Goal: Task Accomplishment & Management: Use online tool/utility

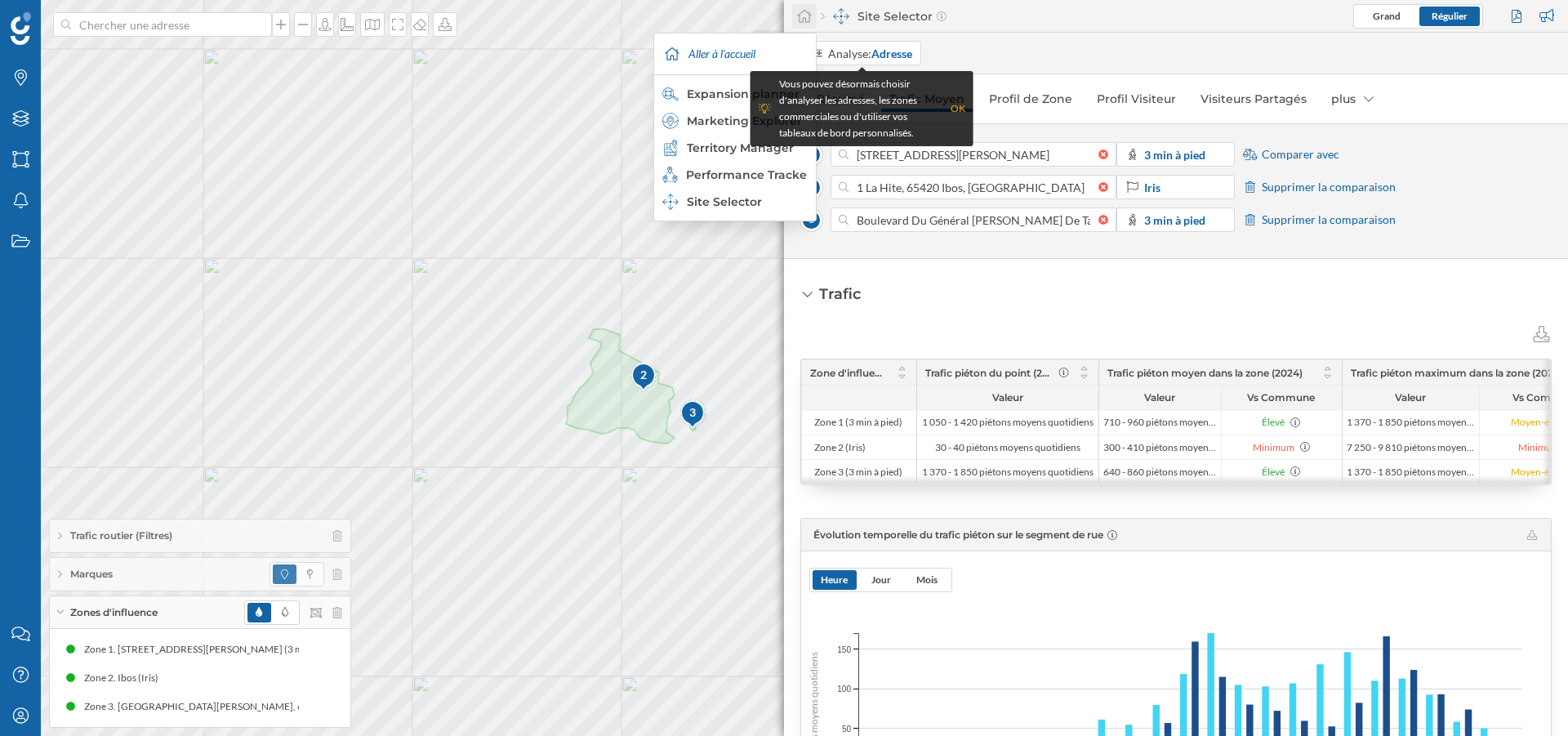
click at [808, 15] on icon at bounding box center [803, 15] width 16 height 14
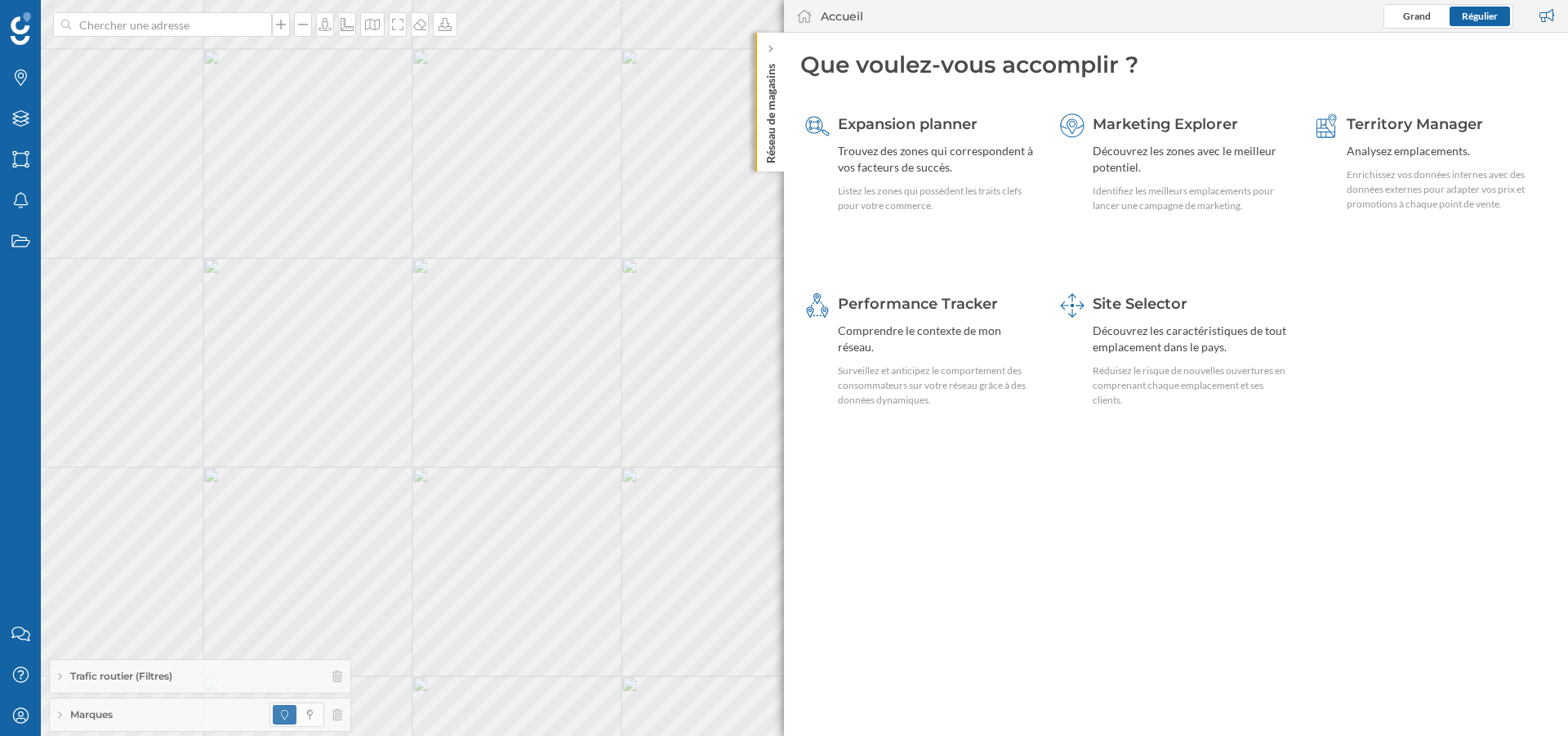
click at [822, 20] on div "Accueil" at bounding box center [841, 16] width 43 height 16
click at [802, 9] on icon at bounding box center [803, 15] width 16 height 14
click at [421, 28] on icon at bounding box center [419, 25] width 16 height 13
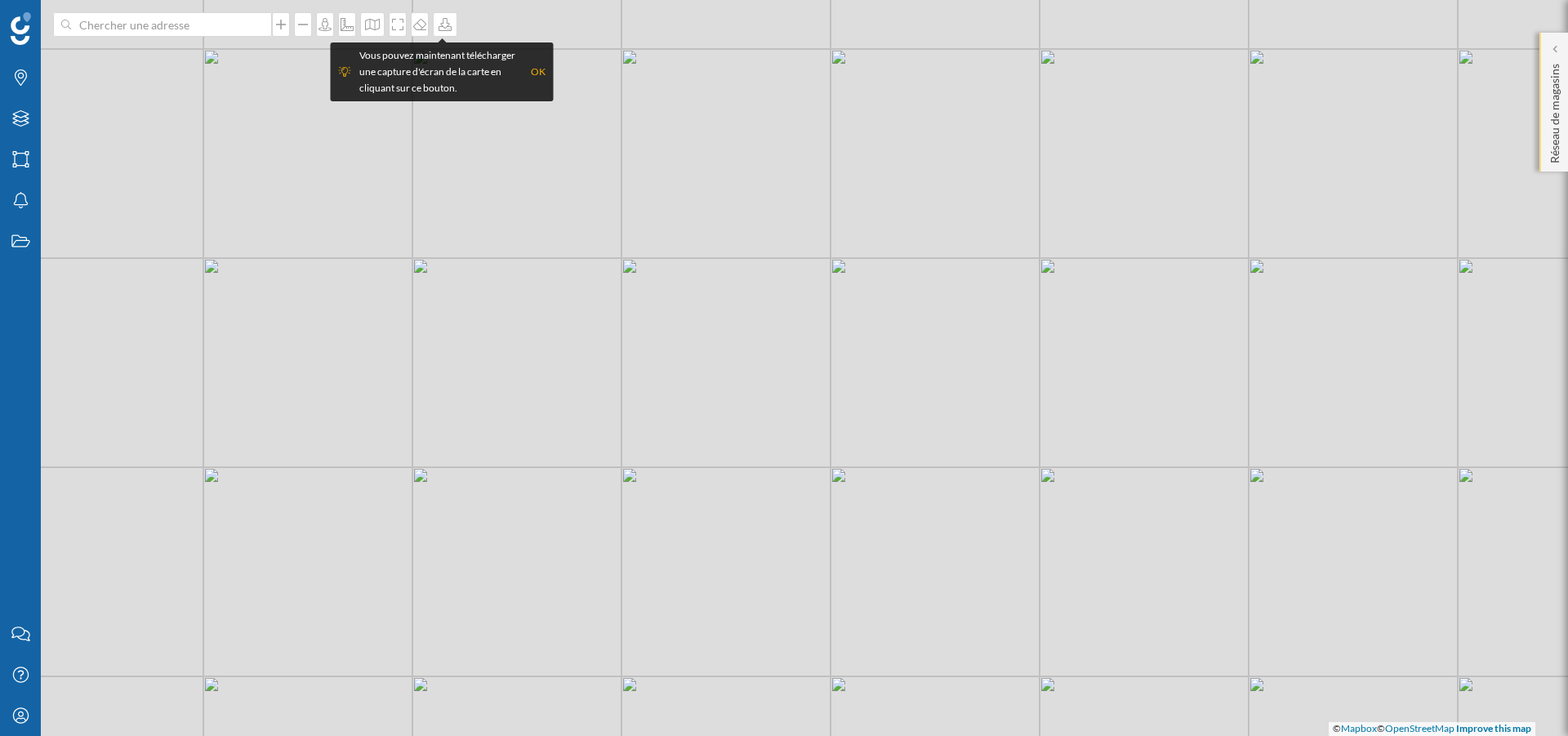
click at [1557, 127] on p "Réseau de magasins" at bounding box center [1555, 110] width 16 height 106
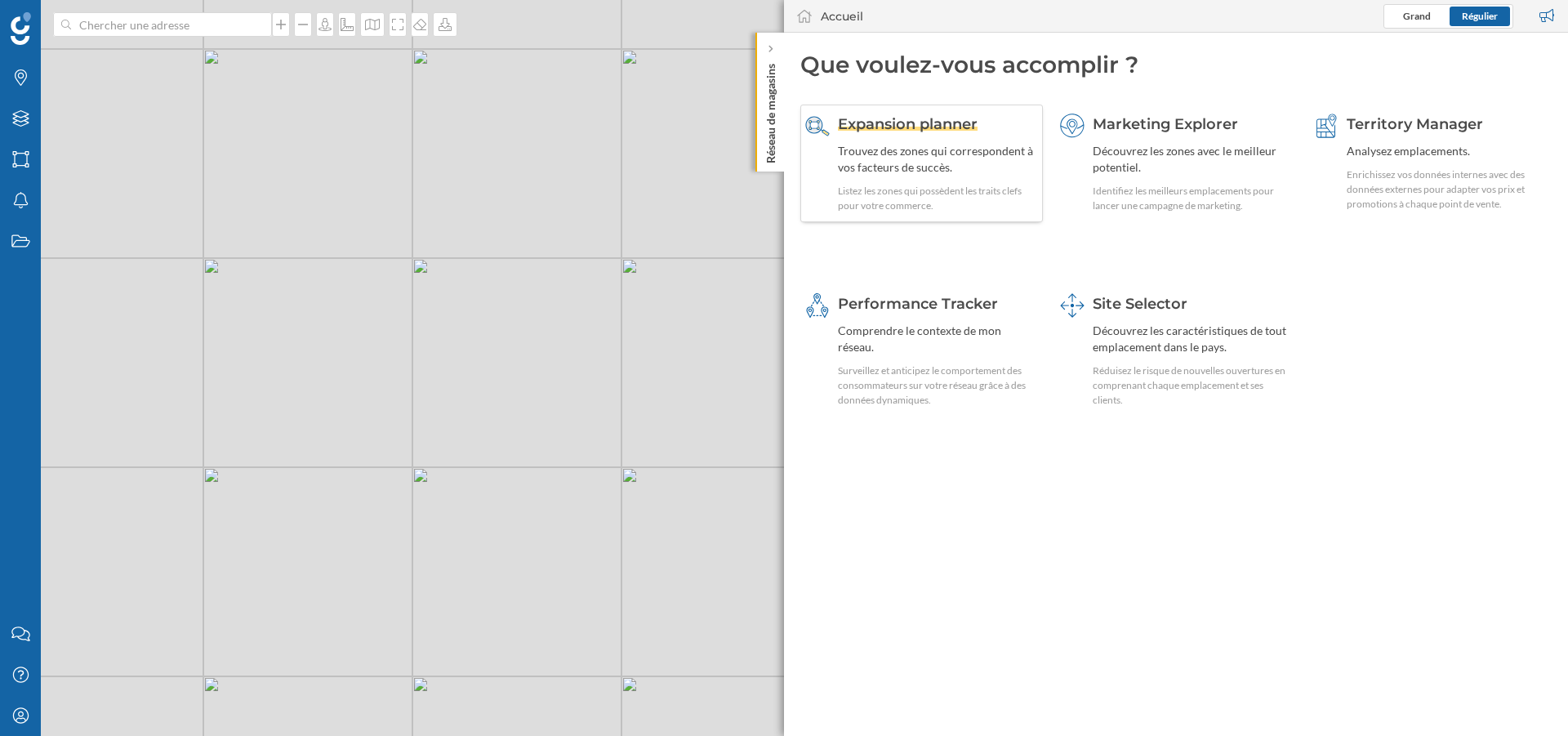
click at [932, 138] on div "Expansion planner Trouvez des zones qui correspondent à vos facteurs de succès.…" at bounding box center [937, 163] width 200 height 100
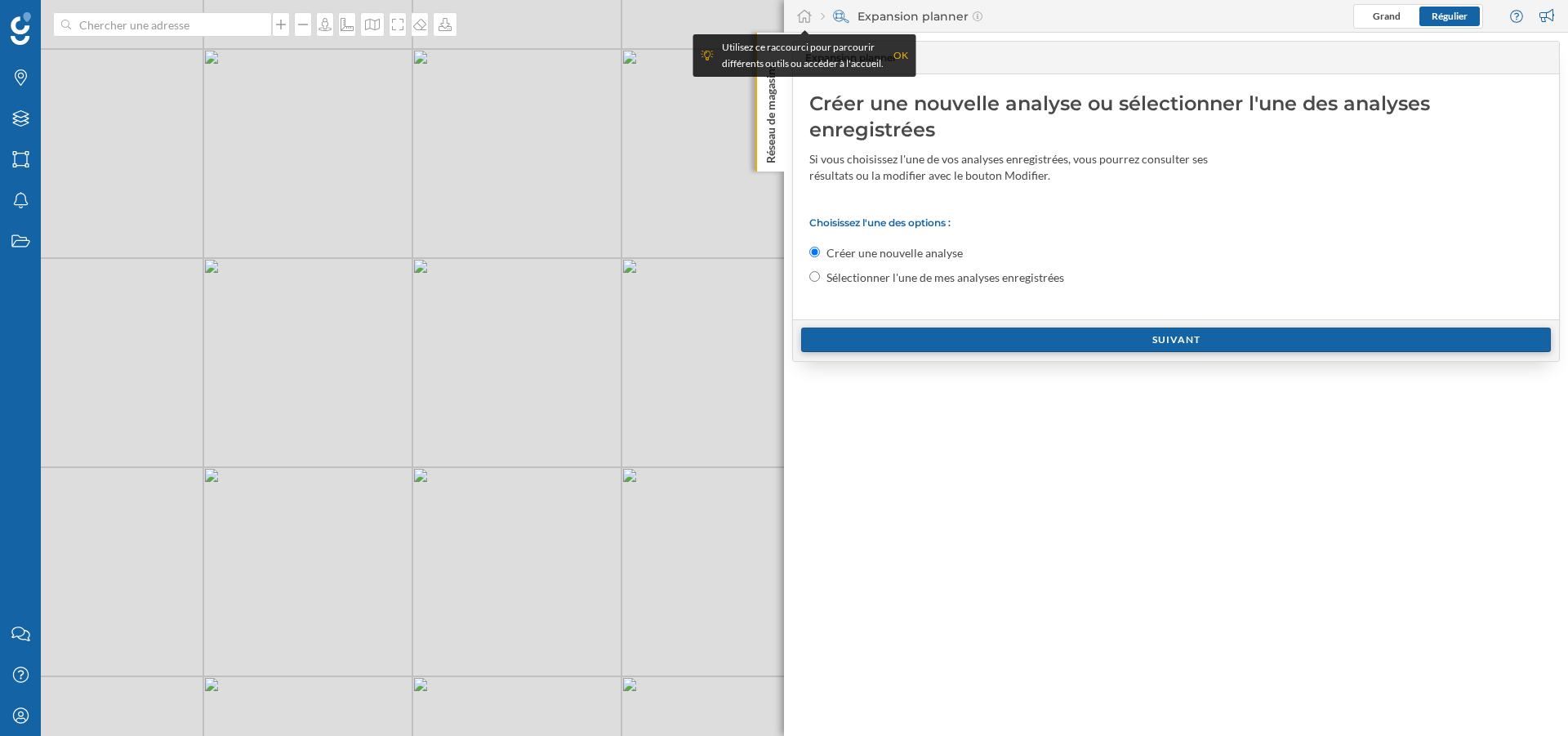
click at [932, 334] on div "Suivant" at bounding box center [1176, 340] width 749 height 25
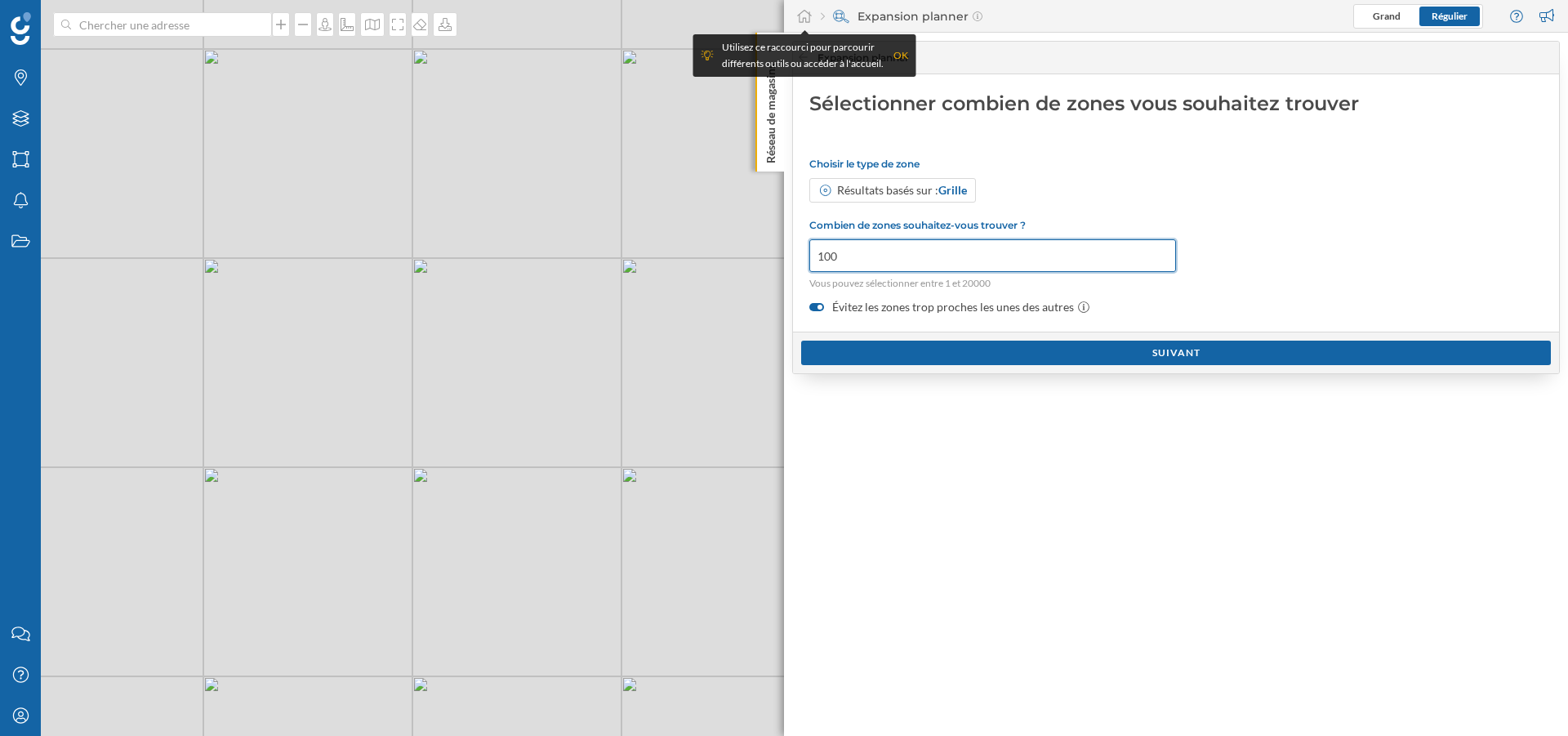
click at [839, 255] on input "100" at bounding box center [992, 255] width 367 height 32
type input "1"
type input "0"
type input "50"
click at [1040, 186] on div "Résultats basés sur : Grille" at bounding box center [1175, 191] width 733 height 25
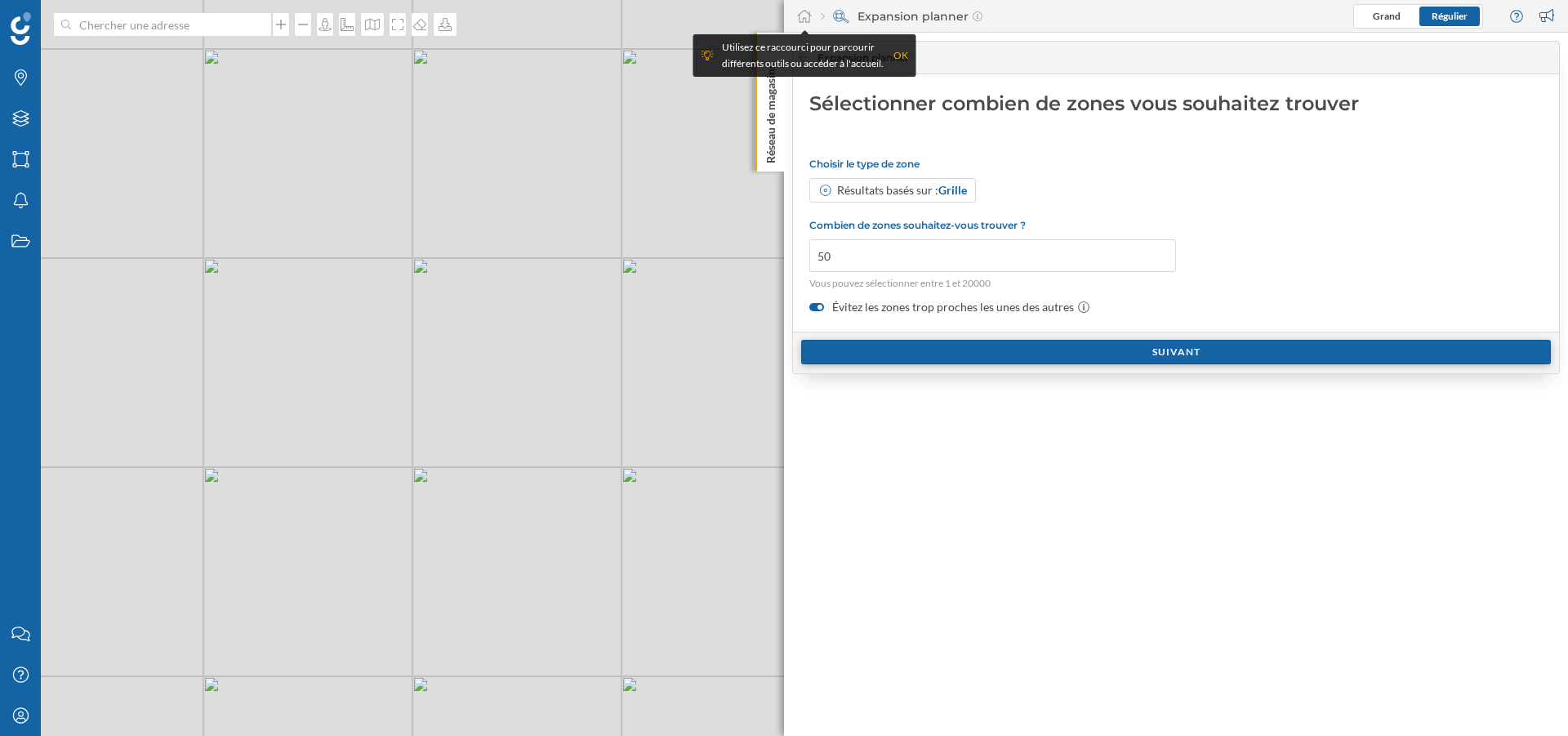
click at [1181, 353] on div "Suivant" at bounding box center [1176, 352] width 749 height 25
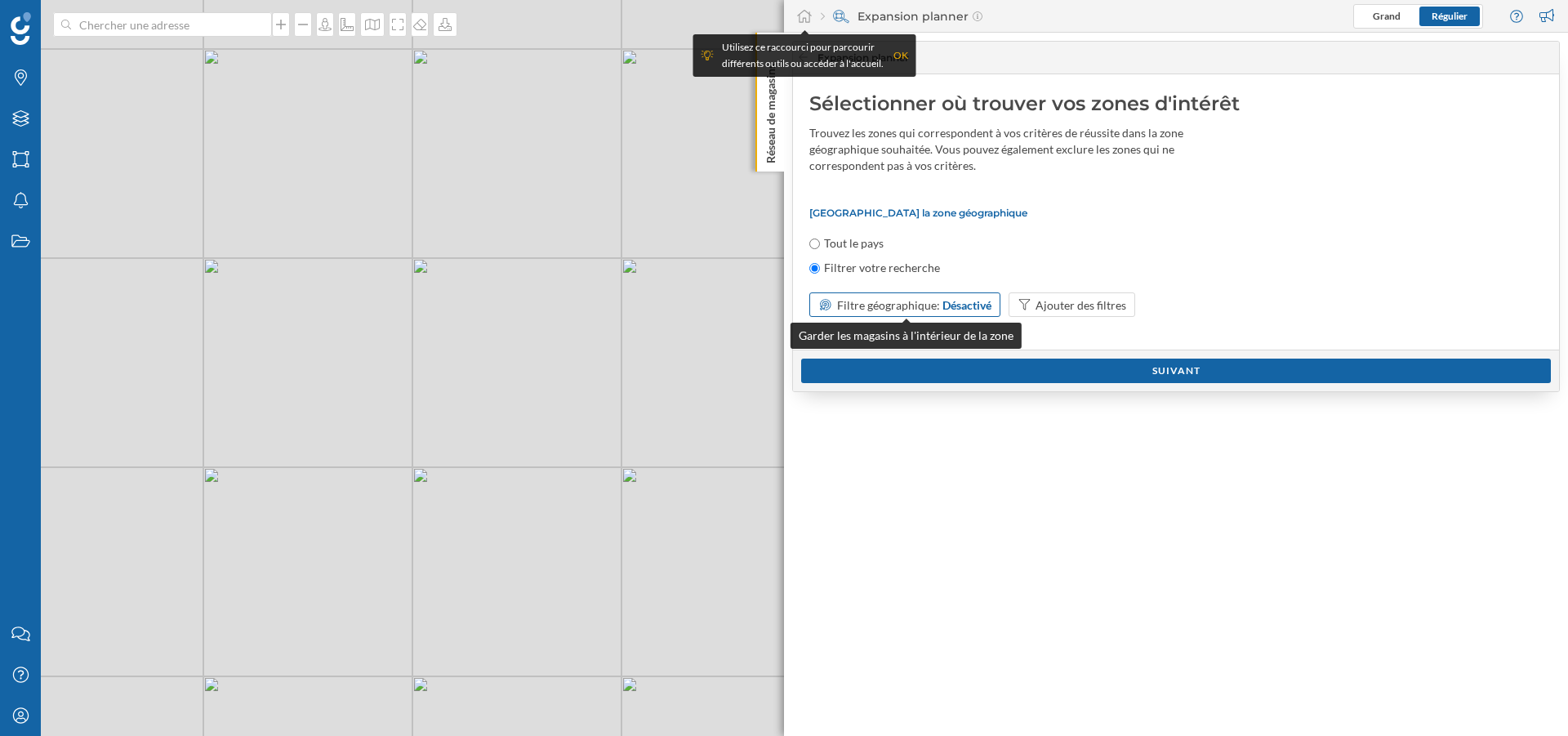
click at [916, 307] on span "Filtre géographique:" at bounding box center [889, 304] width 102 height 14
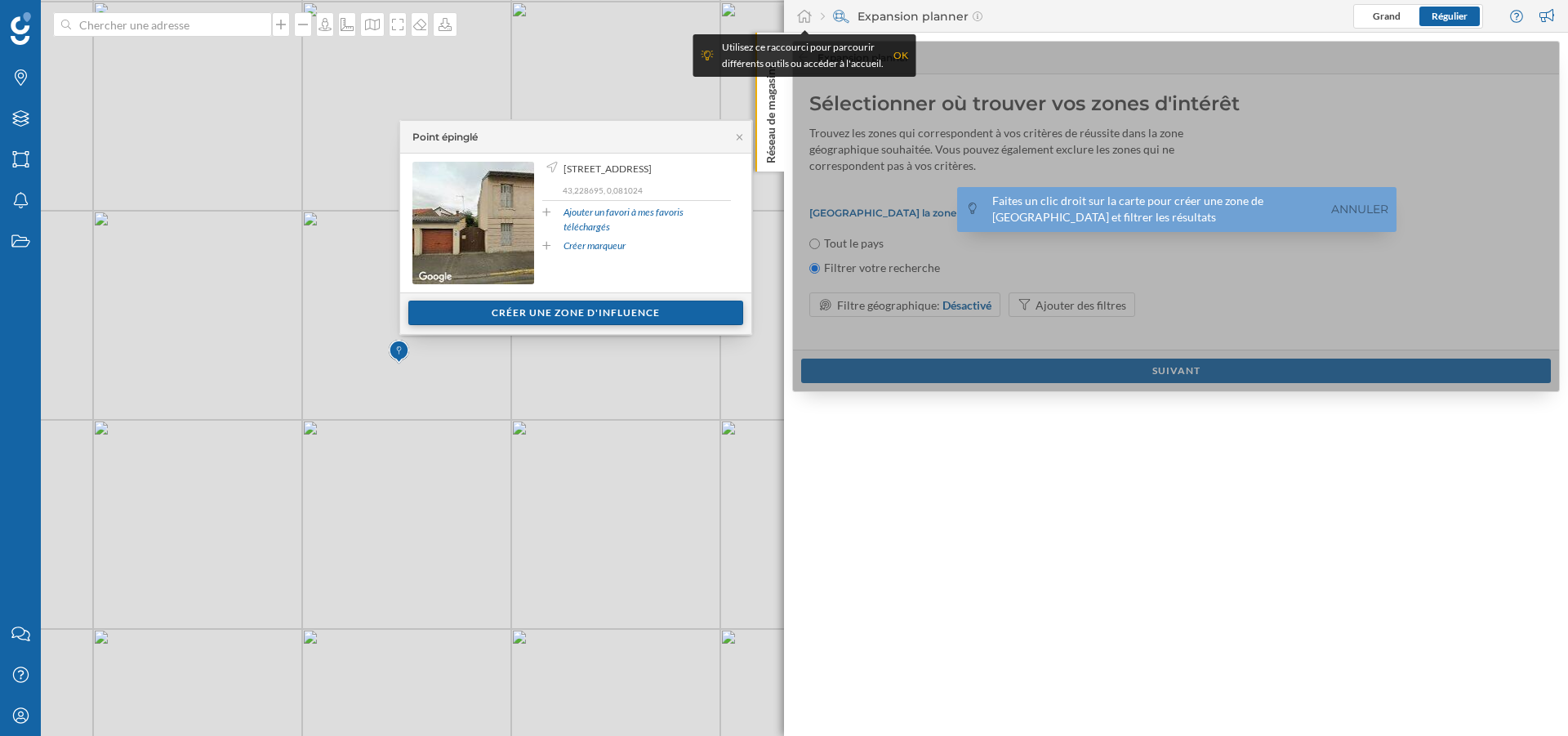
click at [526, 316] on div "Créer une zone d'influence" at bounding box center [576, 313] width 335 height 25
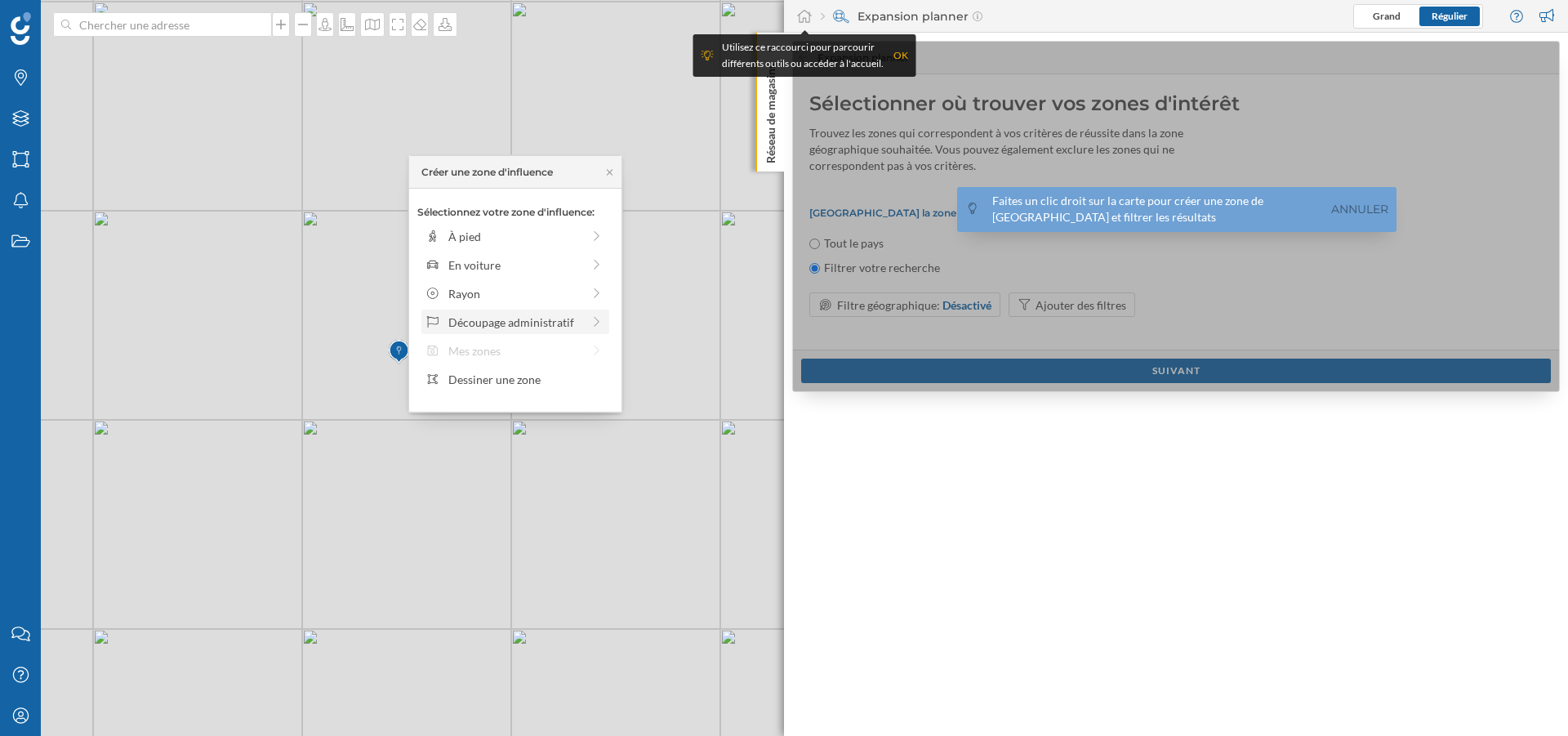
click at [489, 324] on div "Découpage administratif" at bounding box center [515, 322] width 133 height 17
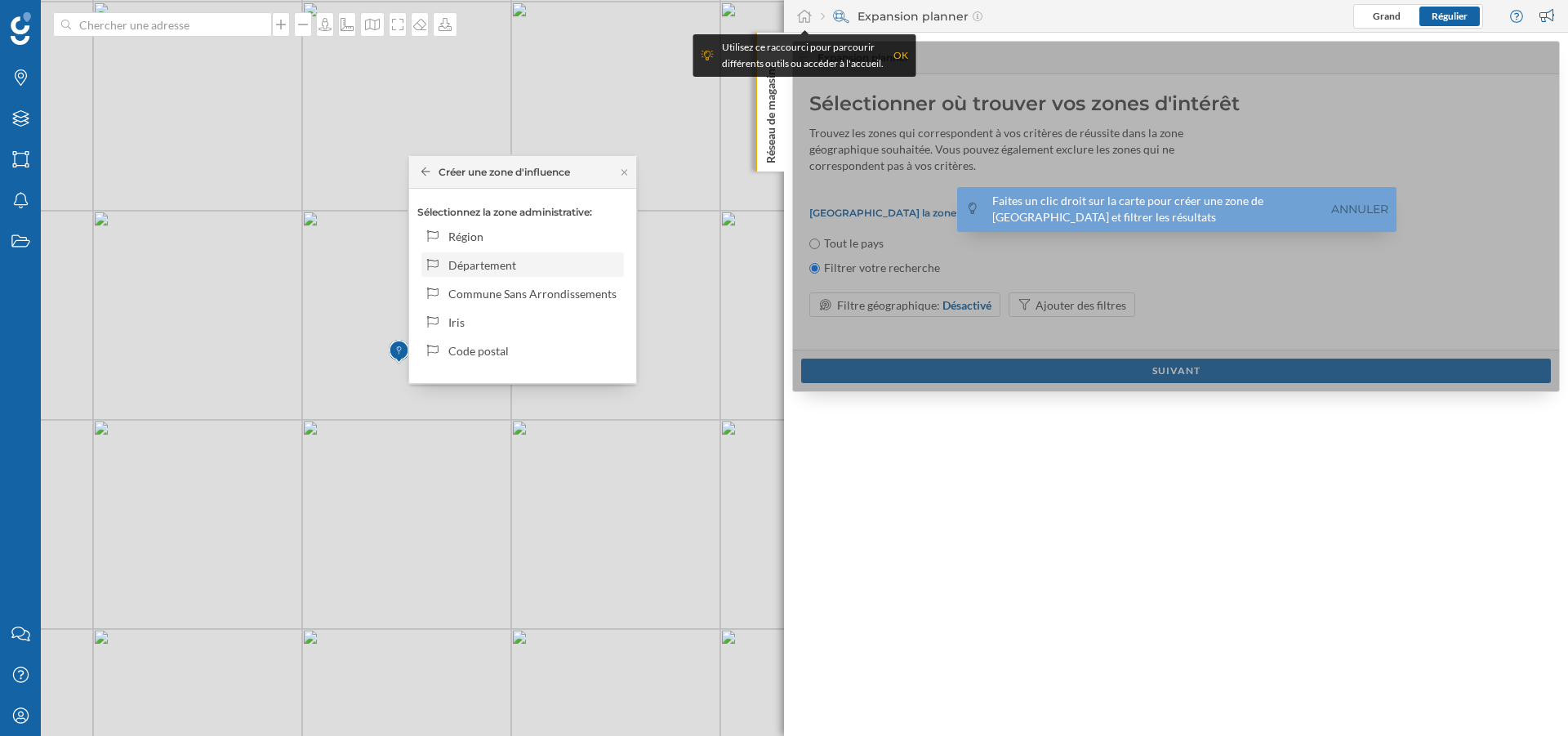
click at [524, 272] on div "Département" at bounding box center [533, 265] width 170 height 17
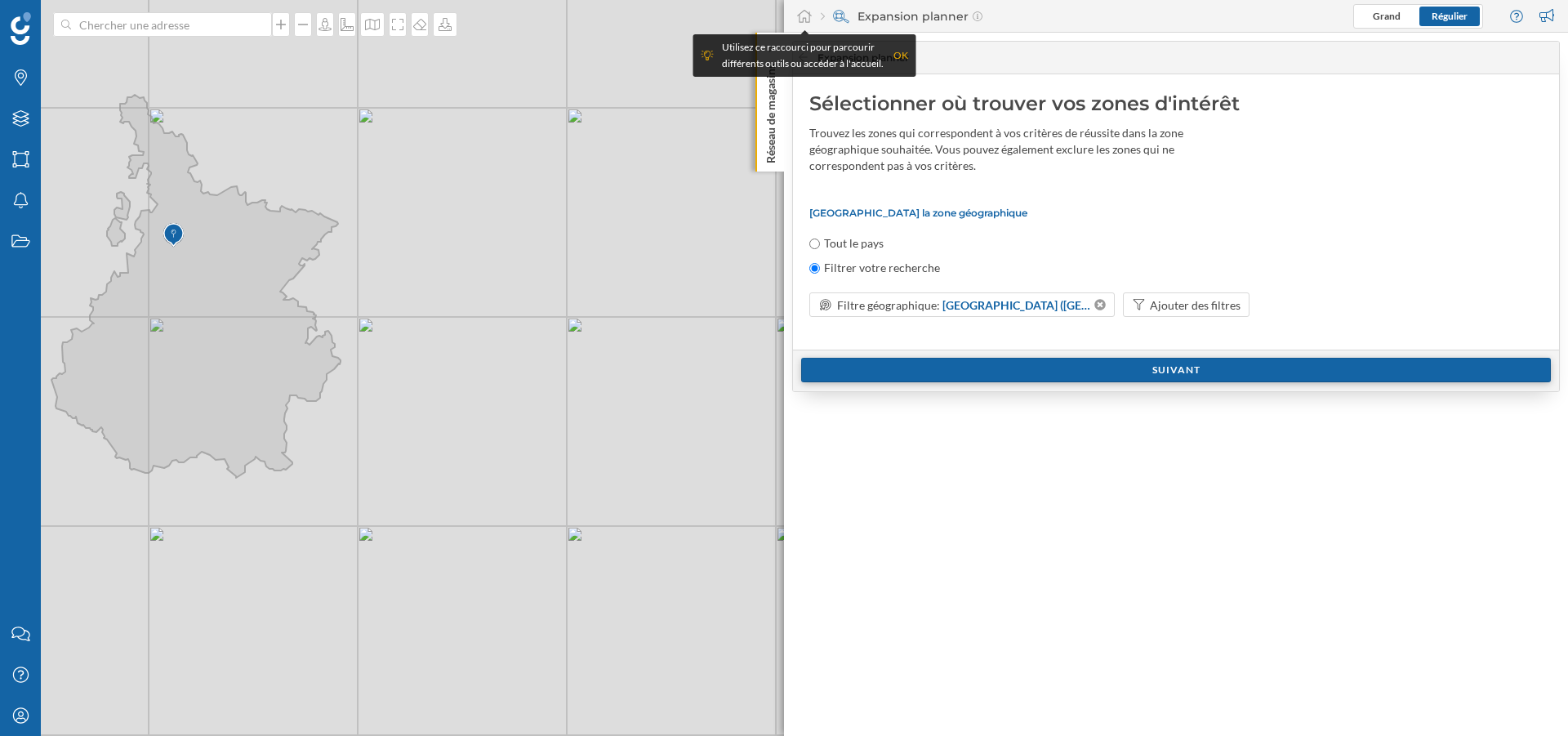
click at [1051, 373] on div "Suivant" at bounding box center [1176, 370] width 749 height 25
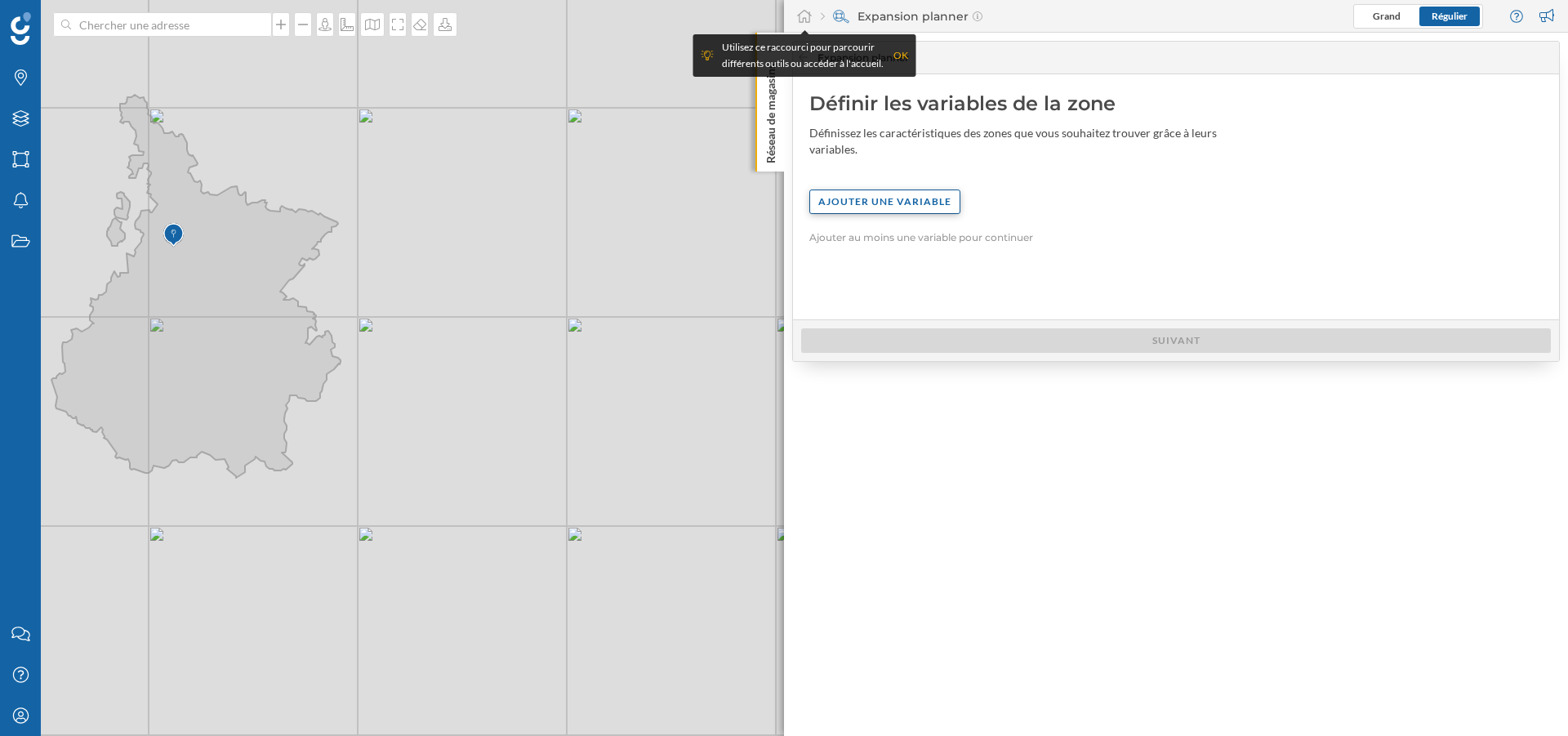
click at [888, 194] on div "Ajouter une variable" at bounding box center [884, 202] width 151 height 25
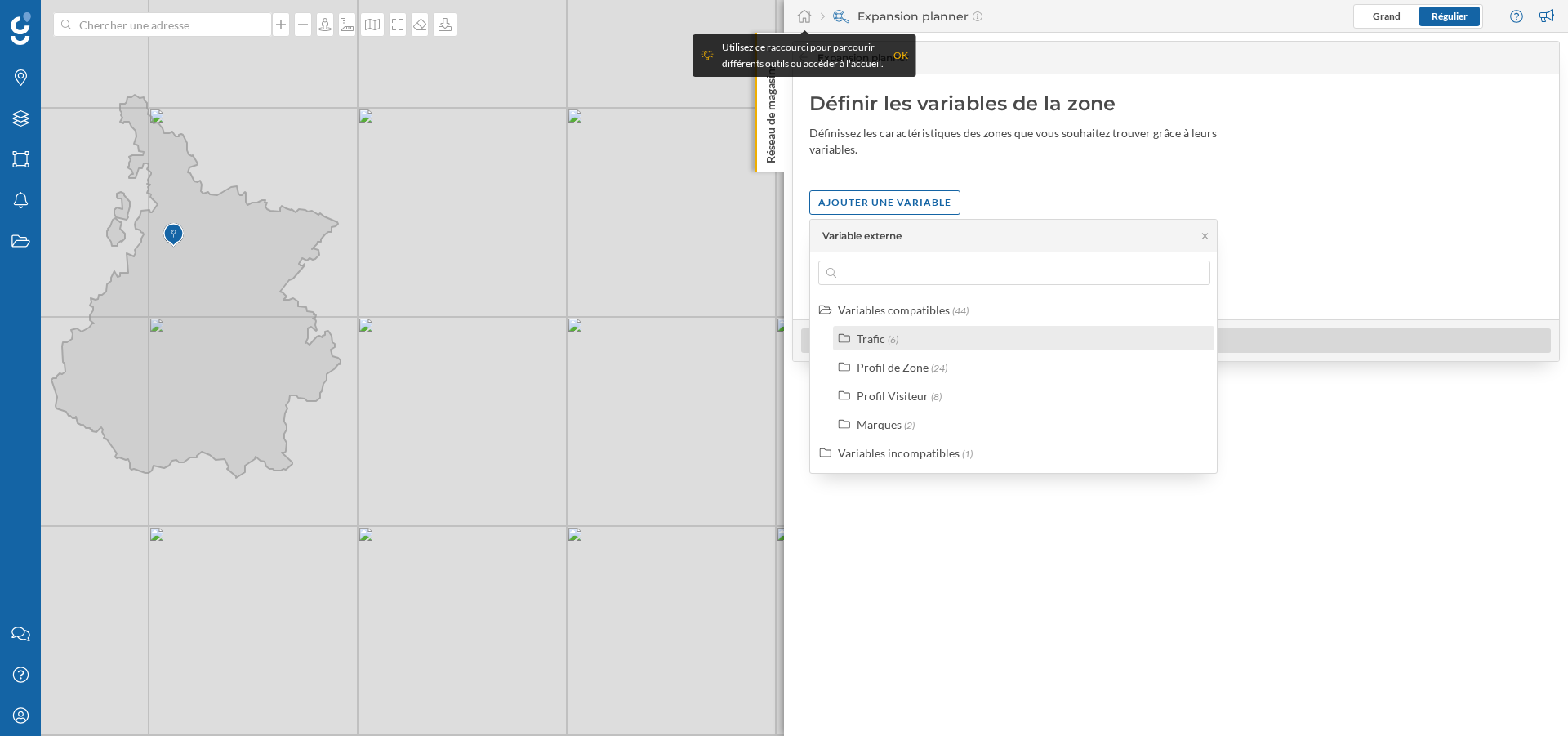
click at [868, 347] on div "Trafic (6)" at bounding box center [1024, 339] width 381 height 25
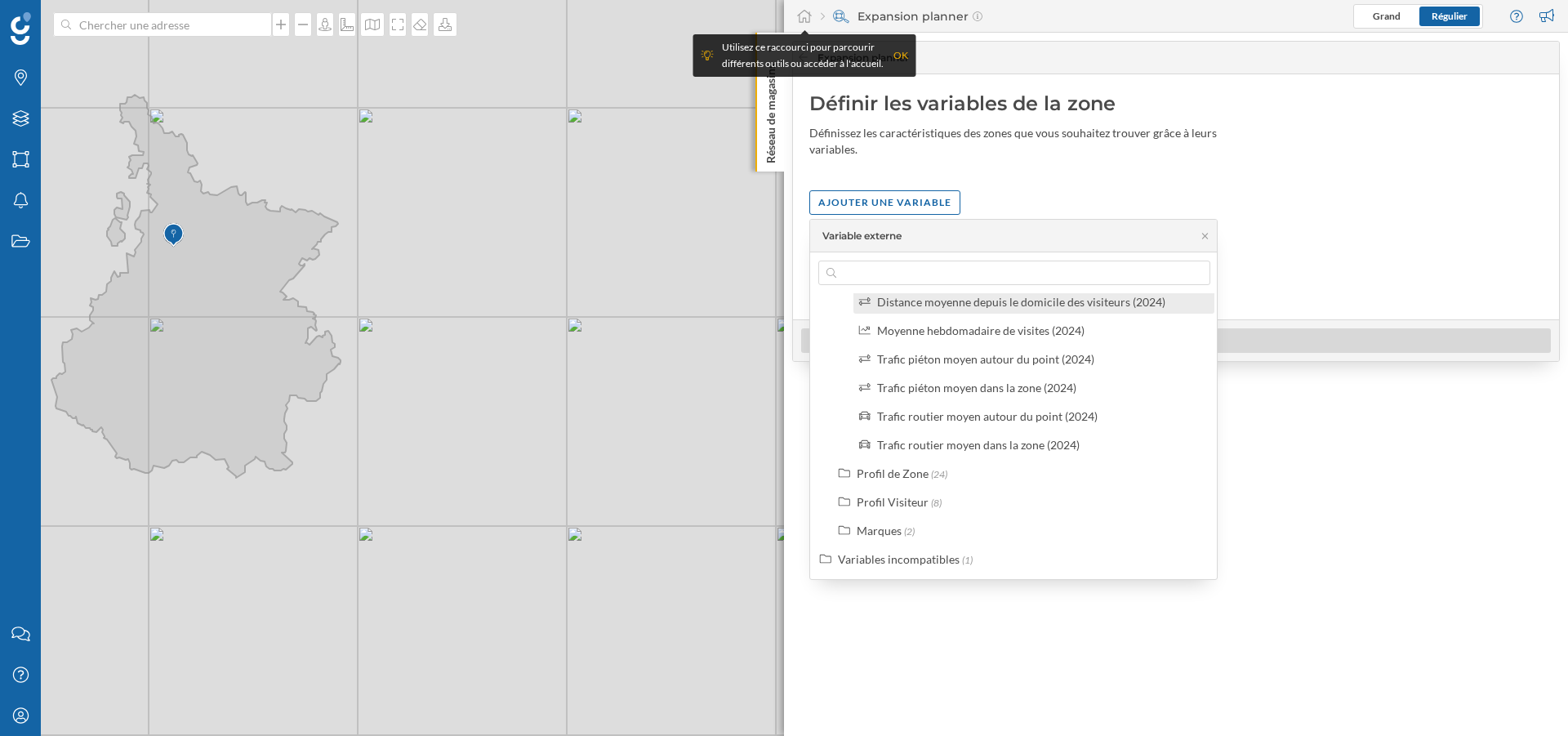
scroll to position [65, 0]
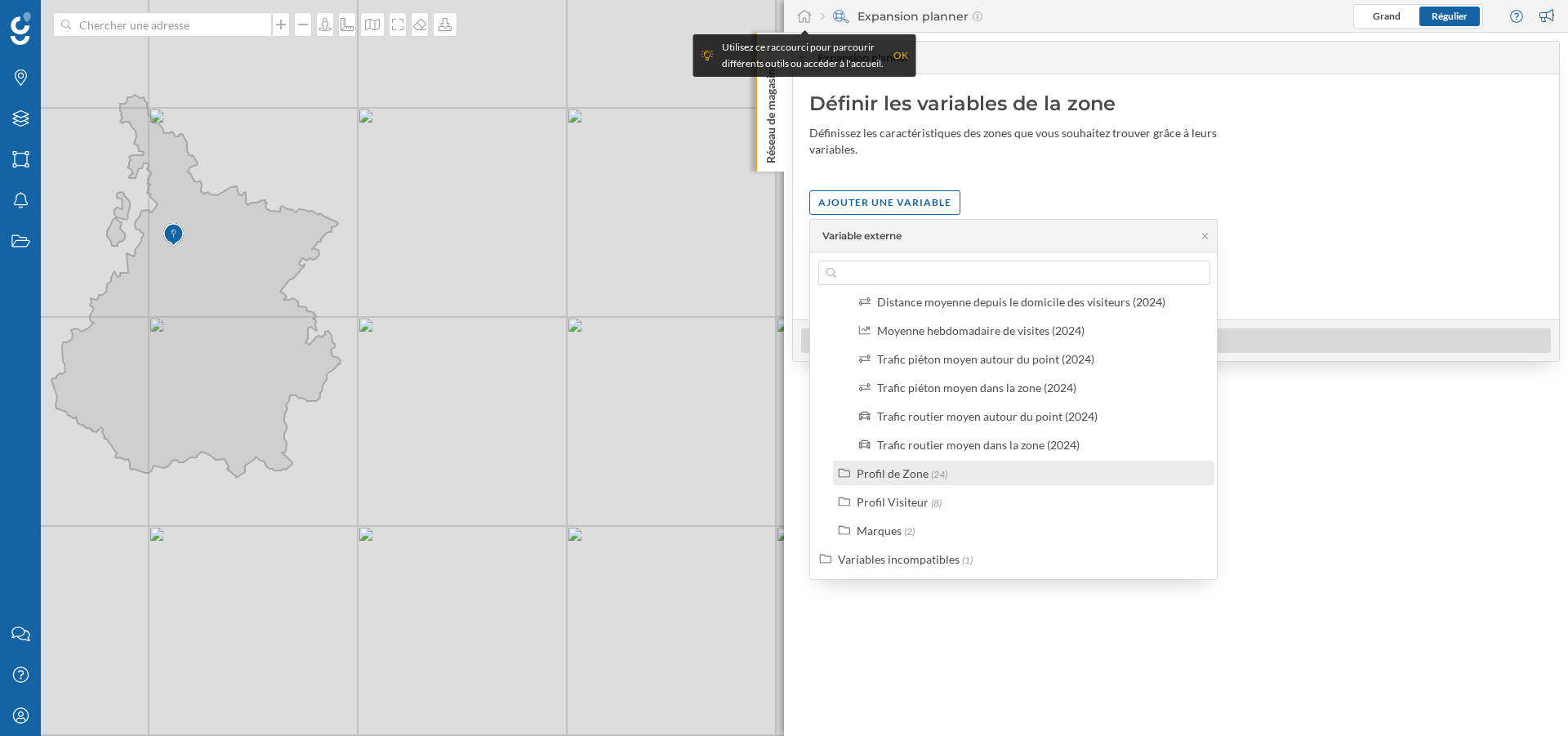
click at [895, 479] on div "Profil de Zone" at bounding box center [893, 473] width 72 height 14
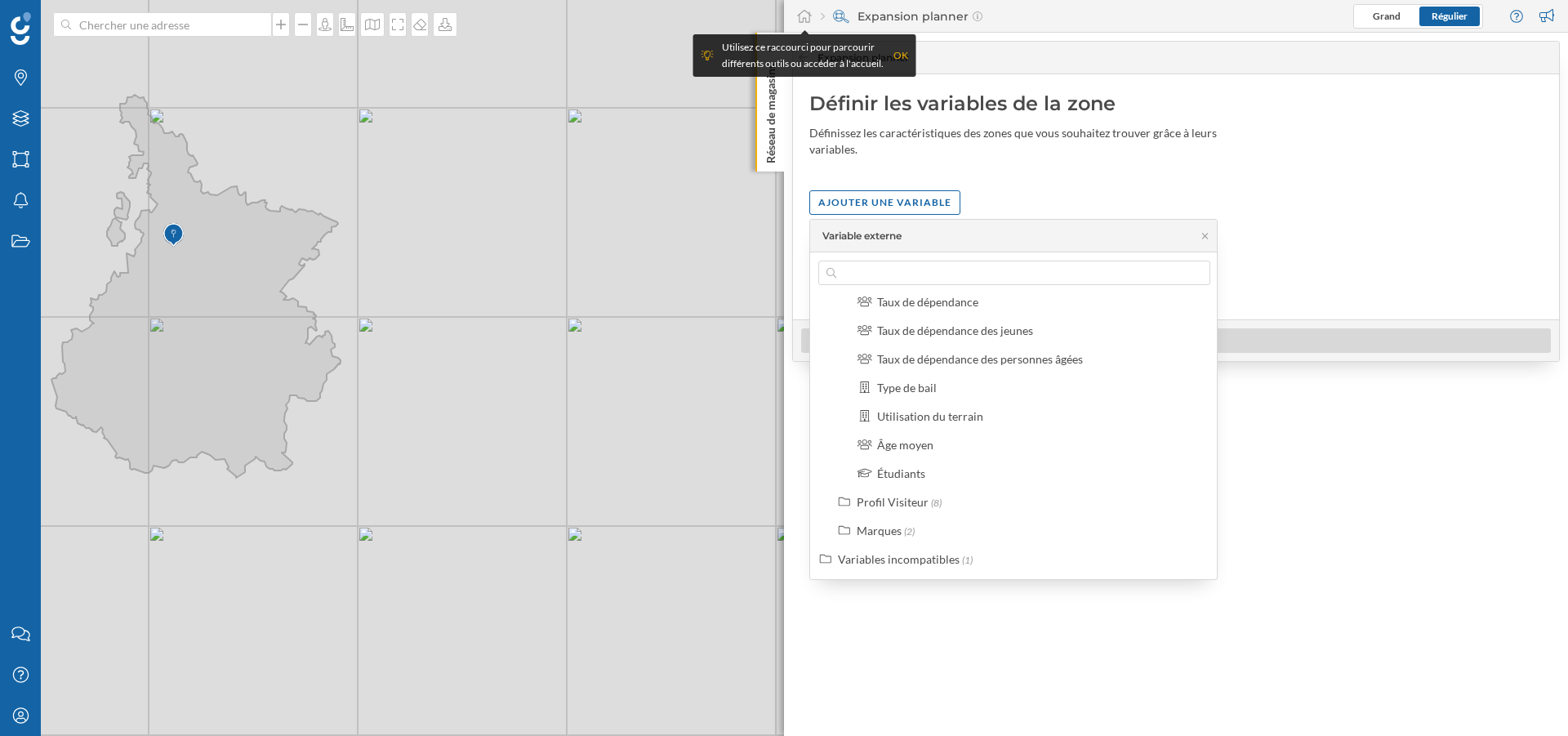
scroll to position [751, 0]
click at [893, 498] on div "Profil Visiteur" at bounding box center [893, 502] width 72 height 14
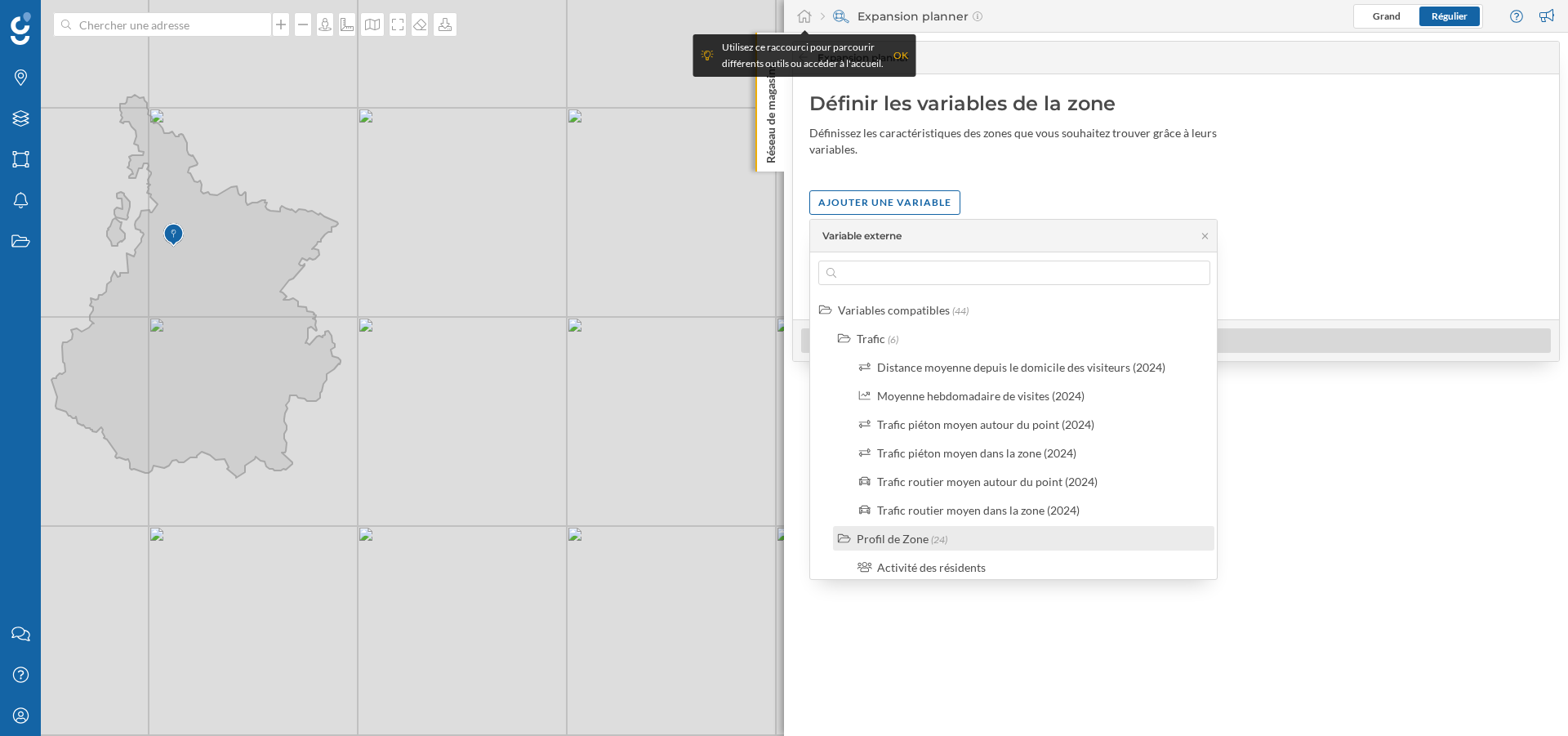
click at [857, 532] on div "Profil de Zone" at bounding box center [893, 539] width 72 height 14
click at [871, 561] on div "Profil Visiteur" at bounding box center [893, 567] width 72 height 14
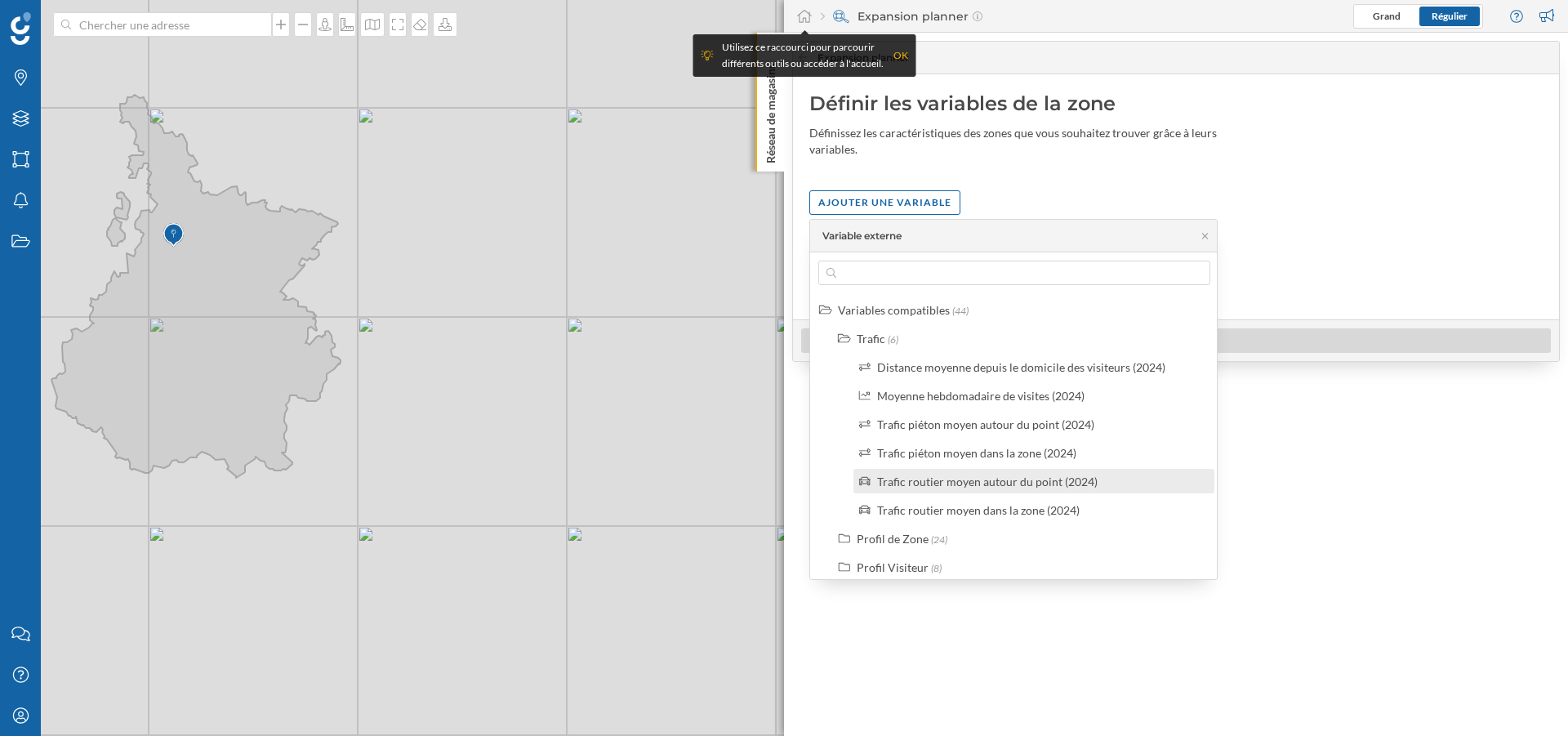
click at [982, 477] on div "Trafic routier moyen autour du point (2024)" at bounding box center [987, 481] width 220 height 14
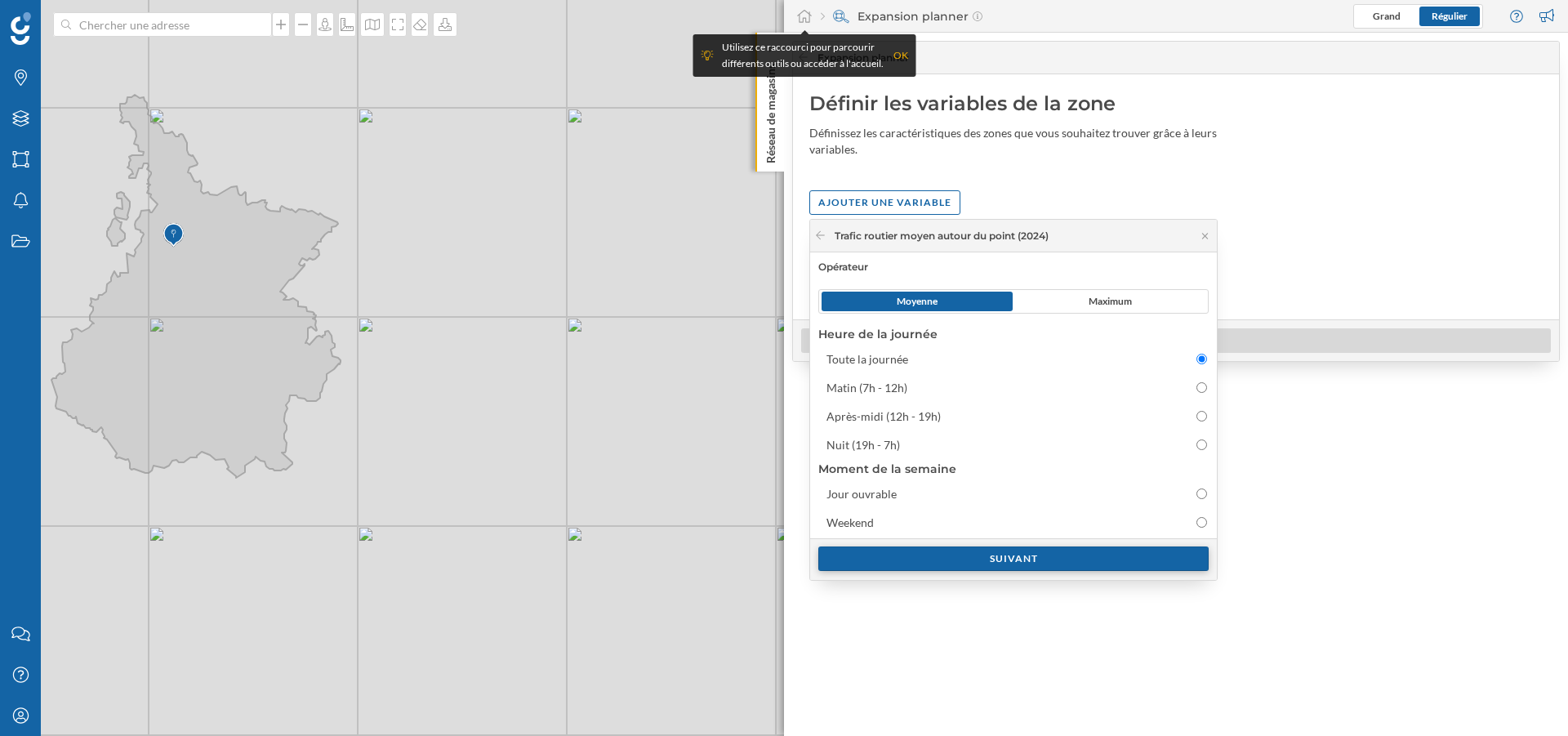
click at [1020, 555] on div "Suivant" at bounding box center [1014, 559] width 391 height 25
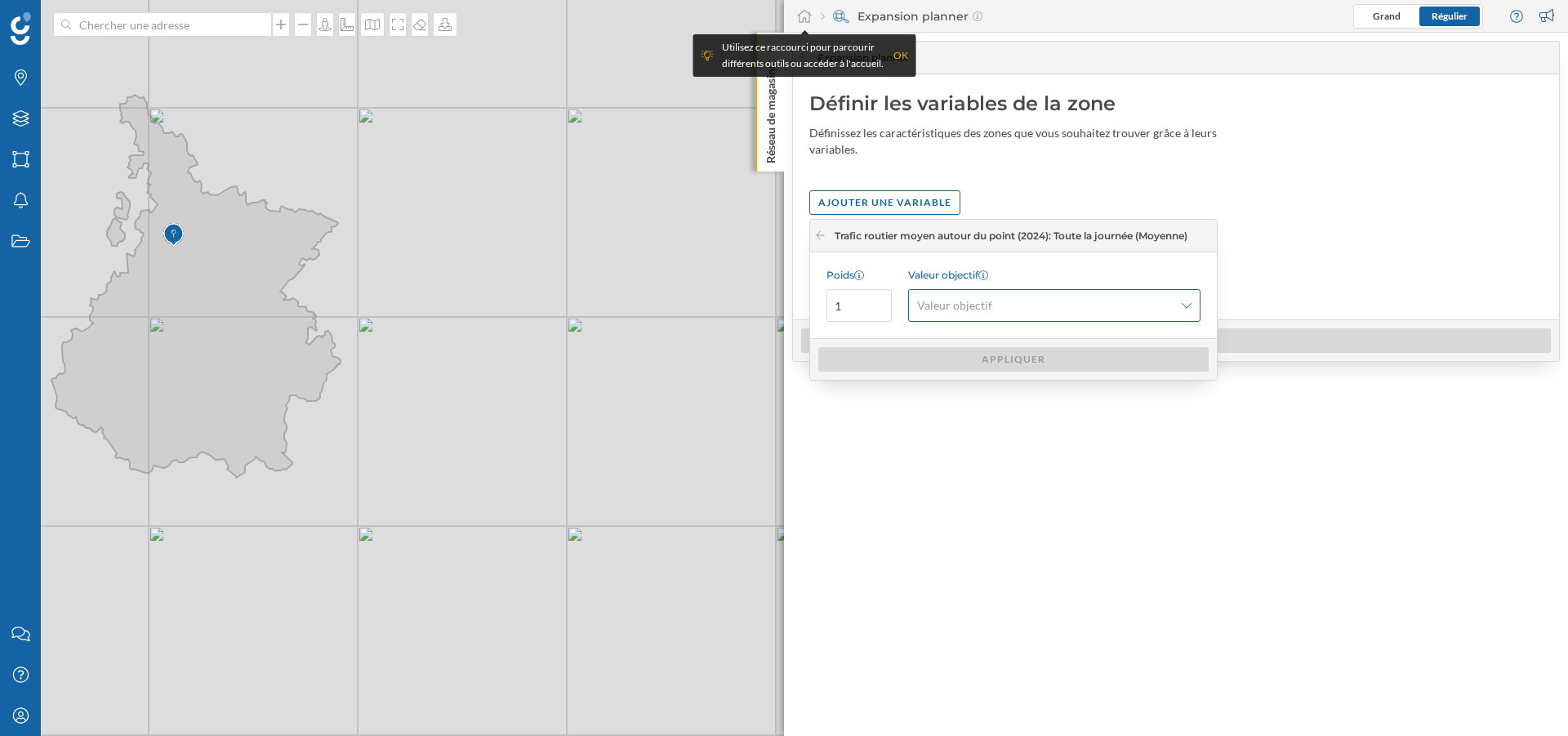
click at [1080, 303] on span "Valeur objectif" at bounding box center [1045, 304] width 256 height 16
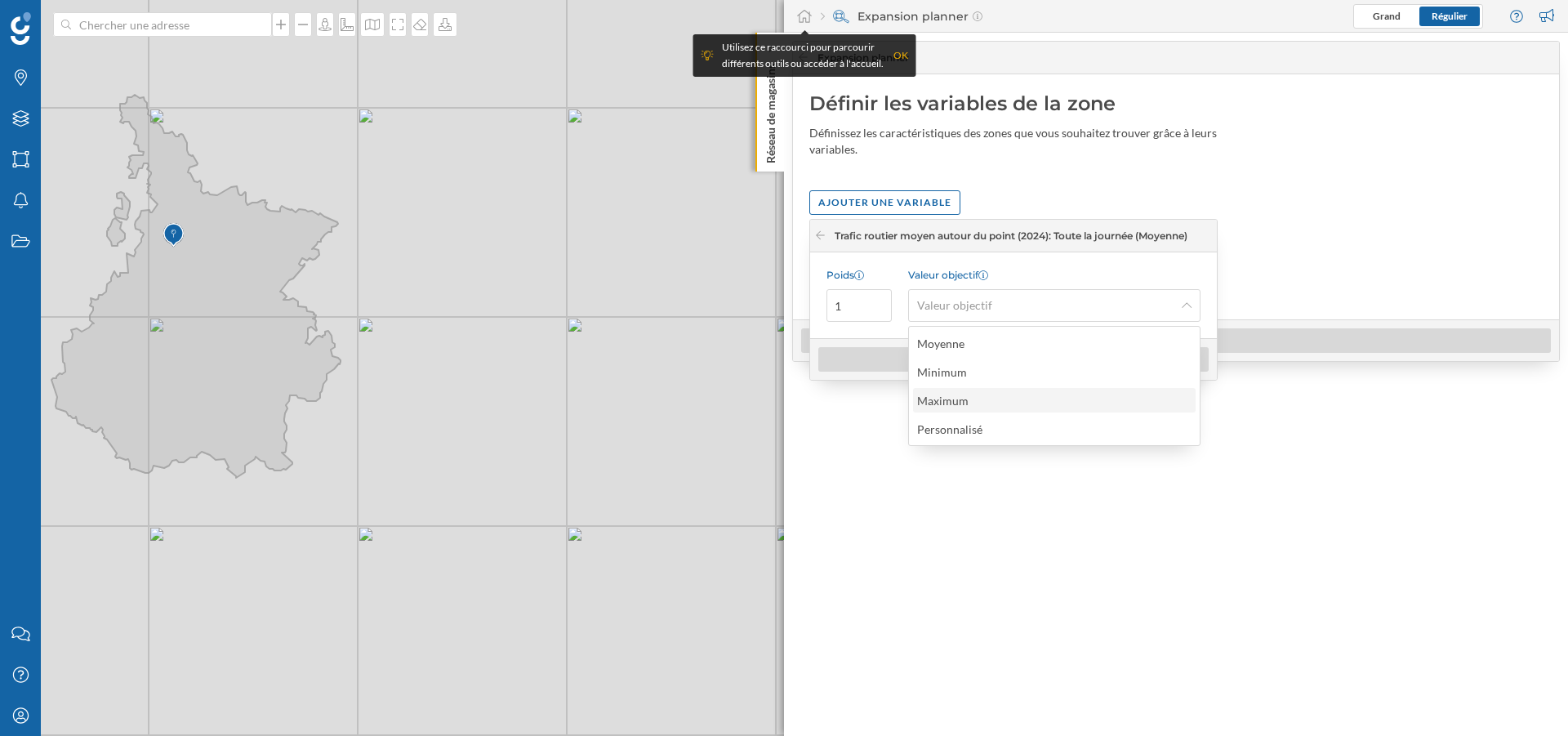
click at [957, 395] on div "Maximum" at bounding box center [943, 400] width 51 height 14
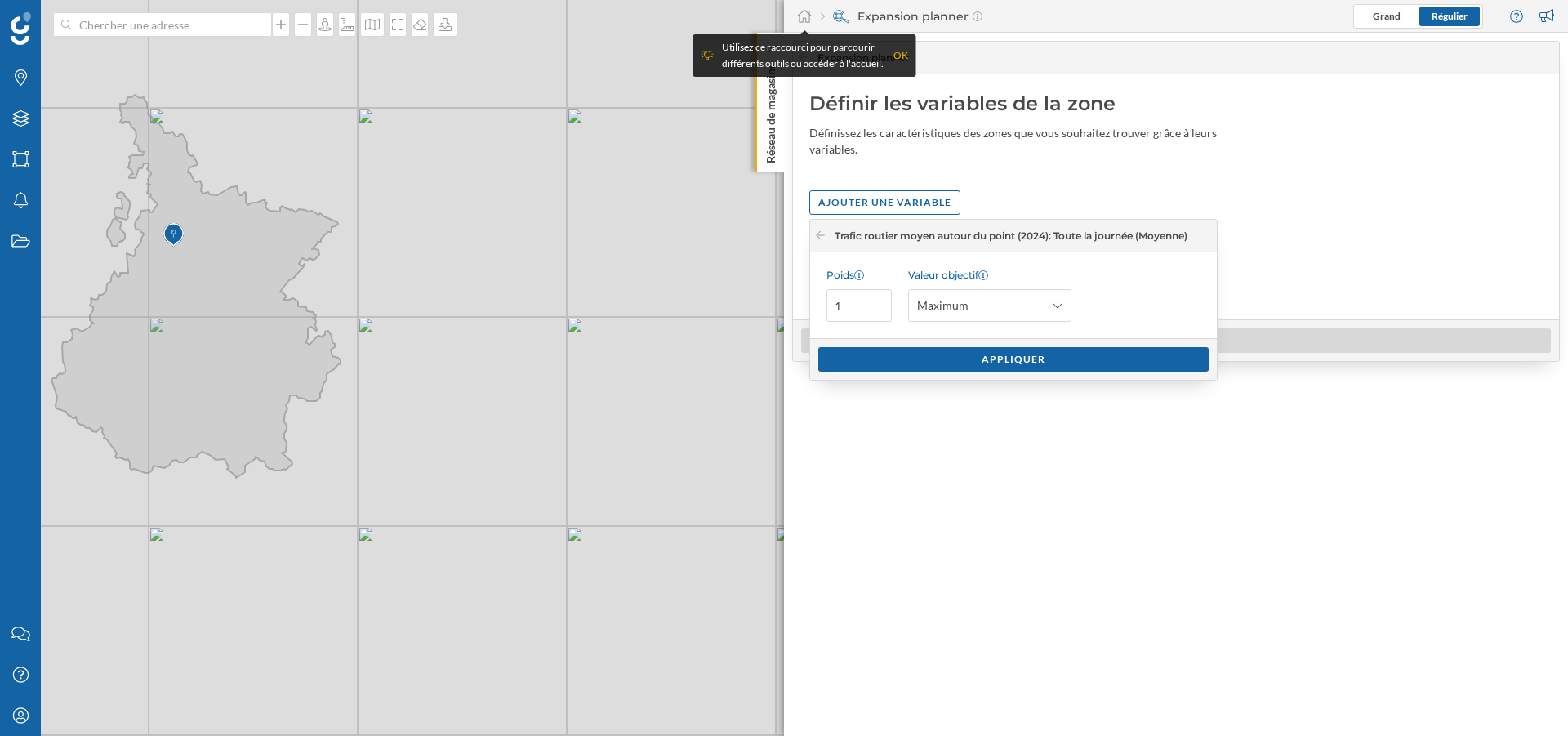
drag, startPoint x: 1007, startPoint y: 356, endPoint x: 1154, endPoint y: 280, distance: 165.5
click at [1154, 280] on div "Trafic routier moyen autour du point (2024): Toute la journée (Moyenne) Poids 1…" at bounding box center [1013, 300] width 407 height 160
click at [1029, 358] on div "Appliquer" at bounding box center [1014, 359] width 391 height 25
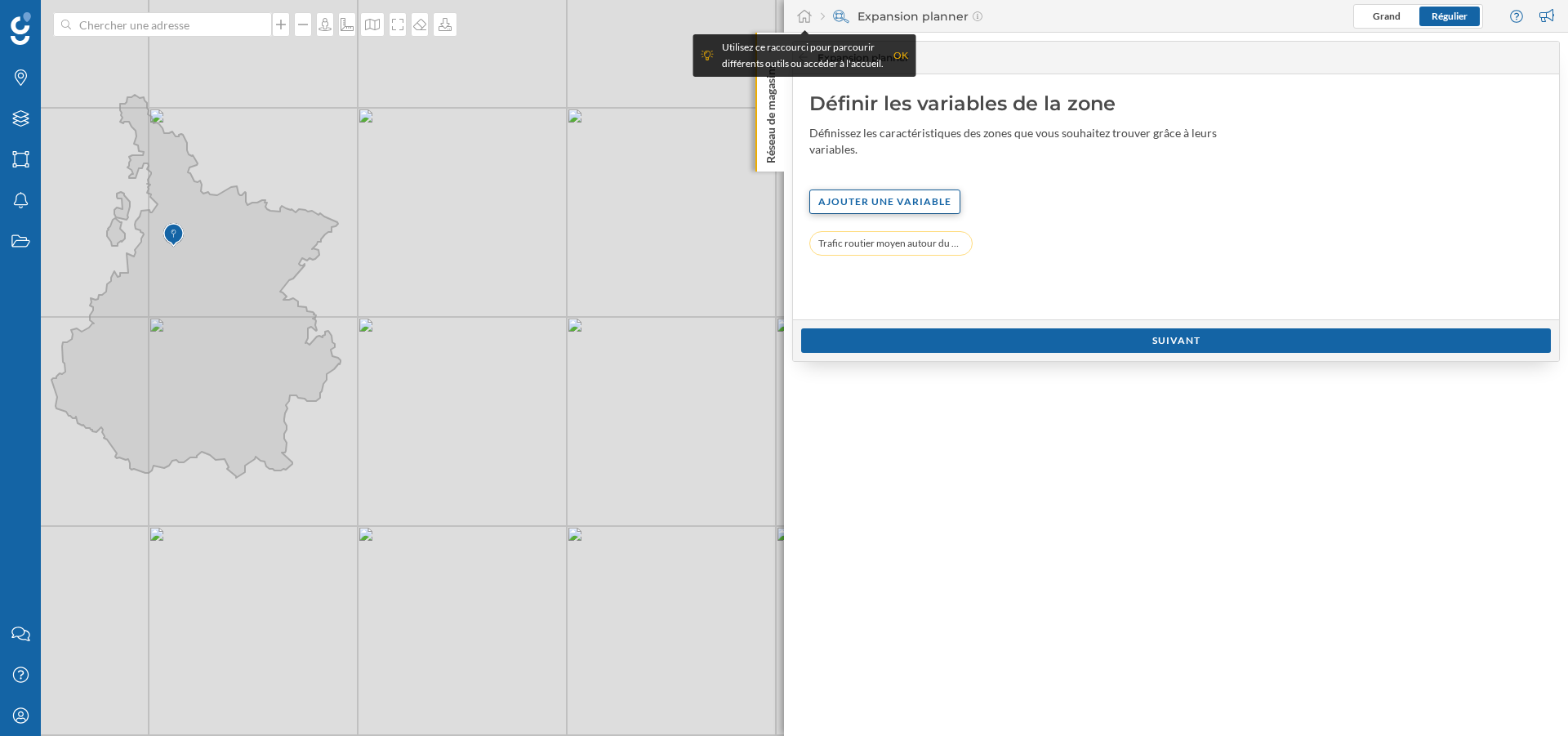
click at [895, 203] on div "Ajouter une variable" at bounding box center [884, 202] width 151 height 25
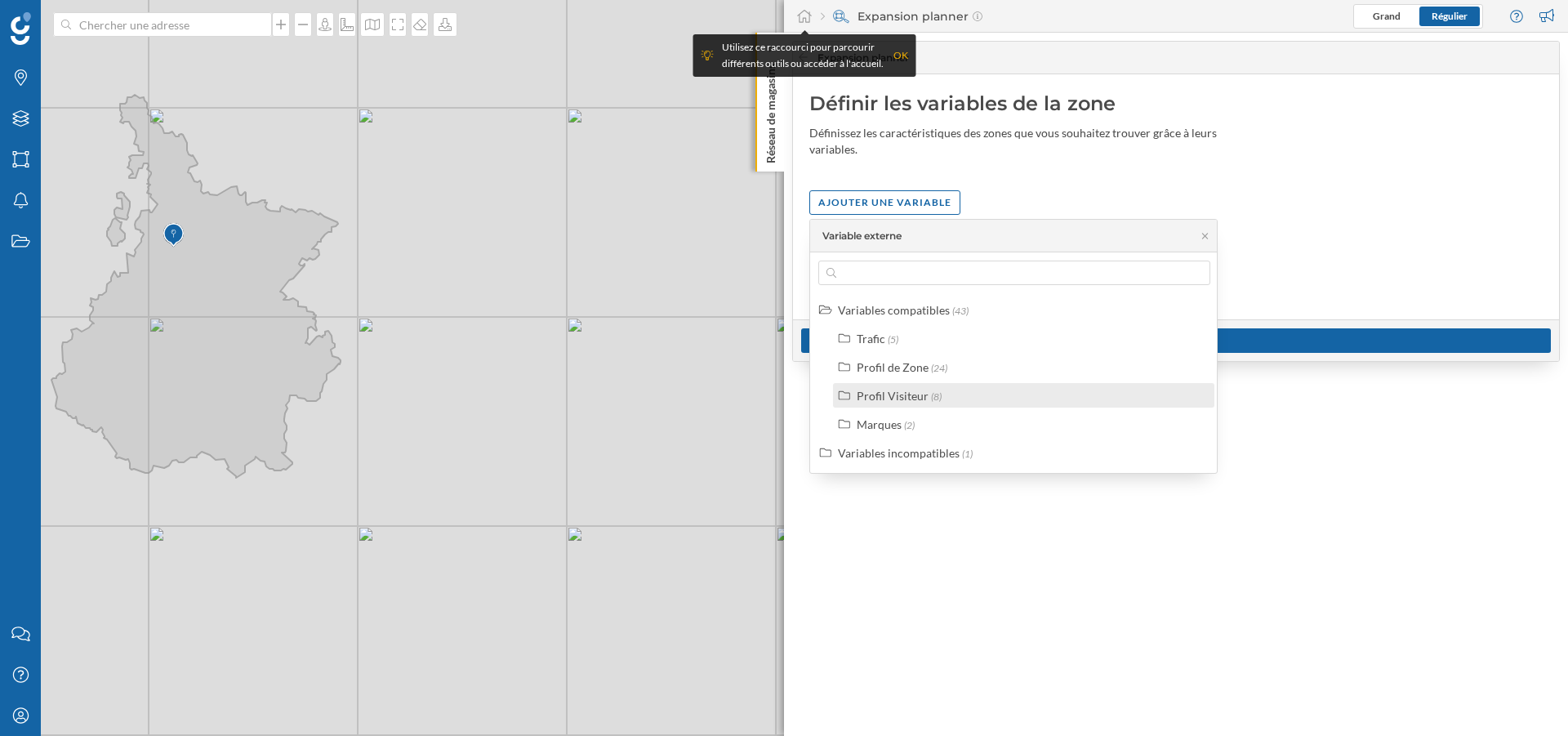
click at [932, 385] on div "Profil Visiteur (8)" at bounding box center [1024, 396] width 381 height 25
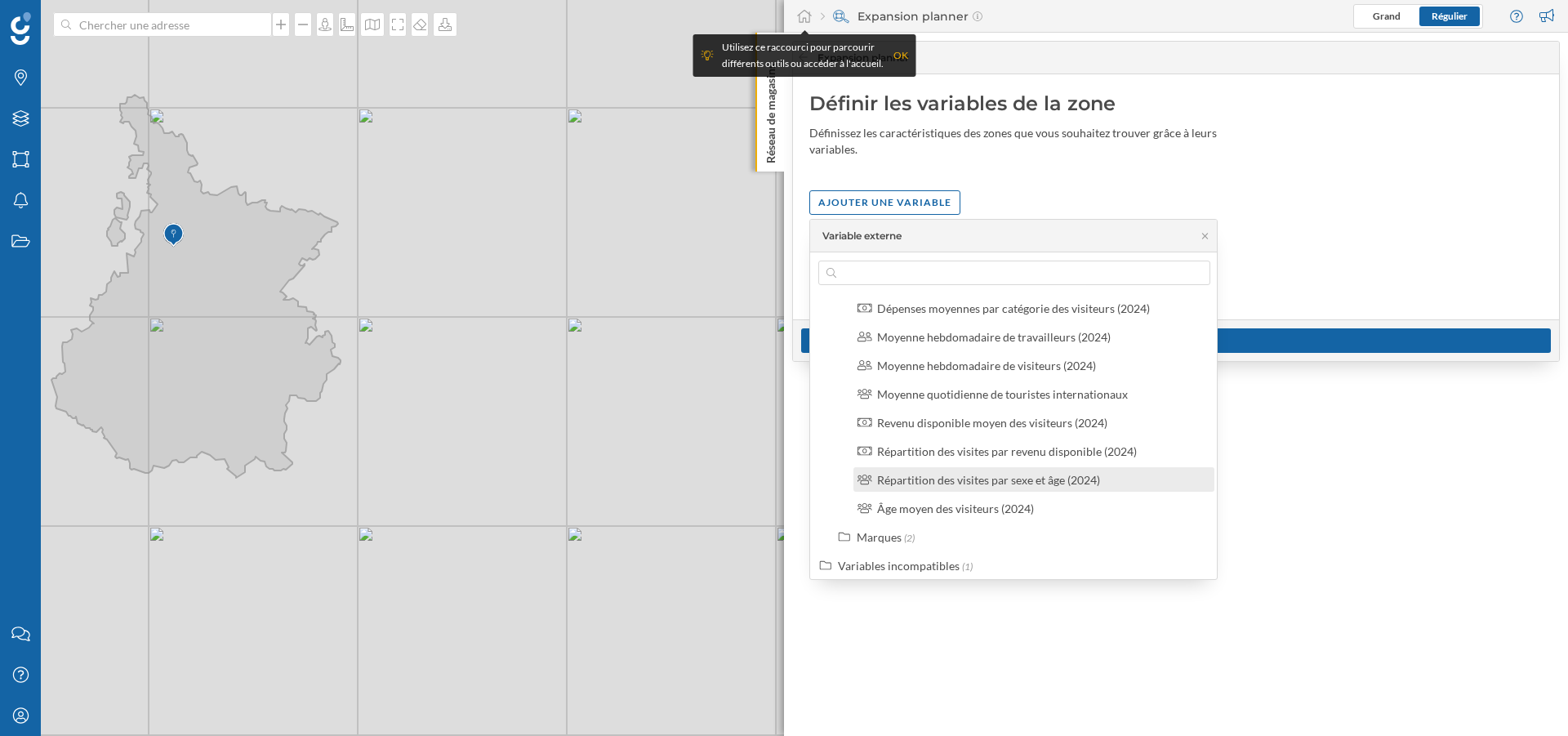
scroll to position [105, 0]
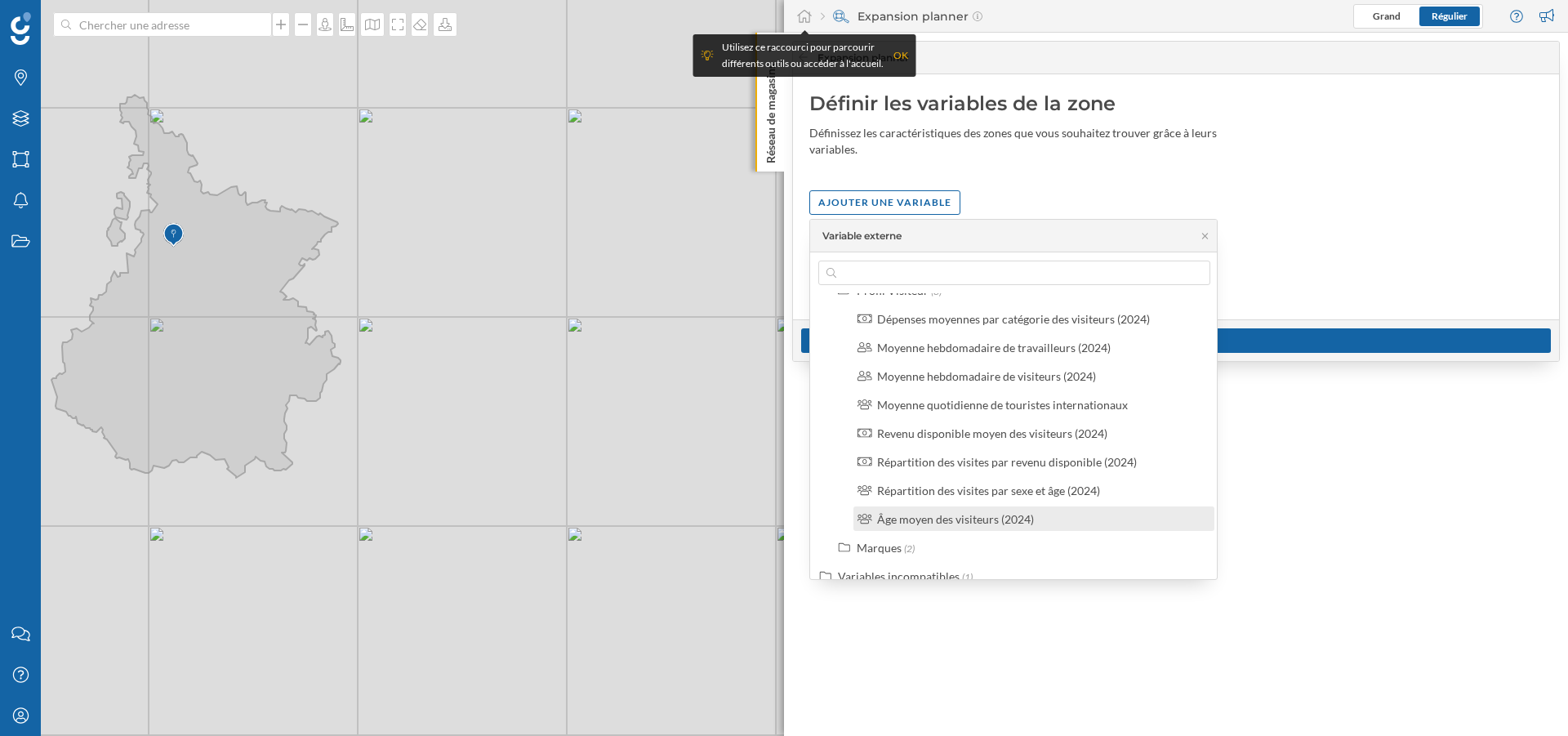
click at [990, 520] on div "Âge moyen des visiteurs (2024)" at bounding box center [955, 519] width 157 height 14
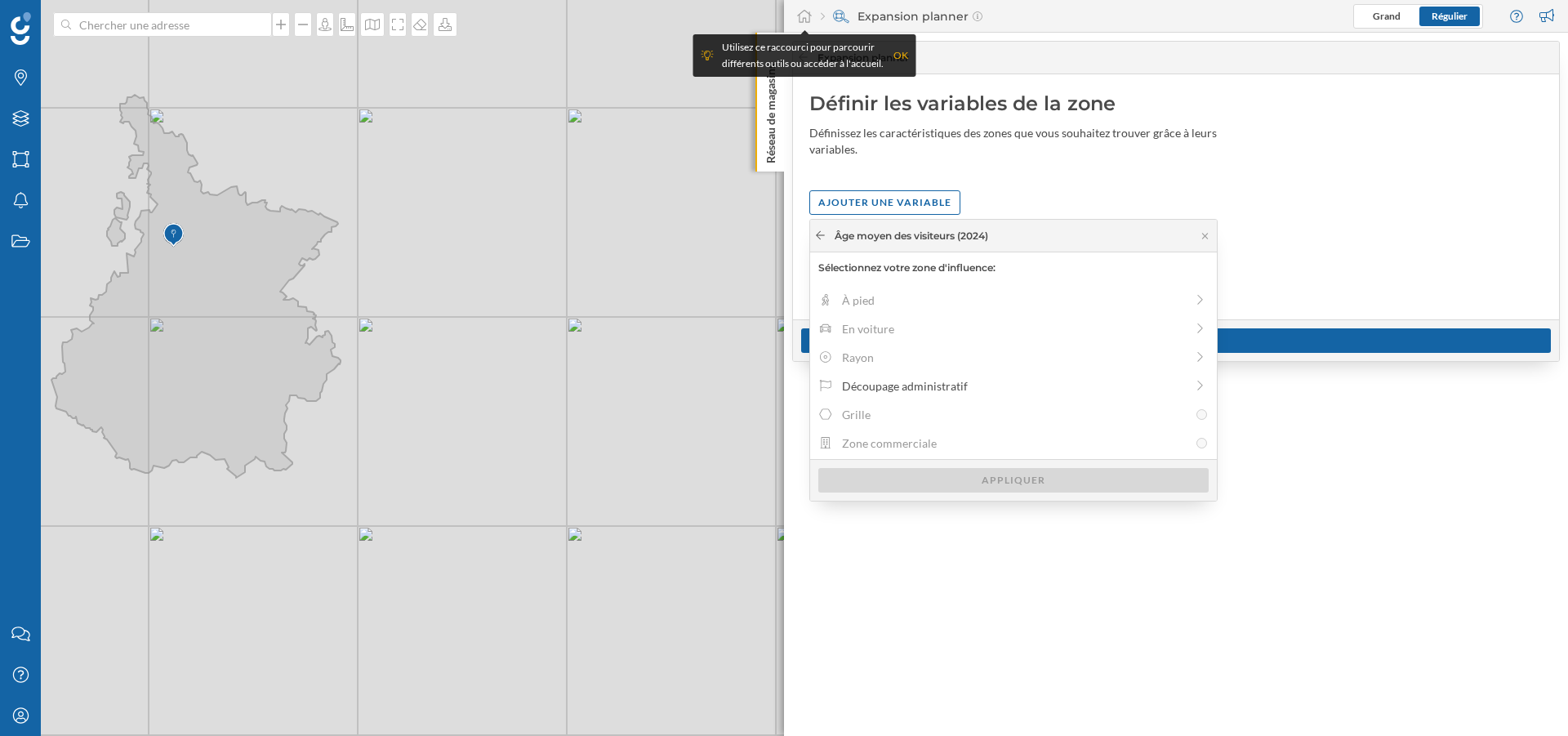
click at [820, 239] on icon at bounding box center [820, 235] width 12 height 9
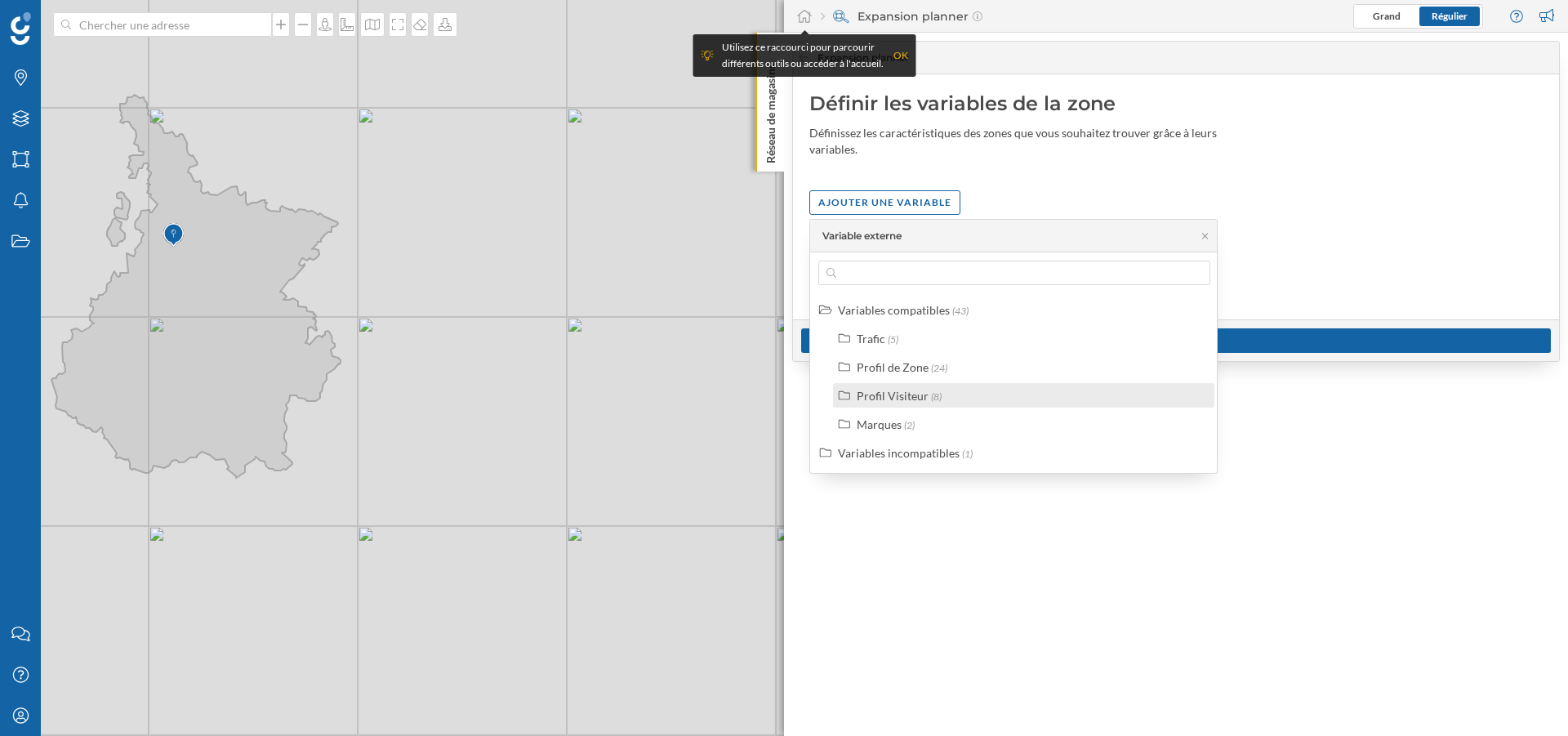
click at [891, 397] on div "Profil Visiteur" at bounding box center [893, 396] width 72 height 14
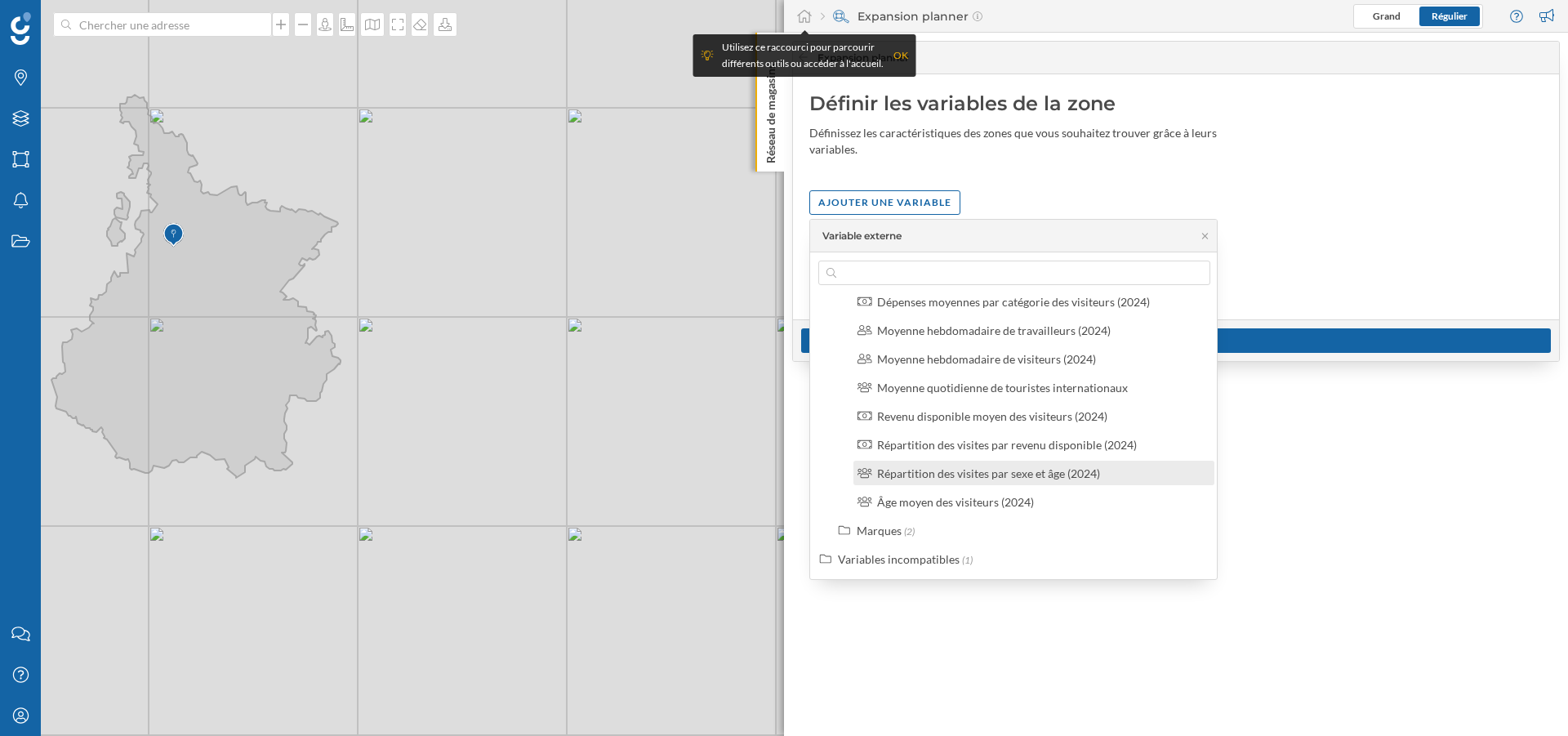
scroll to position [120, 0]
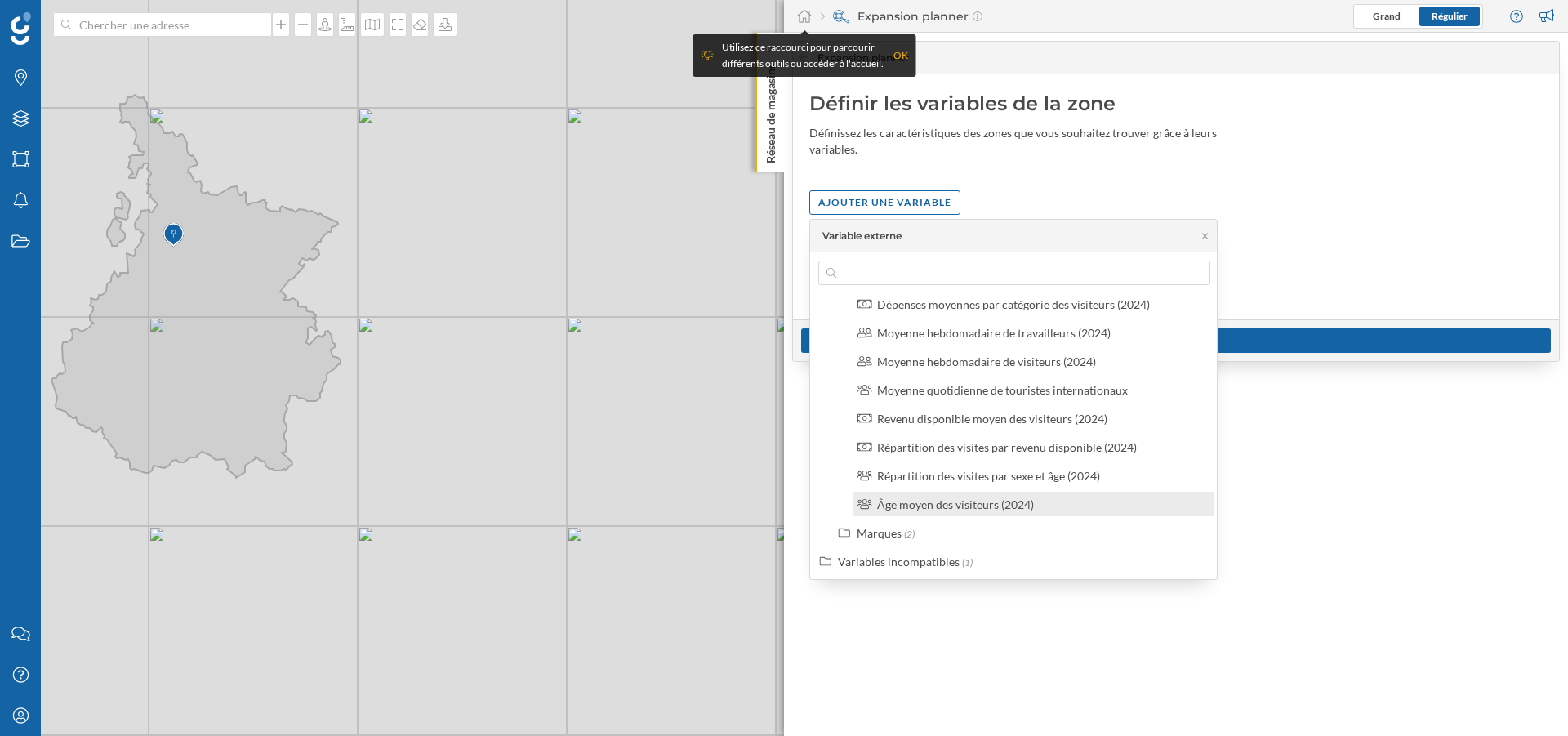
click at [934, 500] on div "Âge moyen des visiteurs (2024)" at bounding box center [955, 504] width 157 height 14
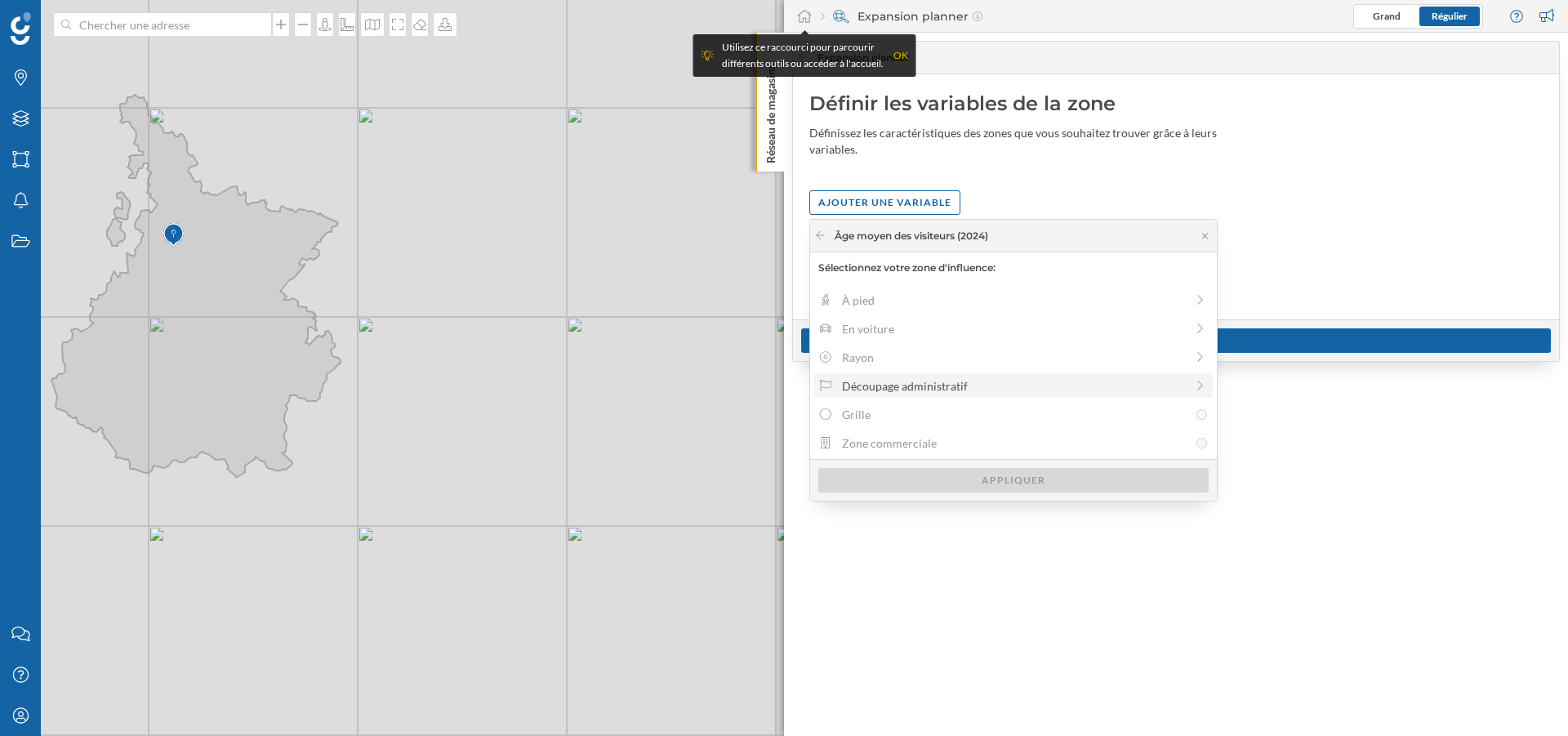
click at [886, 382] on div "Découpage administratif" at bounding box center [1014, 386] width 343 height 17
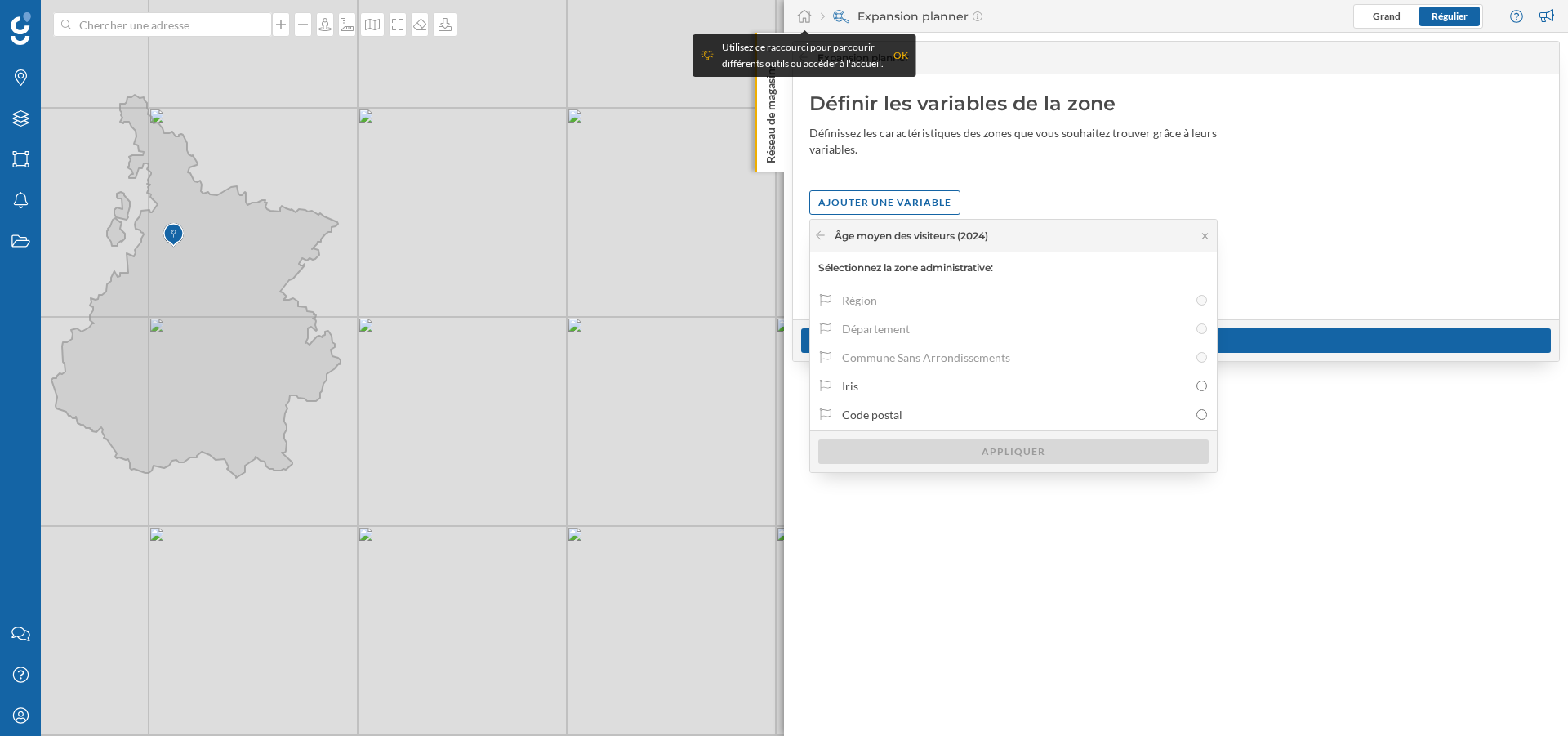
click at [886, 382] on div "Iris" at bounding box center [1015, 386] width 346 height 17
click at [1196, 382] on input "Iris" at bounding box center [1201, 385] width 10 height 10
radio input "true"
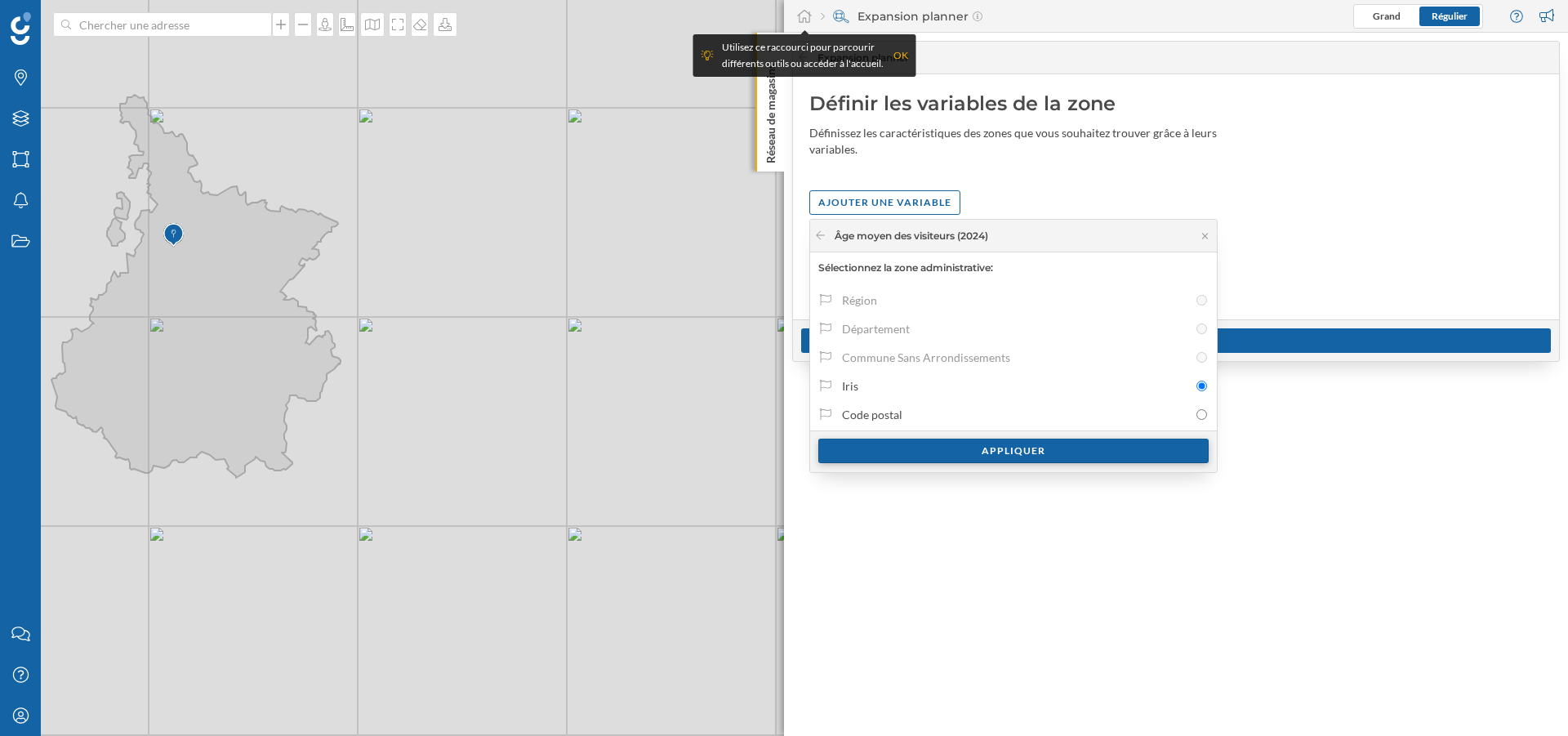
click at [954, 450] on div "Appliquer" at bounding box center [1014, 451] width 391 height 25
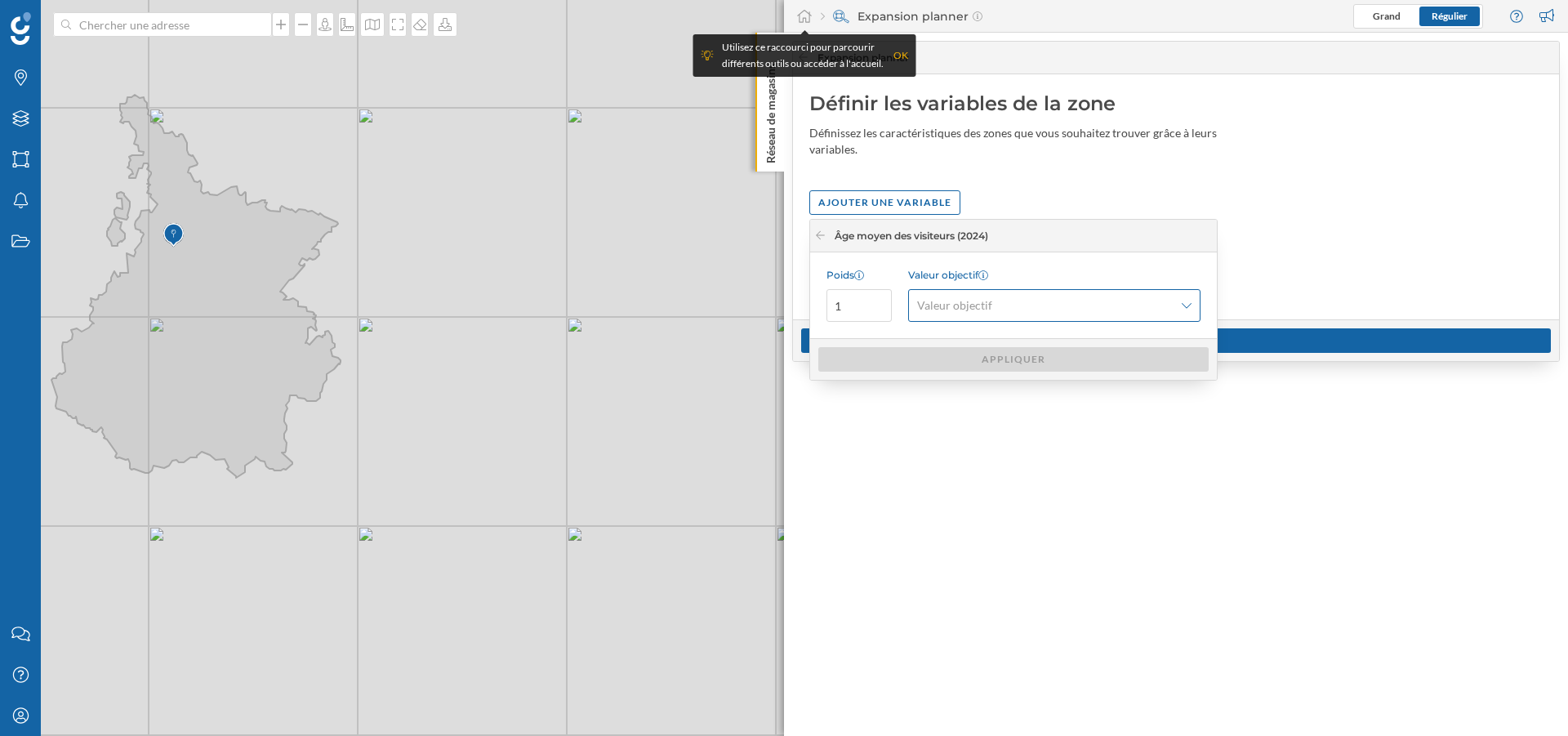
click at [1061, 309] on span "Valeur objectif" at bounding box center [1045, 304] width 256 height 16
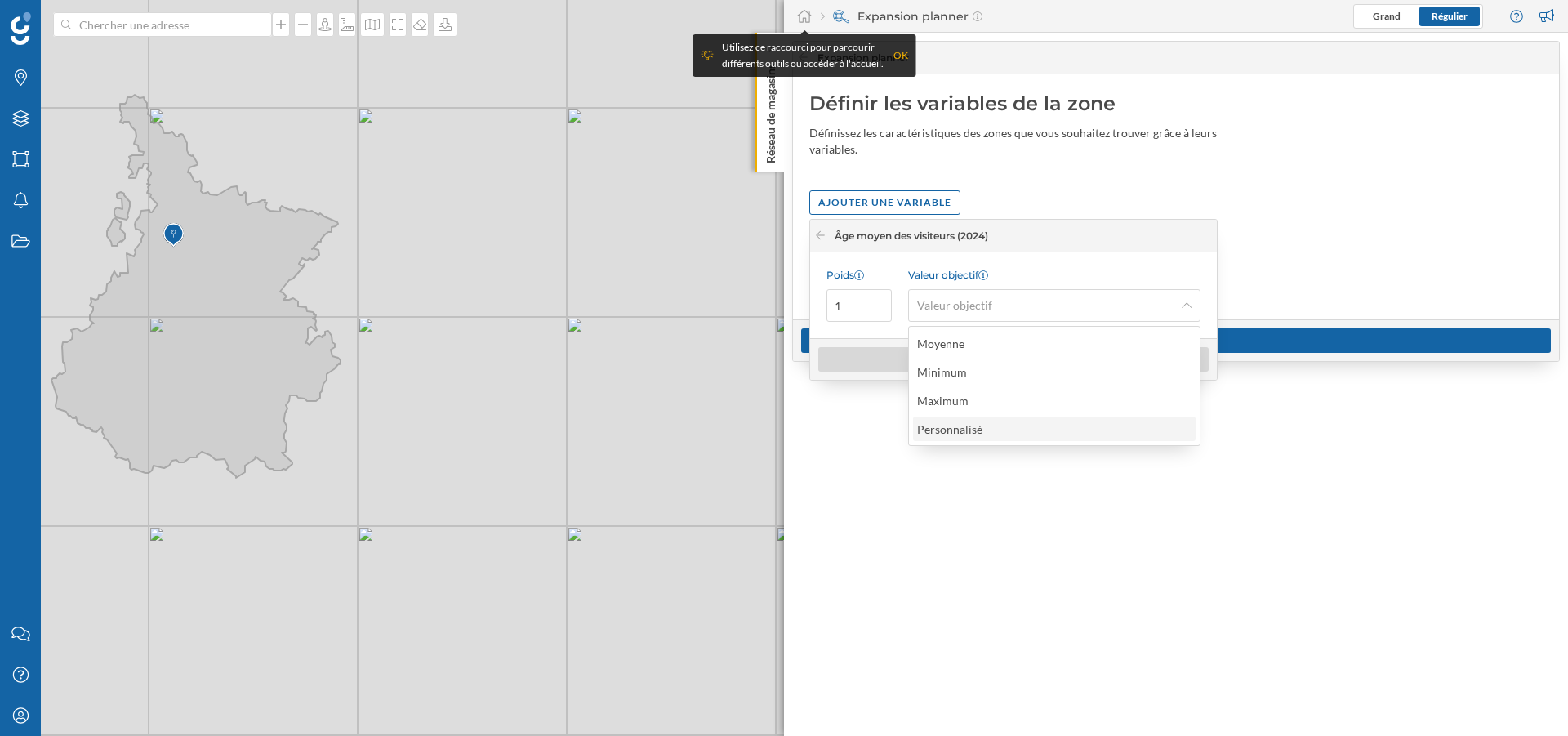
click at [1004, 426] on div "Personnalisé" at bounding box center [1054, 429] width 273 height 17
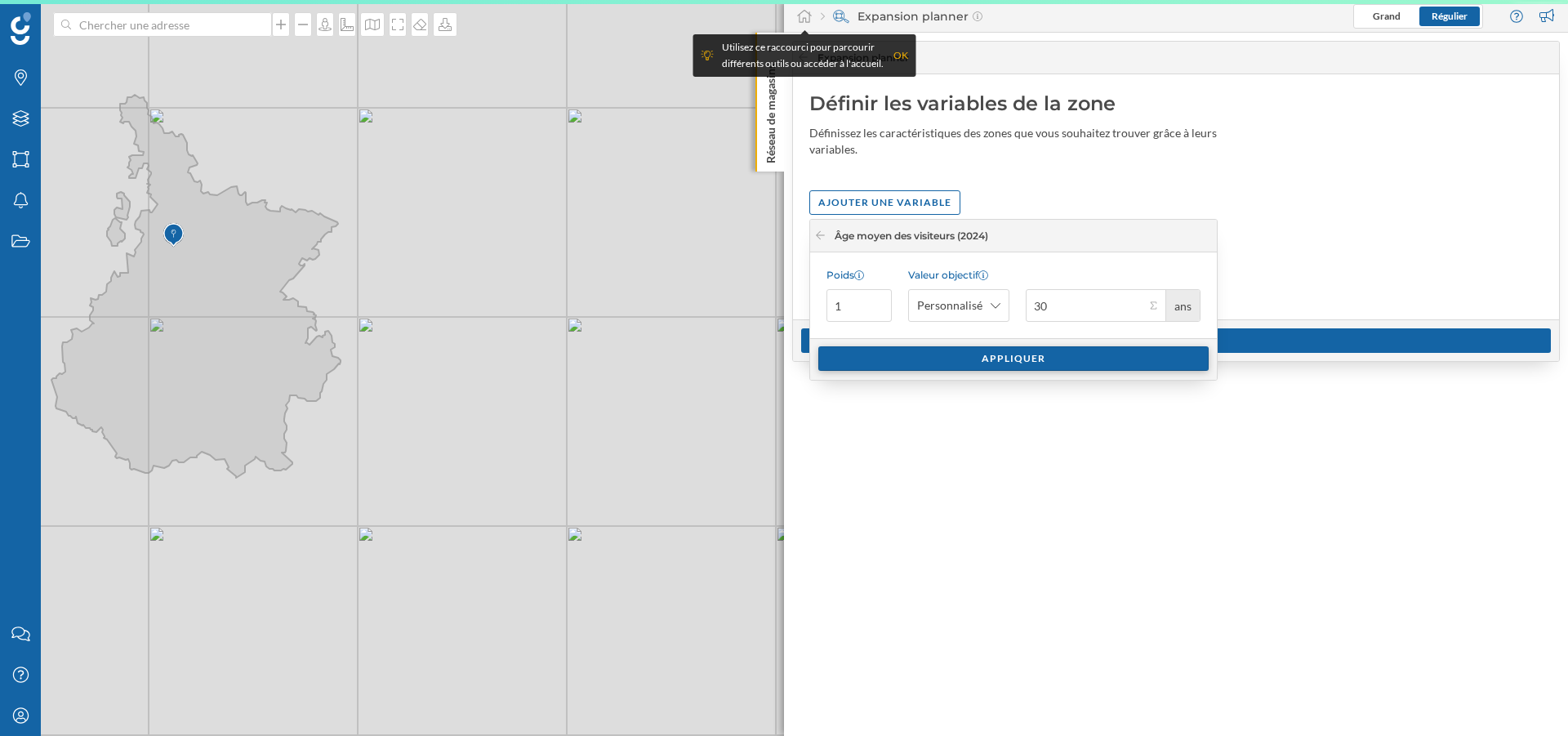
type input "30"
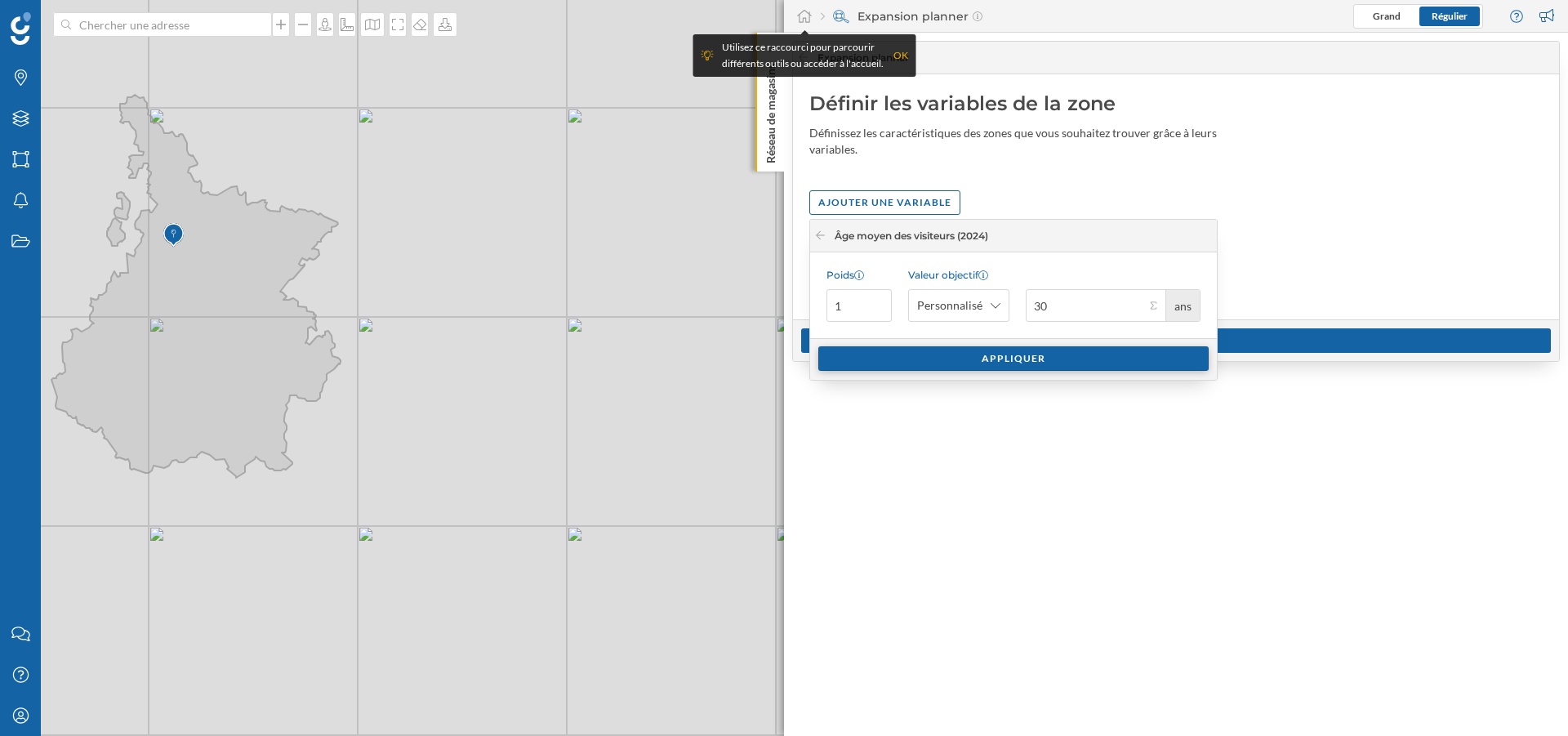
click at [1077, 359] on div "Appliquer" at bounding box center [1014, 359] width 391 height 25
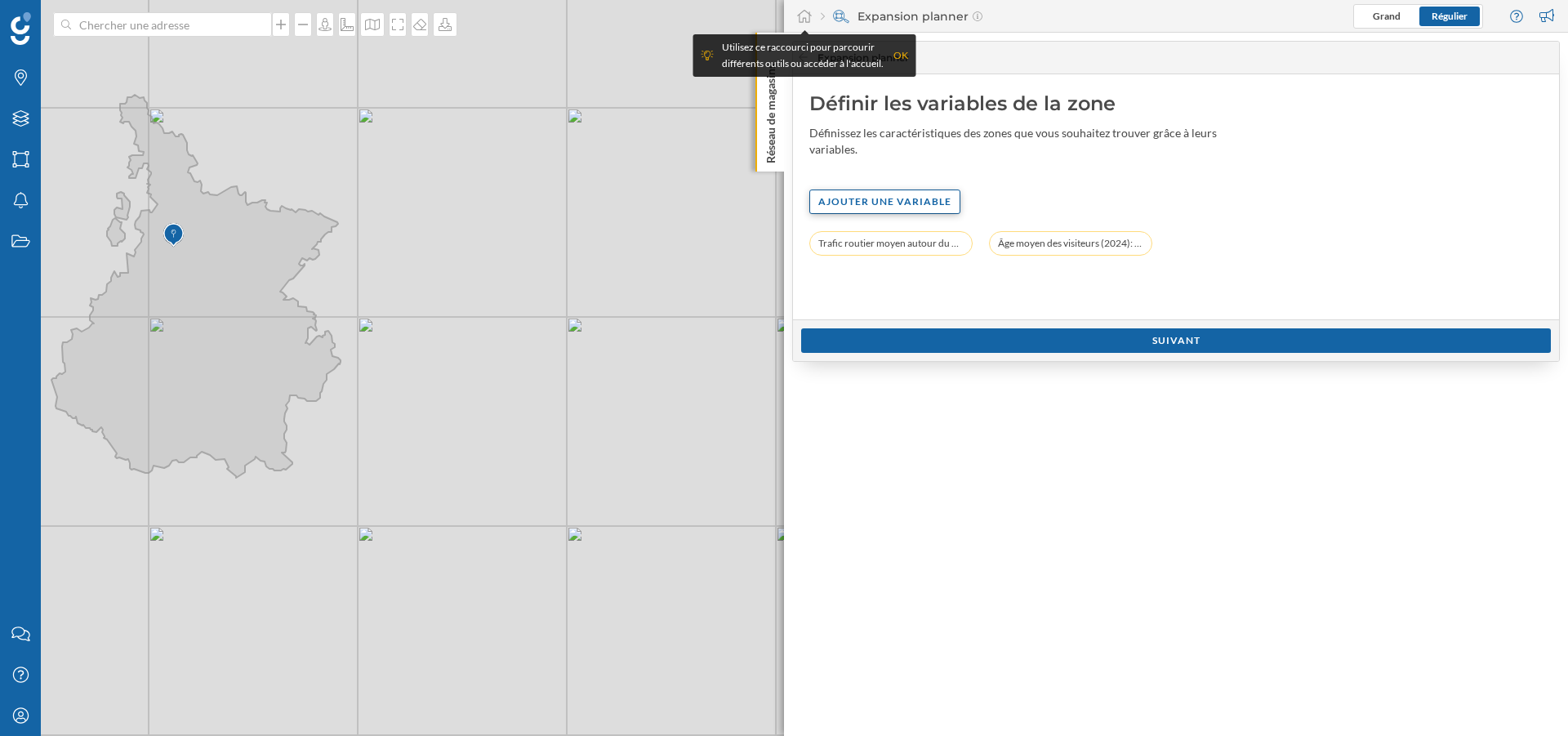
click at [843, 195] on div "Ajouter une variable" at bounding box center [884, 202] width 151 height 25
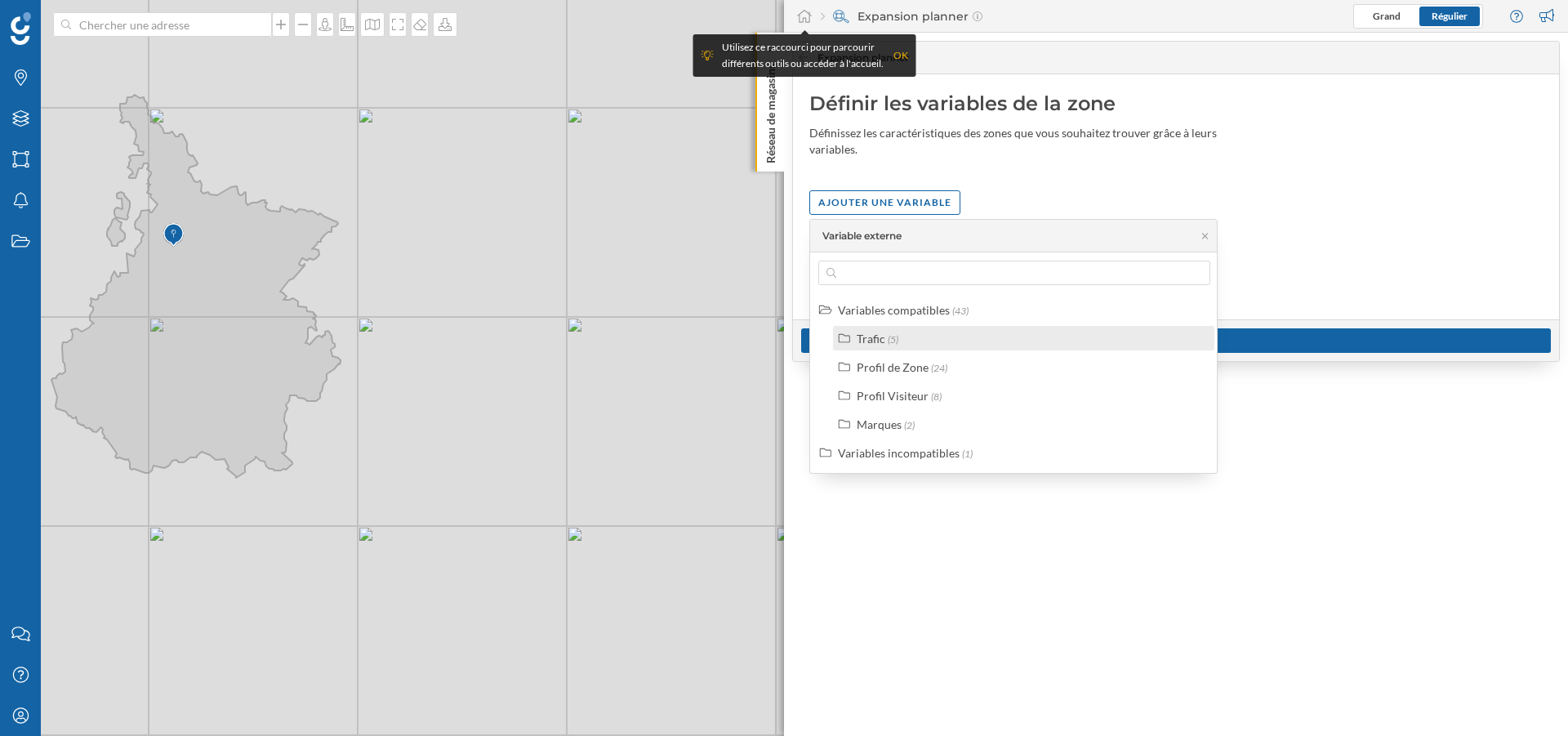
click at [864, 332] on div "Trafic" at bounding box center [871, 339] width 28 height 14
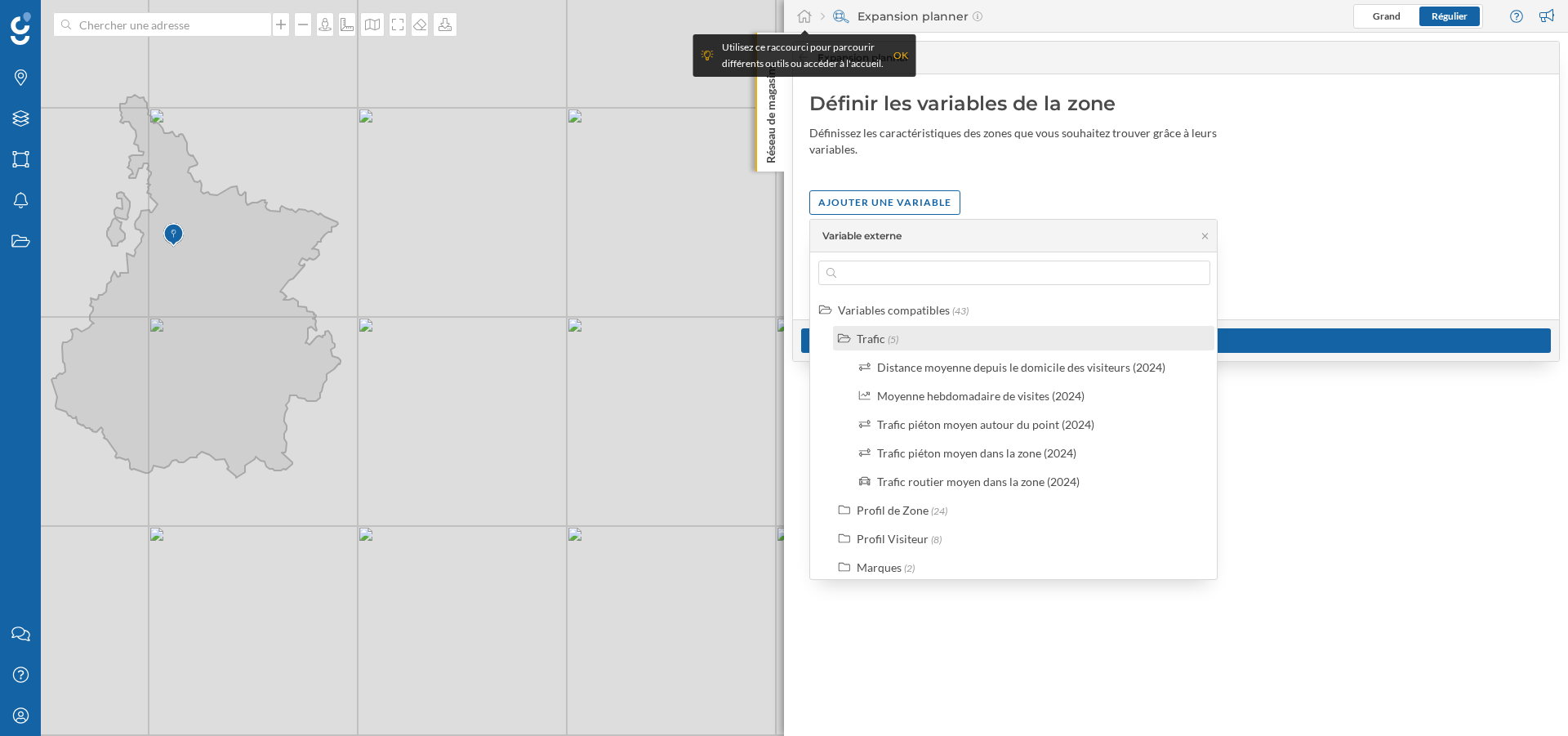
click at [864, 332] on div "Trafic" at bounding box center [871, 339] width 28 height 14
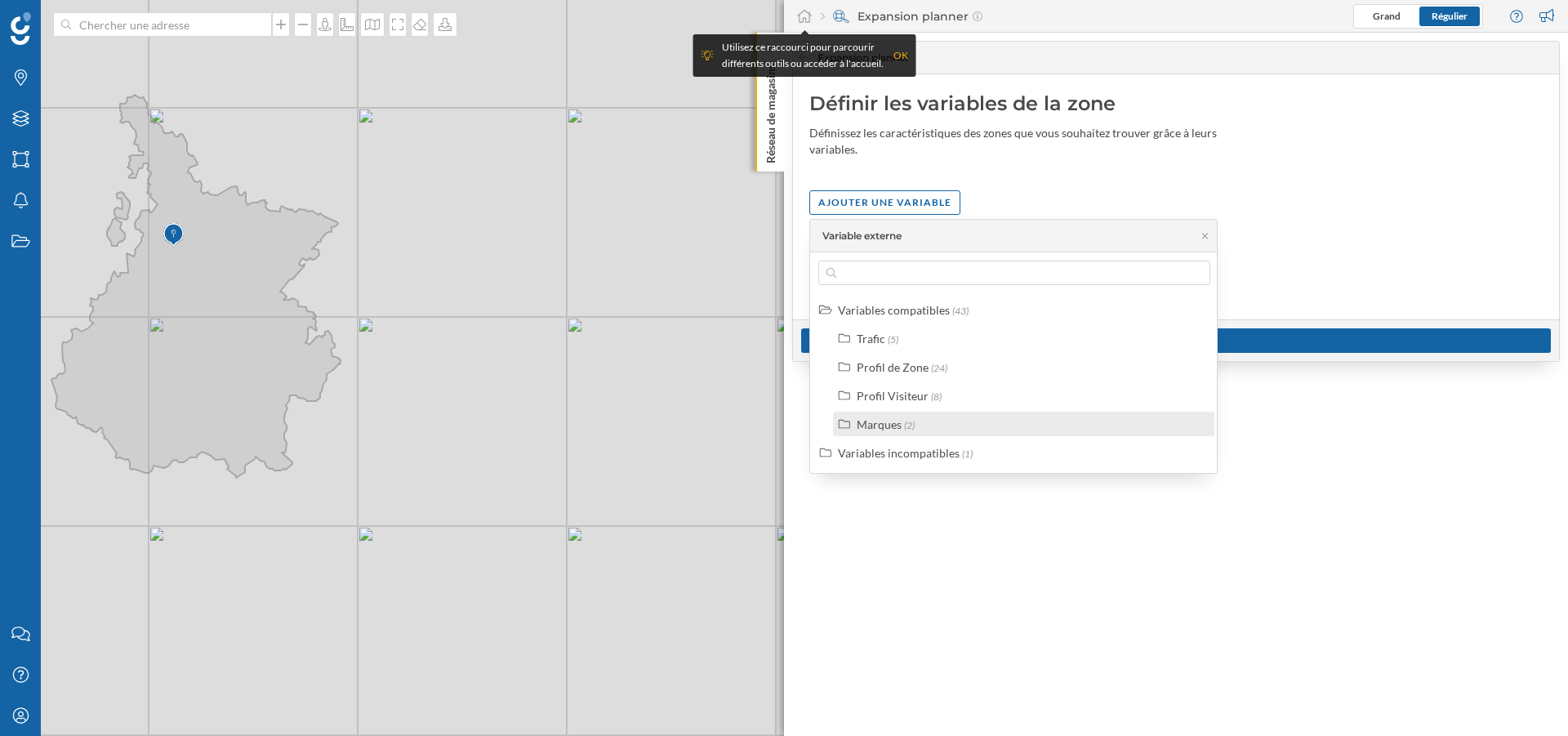
click at [875, 420] on div "Marques" at bounding box center [878, 424] width 45 height 14
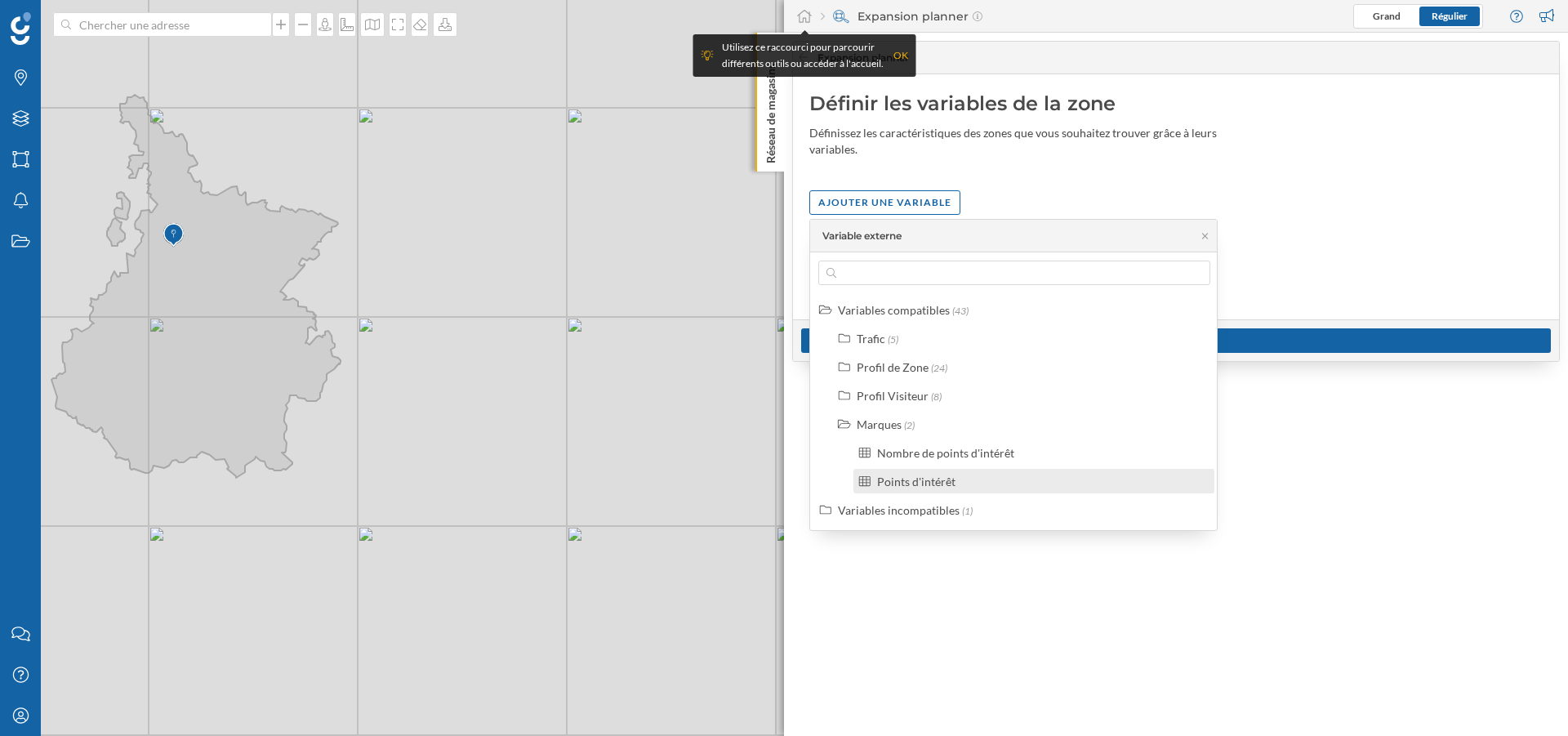
click at [919, 479] on div "Points d'intérêt" at bounding box center [916, 481] width 79 height 14
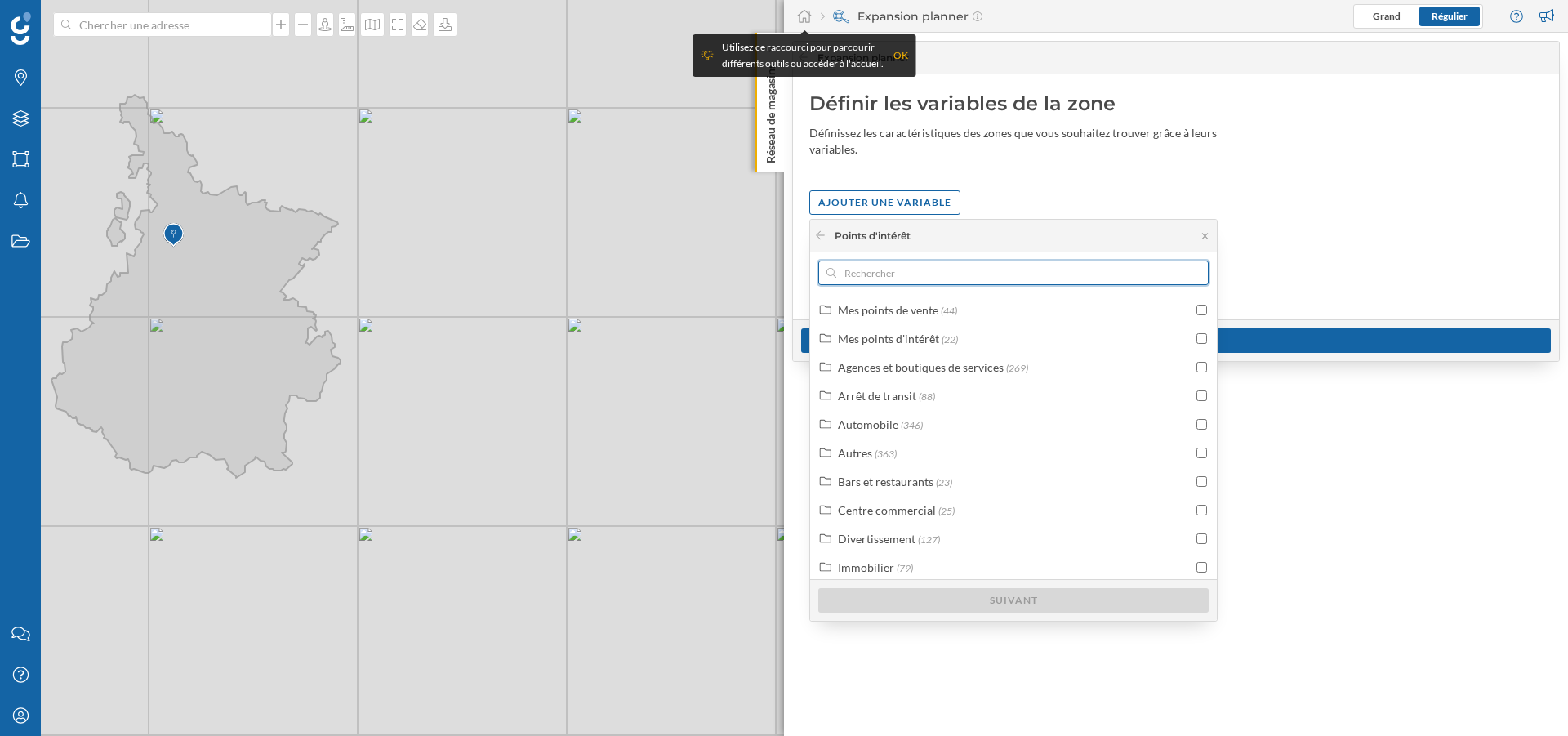
click at [914, 273] on input "text" at bounding box center [1014, 273] width 355 height 25
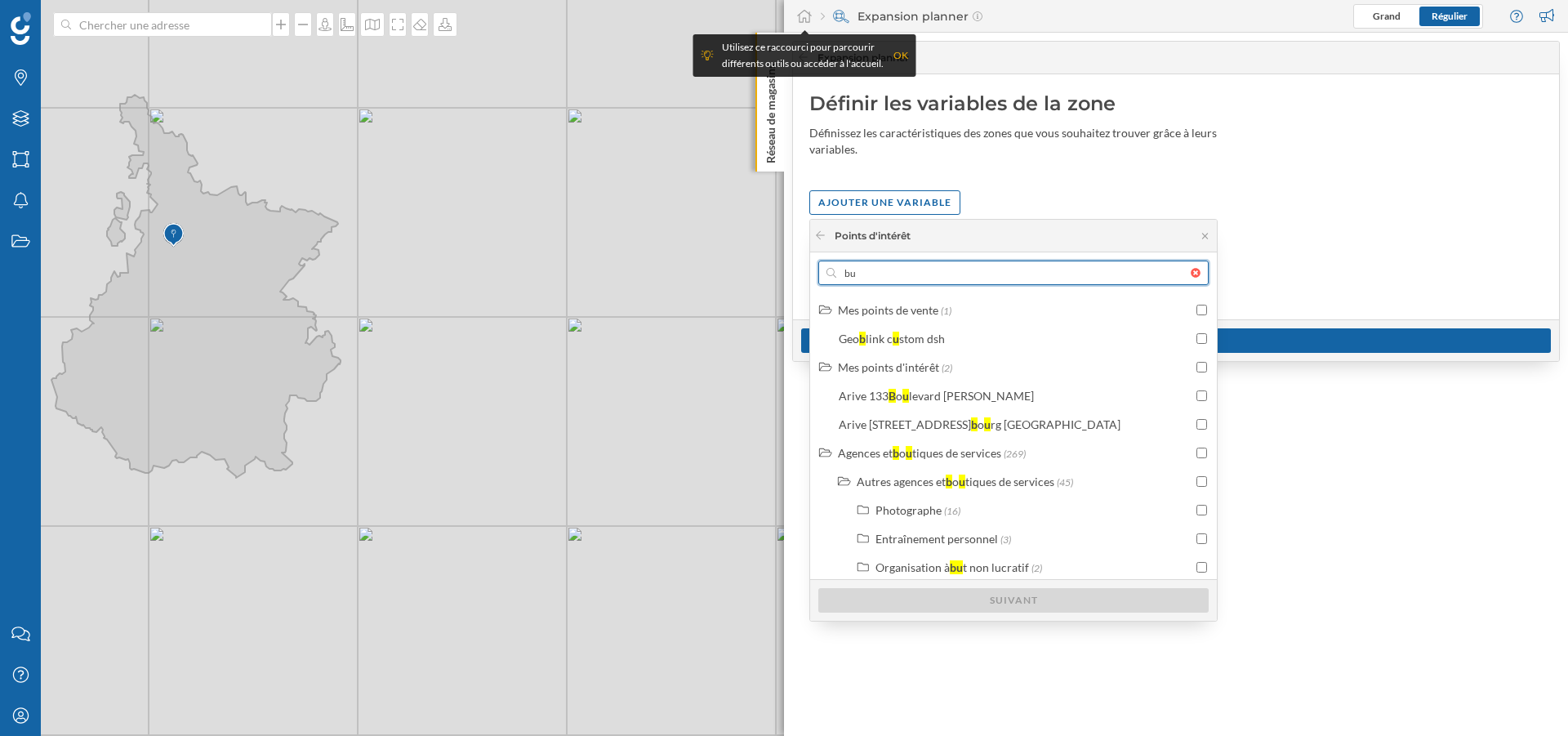
type input "b"
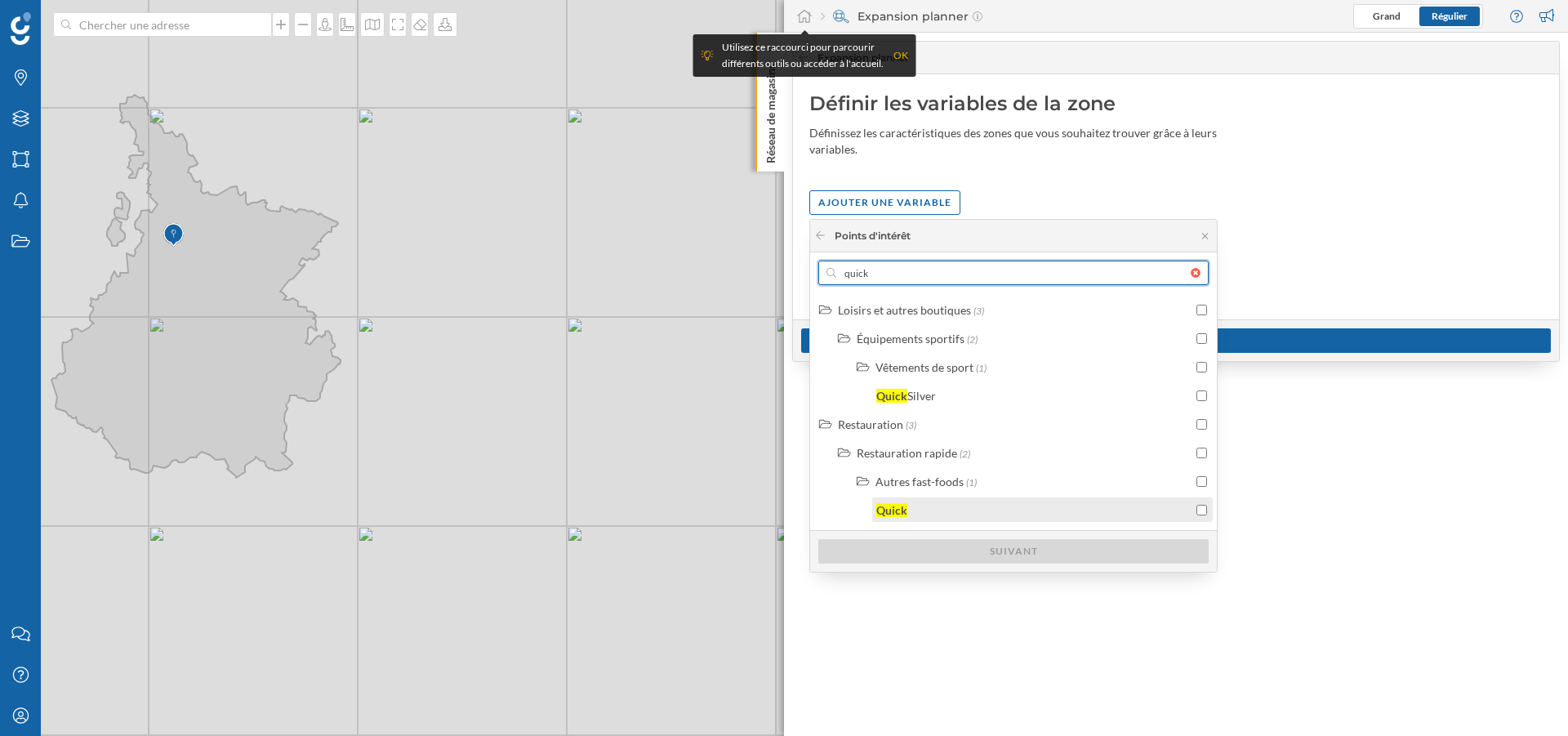
type input "quick"
click at [885, 508] on div "Quick" at bounding box center [892, 509] width 31 height 14
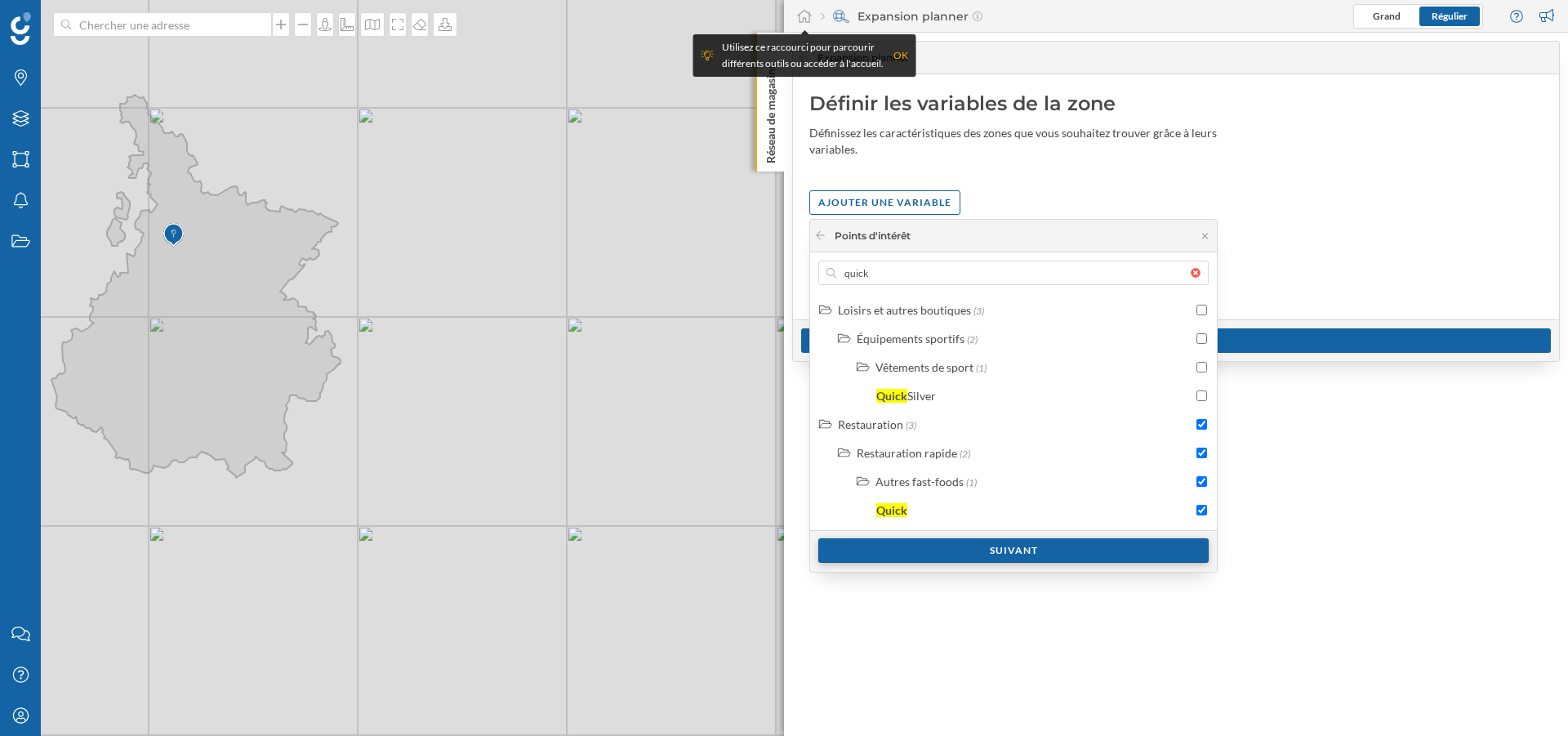
click at [932, 543] on div "Suivant" at bounding box center [1014, 550] width 391 height 25
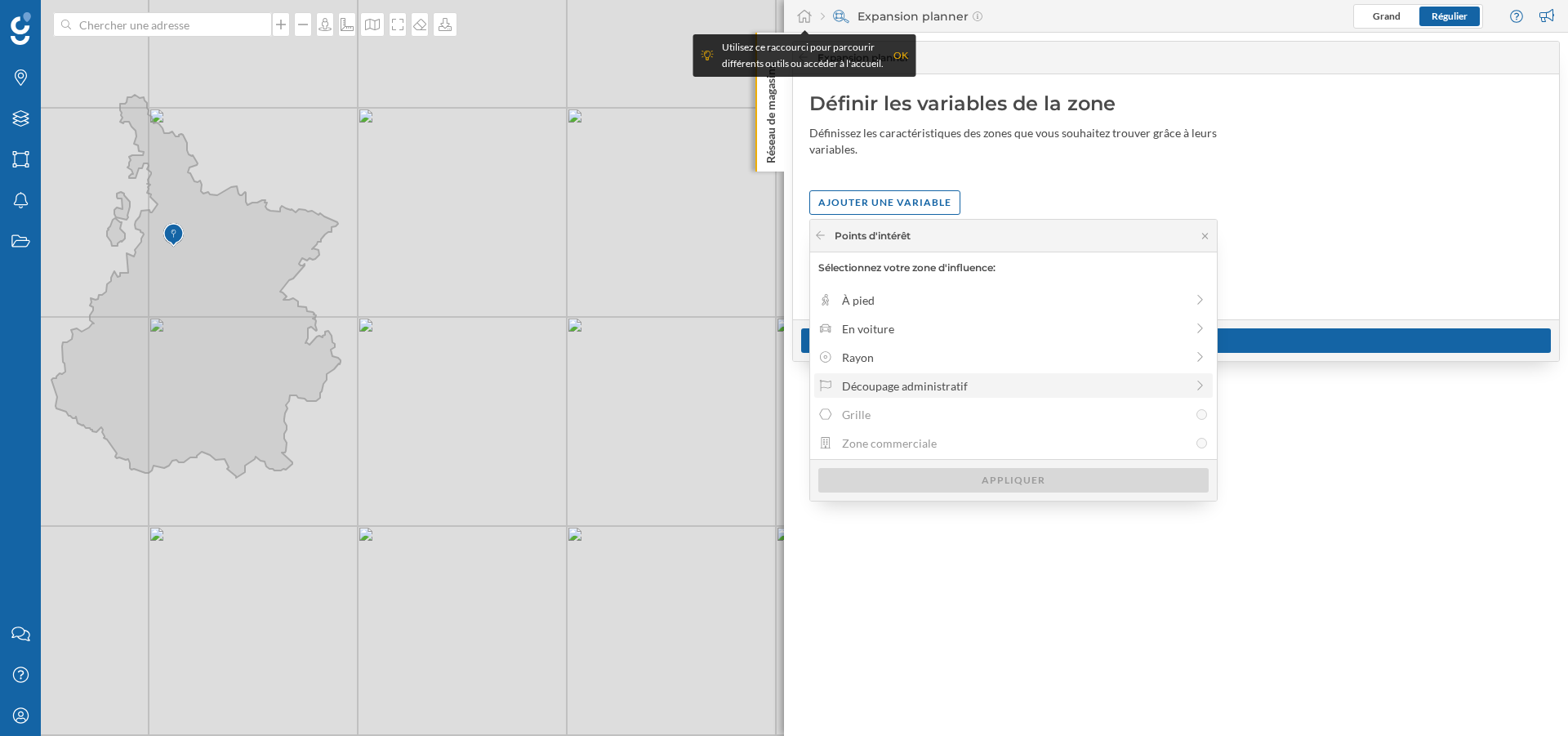
click at [985, 383] on div "Découpage administratif" at bounding box center [1014, 386] width 343 height 17
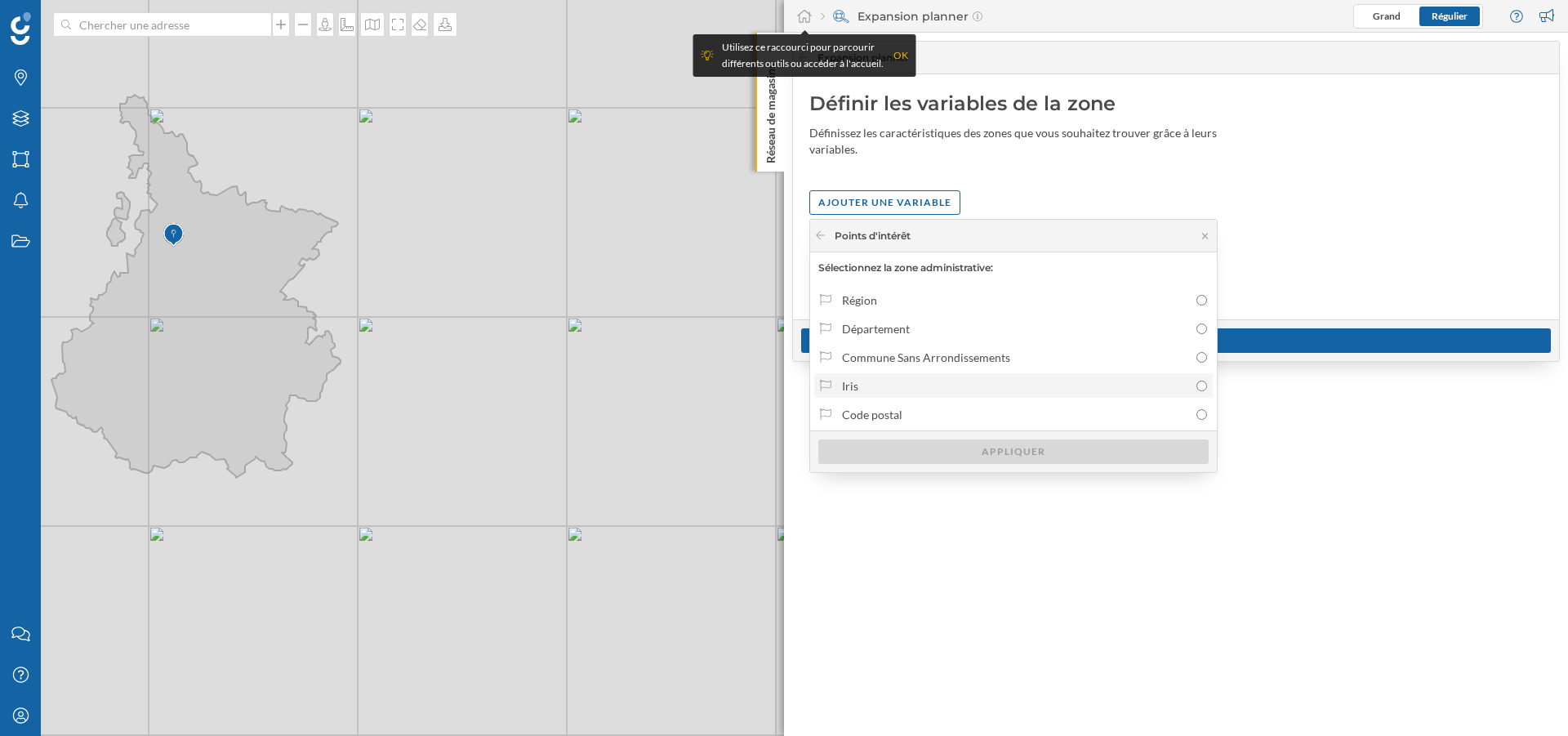
click at [884, 391] on div "Iris" at bounding box center [1015, 386] width 346 height 17
click at [1196, 391] on input "Iris" at bounding box center [1201, 385] width 10 height 10
radio input "true"
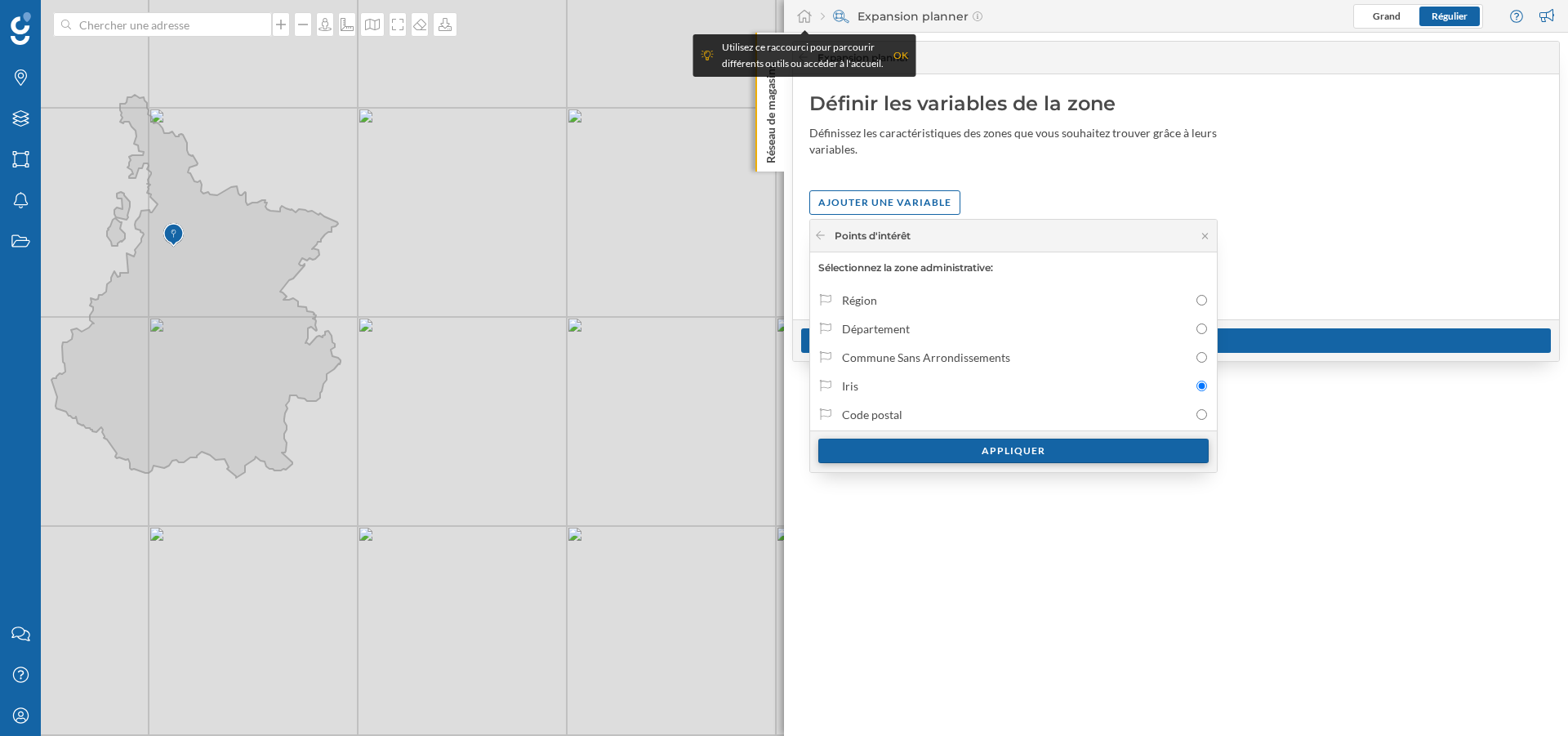
click at [931, 453] on div "Appliquer" at bounding box center [1014, 451] width 391 height 25
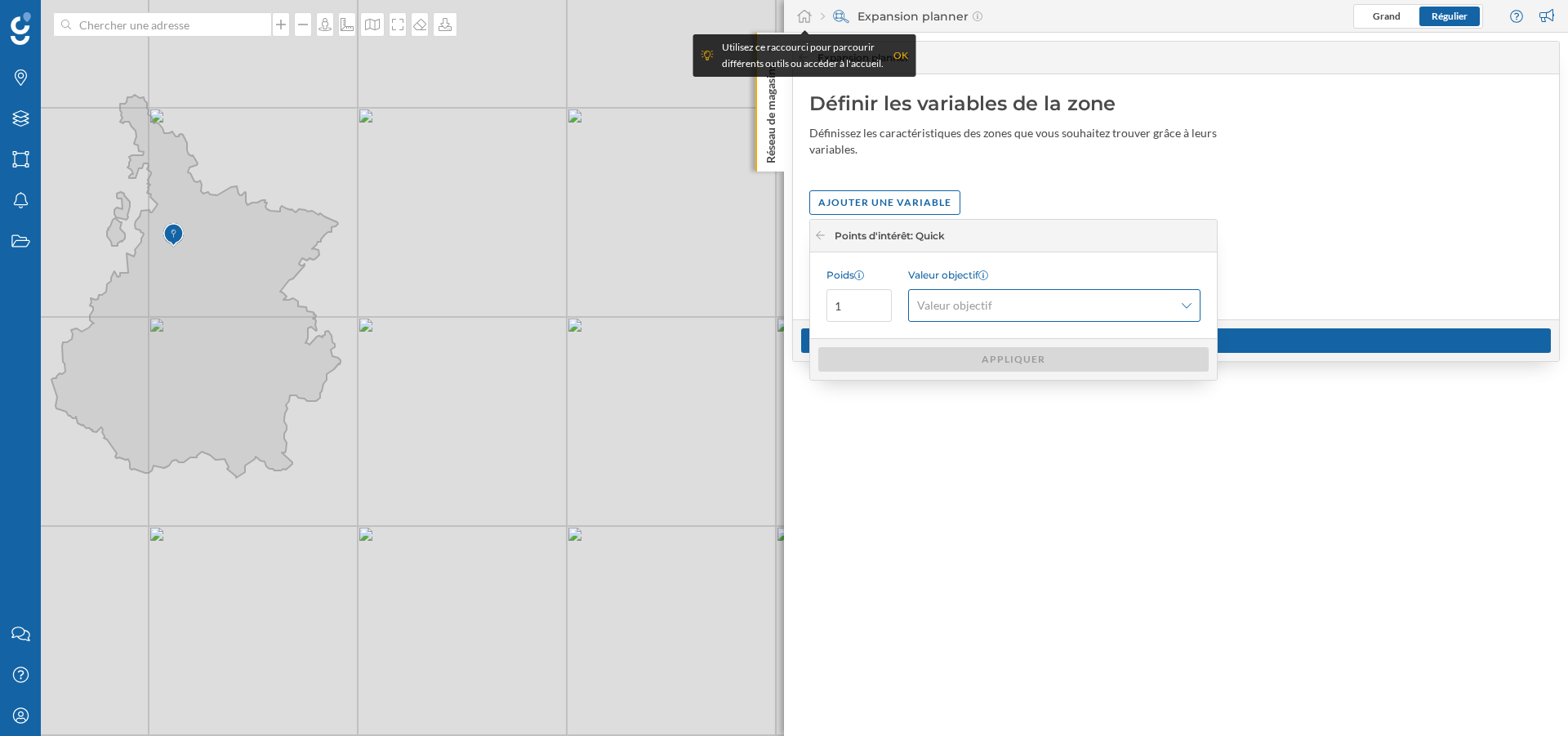
click at [1058, 306] on span "Valeur objectif" at bounding box center [1045, 304] width 256 height 16
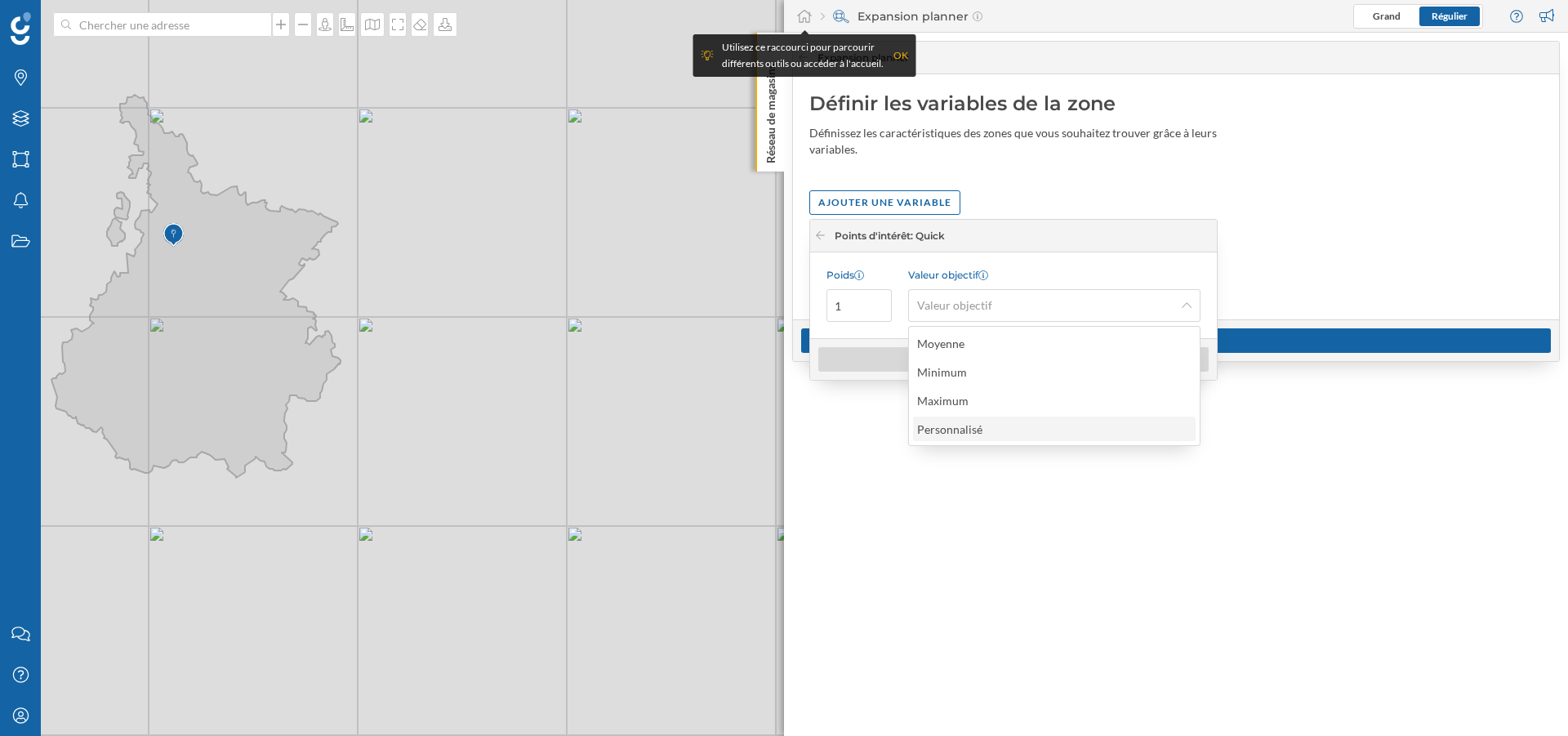
click at [985, 420] on div "Personnalisé" at bounding box center [953, 429] width 73 height 17
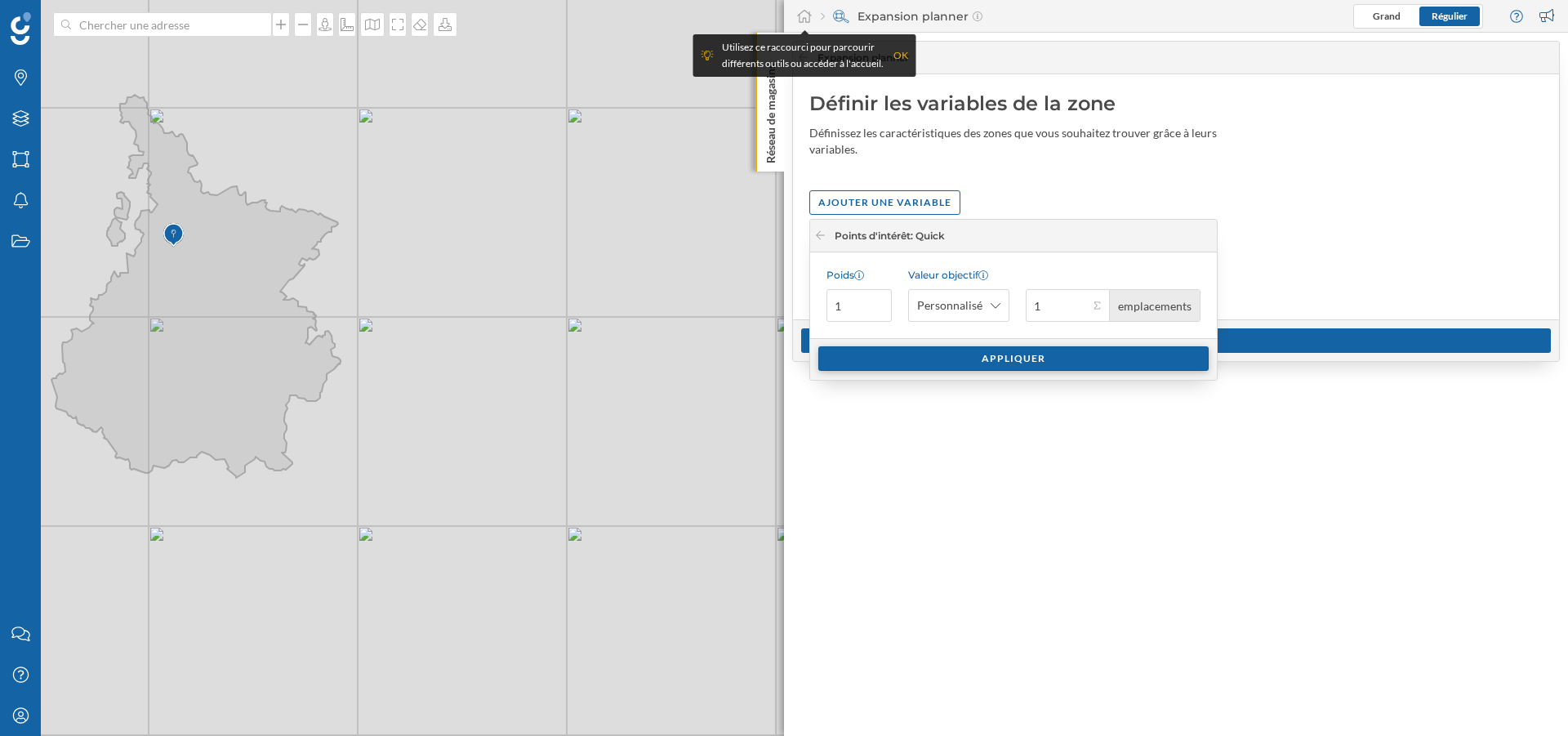
type input "1"
click at [1075, 353] on div "Appliquer" at bounding box center [1014, 359] width 391 height 25
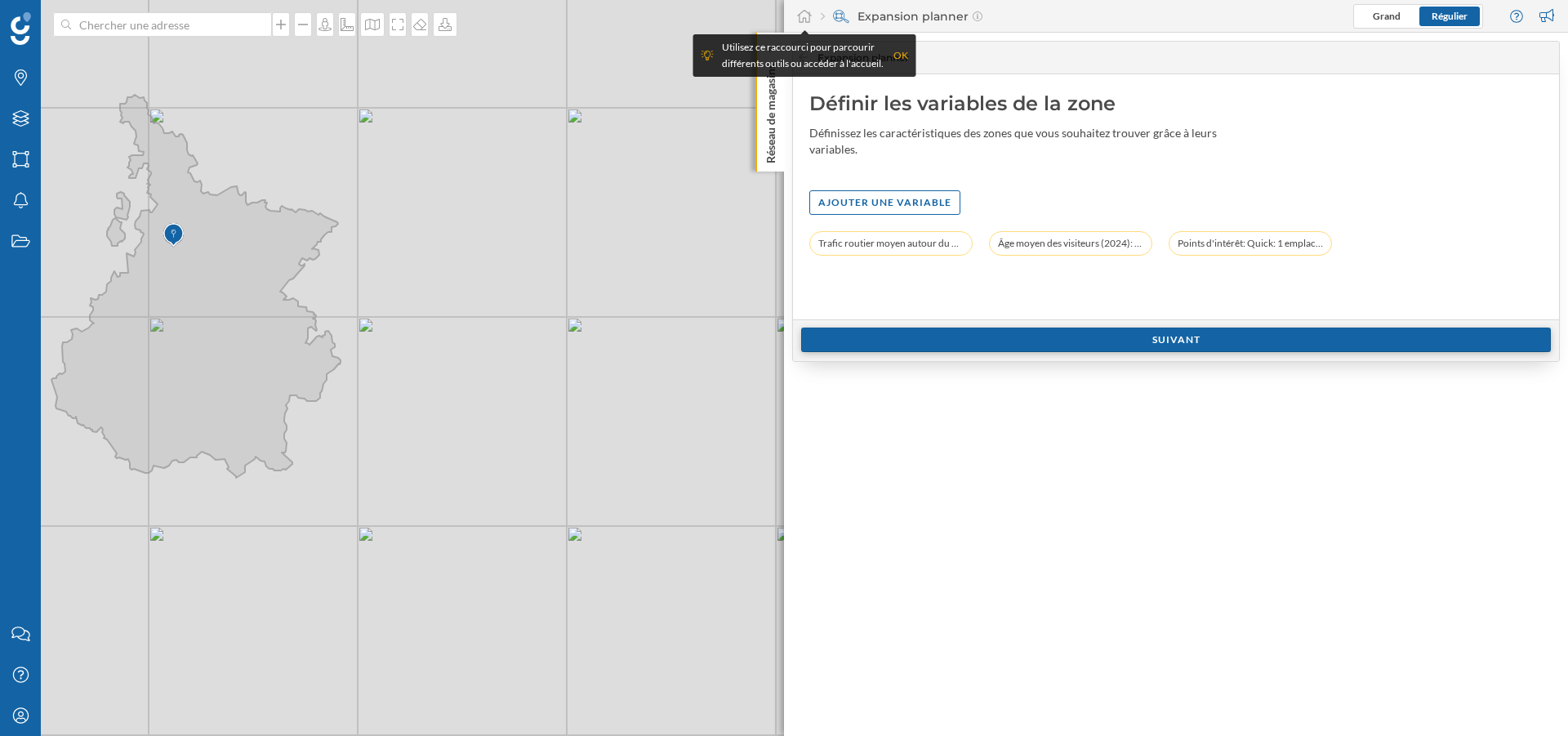
click at [1160, 343] on div "Suivant" at bounding box center [1176, 340] width 749 height 25
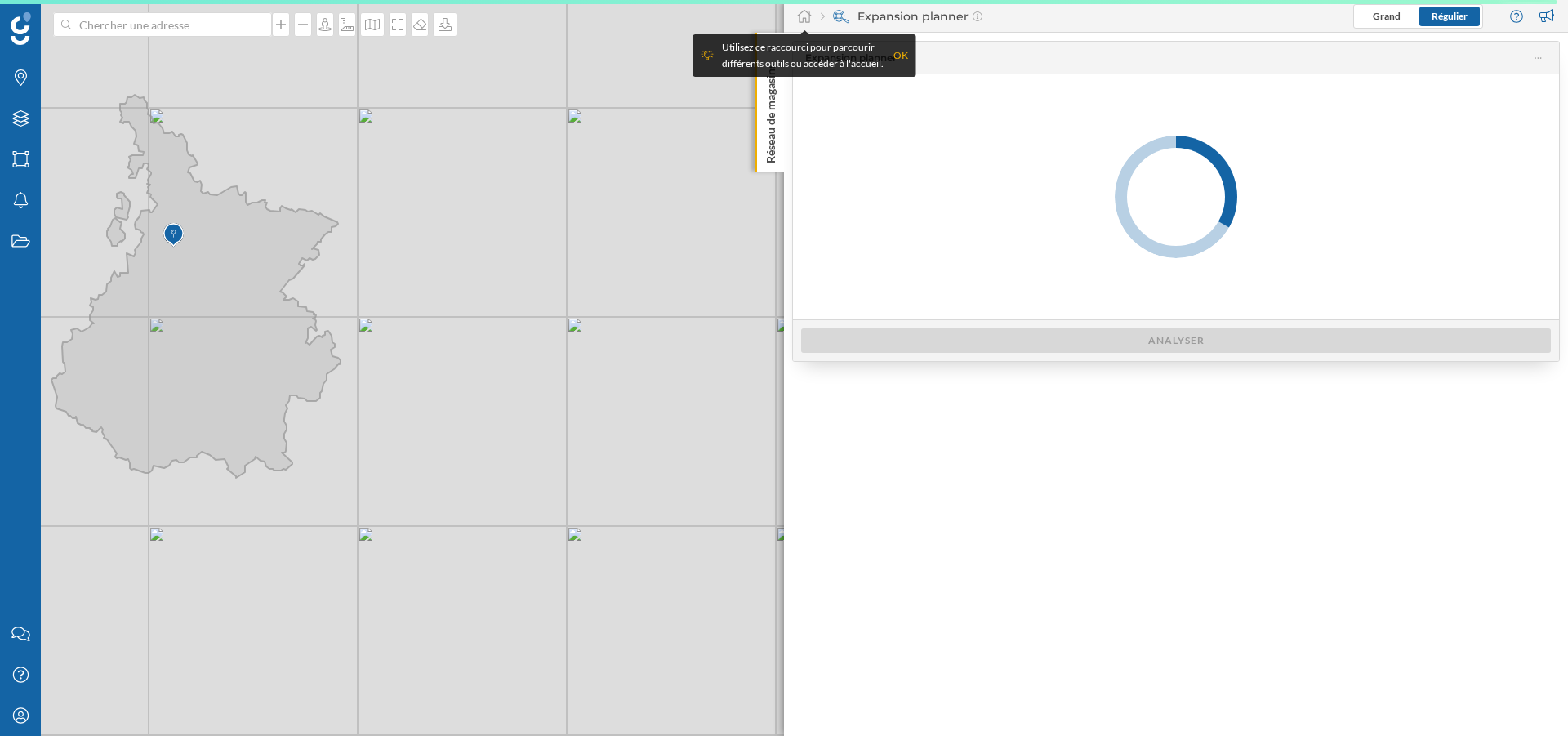
click at [900, 53] on div "OK" at bounding box center [900, 55] width 14 height 16
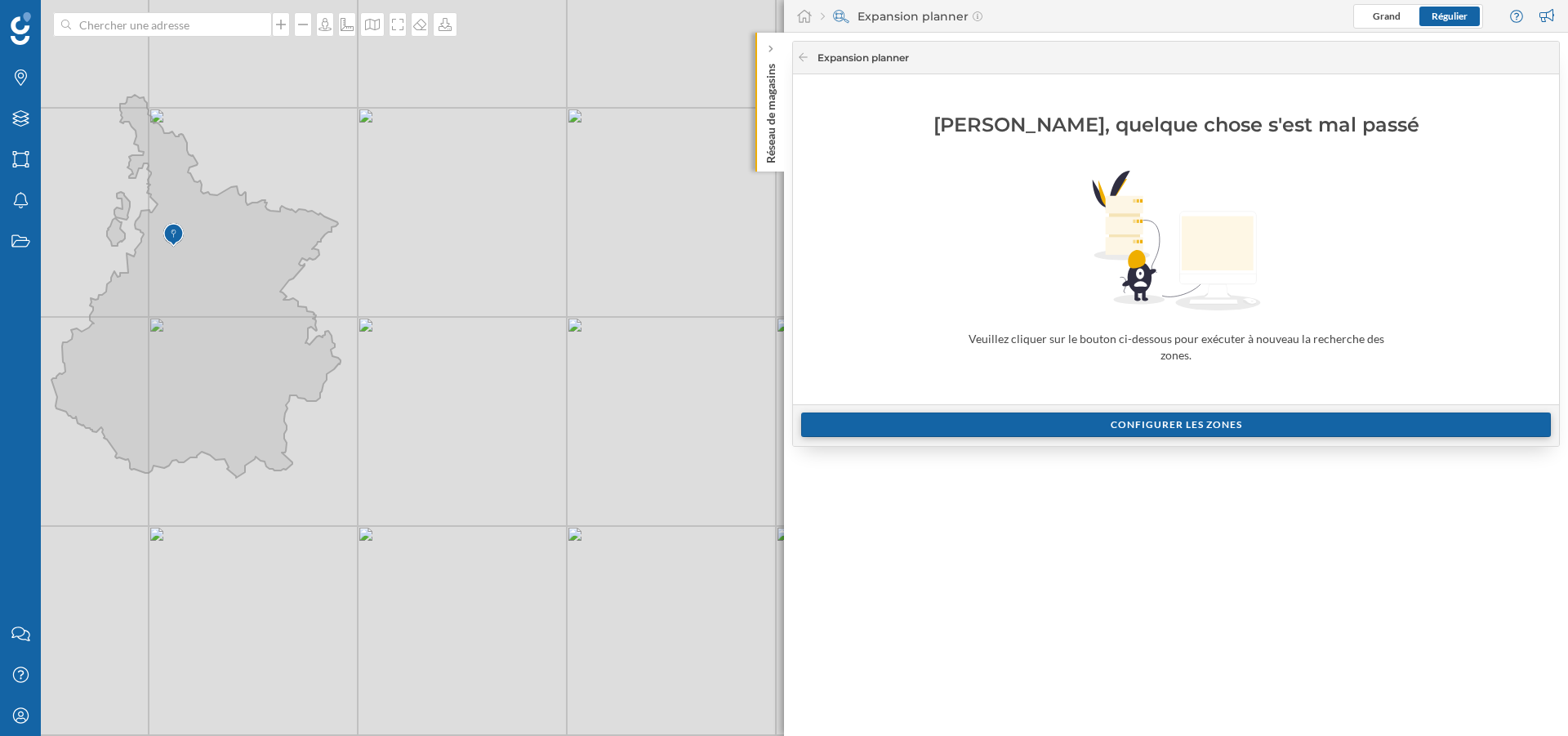
click at [943, 420] on div "Configurer les zones" at bounding box center [1176, 425] width 749 height 25
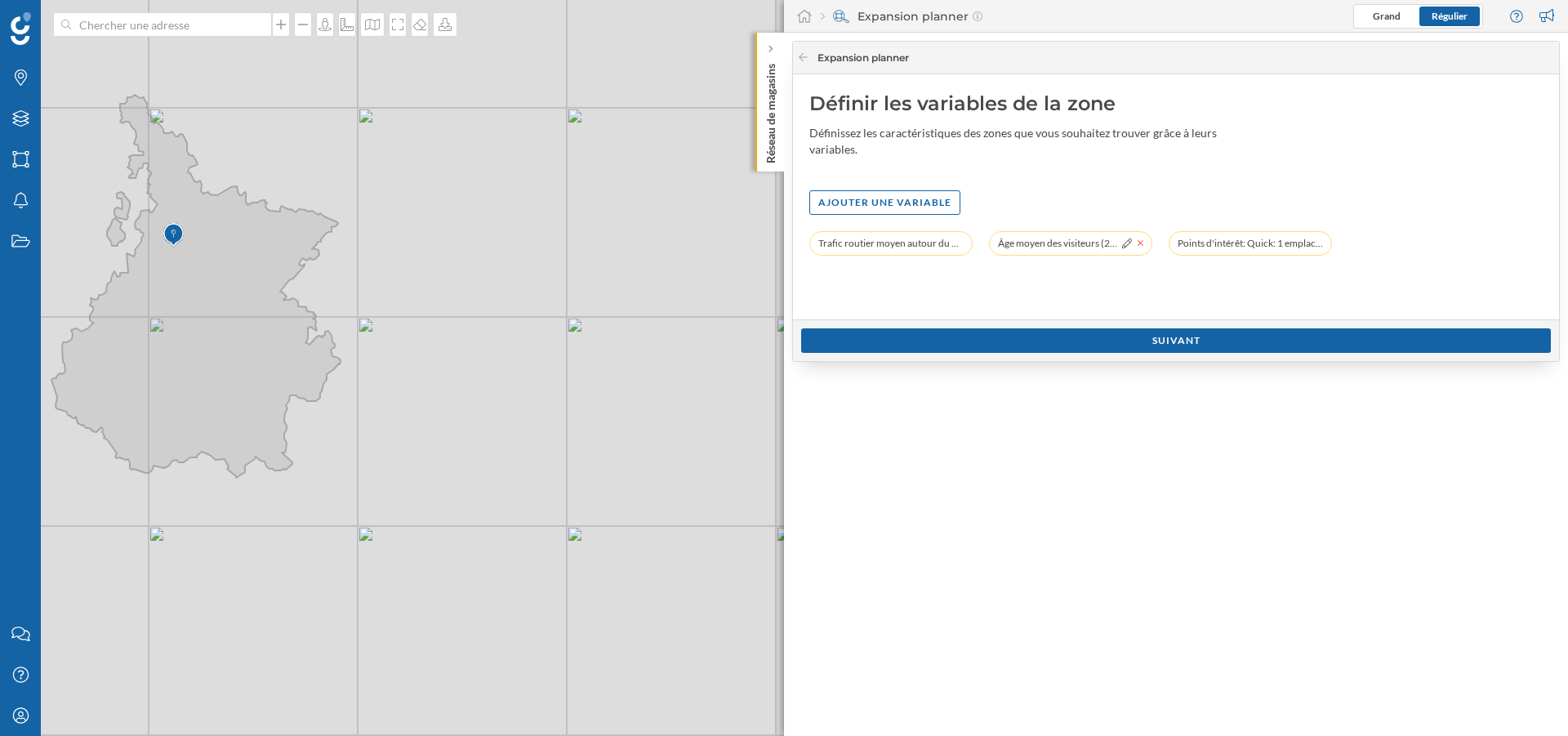
click at [1139, 247] on icon at bounding box center [1140, 243] width 7 height 9
click at [995, 332] on div "Suivant" at bounding box center [1176, 340] width 749 height 25
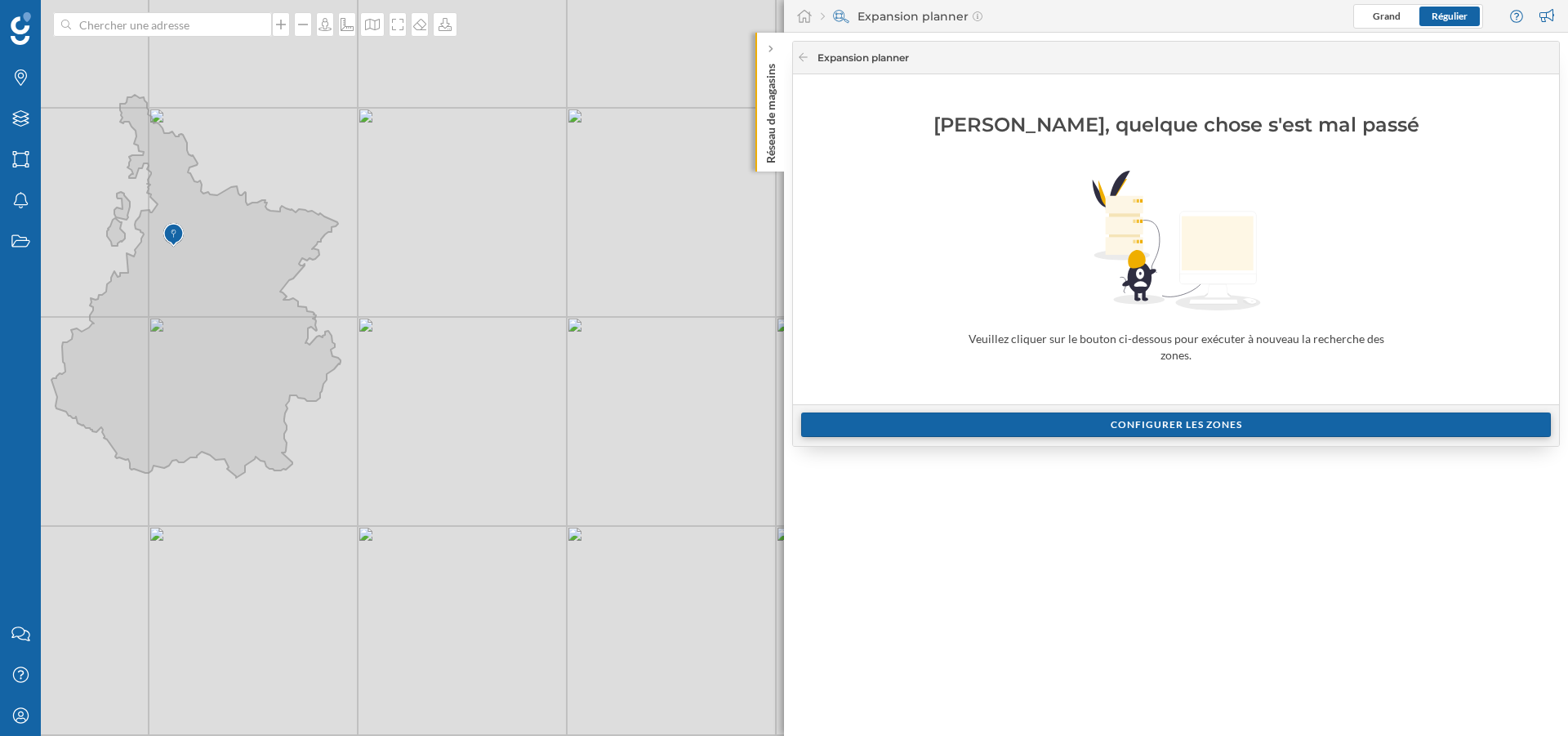
click at [909, 418] on div "Configurer les zones" at bounding box center [1176, 425] width 749 height 25
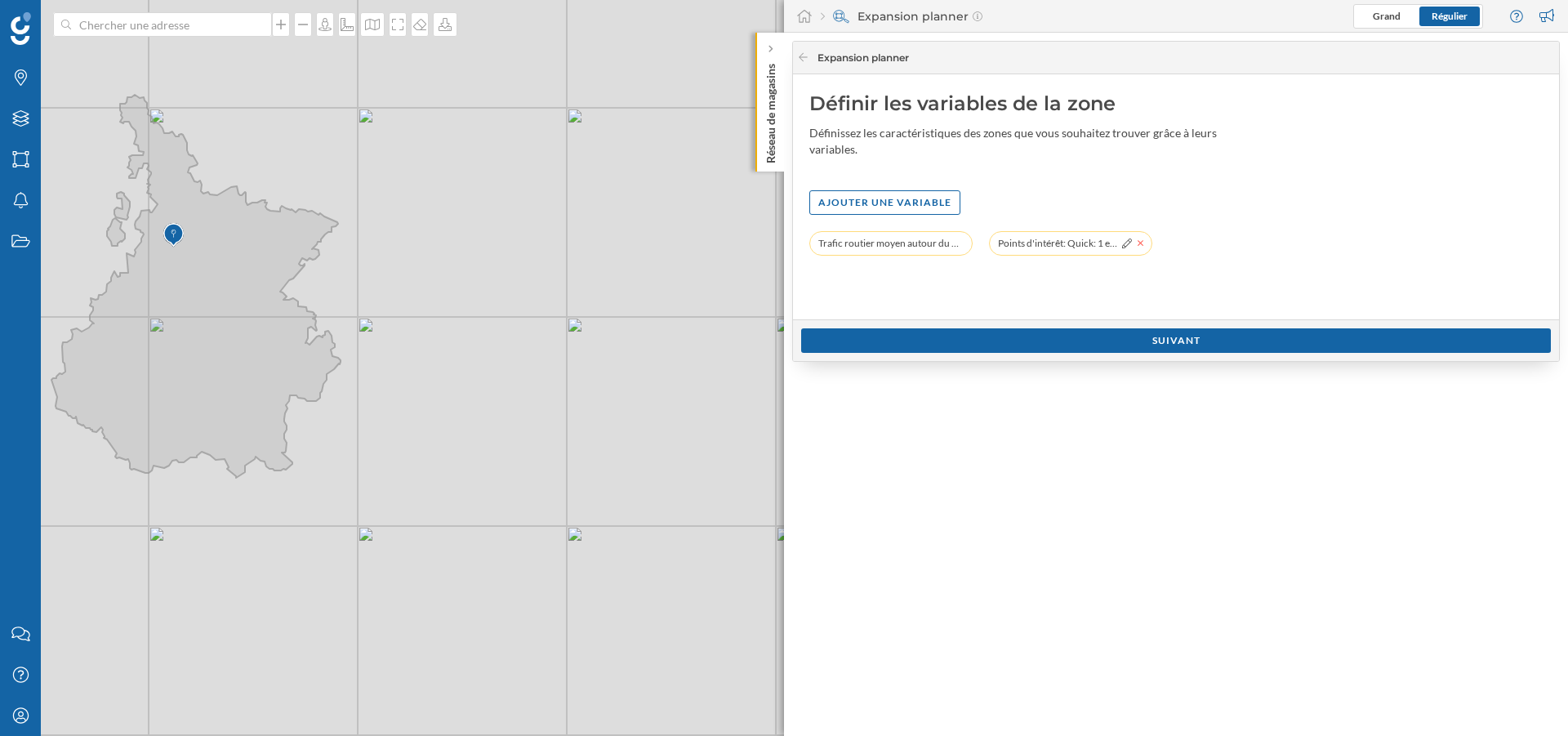
click at [1143, 240] on icon at bounding box center [1140, 243] width 7 height 9
click at [1023, 329] on div "Suivant" at bounding box center [1176, 340] width 749 height 25
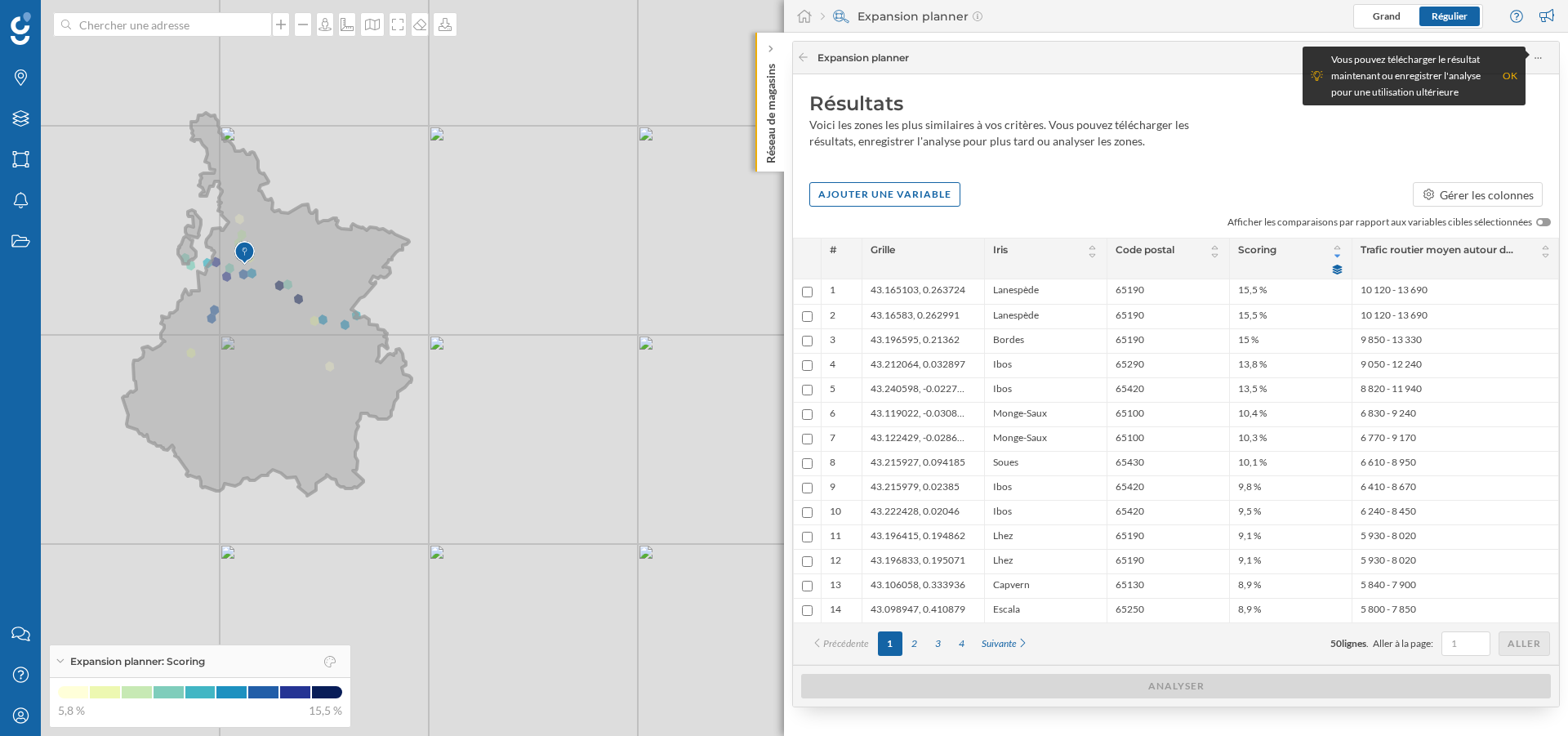
drag, startPoint x: 164, startPoint y: 317, endPoint x: 235, endPoint y: 335, distance: 73.2
click at [235, 335] on icon at bounding box center [267, 304] width 289 height 383
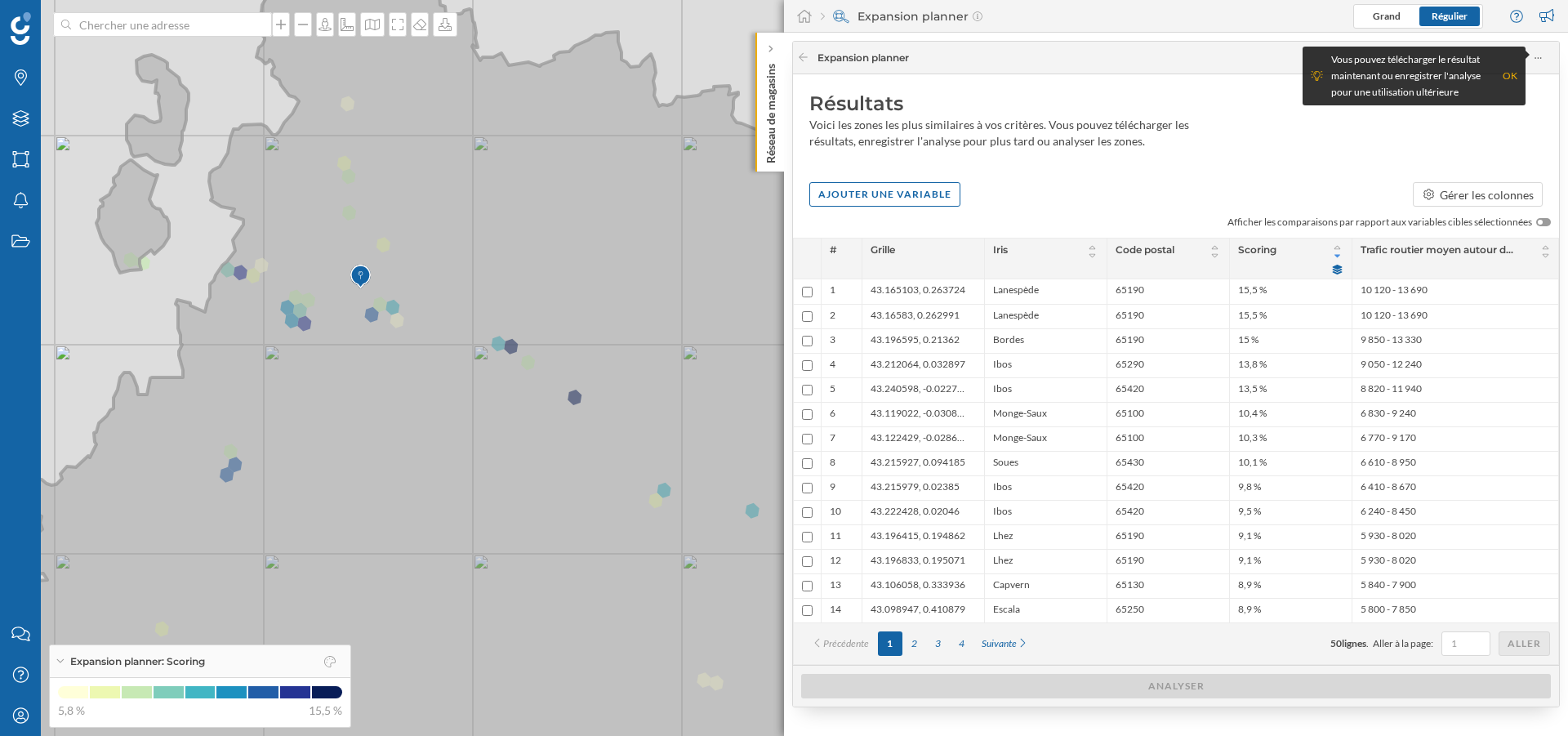
drag, startPoint x: 291, startPoint y: 253, endPoint x: 401, endPoint y: 247, distance: 110.2
click at [401, 247] on icon at bounding box center [490, 361] width 1082 height 890
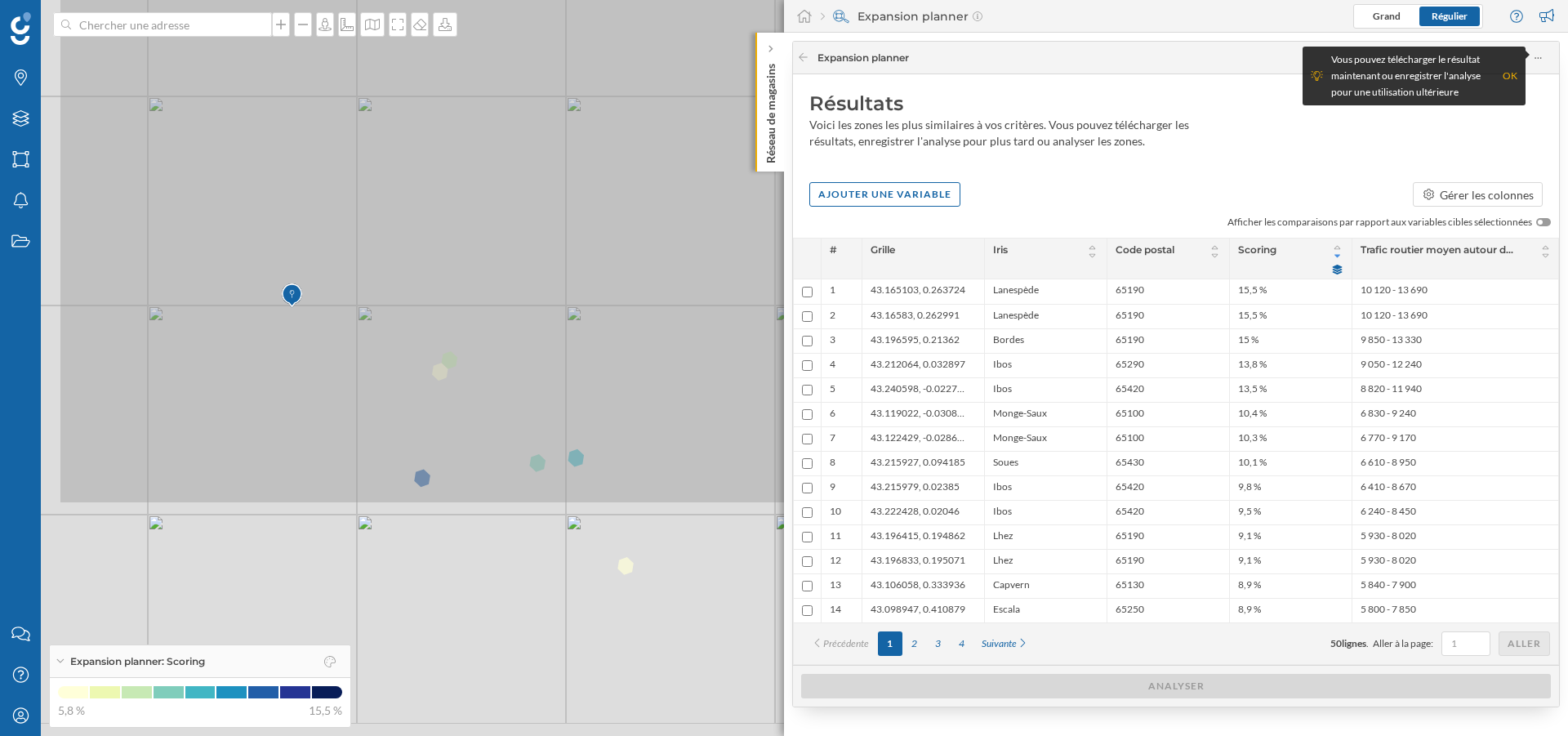
drag, startPoint x: 276, startPoint y: 411, endPoint x: 493, endPoint y: 103, distance: 376.8
click at [493, 103] on icon at bounding box center [1001, 61] width 1889 height 890
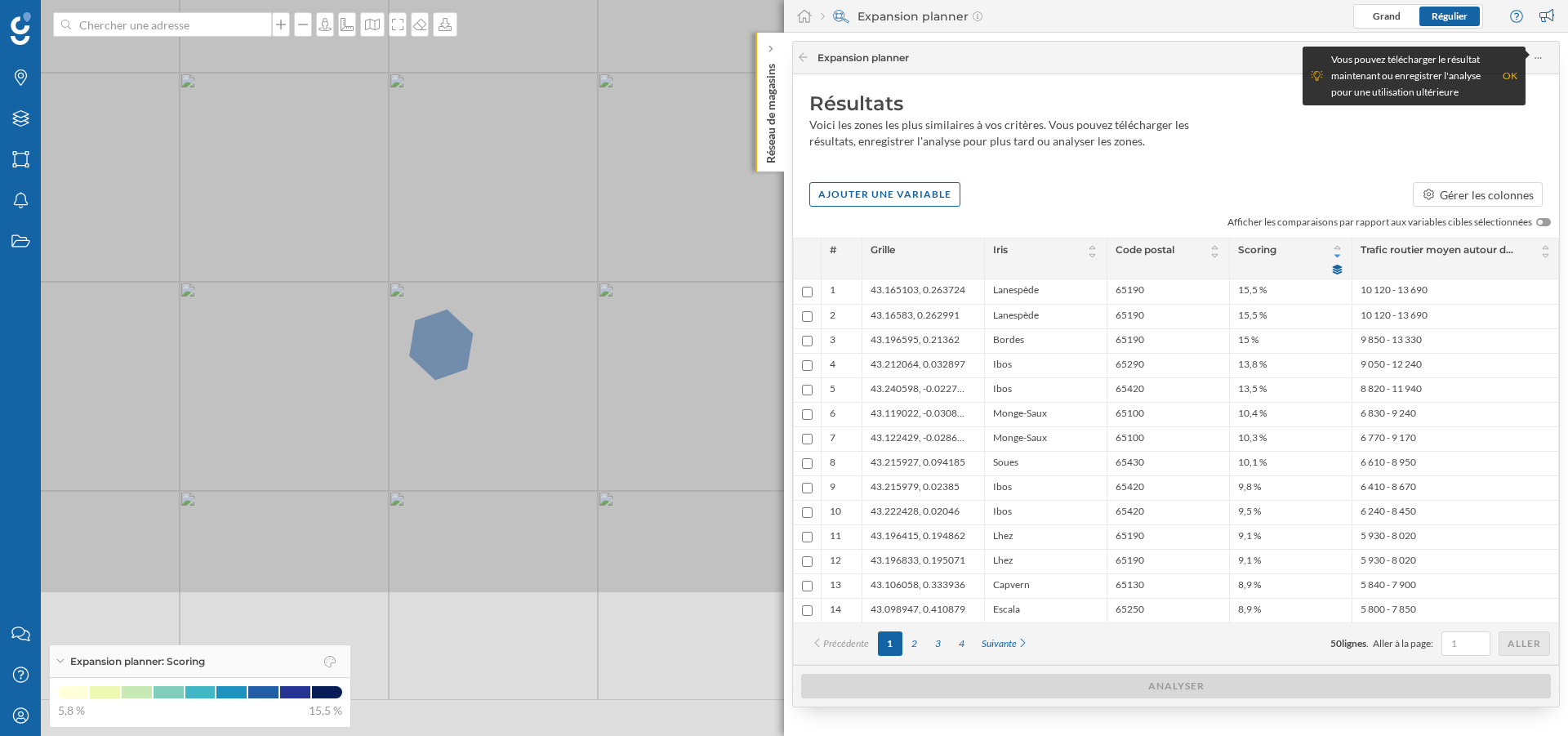
drag, startPoint x: 412, startPoint y: 475, endPoint x: 460, endPoint y: 258, distance: 222.2
click at [460, 258] on icon at bounding box center [832, 151] width 1889 height 890
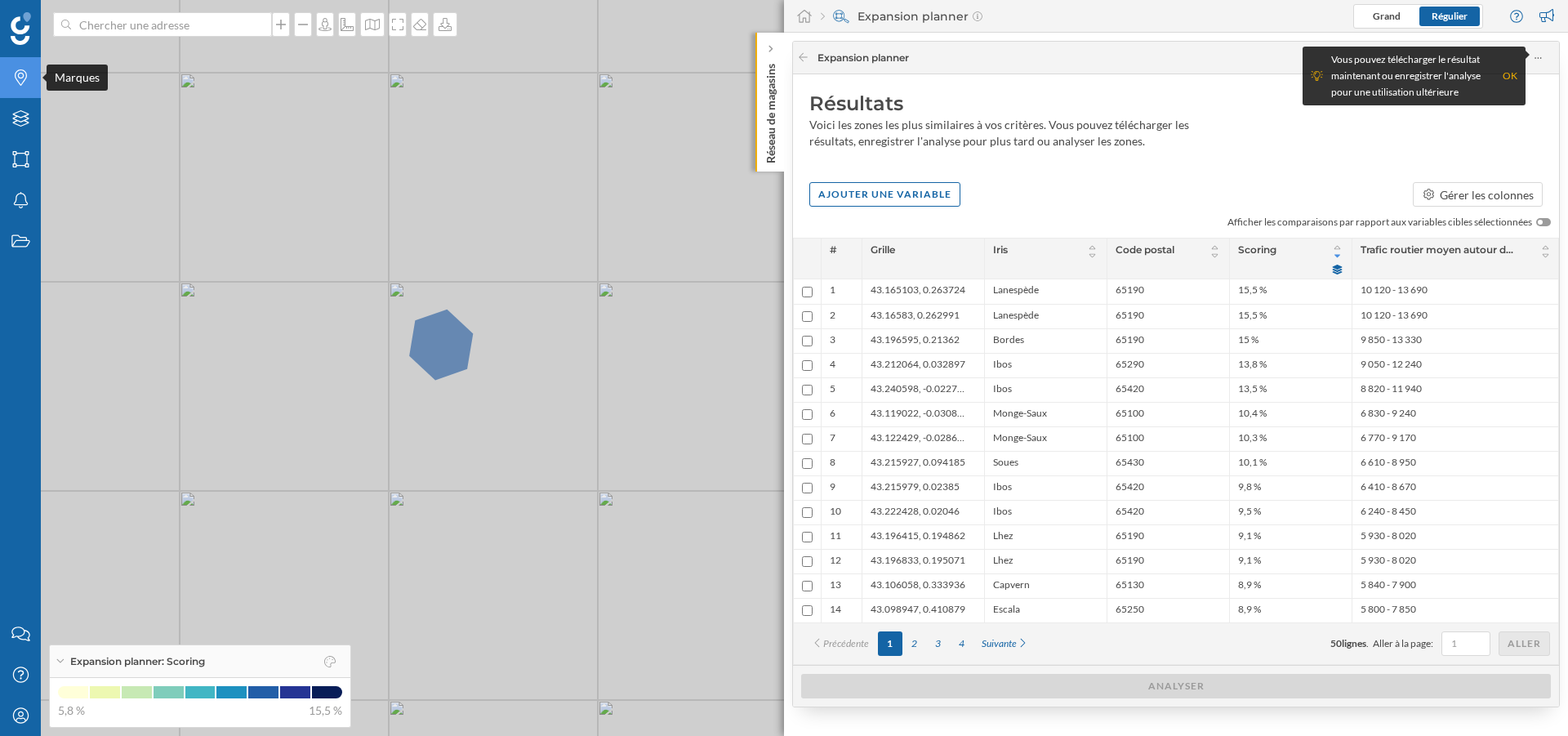
click at [13, 84] on icon "Marques" at bounding box center [21, 77] width 21 height 16
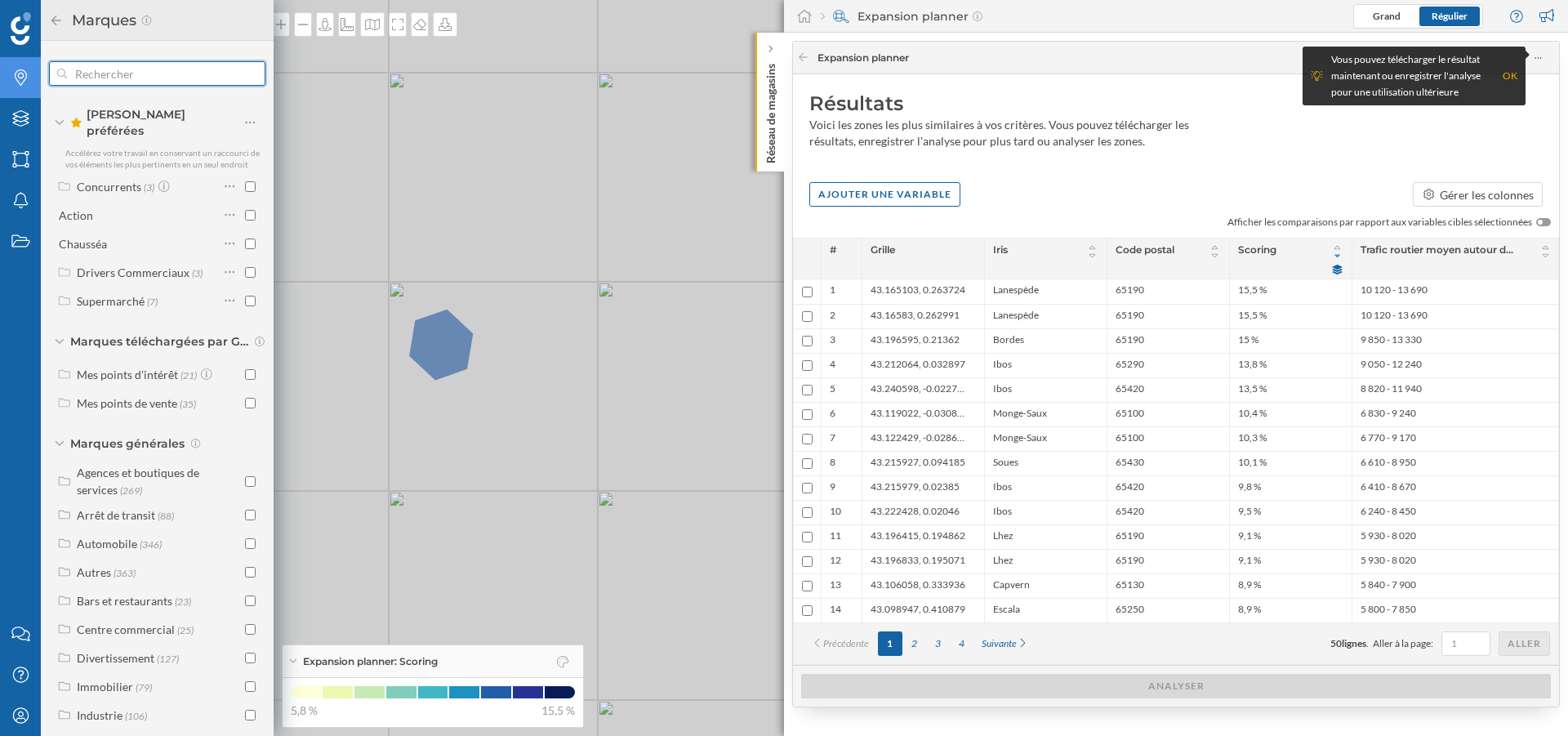
click at [133, 69] on input "text" at bounding box center [157, 73] width 180 height 32
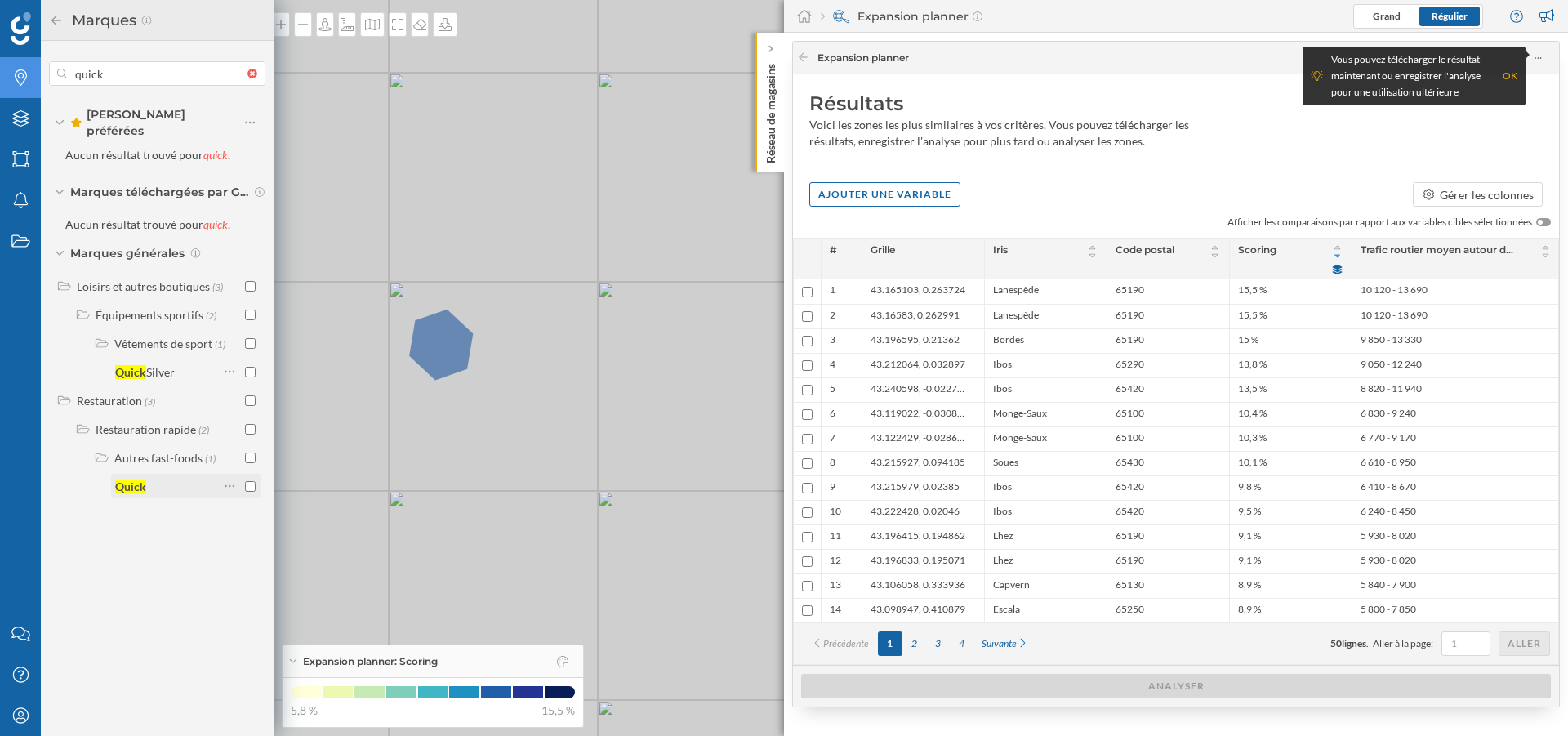
click at [132, 479] on div "Quick" at bounding box center [130, 486] width 31 height 14
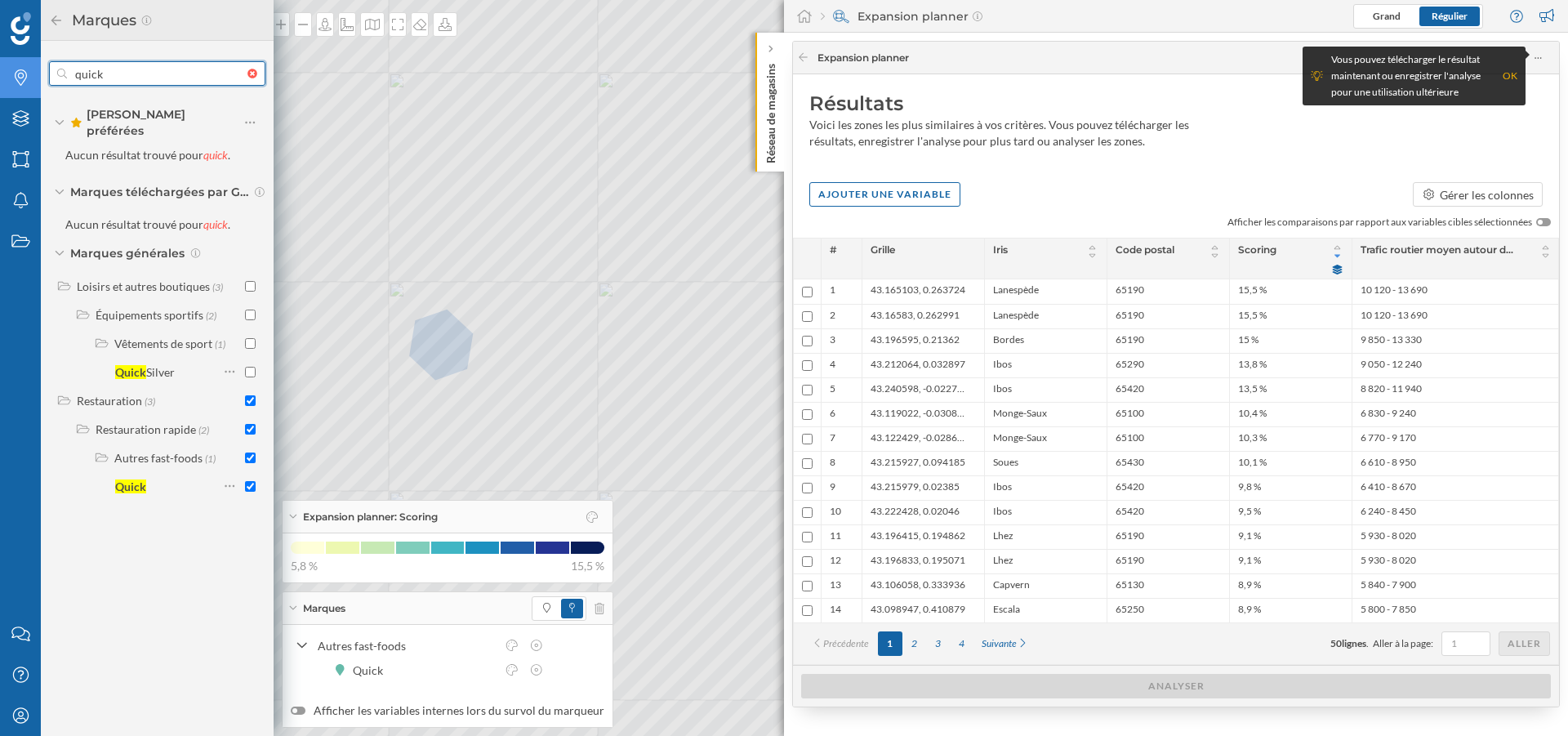
click at [147, 83] on input "quick" at bounding box center [157, 73] width 180 height 32
type input "burger"
checkbox input "false"
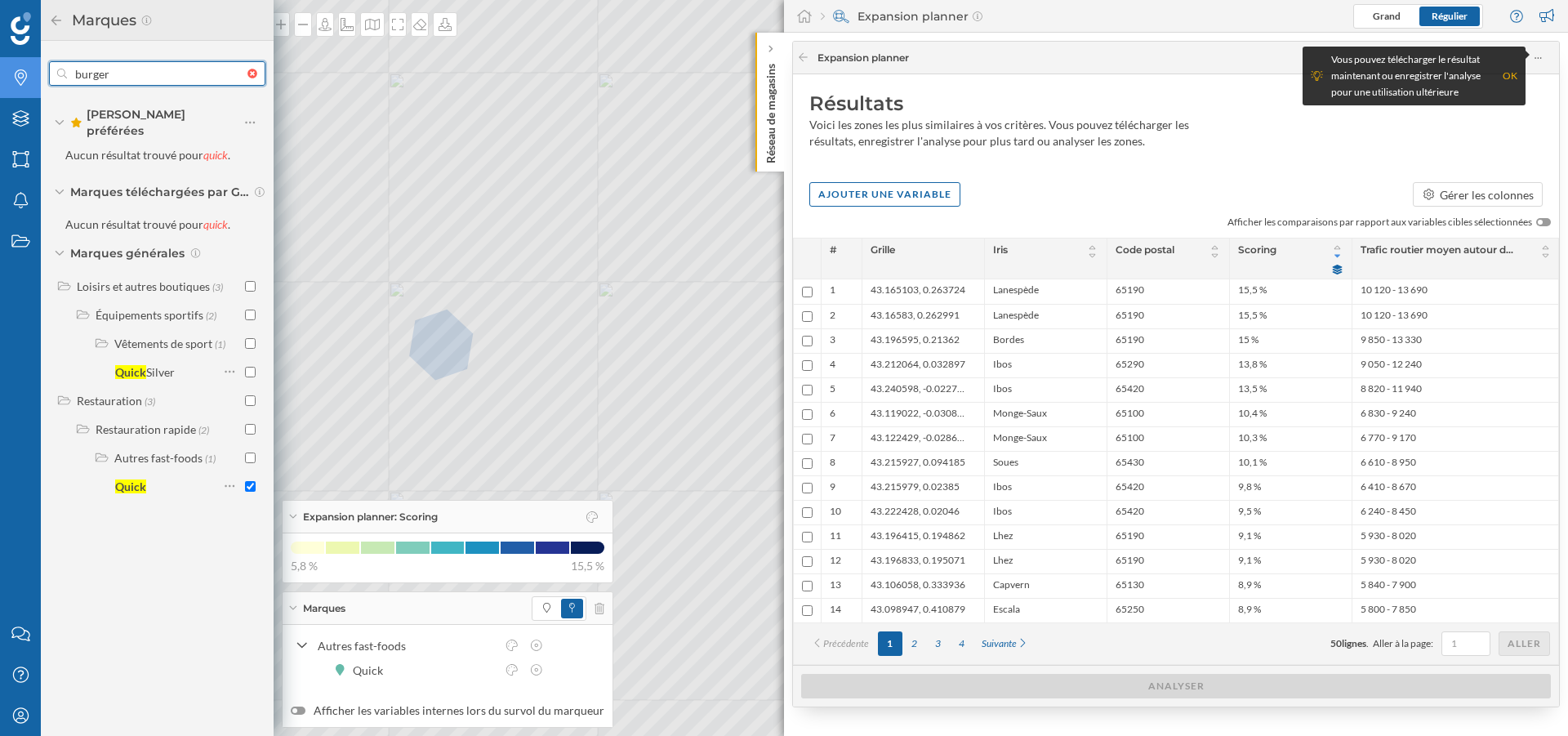
checkbox input "false"
type input "burger king"
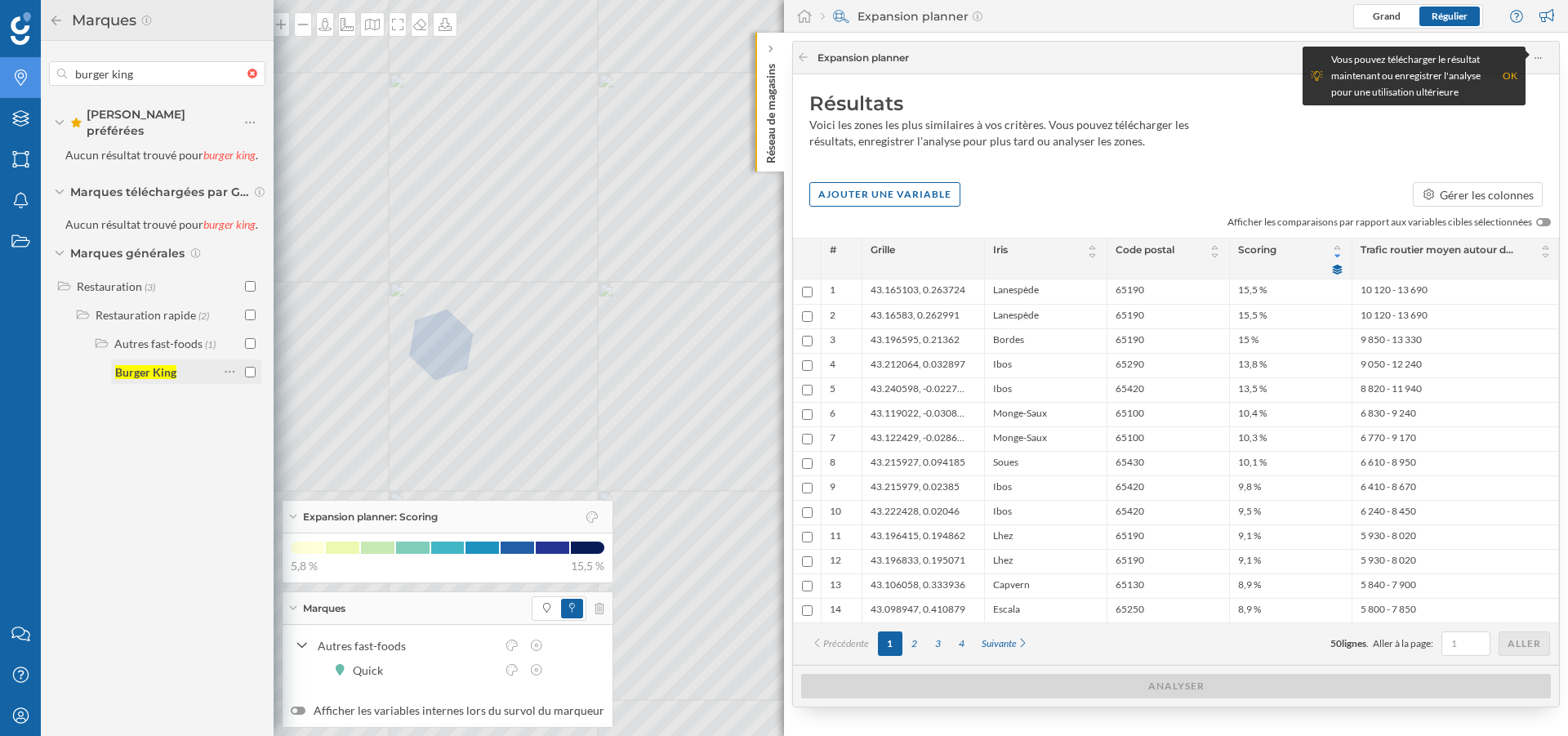
click at [147, 365] on div "Burger King" at bounding box center [145, 372] width 62 height 14
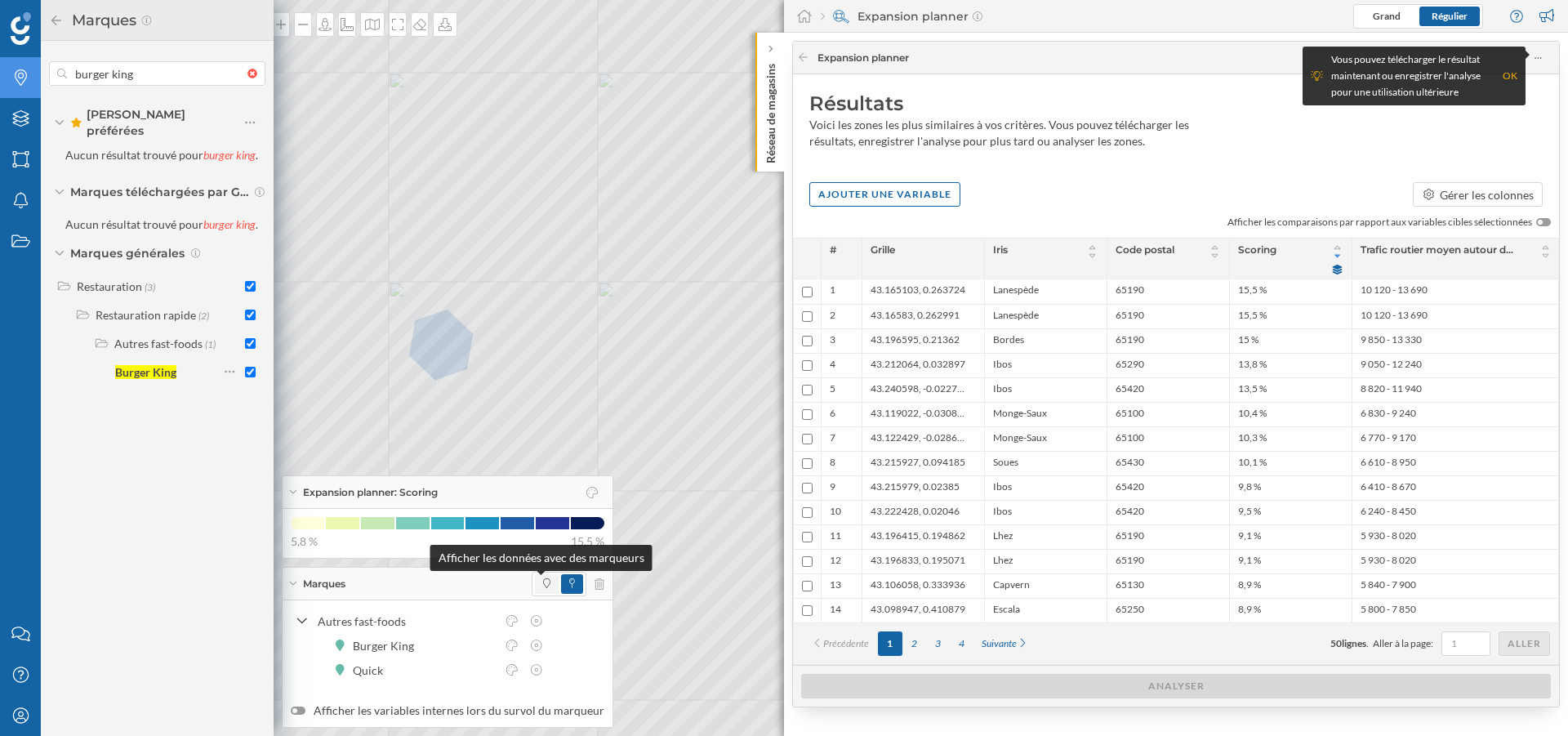
click at [544, 589] on span at bounding box center [547, 583] width 8 height 14
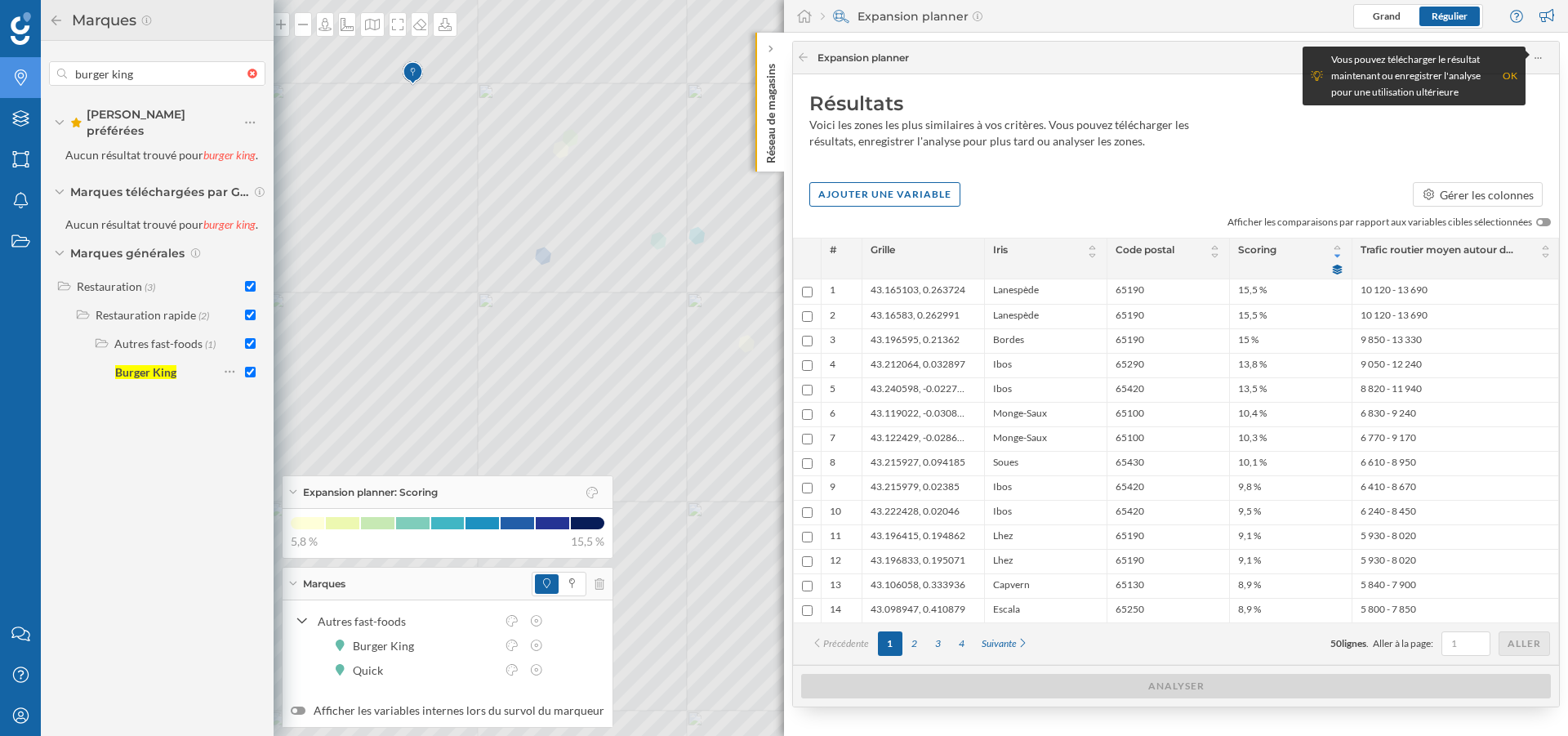
click at [772, 136] on p "Réseau de magasins" at bounding box center [770, 110] width 16 height 106
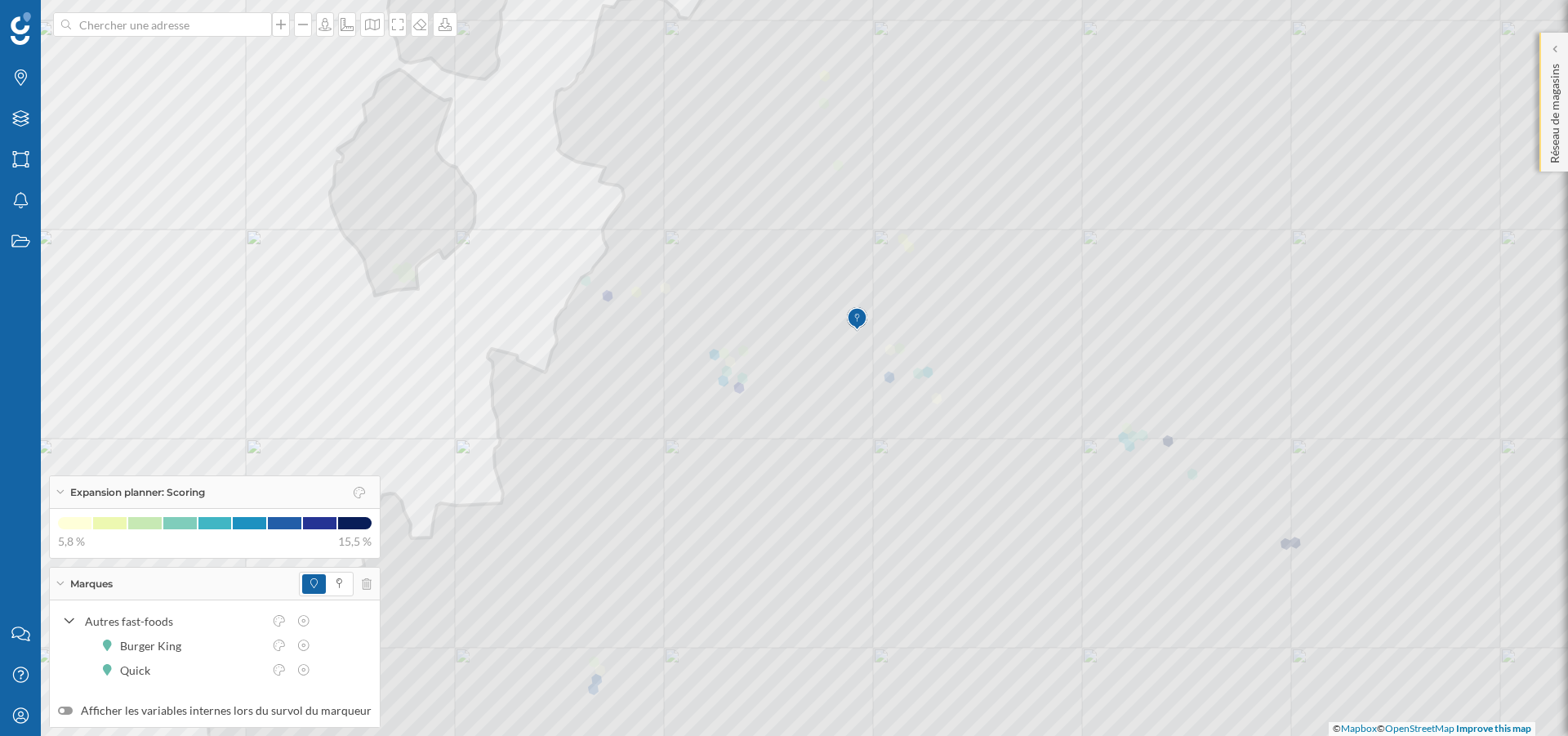
click at [1555, 145] on p "Réseau de magasins" at bounding box center [1555, 110] width 16 height 106
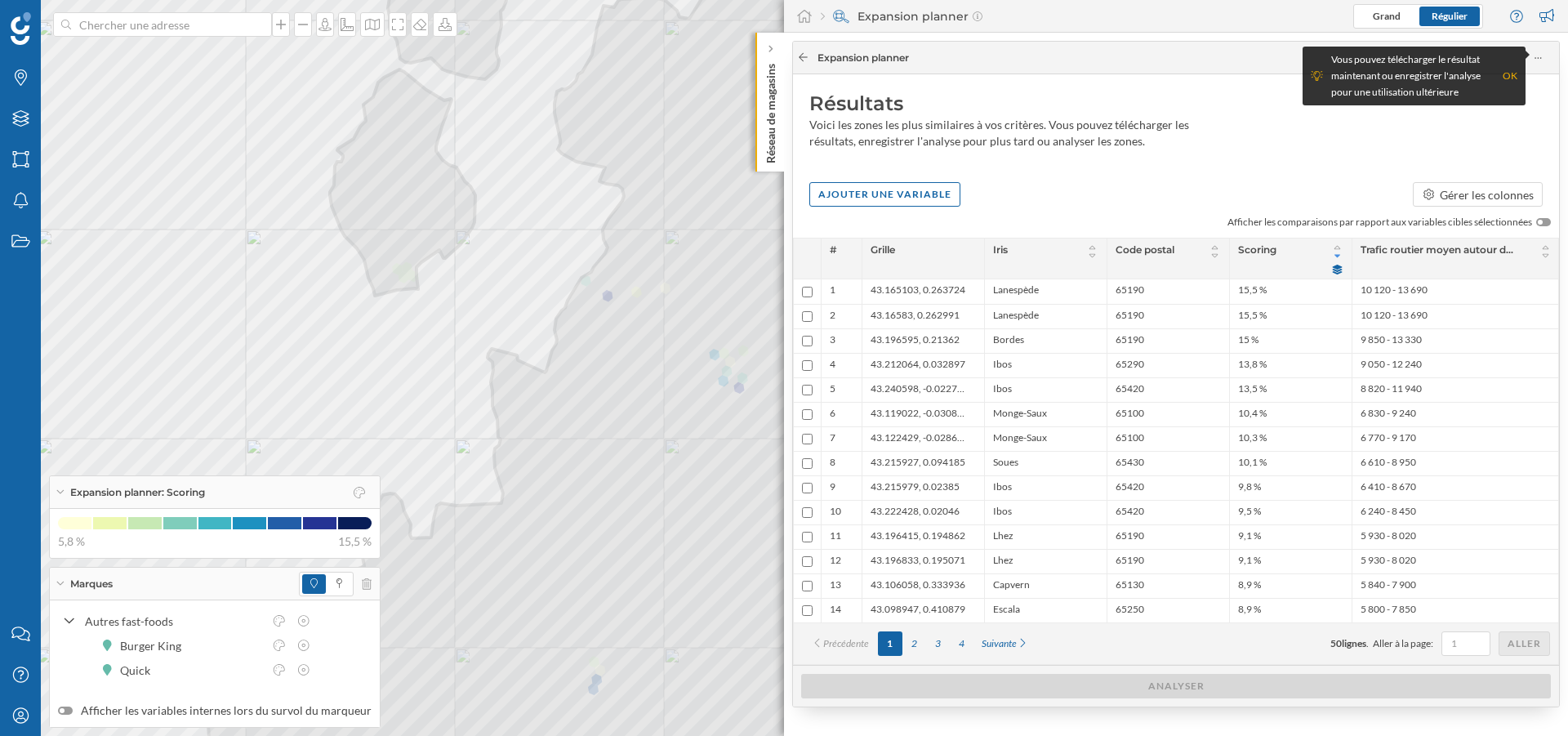
click at [802, 63] on div at bounding box center [802, 57] width 12 height 14
click at [939, 85] on div "Résultats Voici les zones les plus similaires à vos critères. Vous pouvez téléc…" at bounding box center [1176, 123] width 766 height 100
click at [800, 57] on icon at bounding box center [802, 57] width 9 height 9
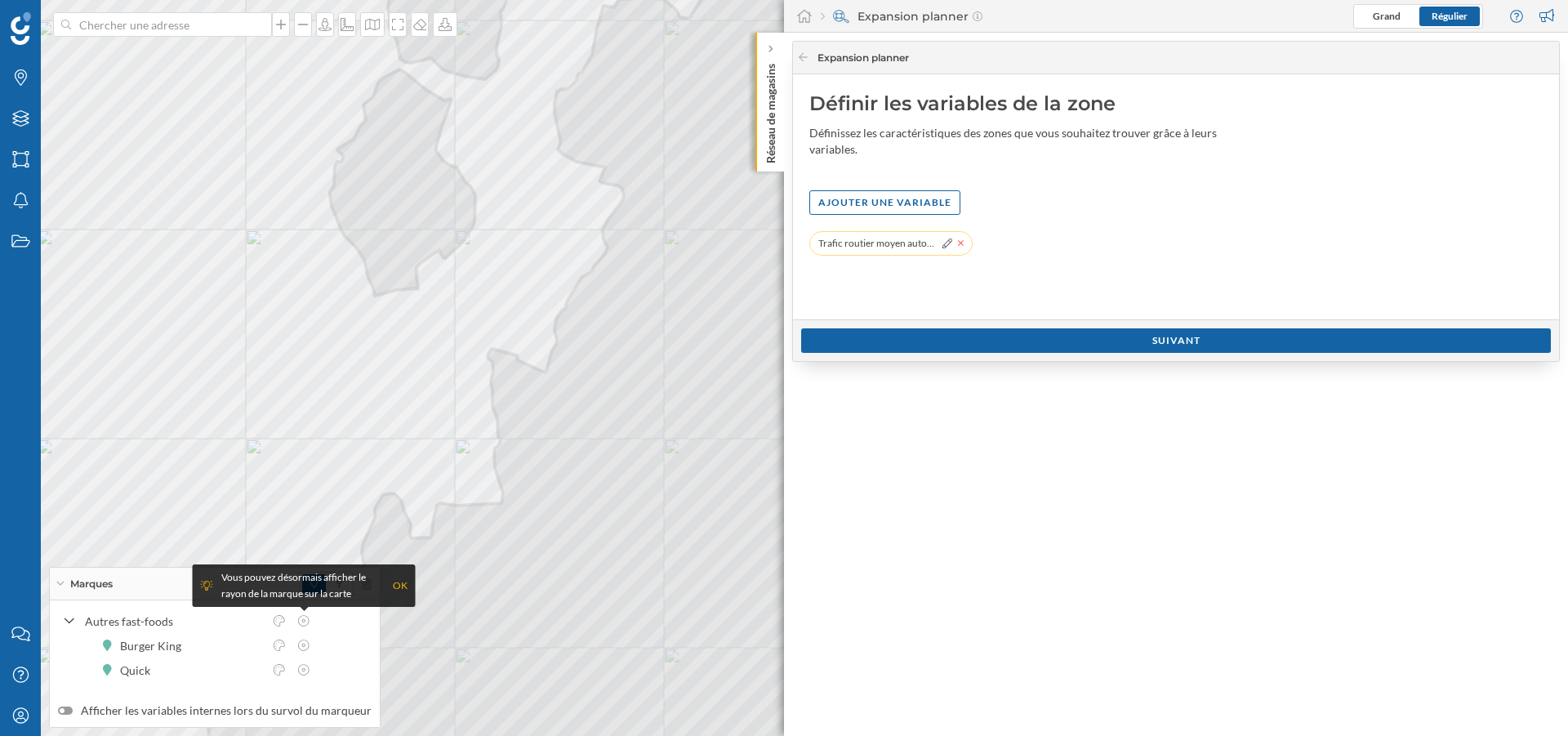
click at [958, 247] on icon at bounding box center [961, 243] width 7 height 9
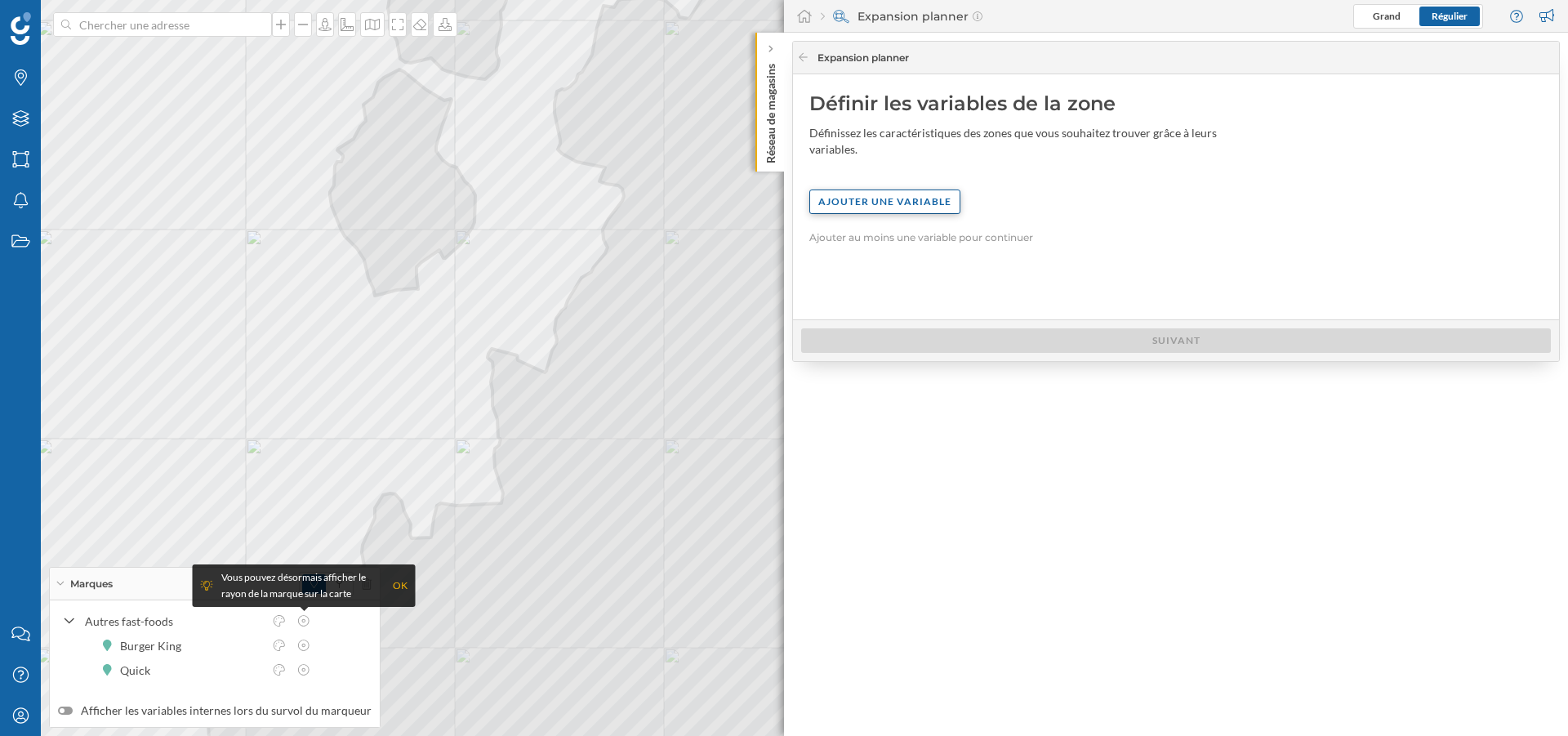
click at [921, 193] on div "Ajouter une variable" at bounding box center [884, 202] width 151 height 25
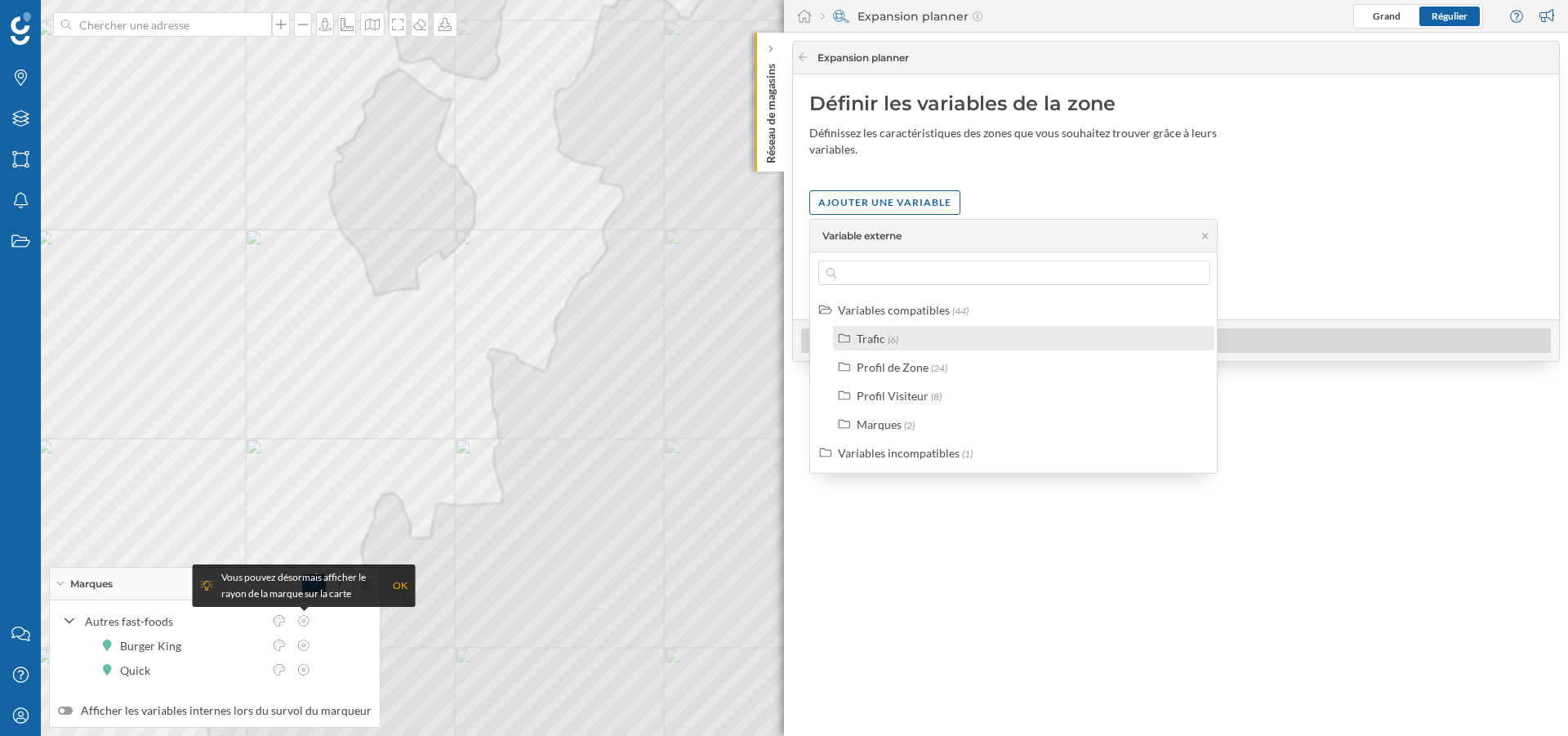
click at [881, 336] on div "Trafic" at bounding box center [871, 339] width 28 height 14
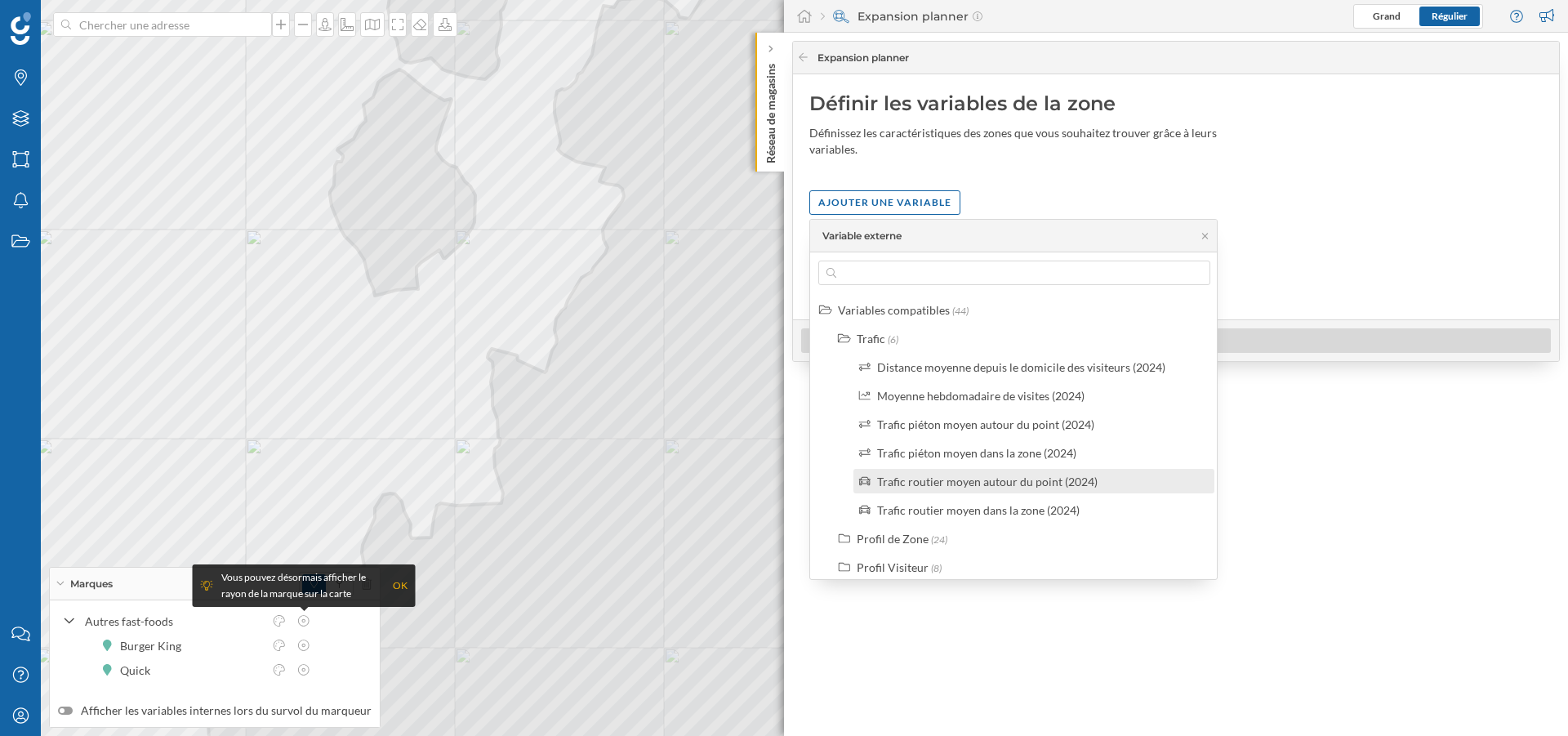
click at [932, 475] on div "Trafic routier moyen autour du point (2024)" at bounding box center [987, 481] width 220 height 14
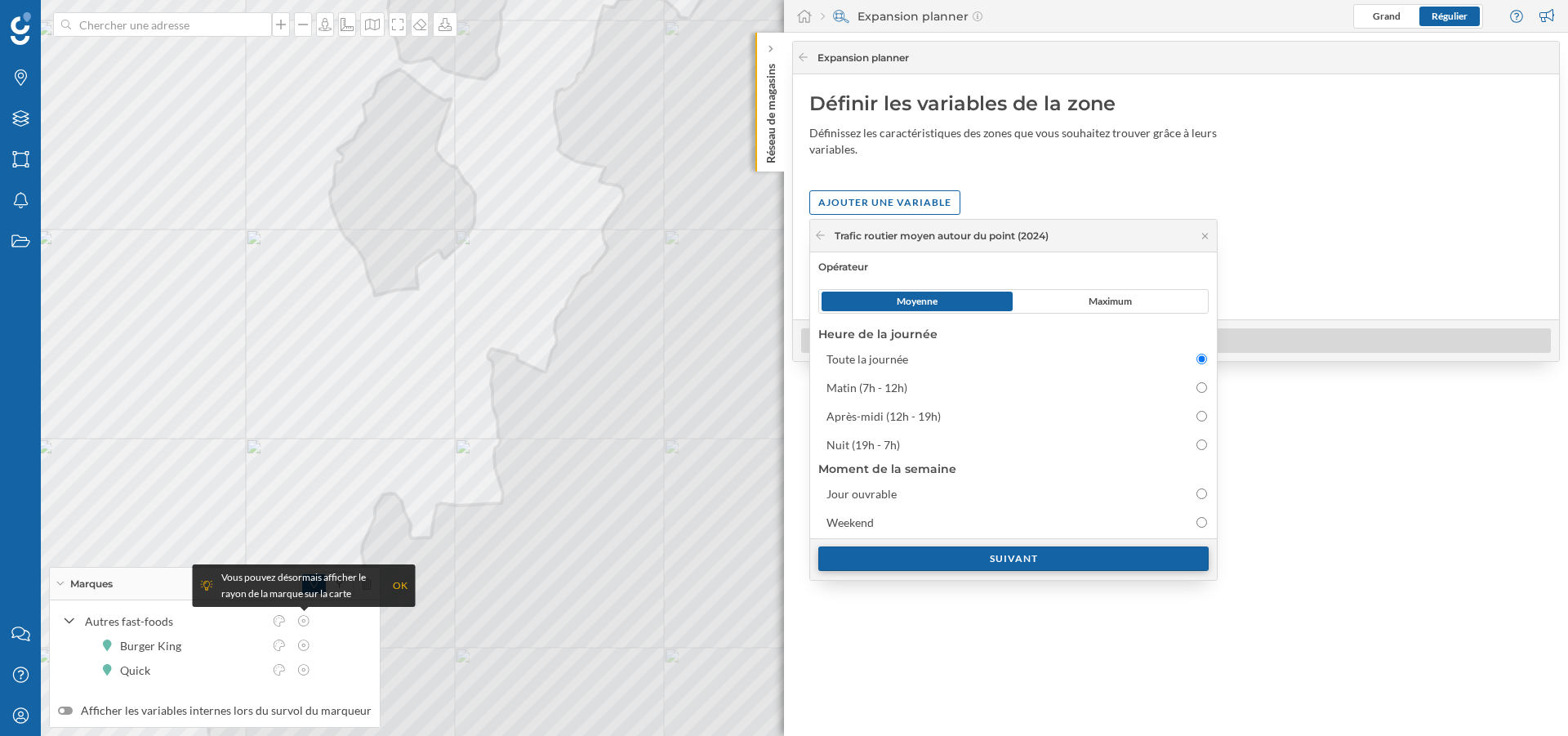
click at [961, 552] on div "Suivant" at bounding box center [1014, 559] width 391 height 25
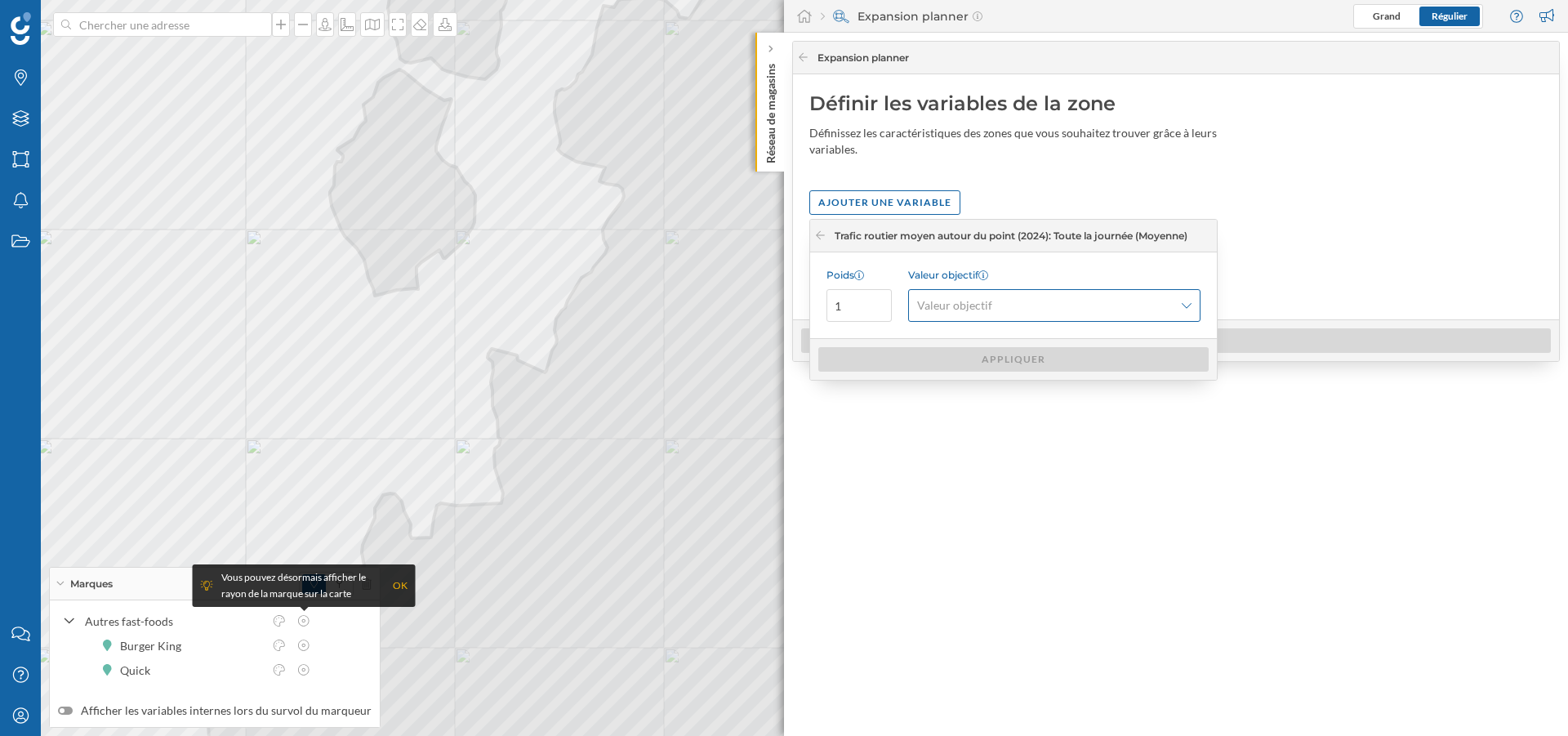
click at [1107, 317] on div "Valeur objectif" at bounding box center [1054, 305] width 292 height 32
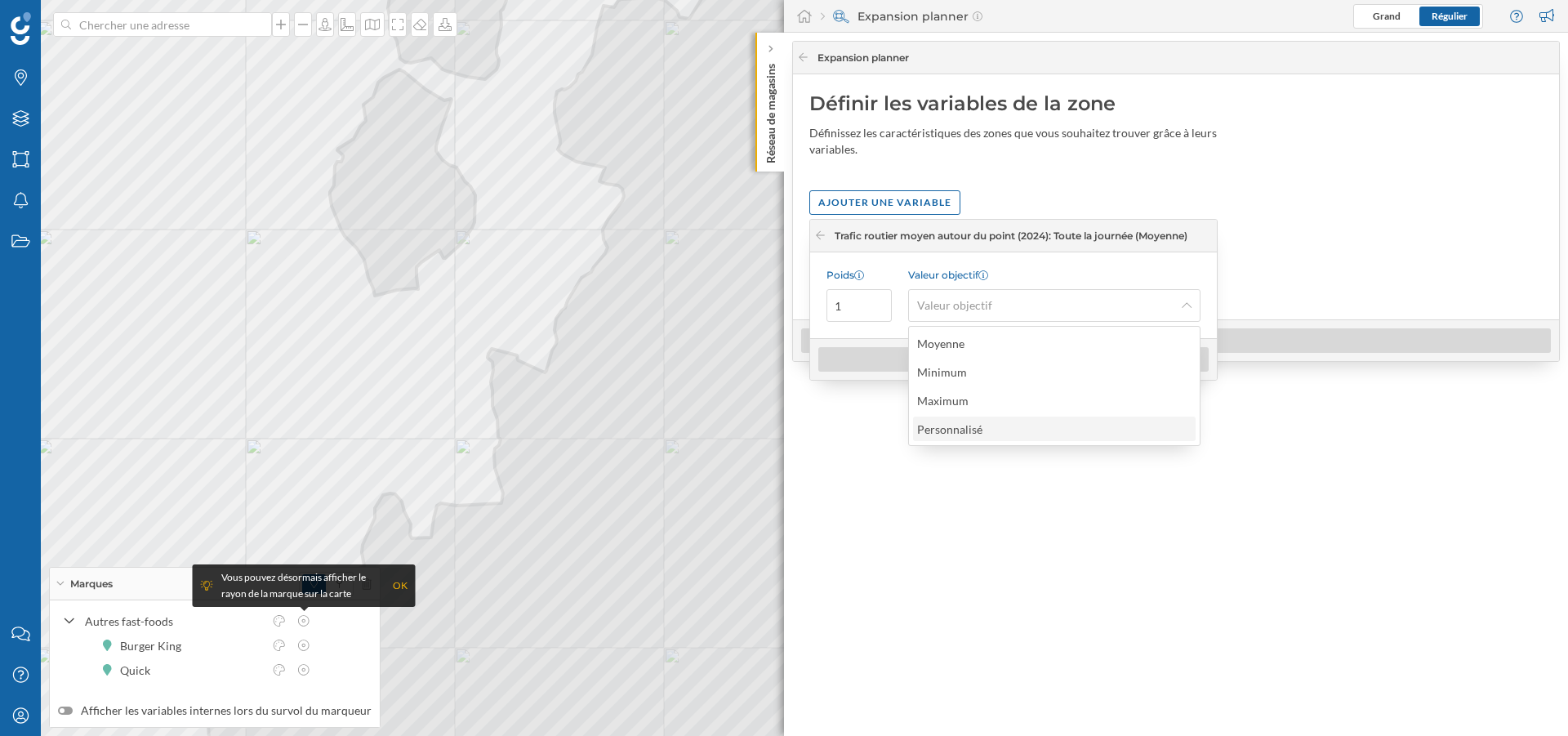
click at [991, 432] on div "Personnalisé" at bounding box center [1054, 429] width 273 height 17
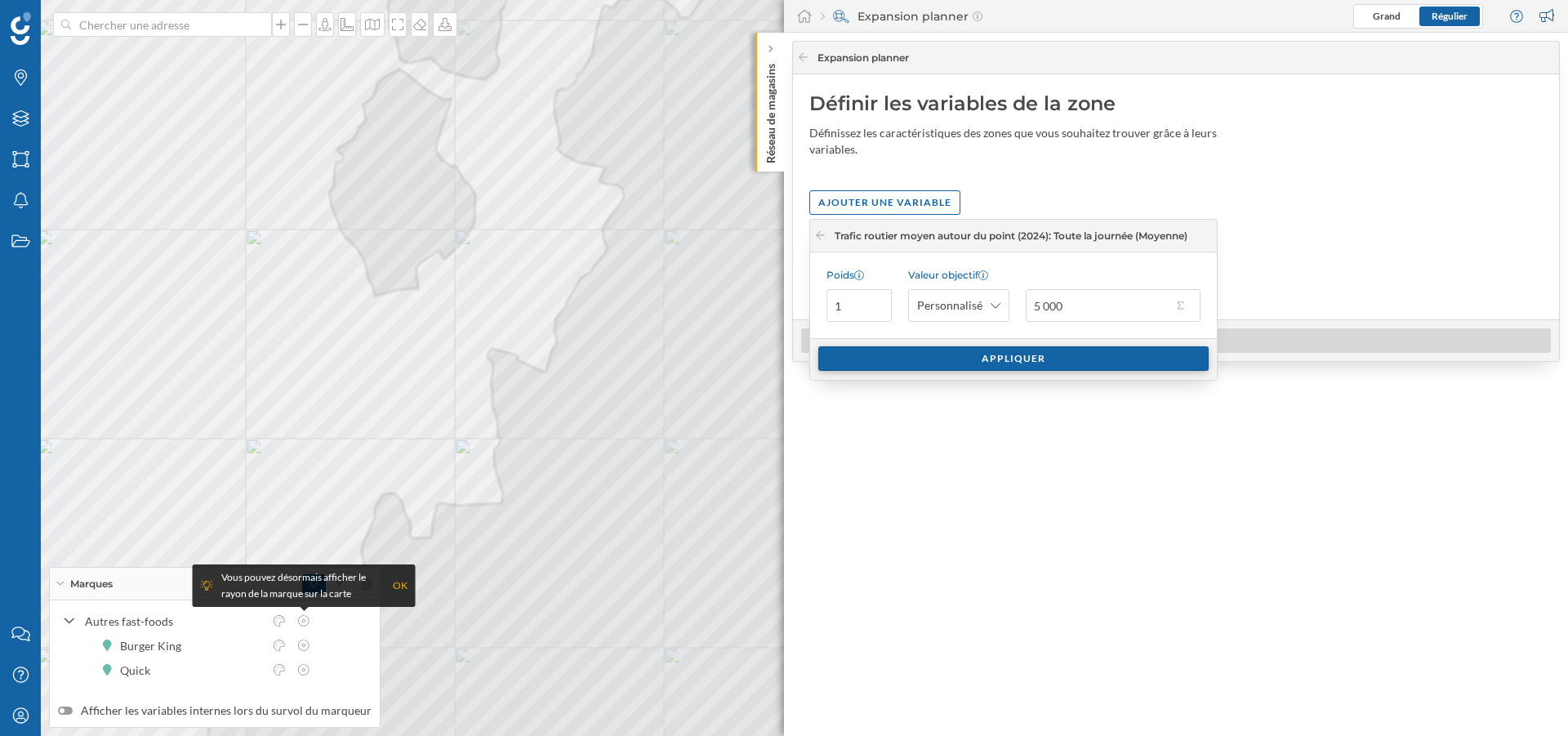
type input "5 000"
click at [1063, 362] on div "Appliquer" at bounding box center [1014, 359] width 391 height 25
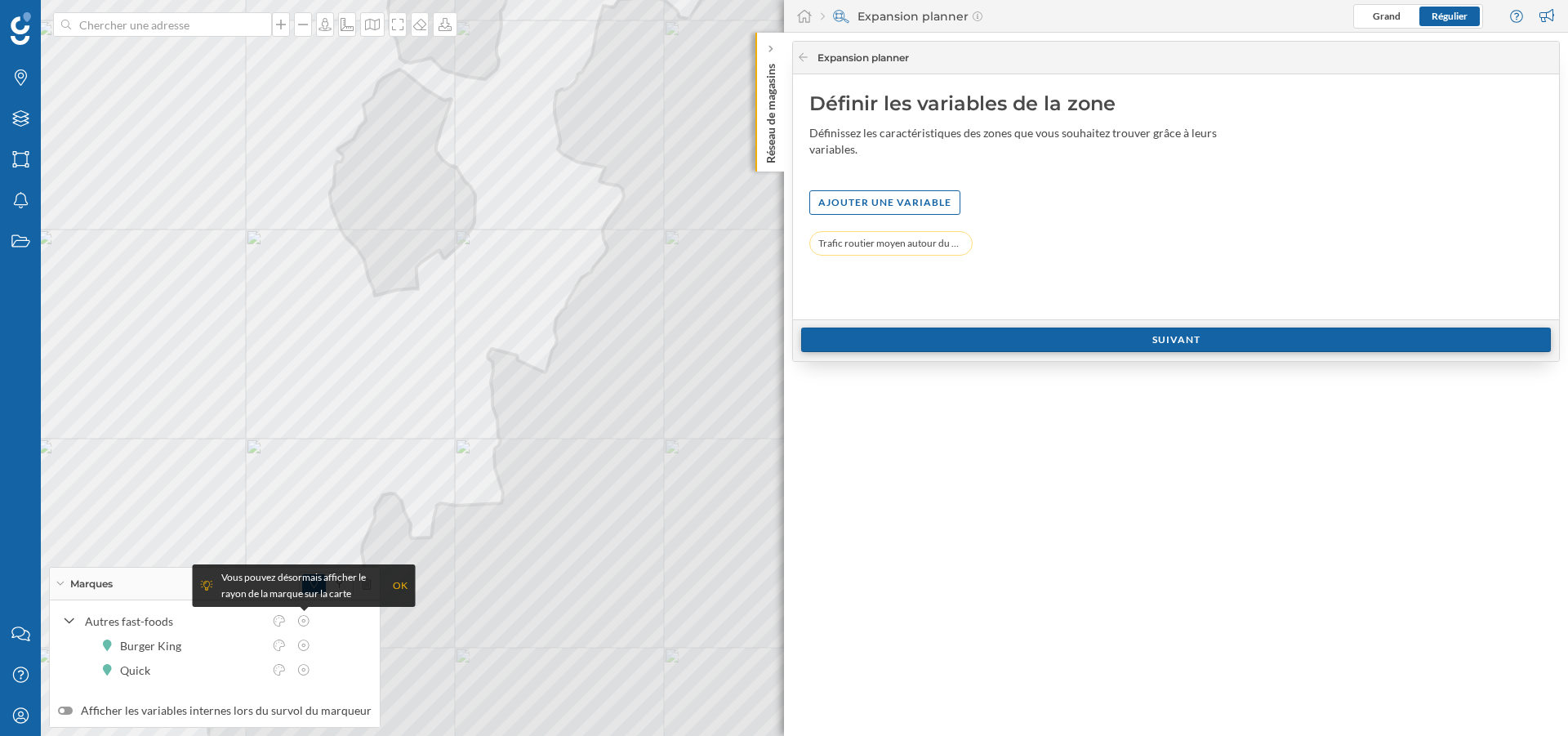
click at [1093, 342] on div "Suivant" at bounding box center [1176, 340] width 749 height 25
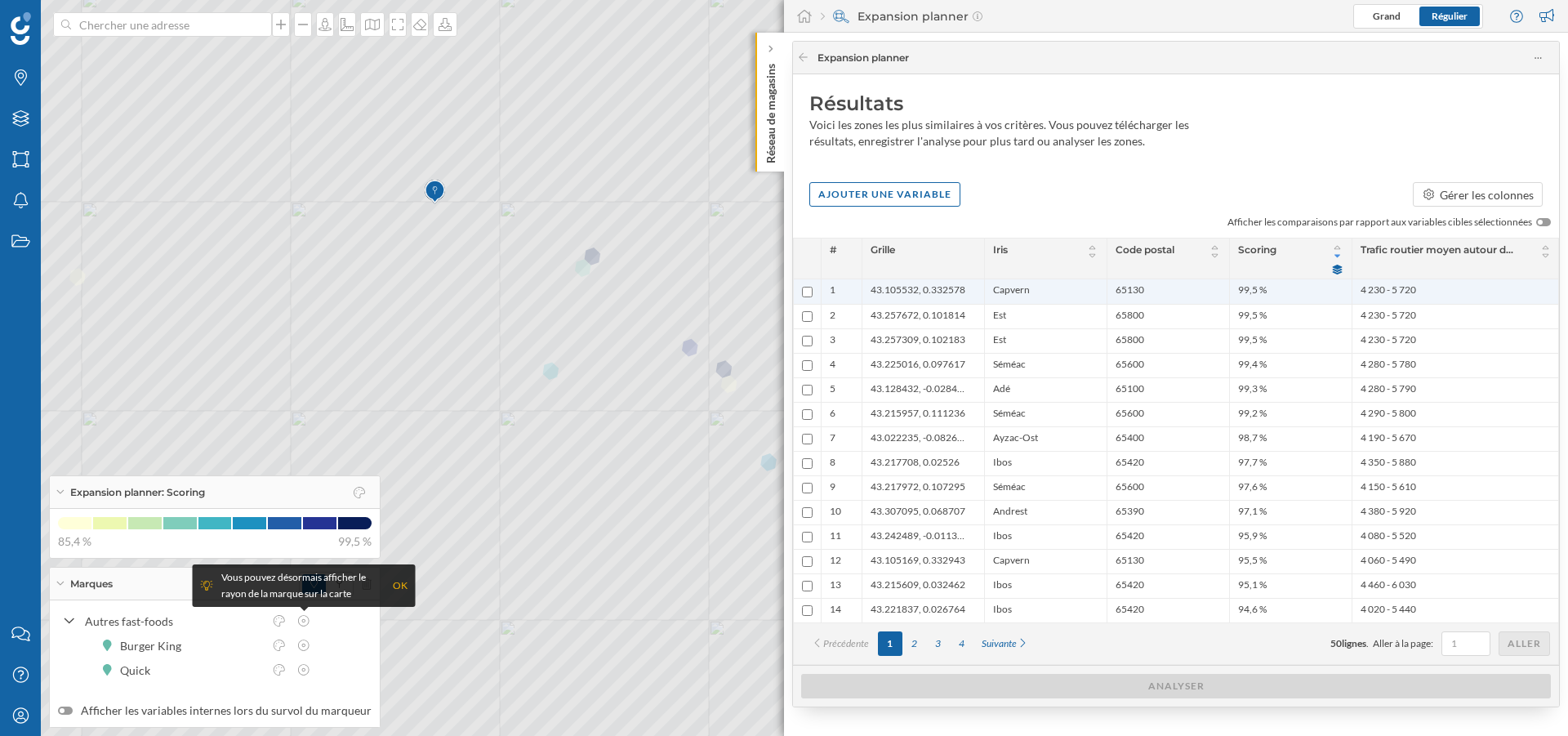
click at [1003, 291] on span "Capvern" at bounding box center [1011, 291] width 37 height 16
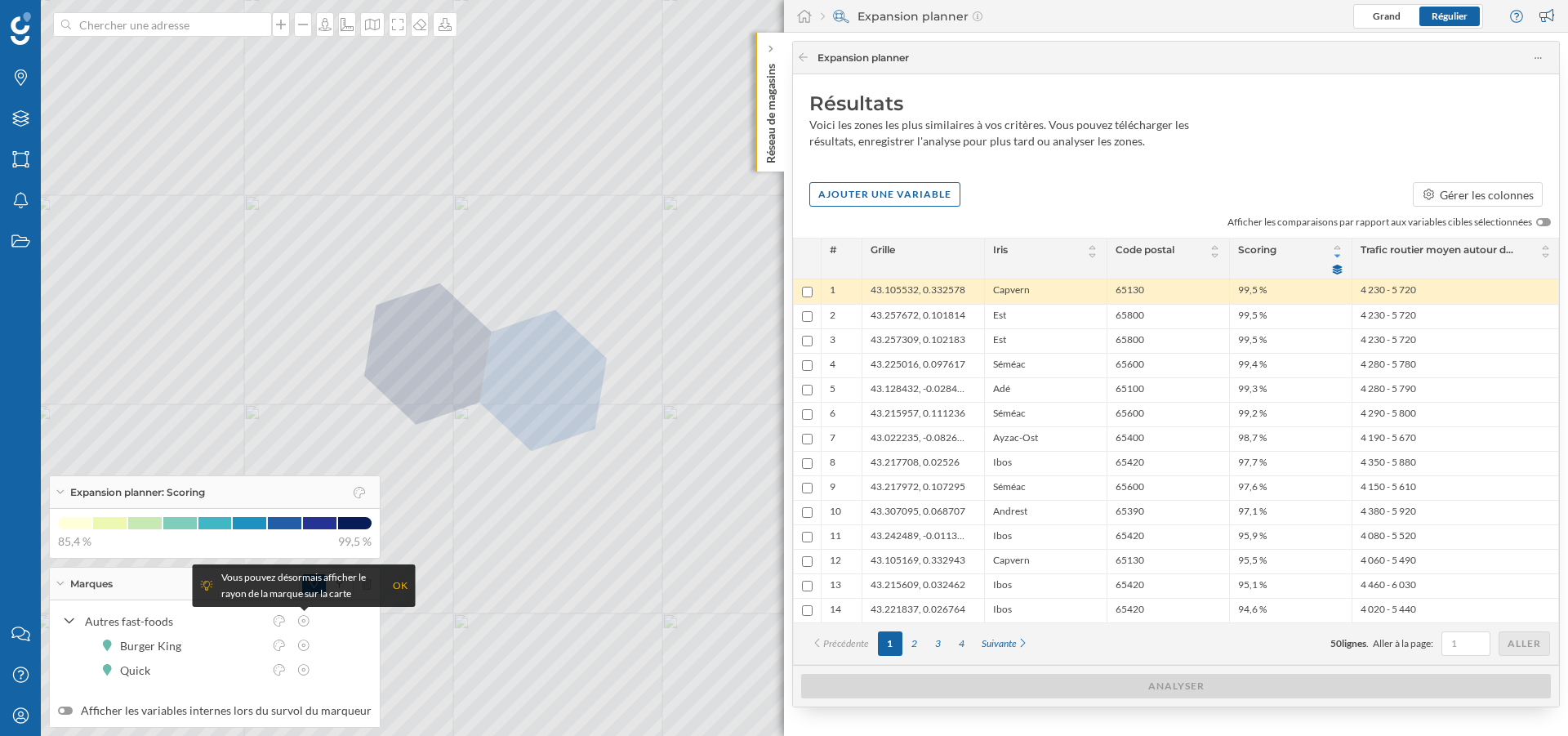
click at [808, 294] on input "checkbox" at bounding box center [807, 291] width 10 height 10
checkbox input "true"
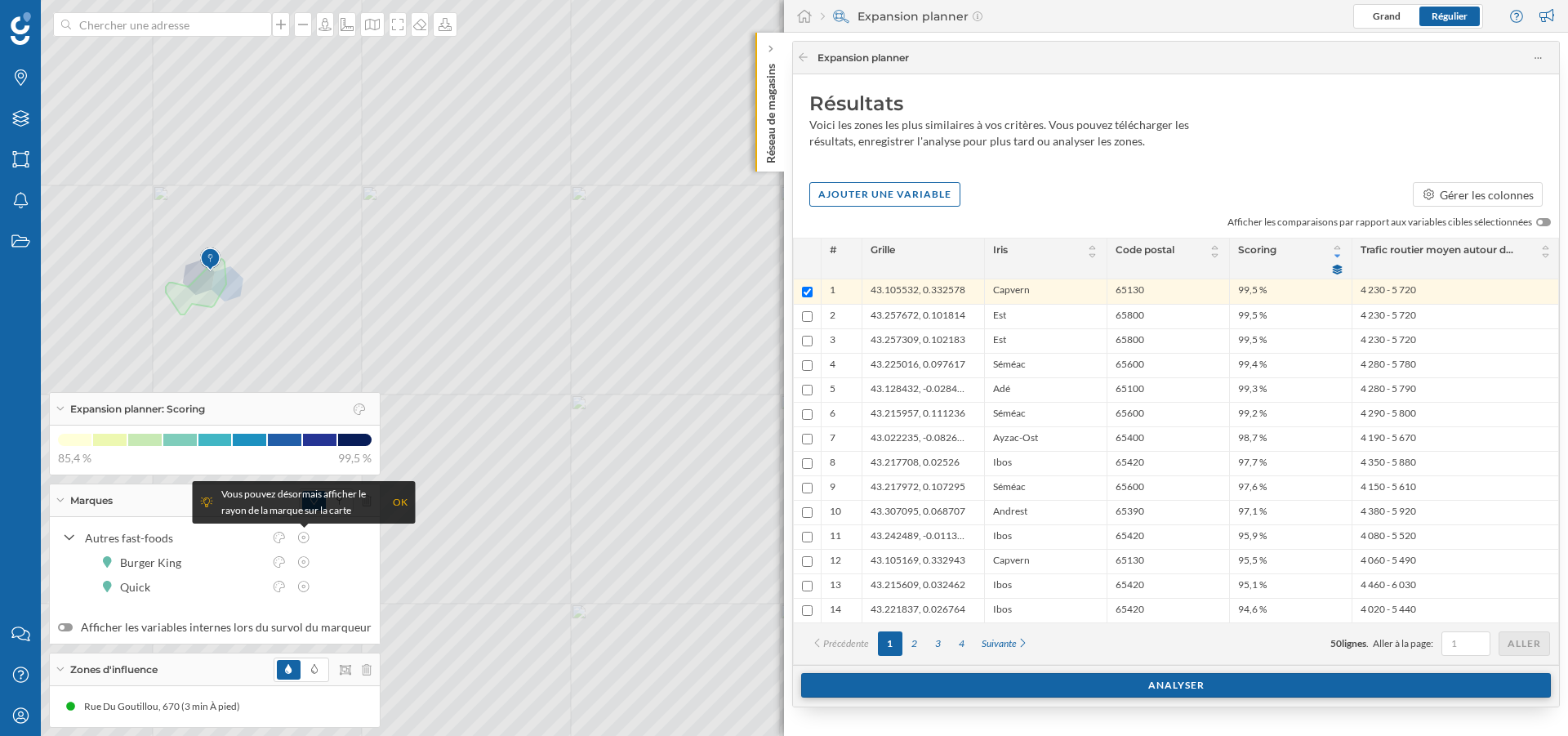
click at [1087, 677] on div "Analyser" at bounding box center [1176, 685] width 749 height 25
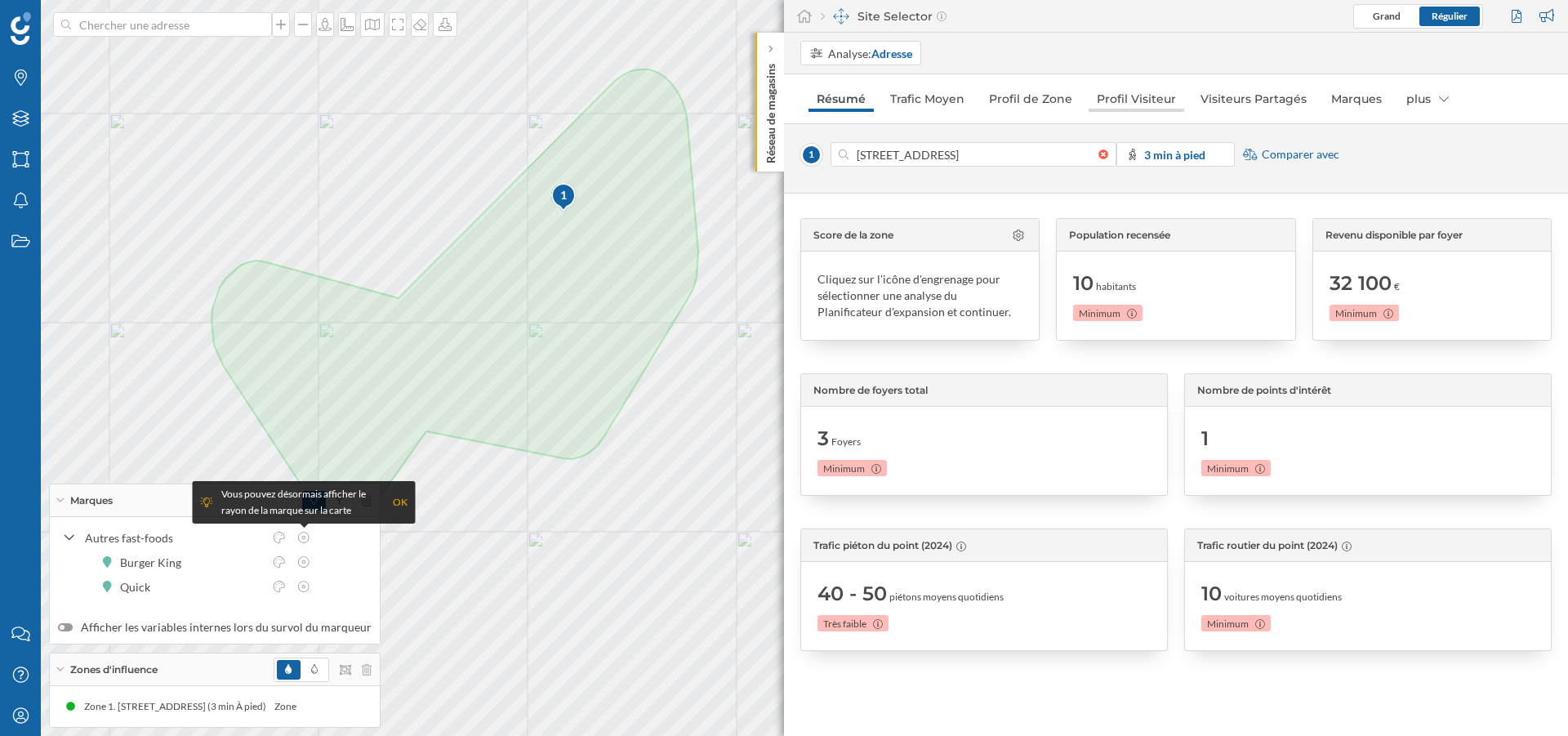
click at [1128, 91] on link "Profil Visiteur" at bounding box center [1136, 99] width 96 height 27
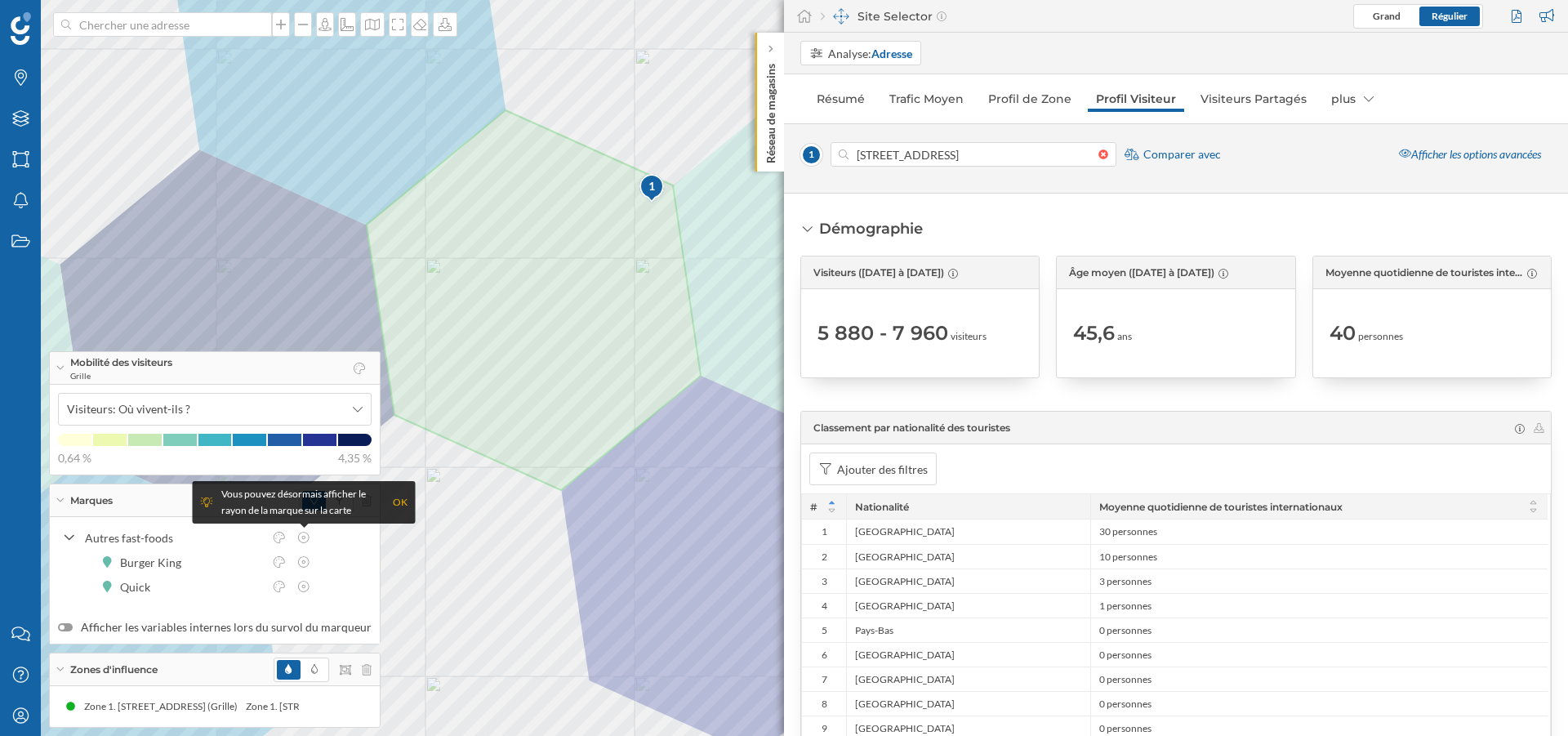
click at [395, 505] on div "OK" at bounding box center [399, 502] width 14 height 16
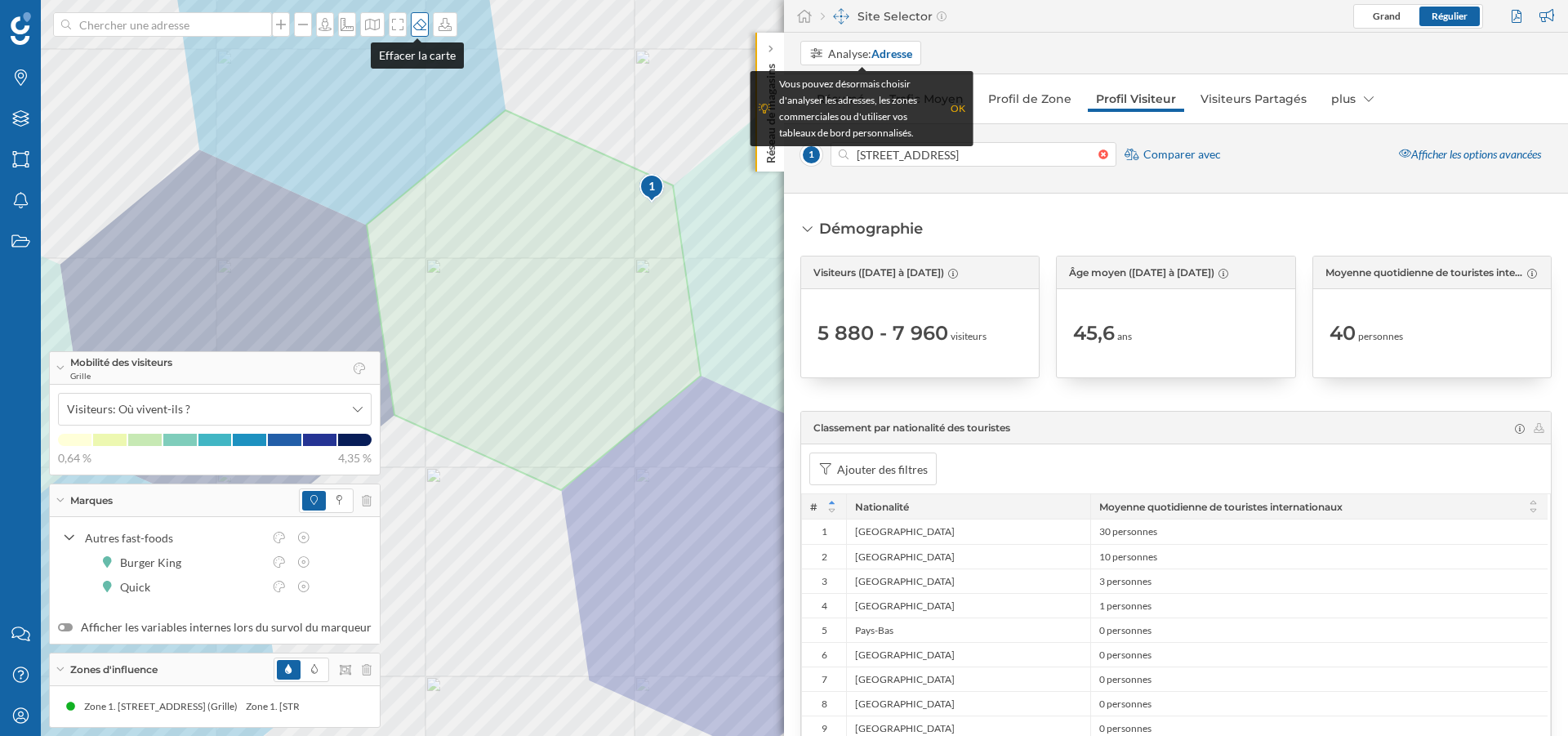
click at [415, 17] on div at bounding box center [419, 25] width 18 height 25
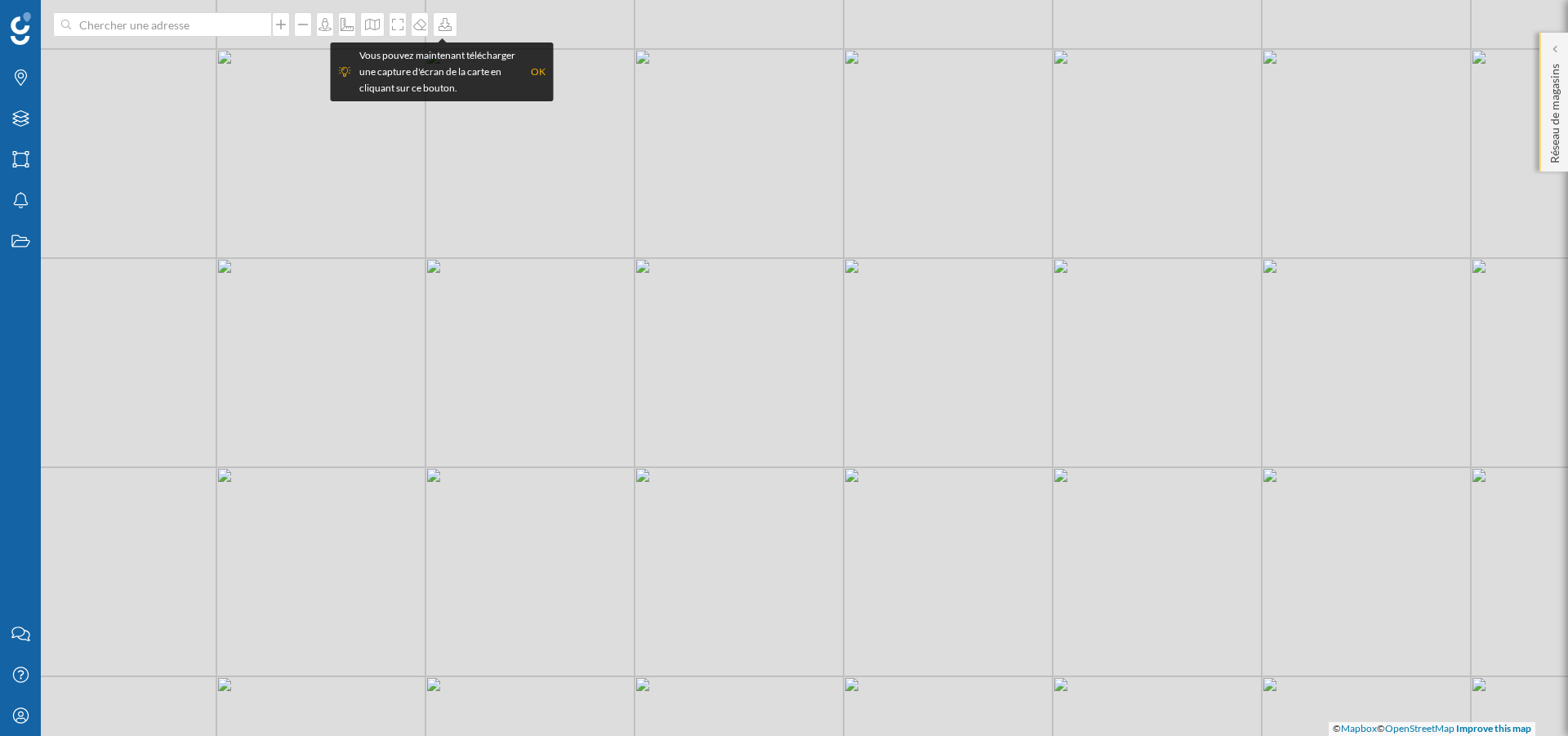
click at [1554, 154] on p "Réseau de magasins" at bounding box center [1555, 110] width 16 height 106
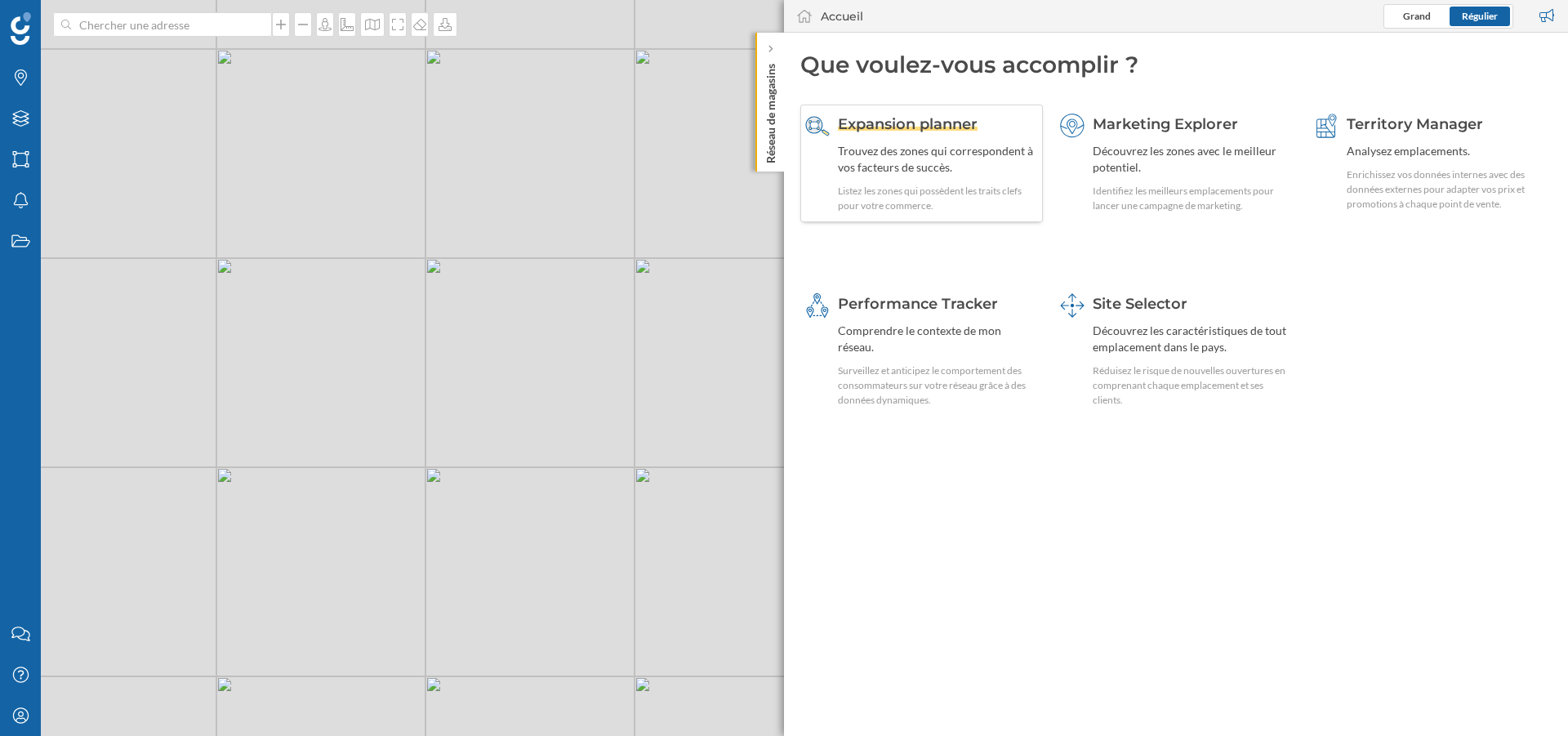
click at [977, 171] on div "Trouvez des zones qui correspondent à vos facteurs de succès." at bounding box center [937, 159] width 200 height 32
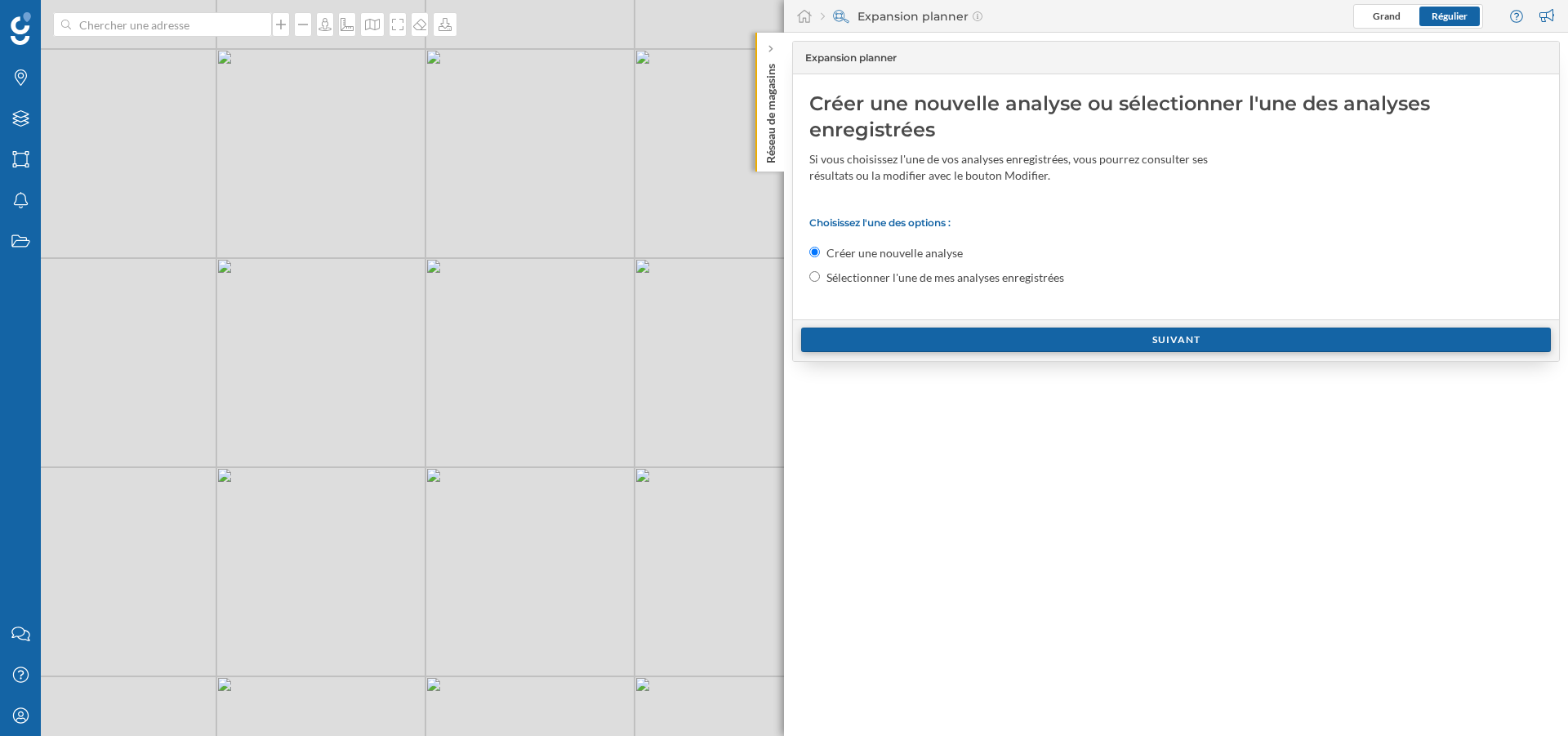
click at [951, 340] on div "Suivant" at bounding box center [1176, 340] width 749 height 25
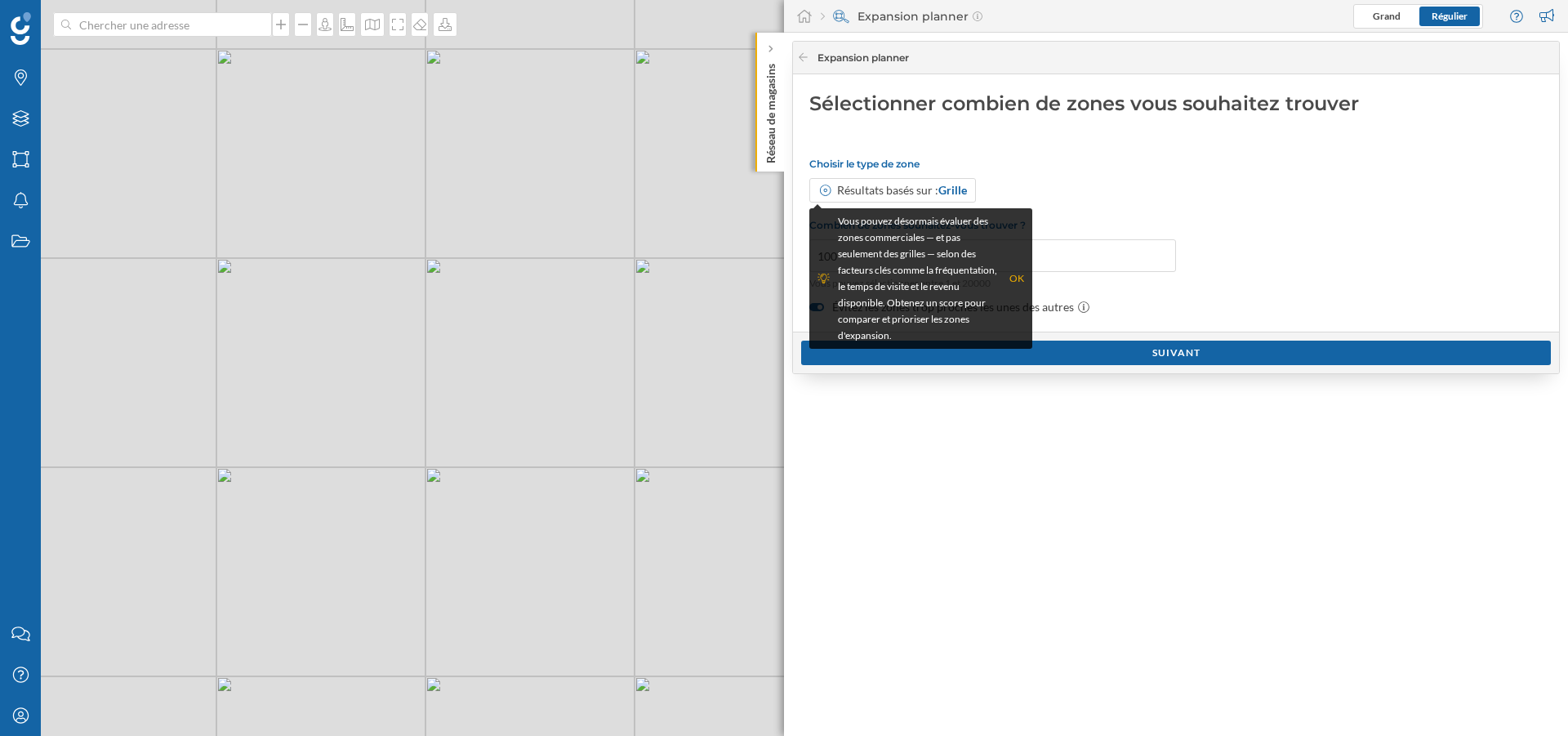
click at [1143, 142] on div "Sélectionner combien de zones vous souhaitez trouver Choisir le type de zone Ré…" at bounding box center [1176, 202] width 766 height 257
click at [1017, 272] on div "OK" at bounding box center [1016, 278] width 14 height 16
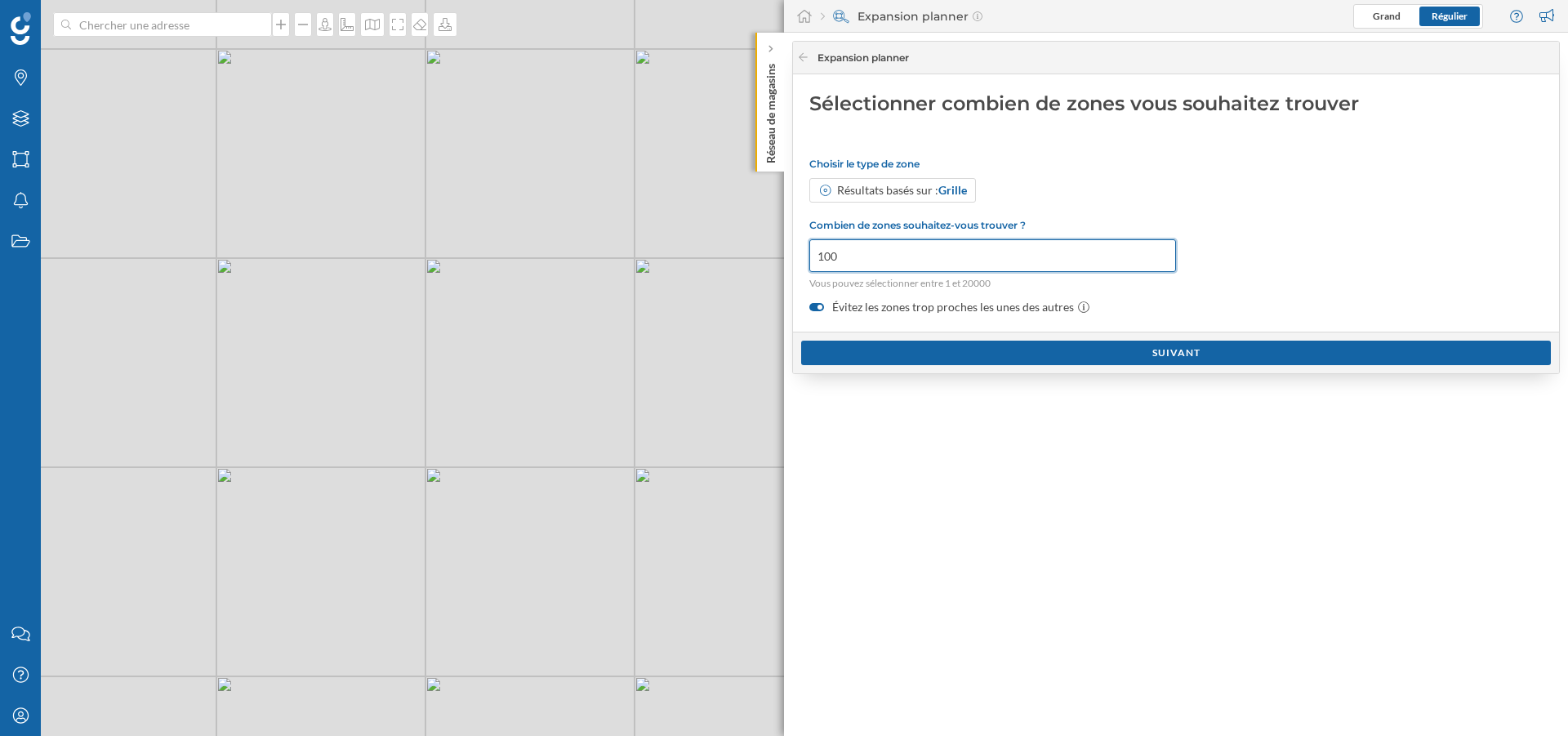
click at [950, 263] on input "100" at bounding box center [992, 255] width 367 height 32
type input "1"
type input "50"
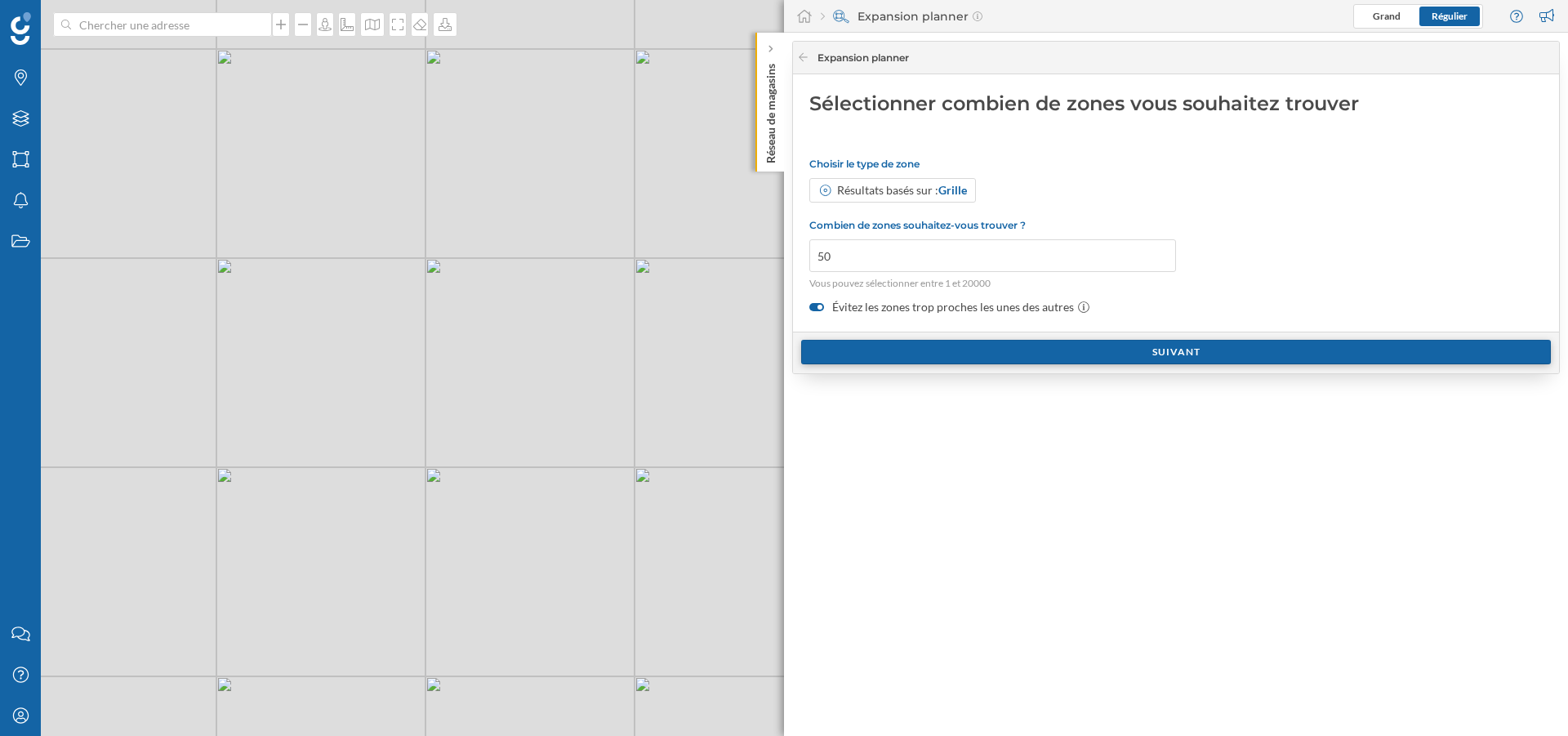
click at [985, 341] on div "Suivant" at bounding box center [1176, 352] width 749 height 25
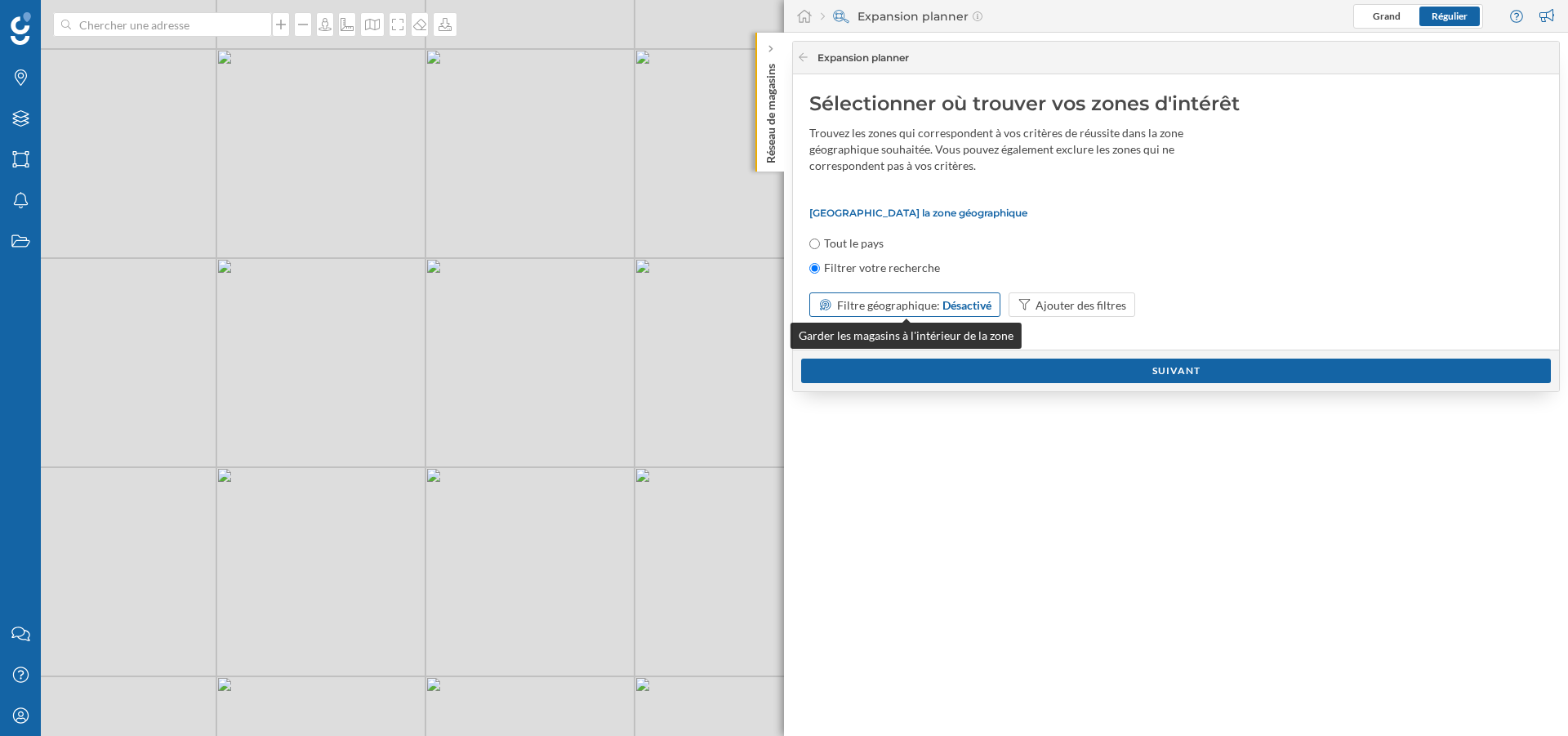
click at [926, 308] on span "Filtre géographique:" at bounding box center [889, 304] width 102 height 14
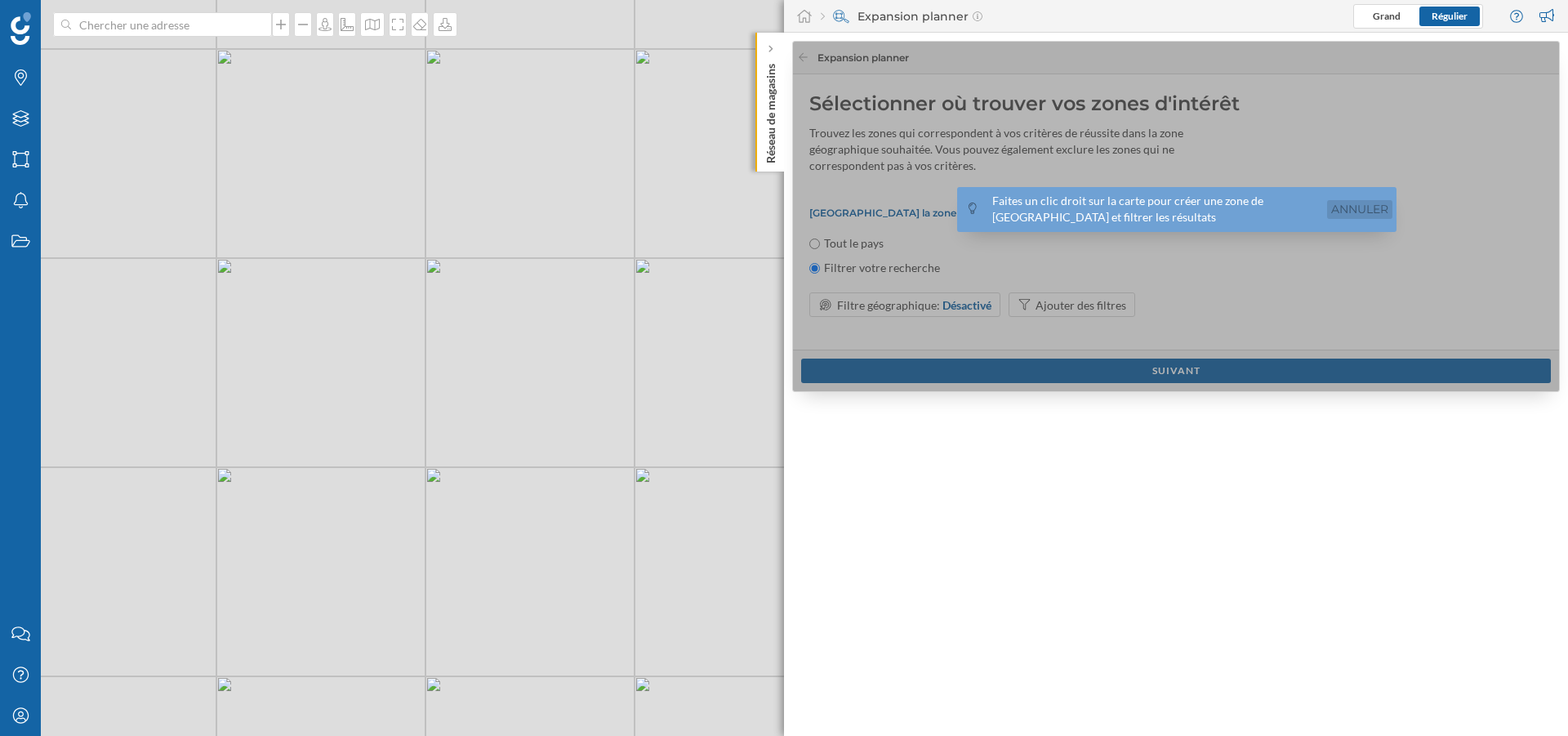
click at [1333, 203] on link "Annuler" at bounding box center [1359, 210] width 65 height 19
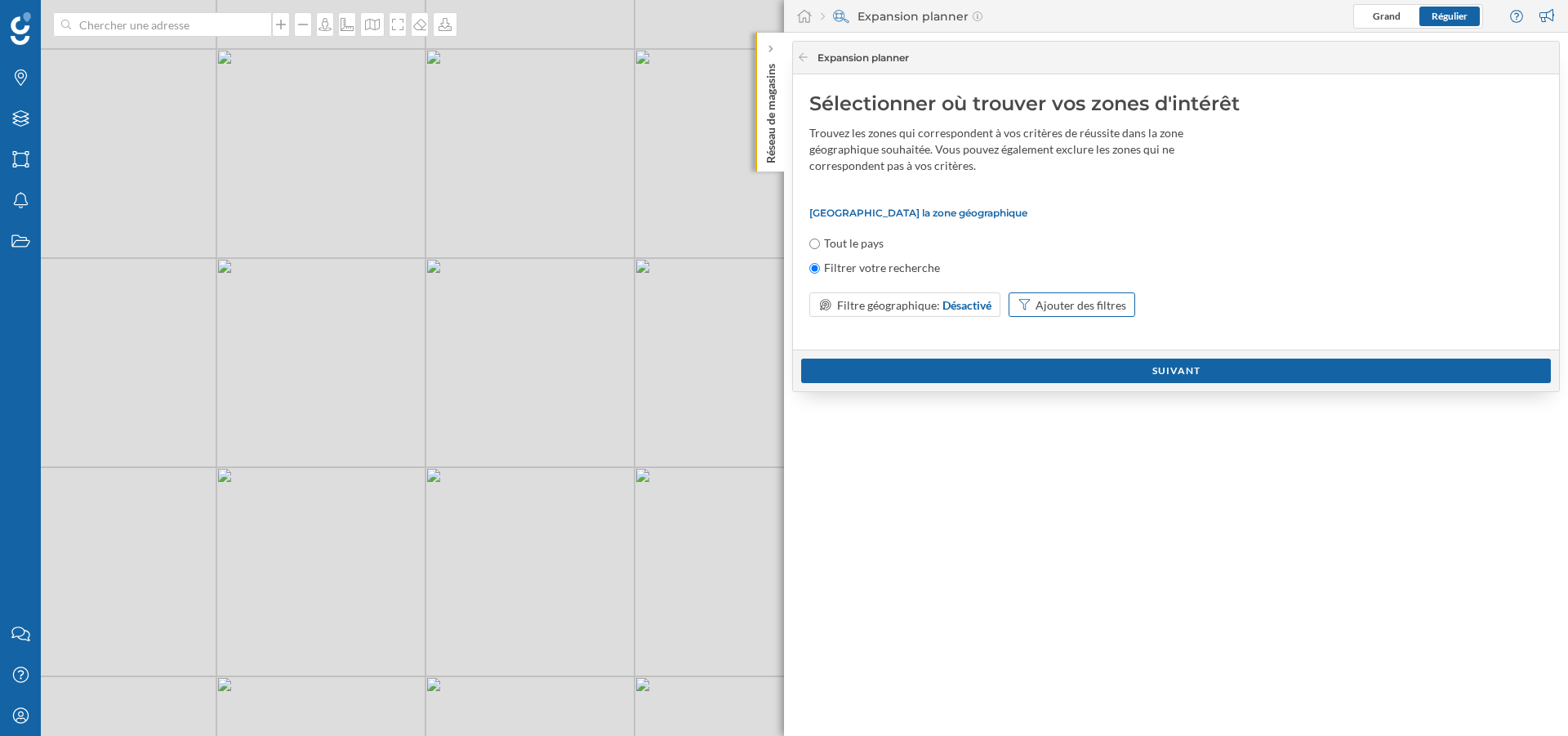
click at [1114, 307] on div "Ajouter des filtres" at bounding box center [1081, 305] width 91 height 17
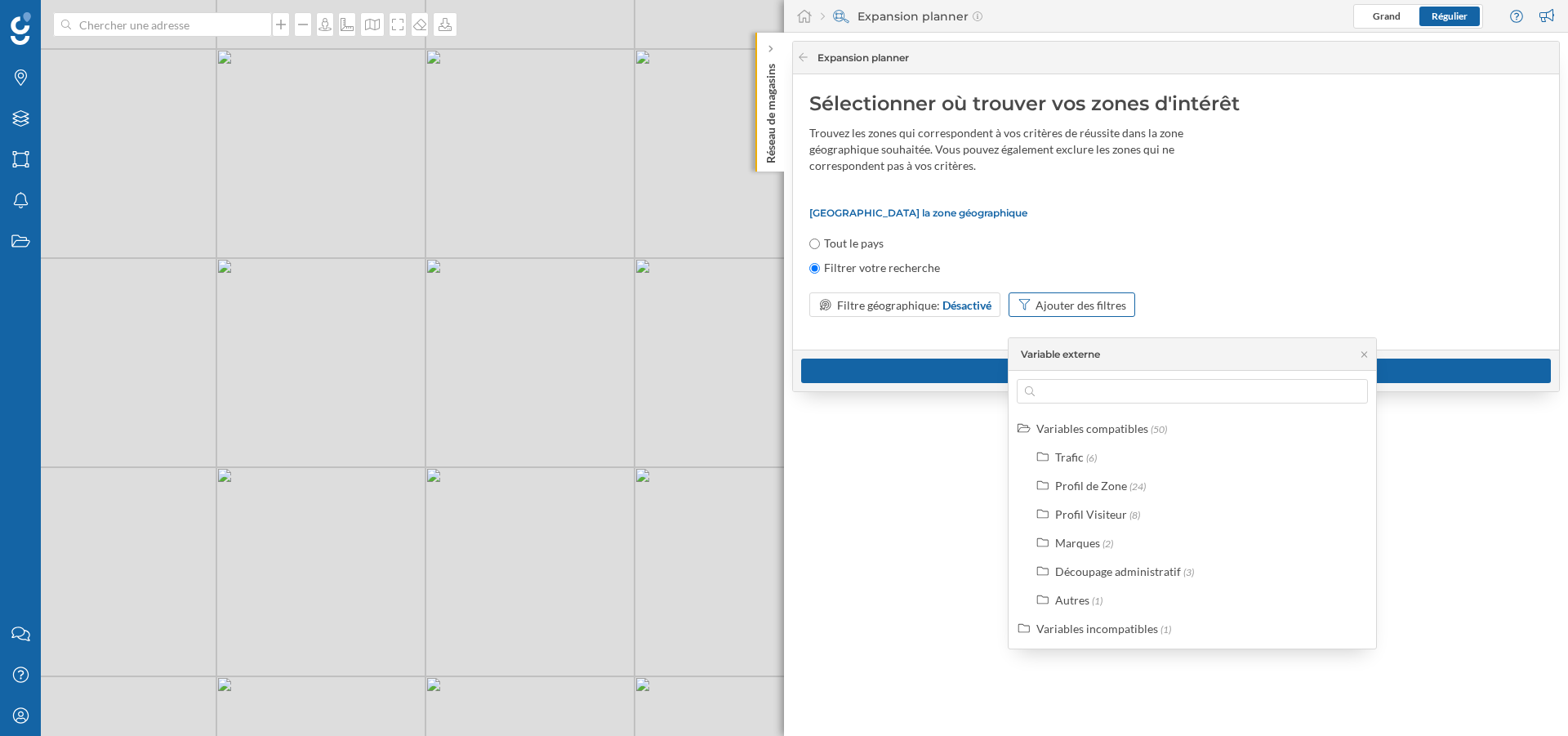
click at [1114, 307] on div "Ajouter des filtres" at bounding box center [1081, 305] width 91 height 17
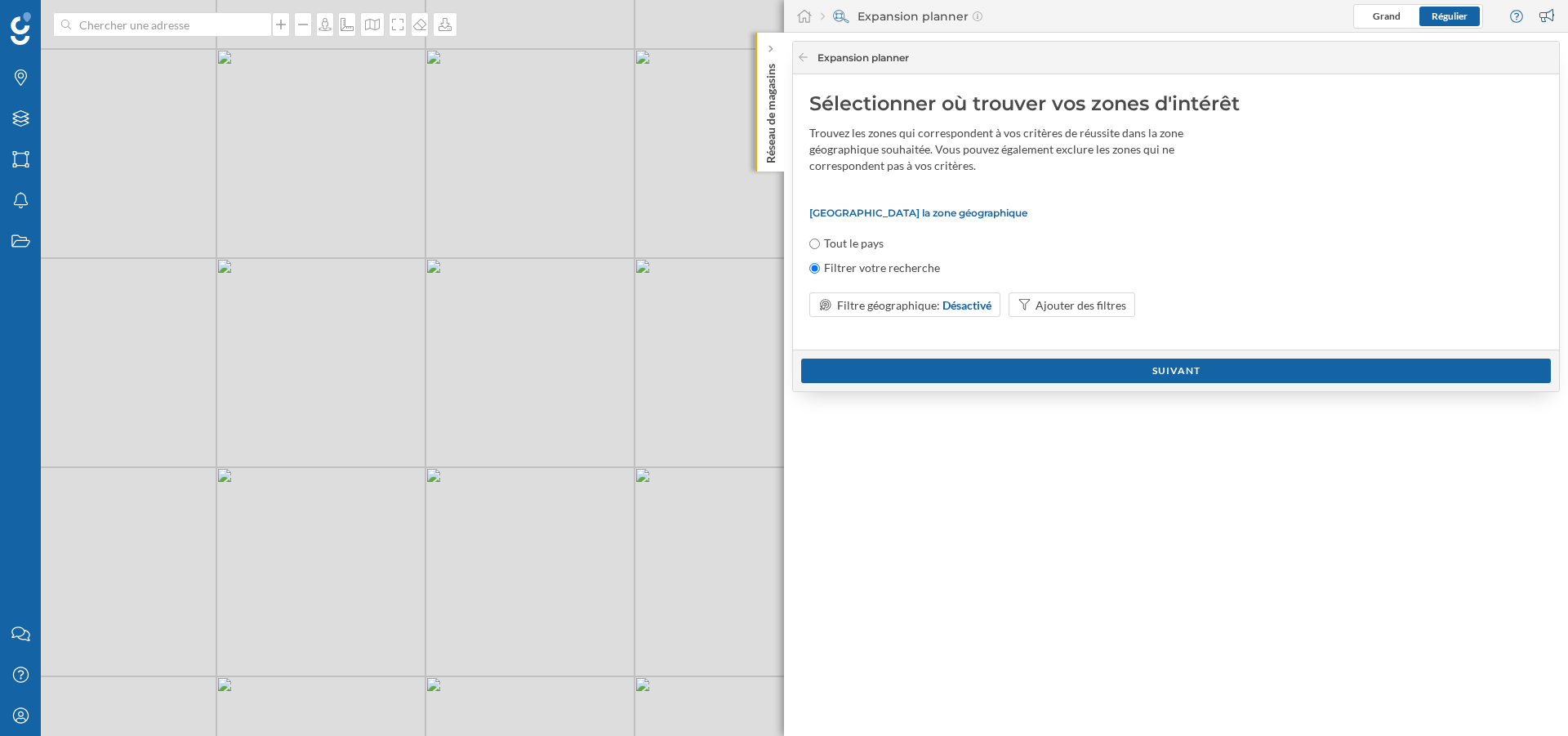
click at [866, 209] on p "[GEOGRAPHIC_DATA] la zone géographique" at bounding box center [1175, 212] width 733 height 12
click at [905, 302] on span "Filtre géographique:" at bounding box center [889, 304] width 102 height 14
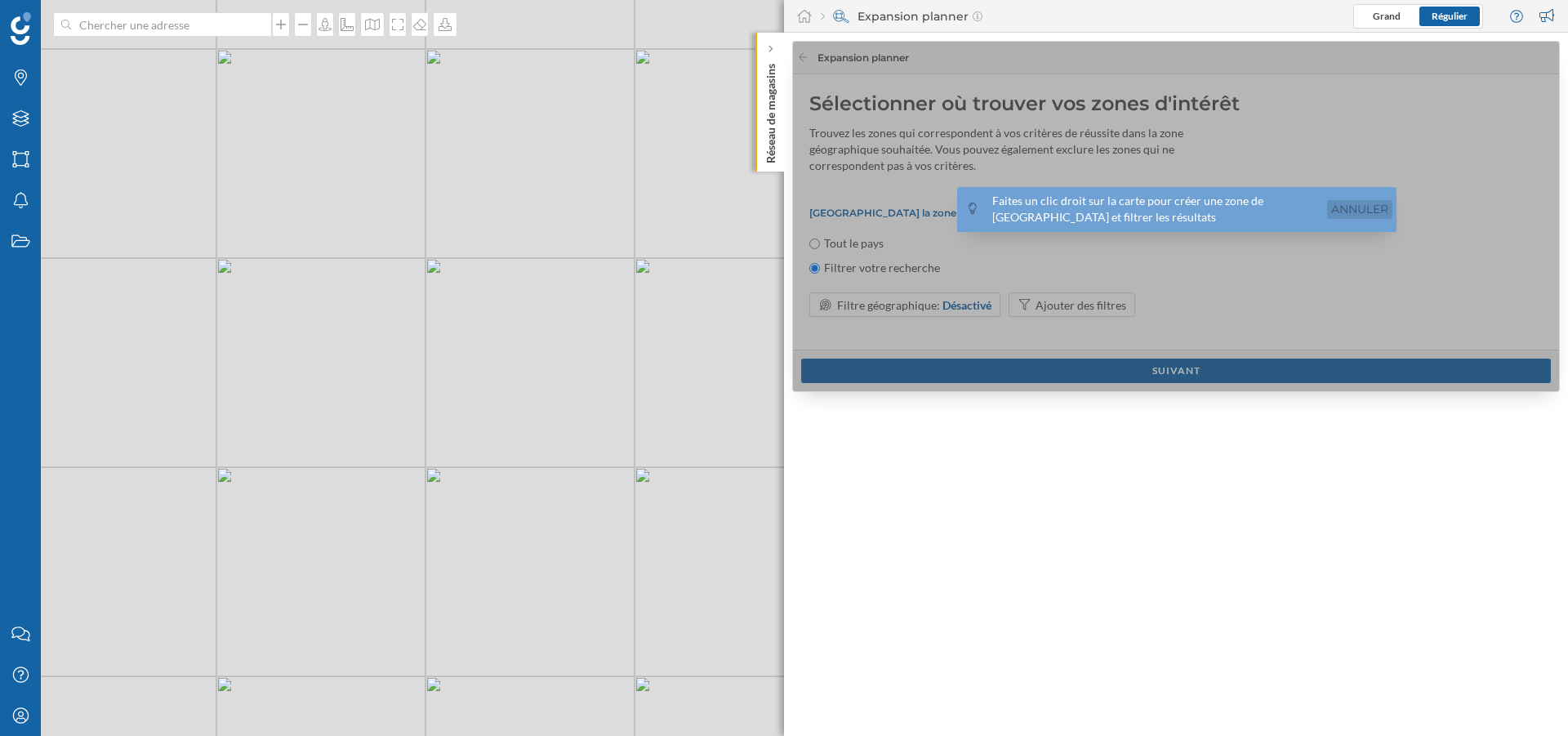
click at [1355, 208] on link "Annuler" at bounding box center [1359, 210] width 65 height 19
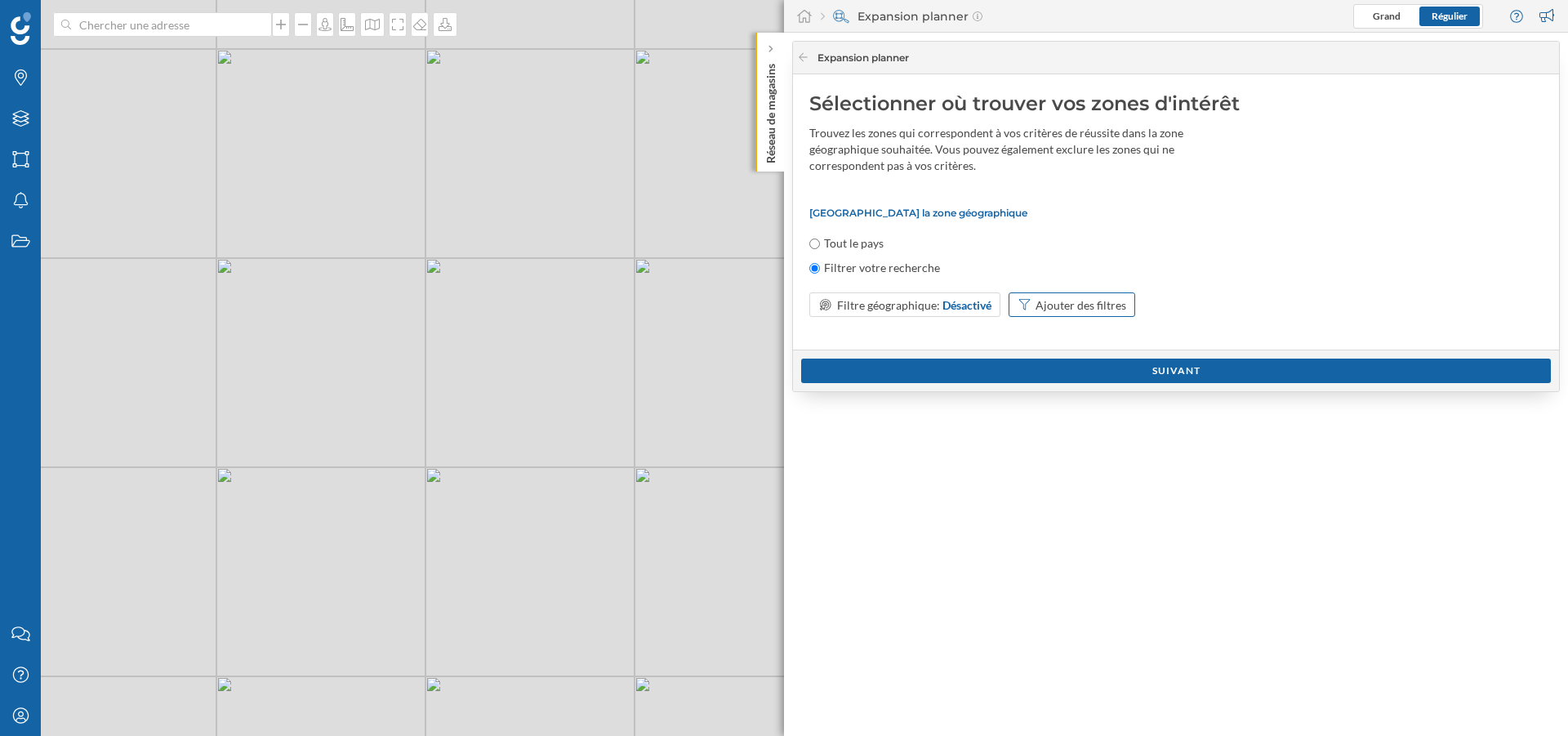
click at [1114, 305] on div "Ajouter des filtres" at bounding box center [1081, 305] width 91 height 17
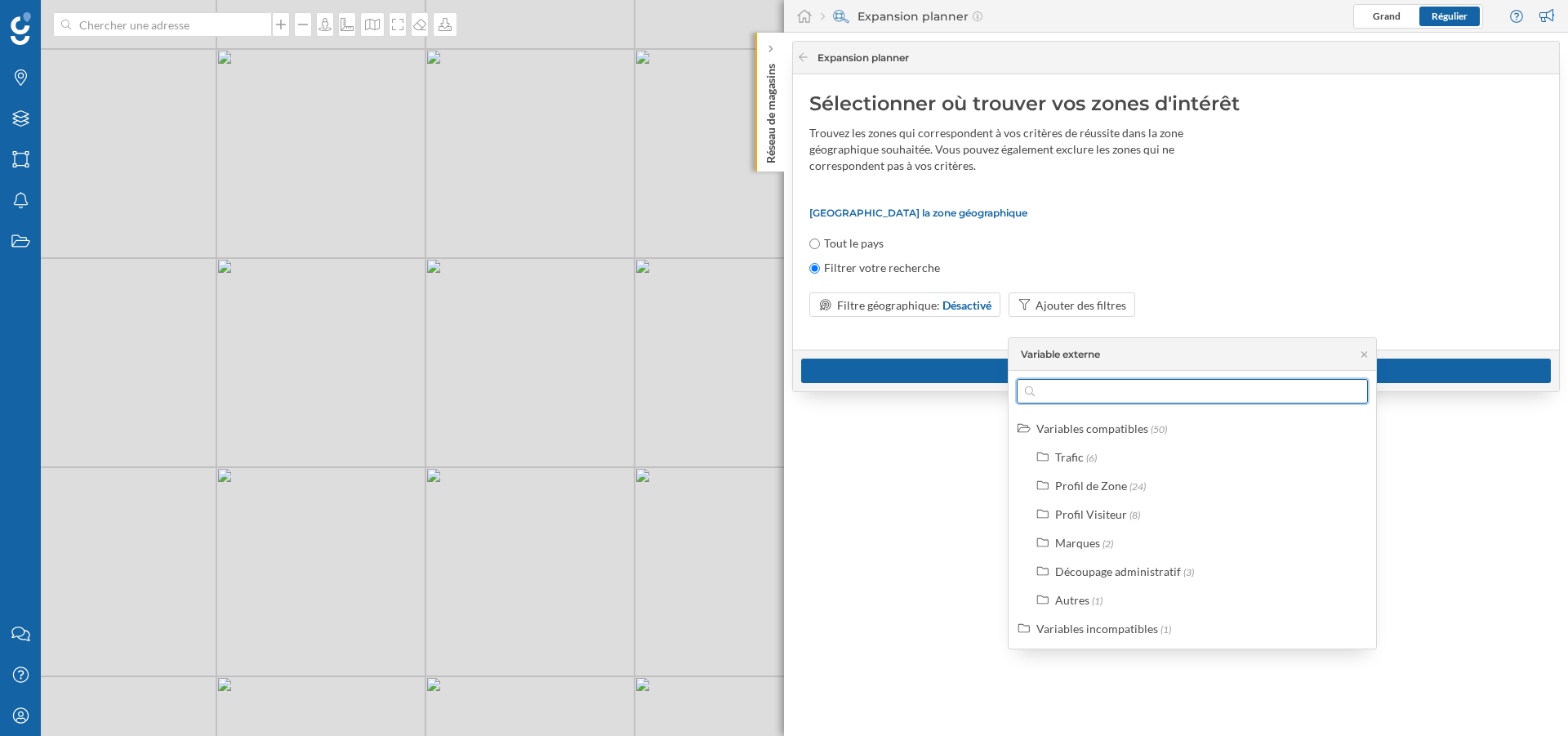
click at [1103, 396] on input "text" at bounding box center [1192, 392] width 315 height 25
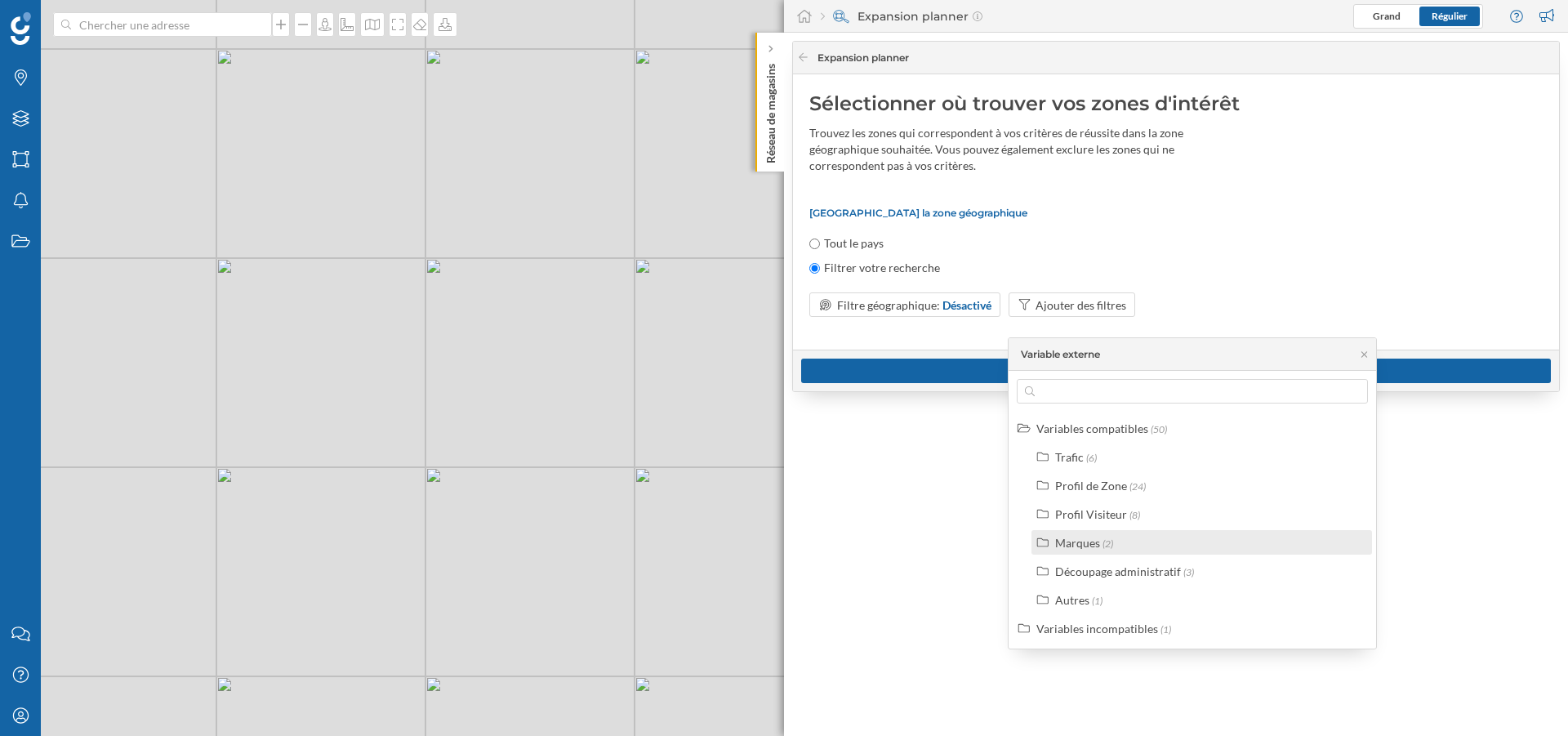
click at [1115, 543] on div "Marques (2)" at bounding box center [1208, 543] width 307 height 17
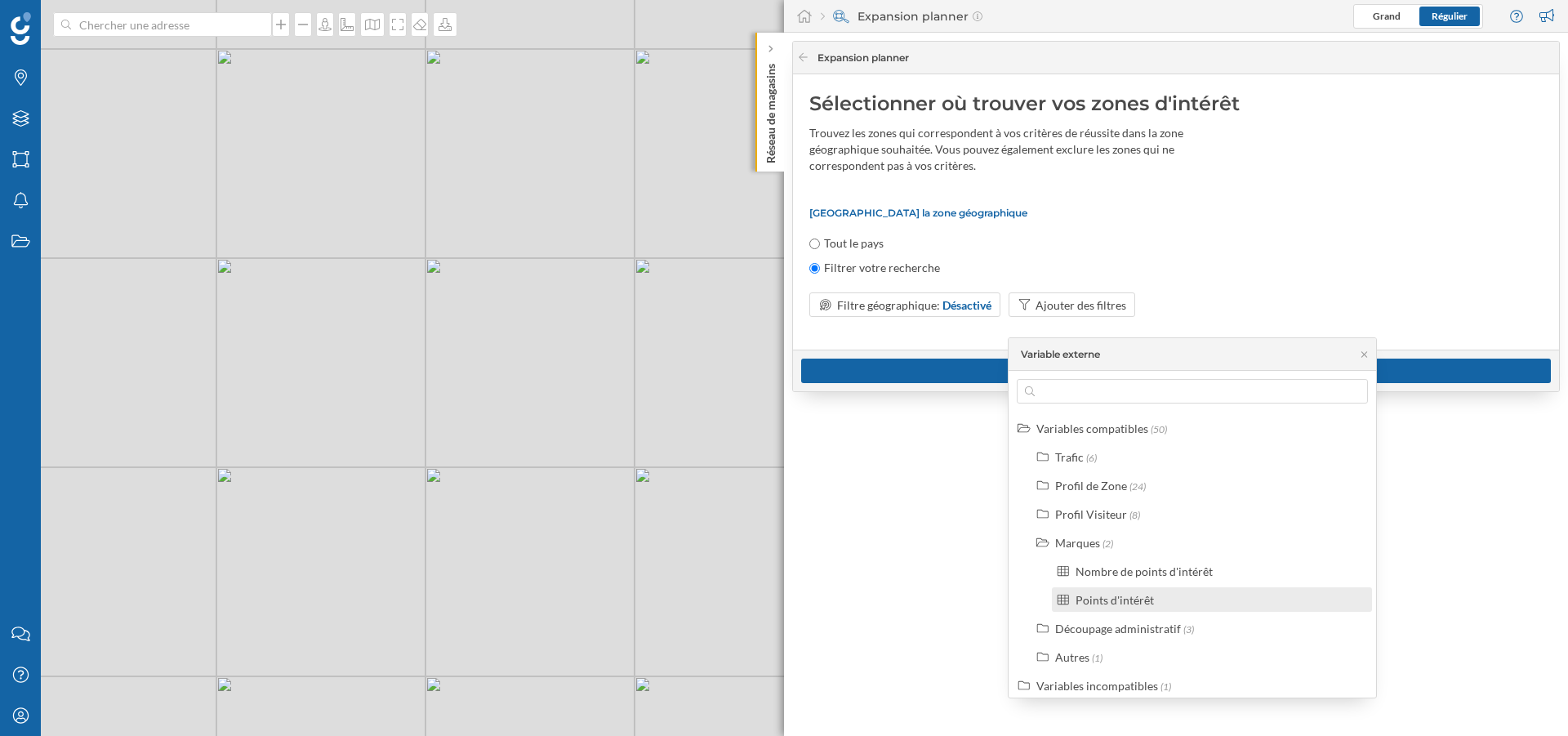
click at [1093, 588] on div "Points d'intérêt" at bounding box center [1212, 599] width 321 height 25
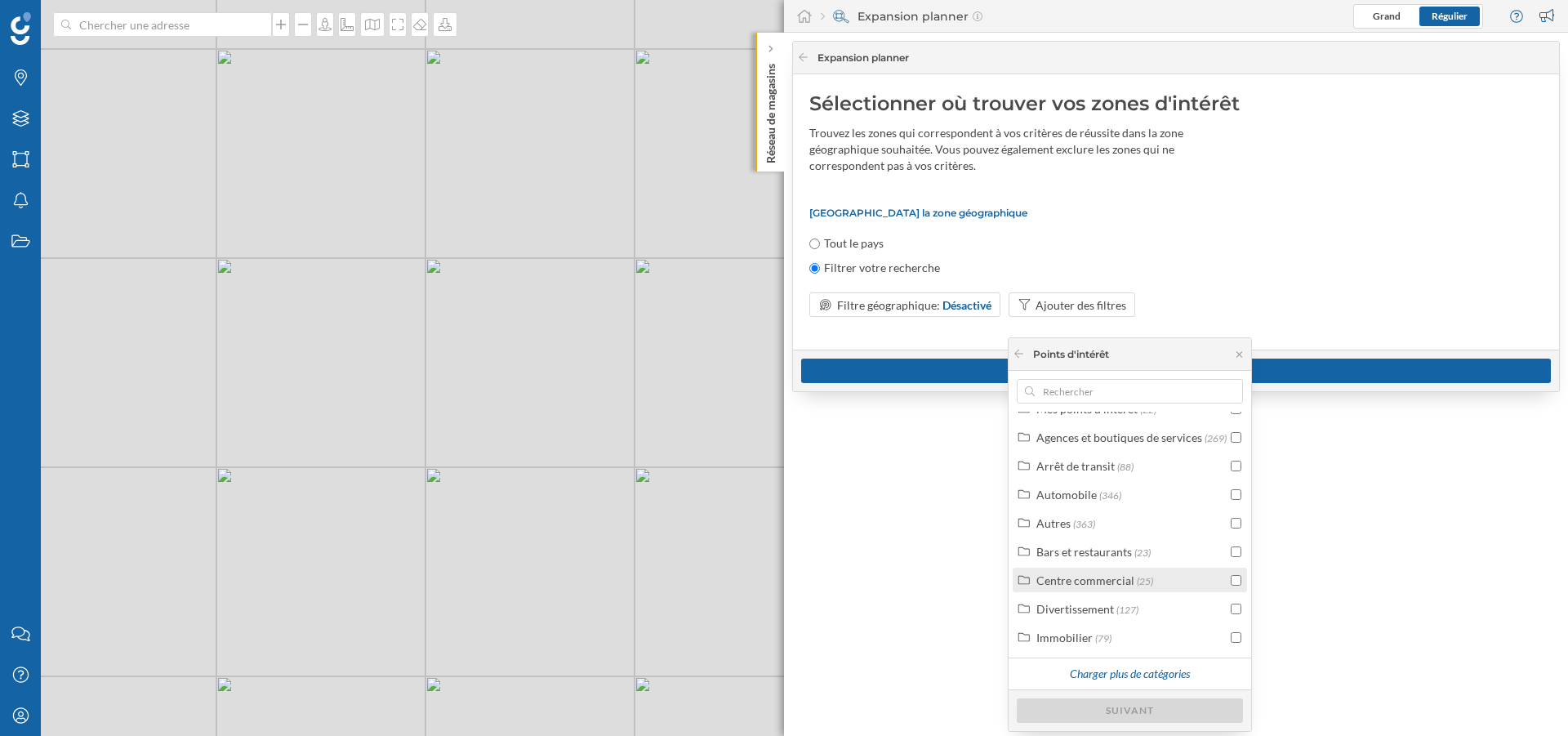
scroll to position [49, 0]
click at [1143, 377] on div "Mes points de vente (44) Mes points d'intérêt (22) Agences et boutiques de serv…" at bounding box center [1130, 551] width 243 height 360
click at [1137, 389] on input "text" at bounding box center [1130, 392] width 191 height 25
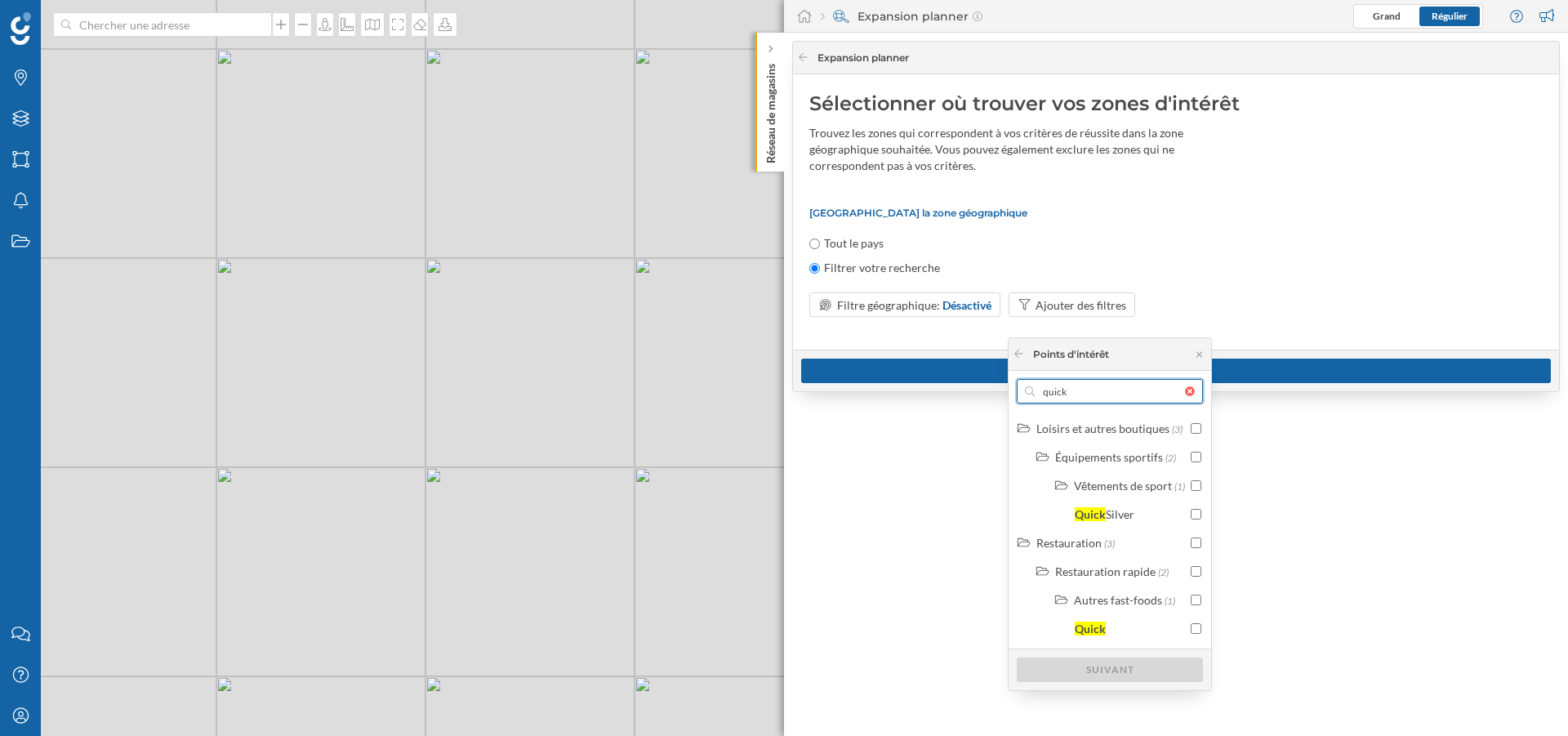
scroll to position [0, 0]
type input "quick"
click at [1111, 633] on div "Quick" at bounding box center [1131, 629] width 112 height 17
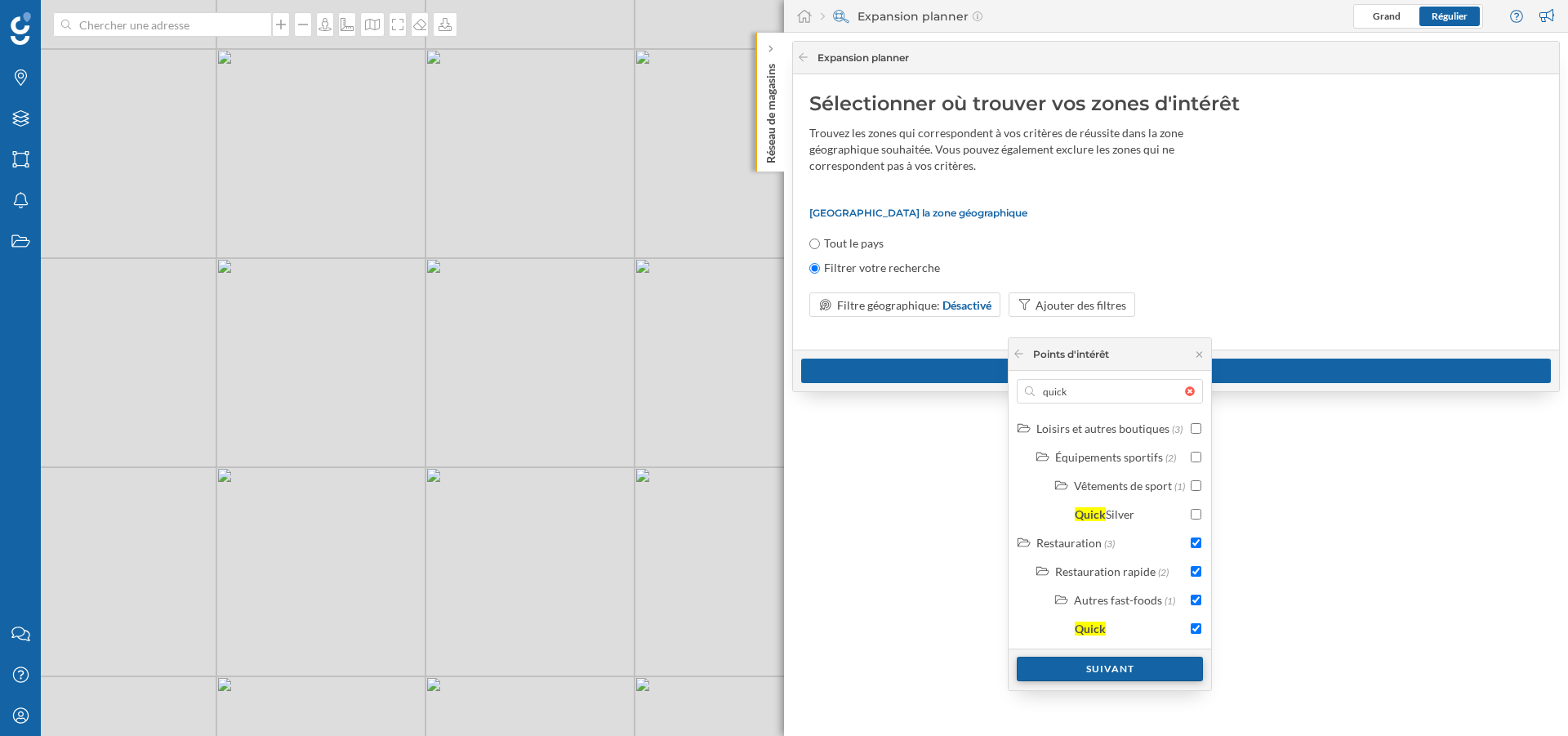
click at [1110, 675] on div "Suivant" at bounding box center [1110, 669] width 186 height 25
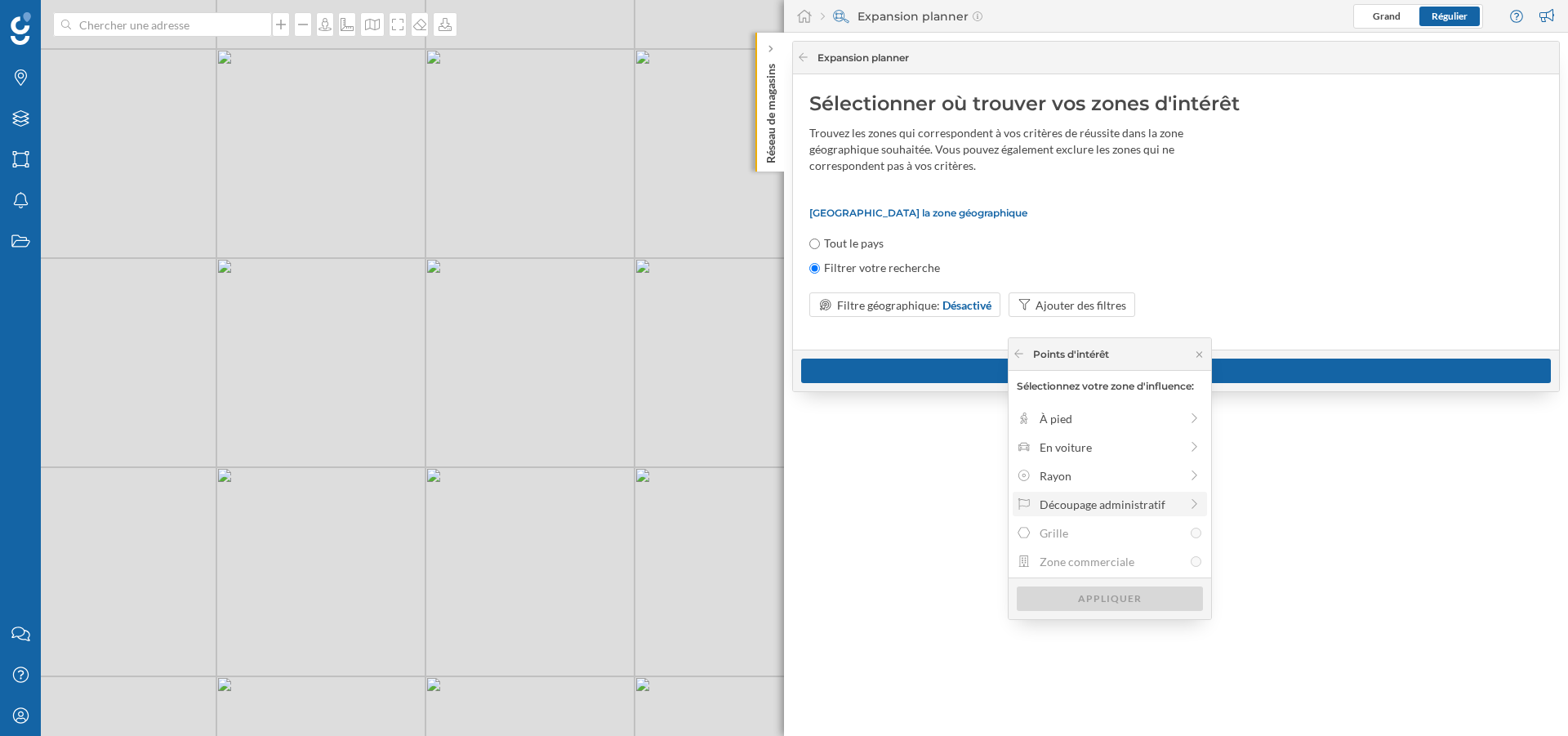
click at [1154, 498] on div "Découpage administratif" at bounding box center [1109, 505] width 139 height 17
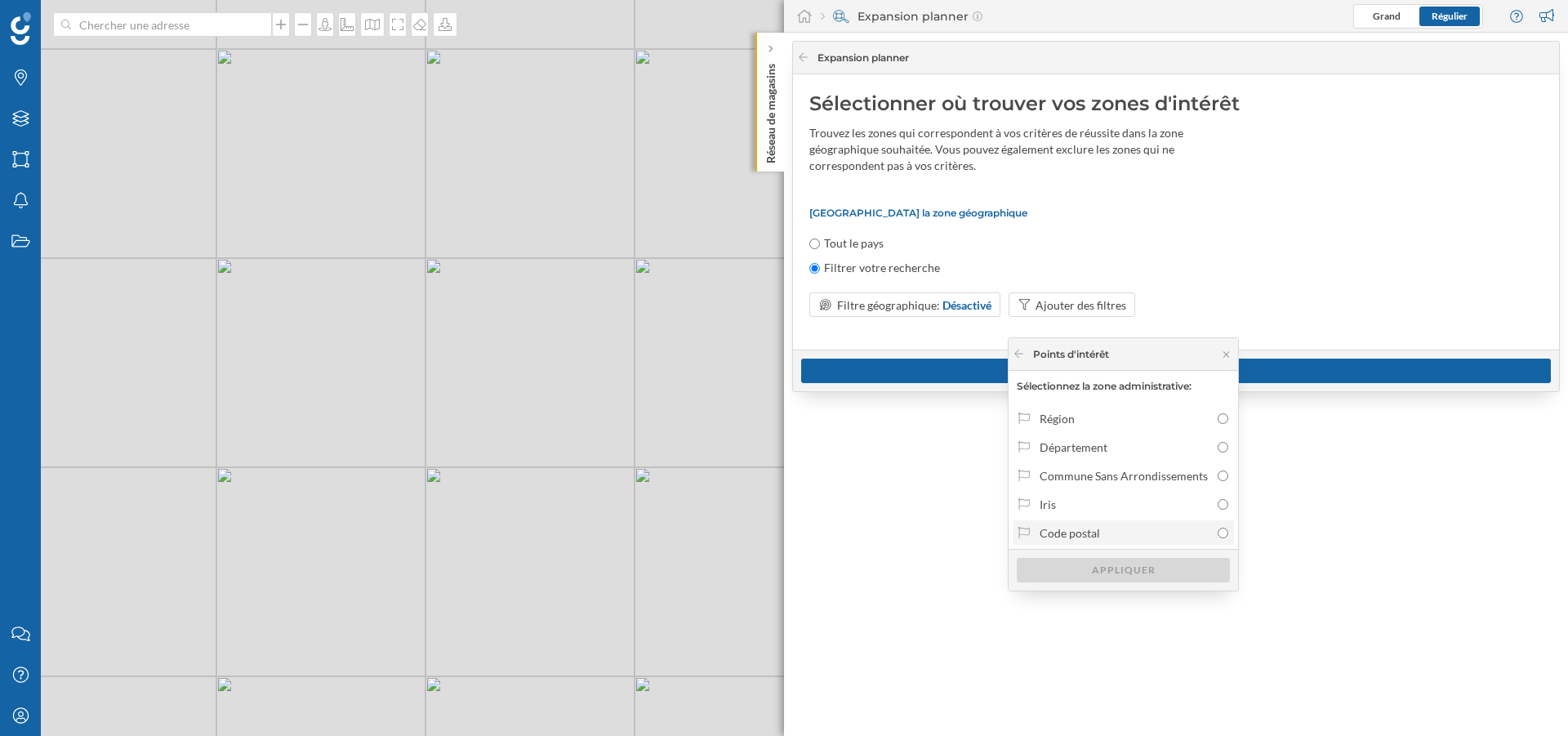
click at [1137, 520] on label "Code postal" at bounding box center [1123, 532] width 221 height 25
click at [1218, 527] on input "Code postal" at bounding box center [1223, 532] width 10 height 10
radio input "true"
click at [1118, 568] on div "Appliquer" at bounding box center [1123, 569] width 213 height 25
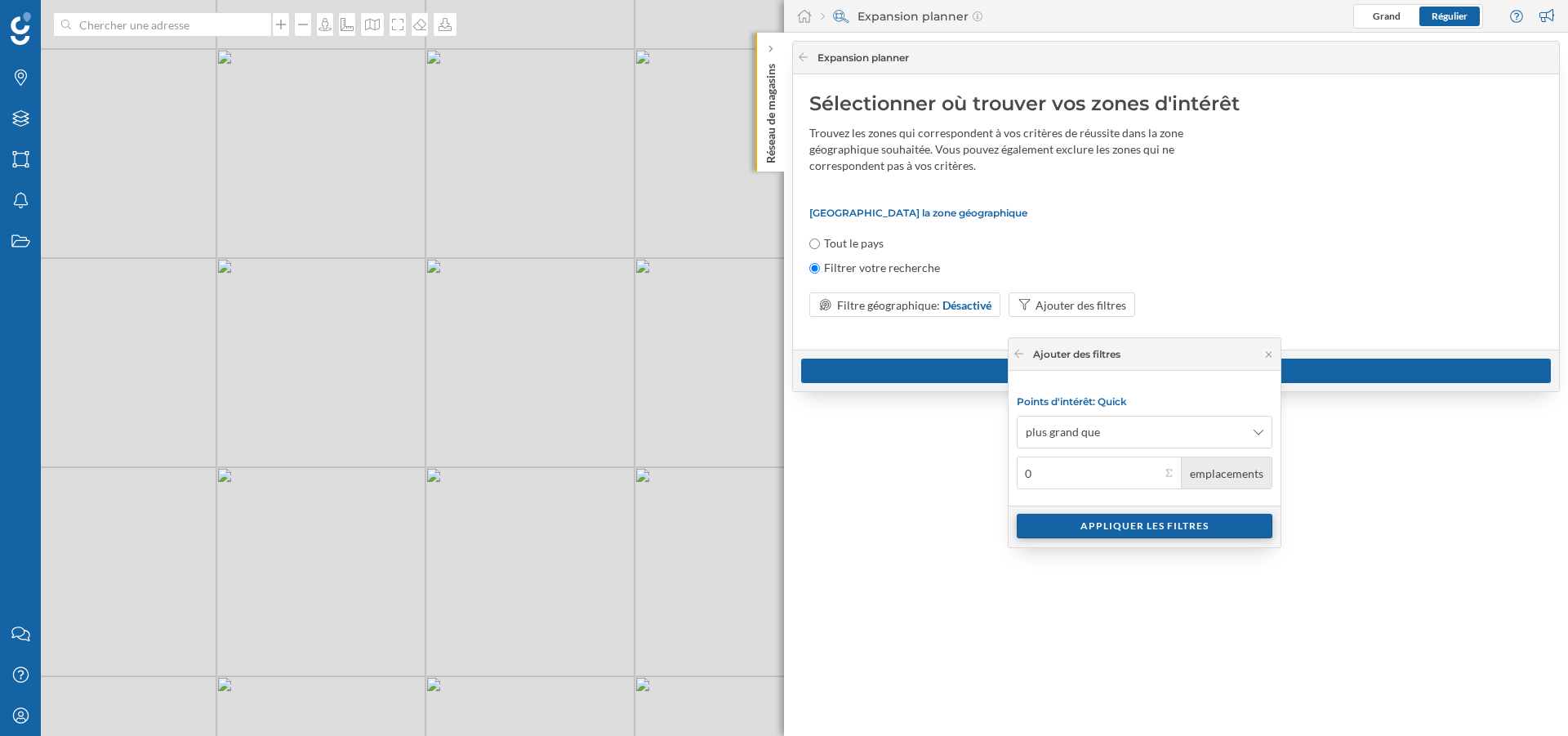
type input "0"
click at [1167, 530] on div "Appliquer les filtres" at bounding box center [1144, 526] width 255 height 25
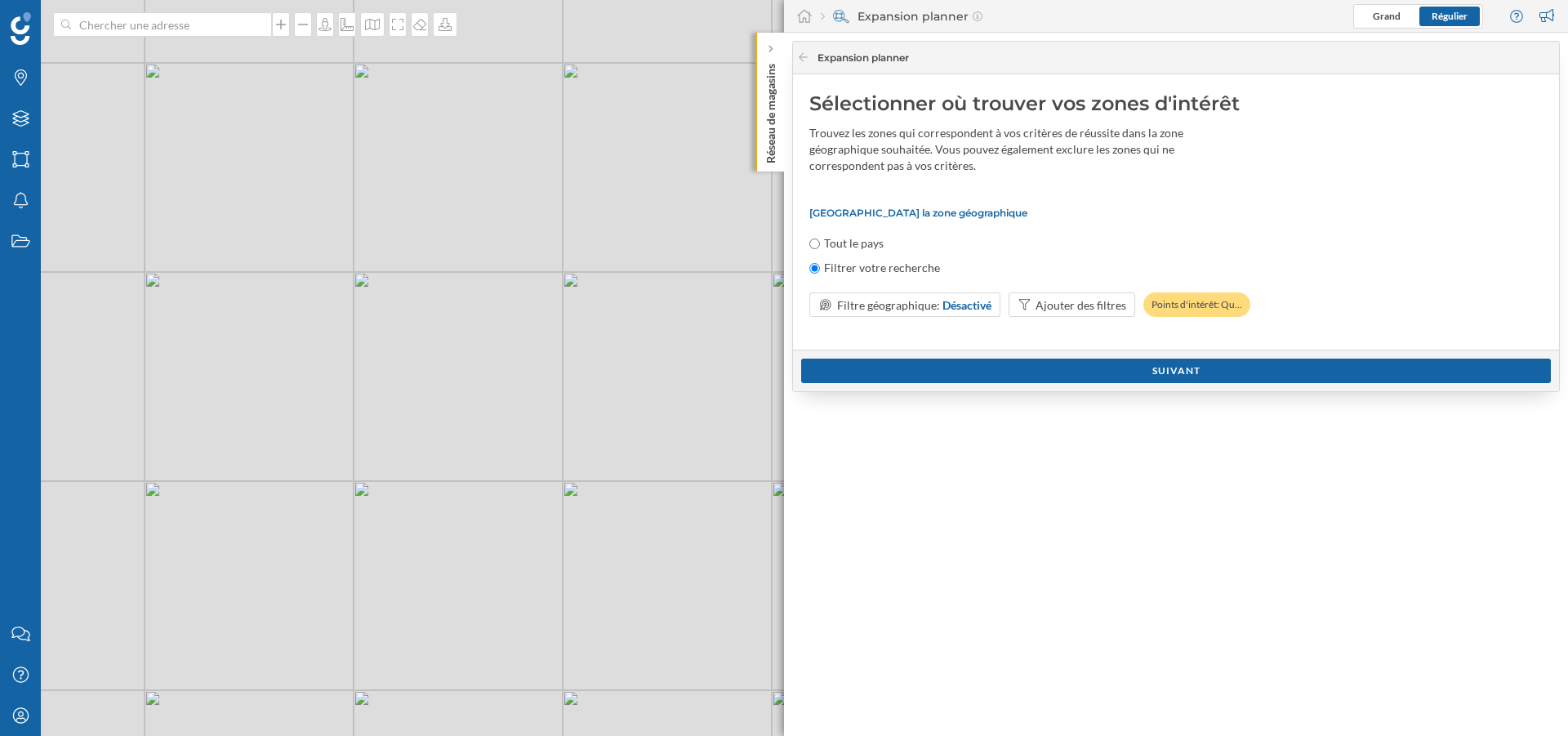
click at [849, 250] on label "Tout le pays" at bounding box center [854, 243] width 60 height 16
click at [820, 249] on input "Tout le pays" at bounding box center [814, 243] width 10 height 10
radio input "true"
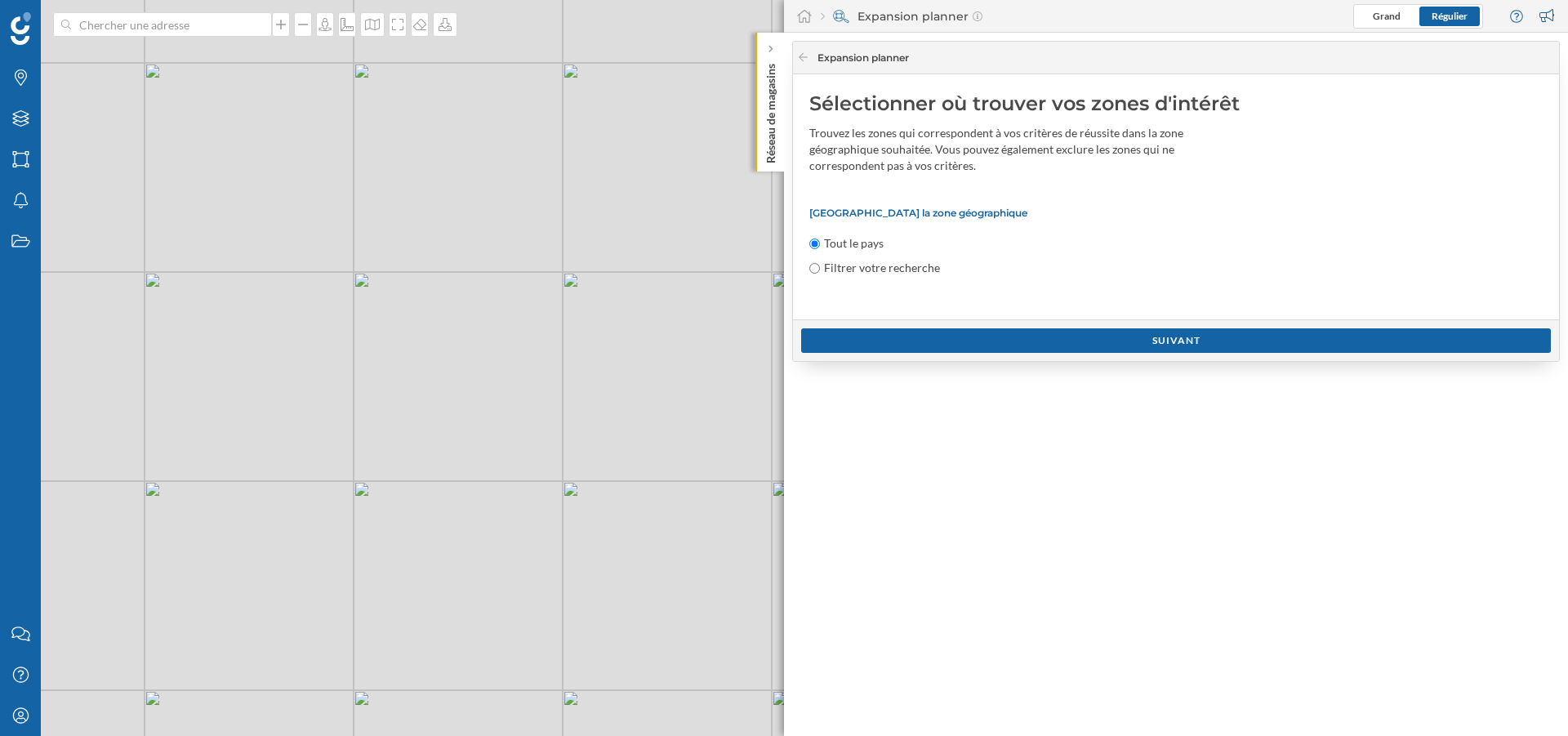
drag, startPoint x: 894, startPoint y: 338, endPoint x: 926, endPoint y: 246, distance: 97.4
click at [972, 209] on div "Expansion planner Sélectionner où trouver vos zones d'intérêt Trouvez les zones…" at bounding box center [1175, 201] width 767 height 321
click at [880, 279] on div "Sélectionner où trouver vos zones d'intérêt Trouvez les zones qui correspondent…" at bounding box center [1176, 196] width 766 height 245
click at [888, 264] on label "Filtrer votre recherche" at bounding box center [882, 267] width 116 height 16
click at [820, 264] on input "Filtrer votre recherche" at bounding box center [814, 267] width 10 height 10
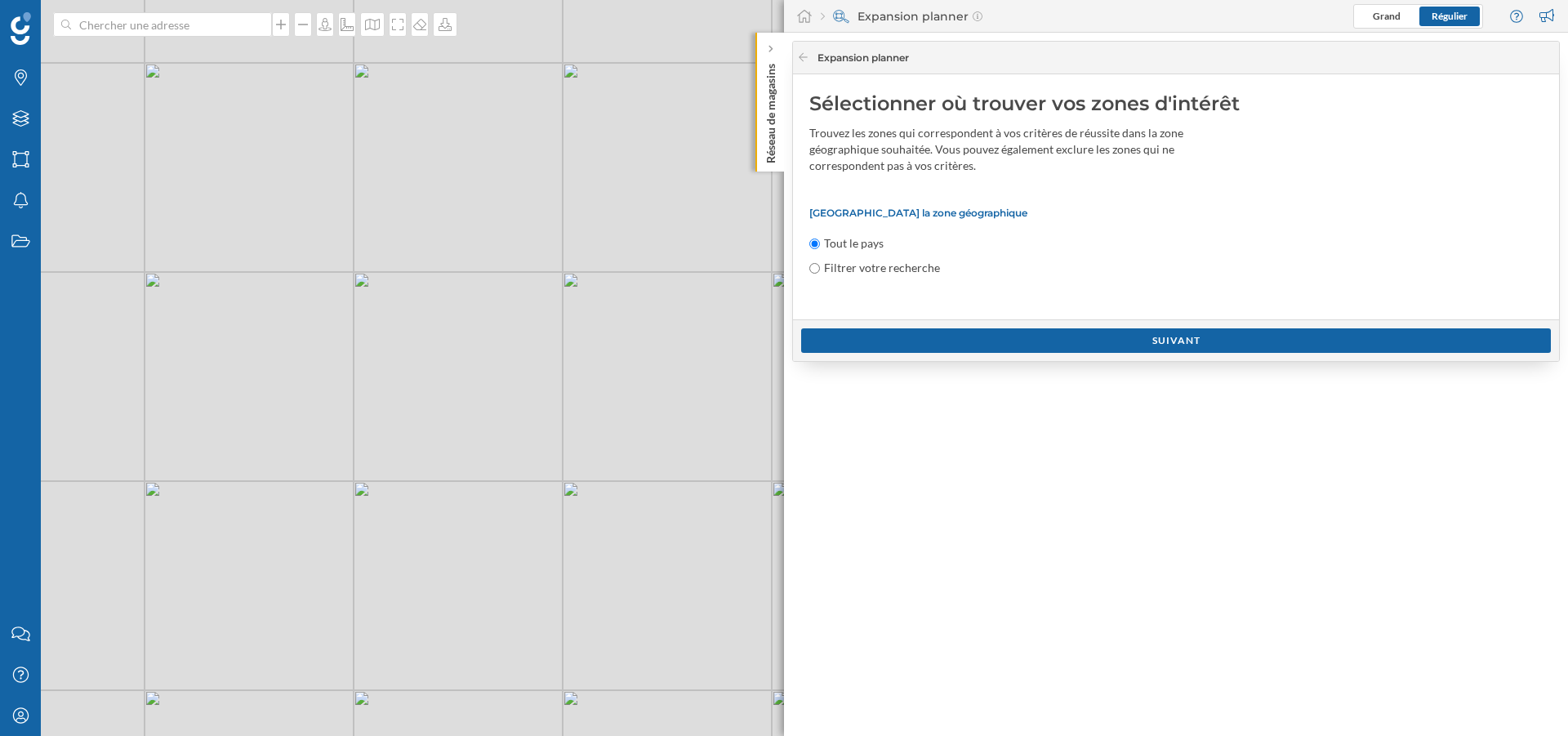
radio input "true"
radio input "false"
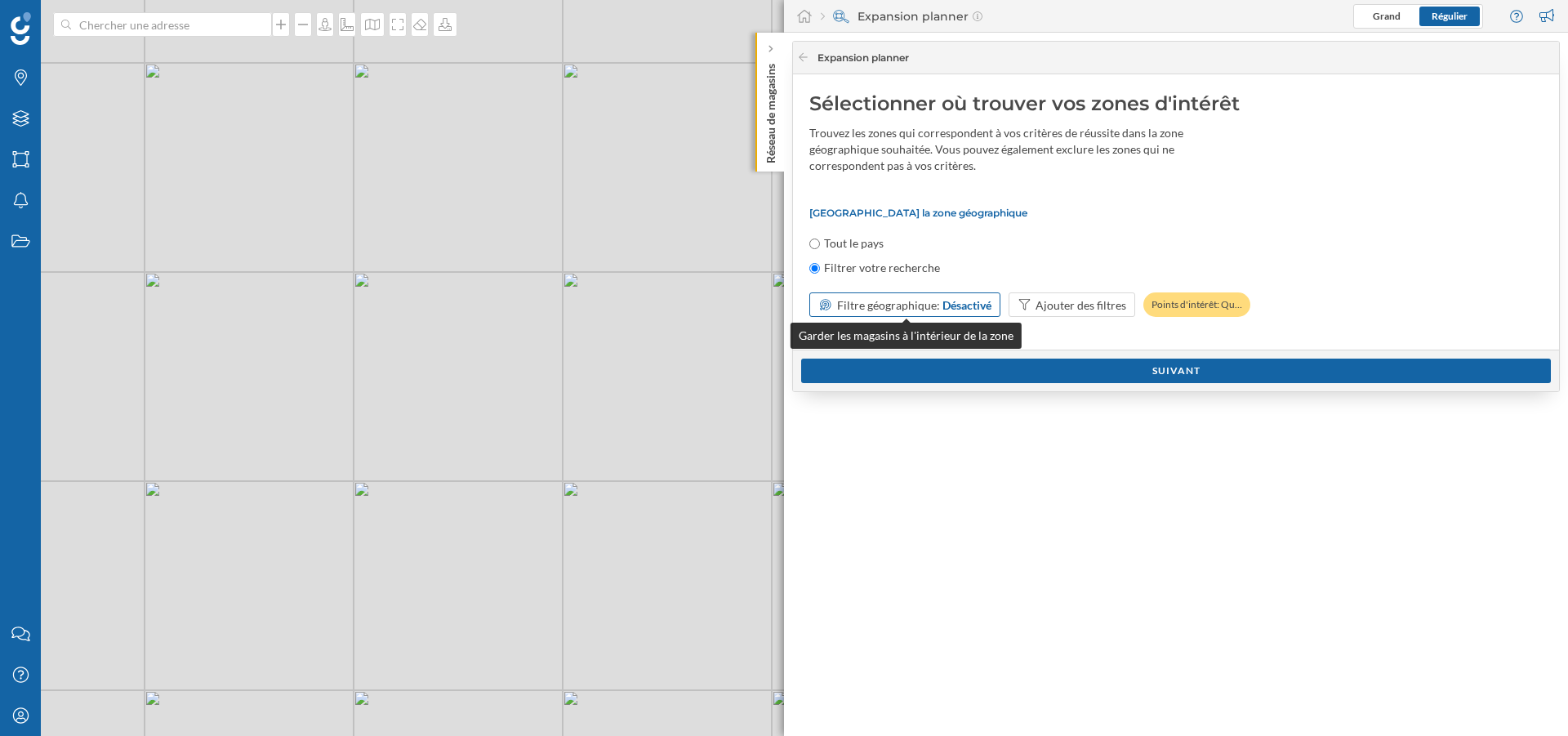
click at [919, 307] on span "Filtre géographique:" at bounding box center [889, 304] width 102 height 14
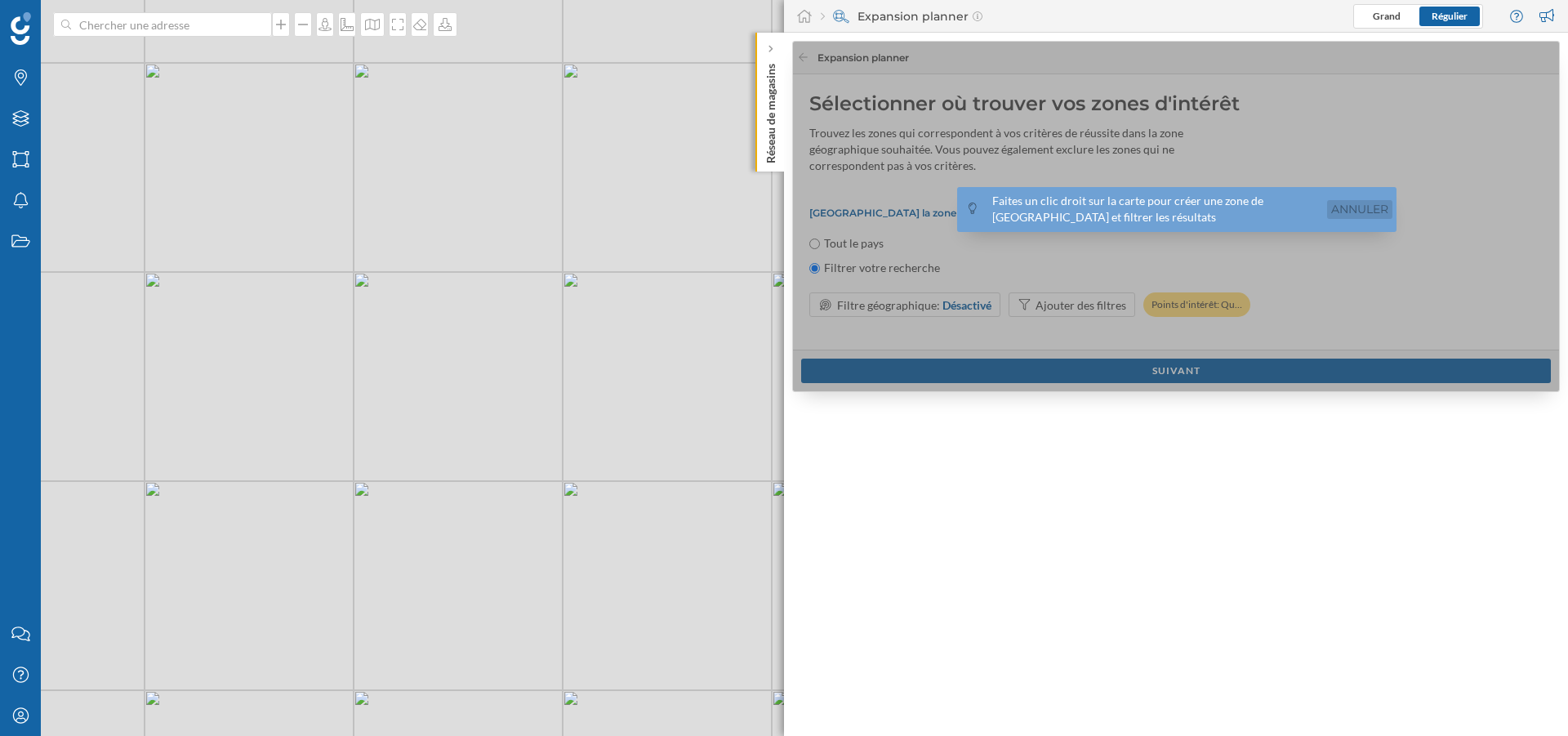
click at [1364, 213] on link "Annuler" at bounding box center [1359, 210] width 65 height 19
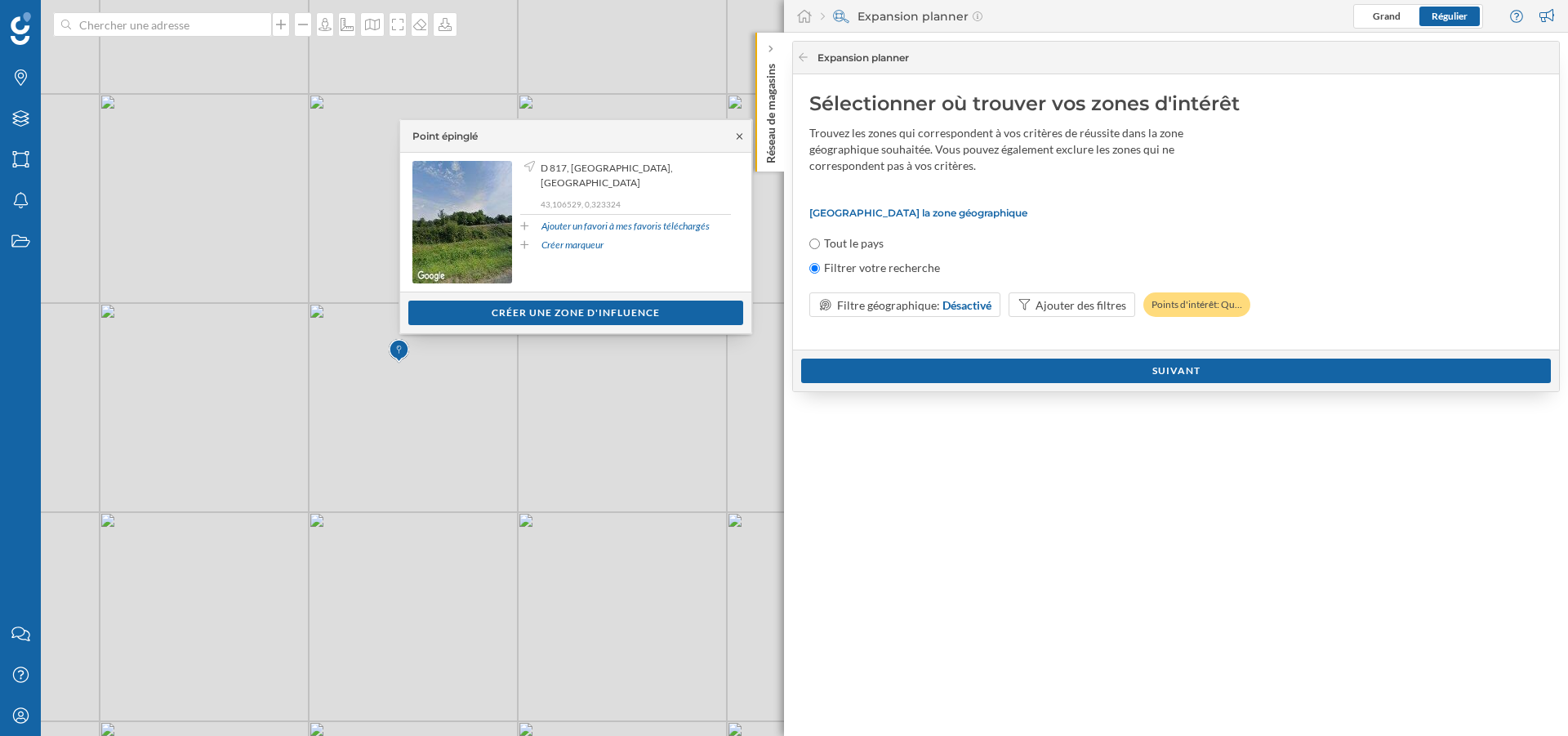
click at [738, 138] on icon at bounding box center [739, 137] width 12 height 9
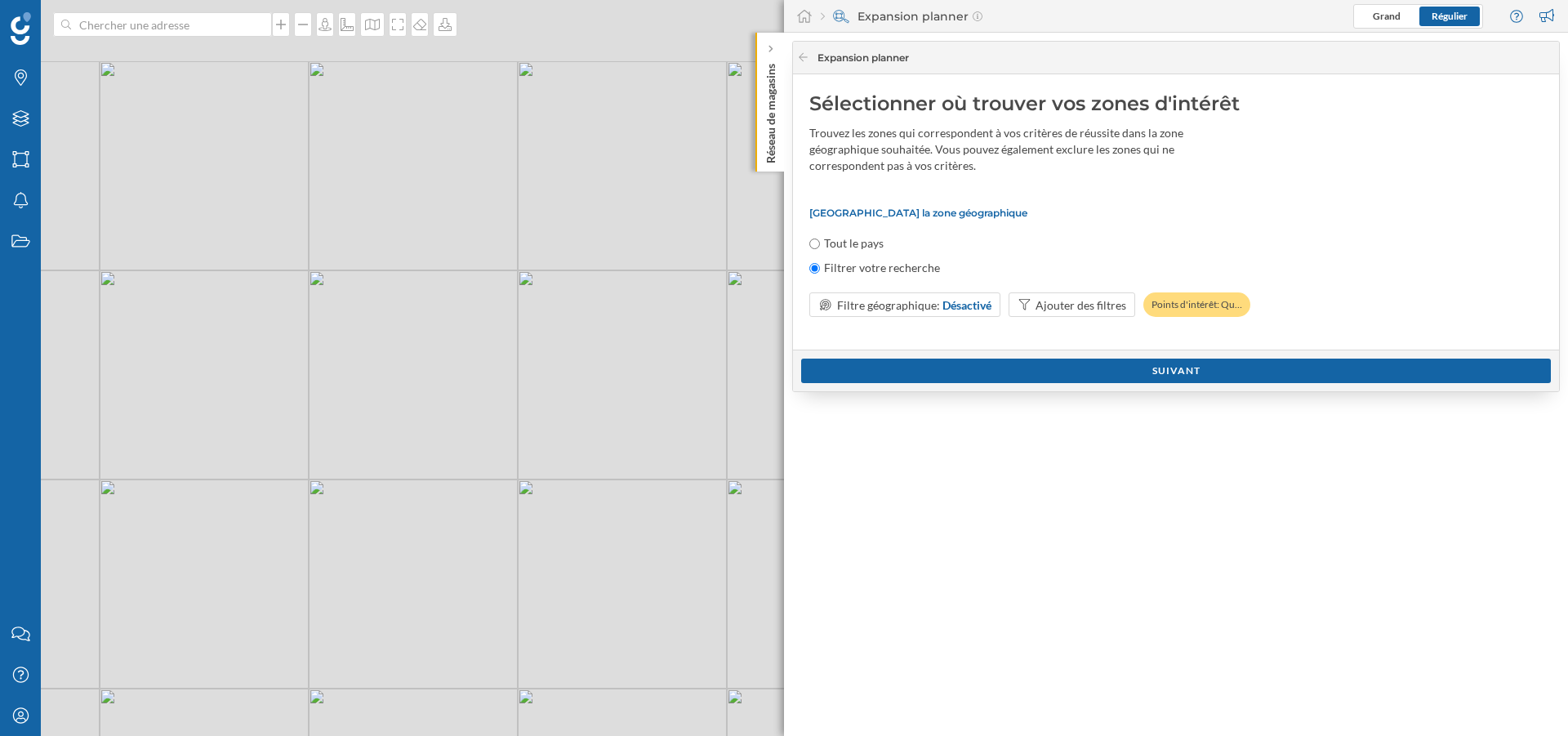
drag, startPoint x: 602, startPoint y: 100, endPoint x: 584, endPoint y: 365, distance: 265.6
click at [584, 365] on div "© Mapbox © OpenStreetMap Improve this map" at bounding box center [784, 368] width 1568 height 736
drag, startPoint x: 673, startPoint y: 188, endPoint x: 524, endPoint y: 579, distance: 418.4
click at [524, 579] on div "© Mapbox © OpenStreetMap Improve this map" at bounding box center [784, 368] width 1568 height 736
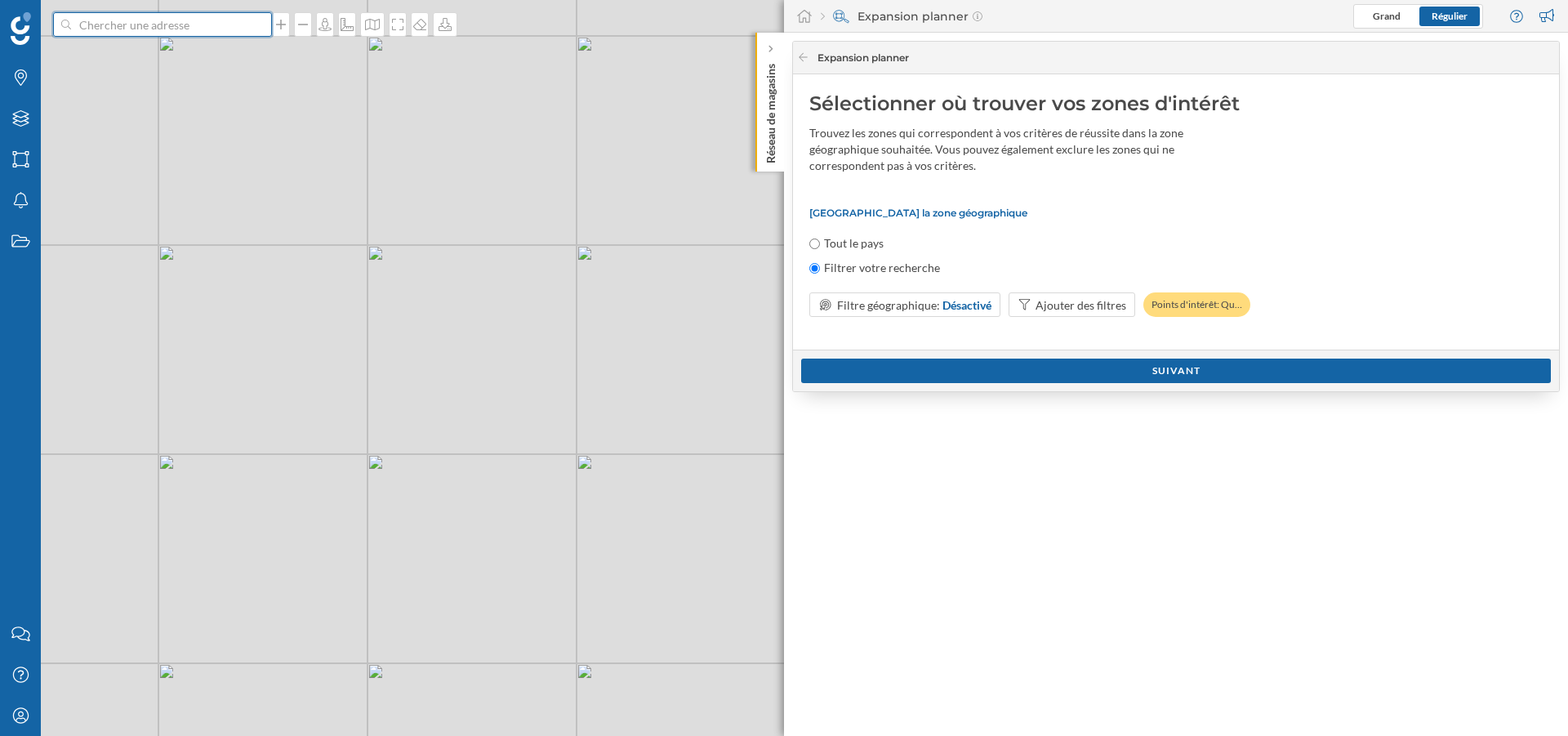
click at [145, 32] on input at bounding box center [162, 25] width 183 height 25
type input "[GEOGRAPHIC_DATA]"
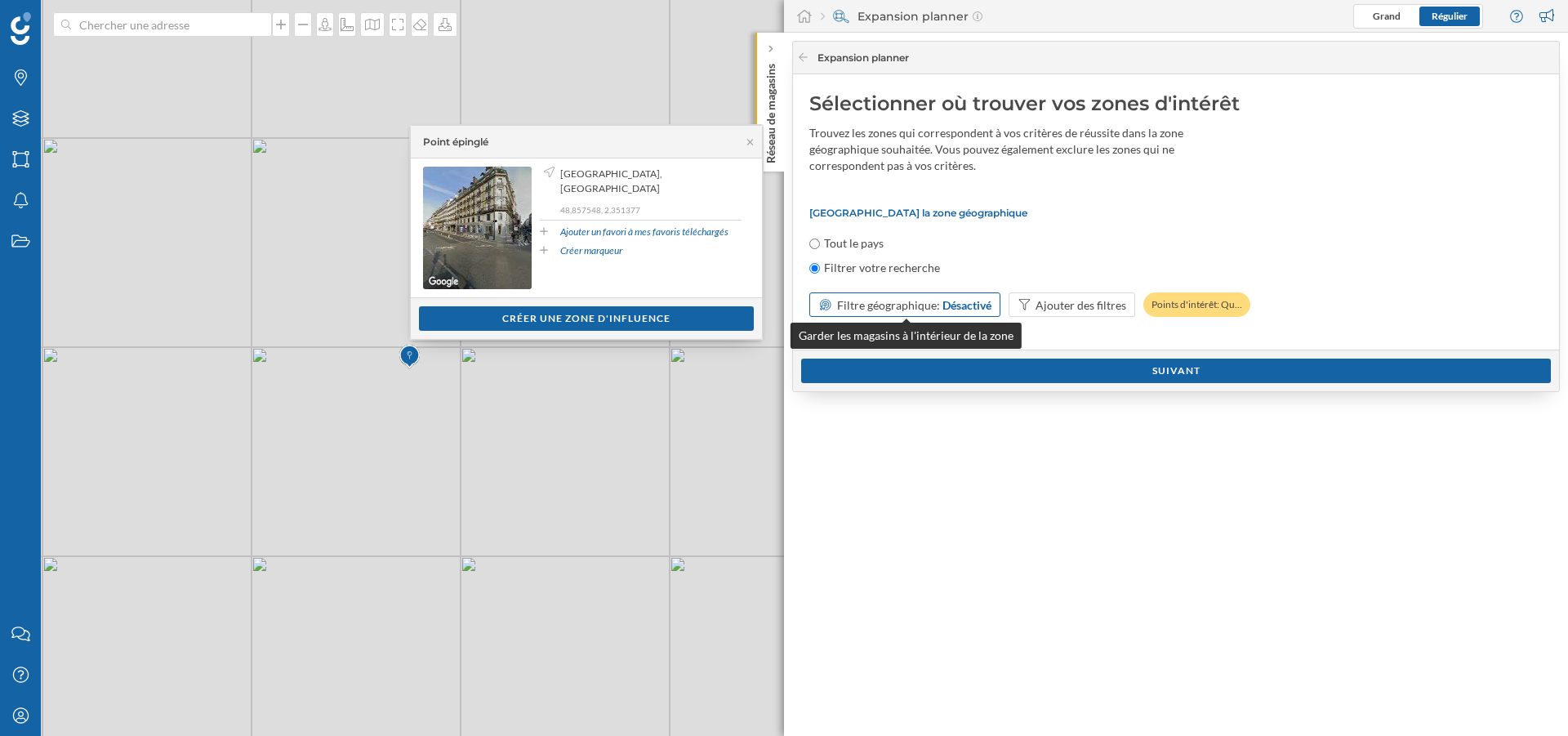
click at [959, 306] on div "Désactivé" at bounding box center [968, 305] width 49 height 17
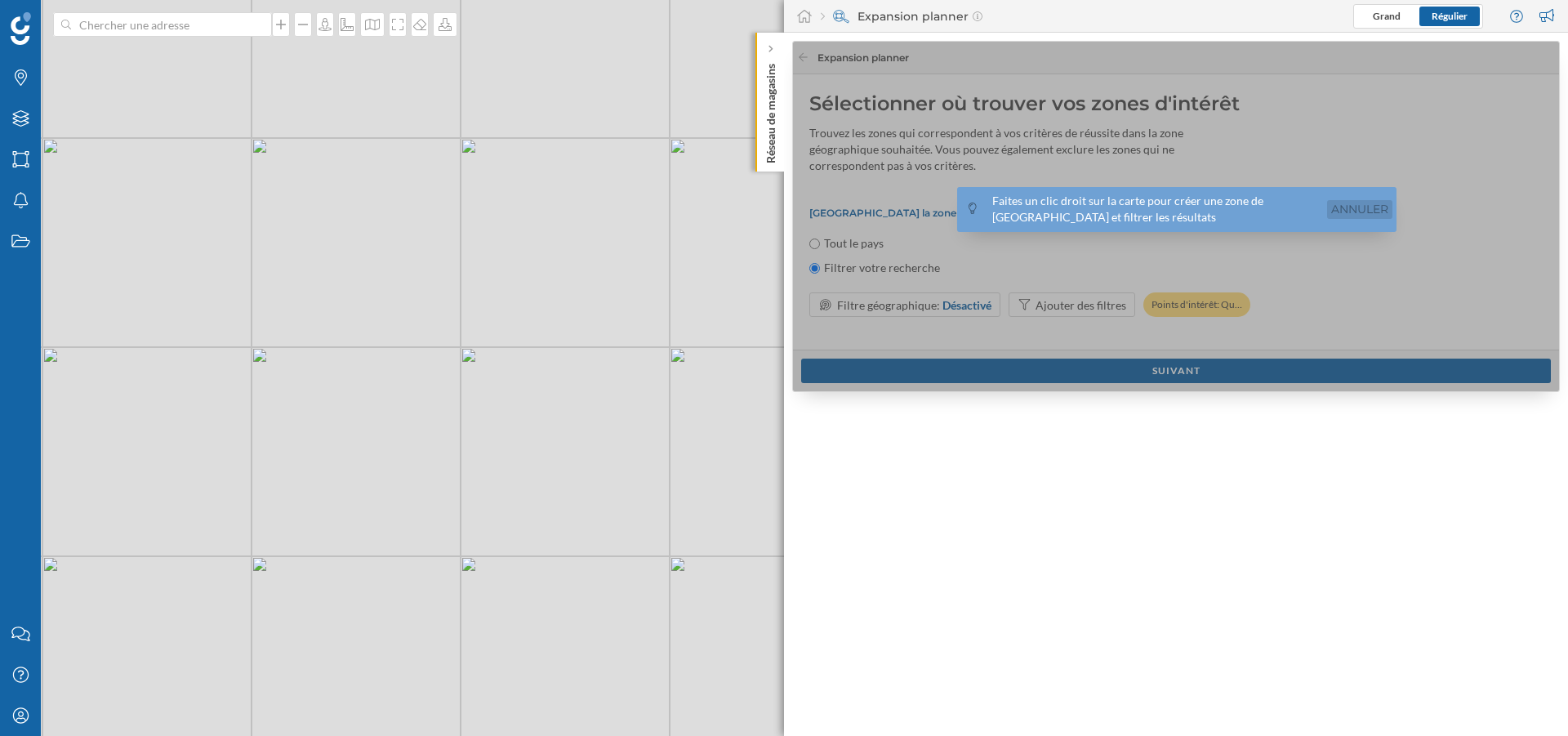
click at [1331, 203] on link "Annuler" at bounding box center [1359, 210] width 65 height 19
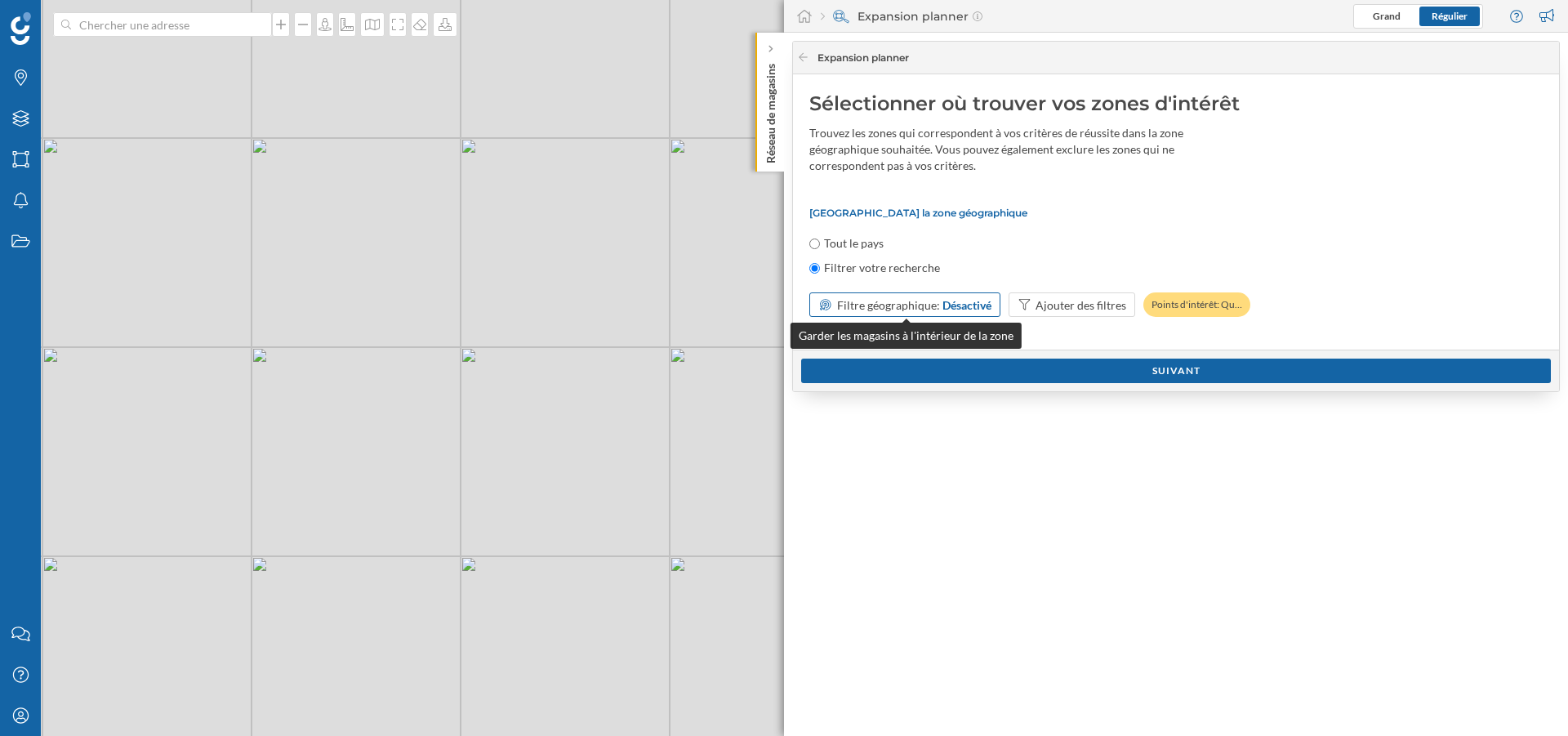
click at [957, 306] on div "Désactivé" at bounding box center [968, 305] width 49 height 17
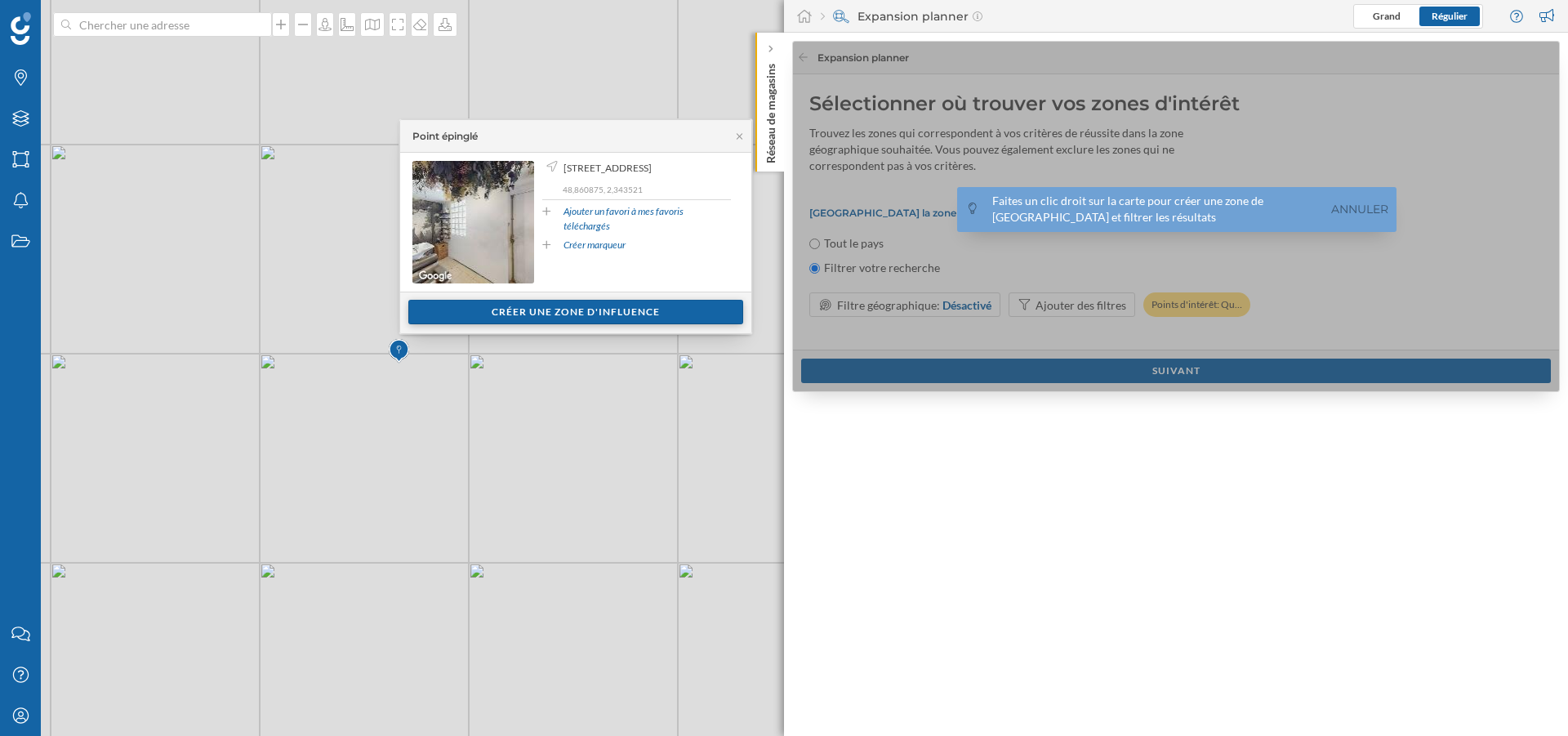
click at [508, 308] on div "Créer une zone d'influence" at bounding box center [576, 312] width 335 height 25
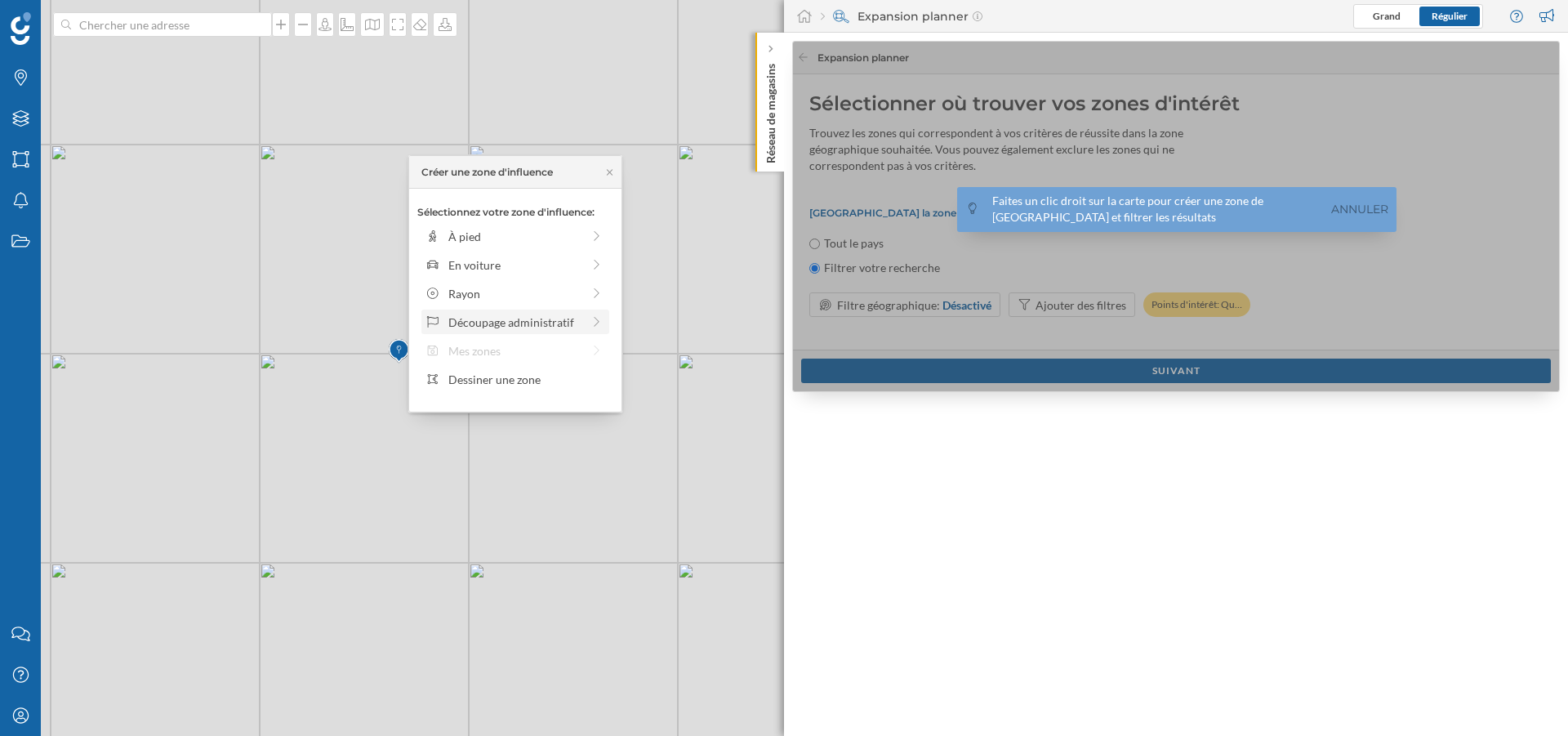
click at [519, 317] on div "Découpage administratif" at bounding box center [515, 322] width 133 height 17
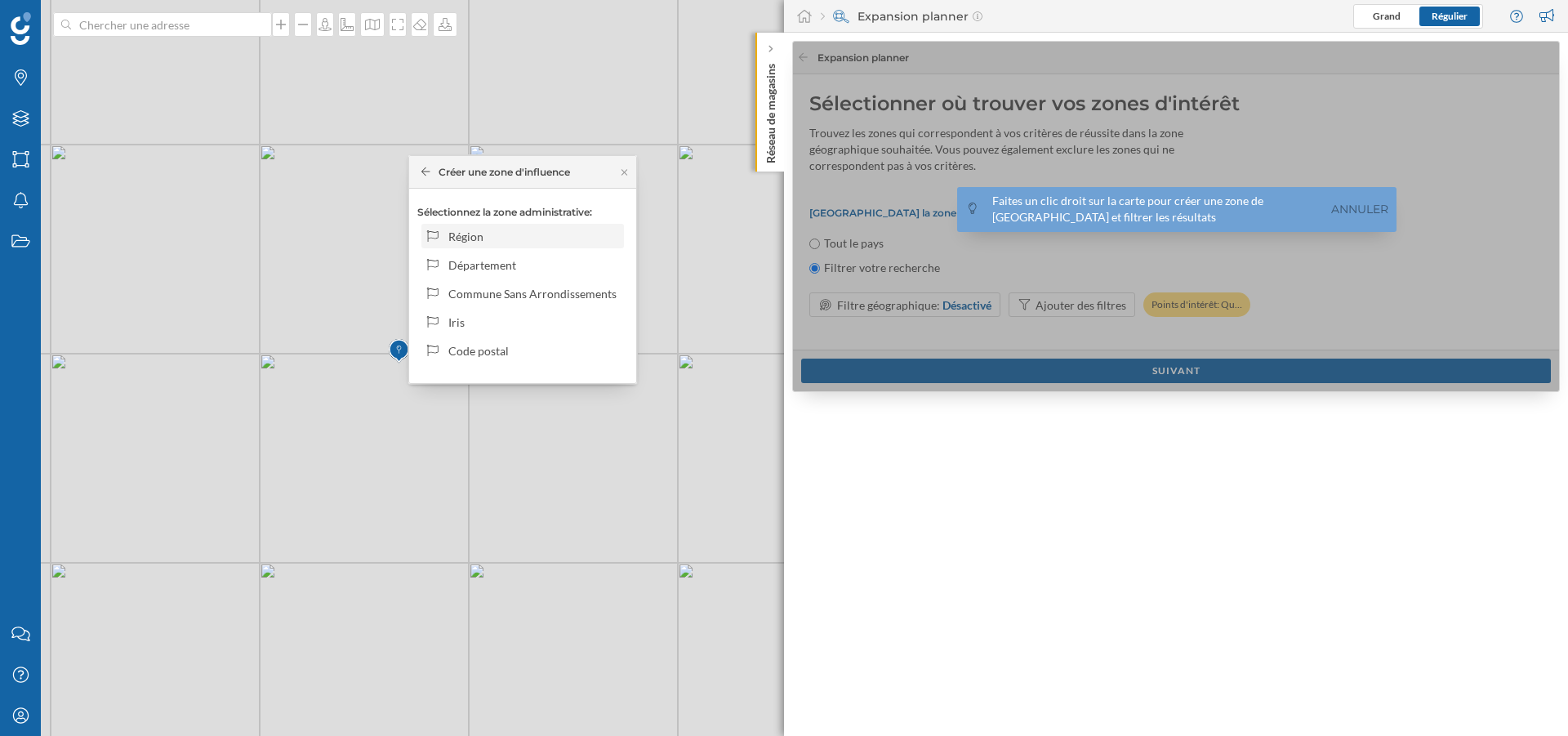
click at [568, 241] on div "Région" at bounding box center [533, 236] width 170 height 17
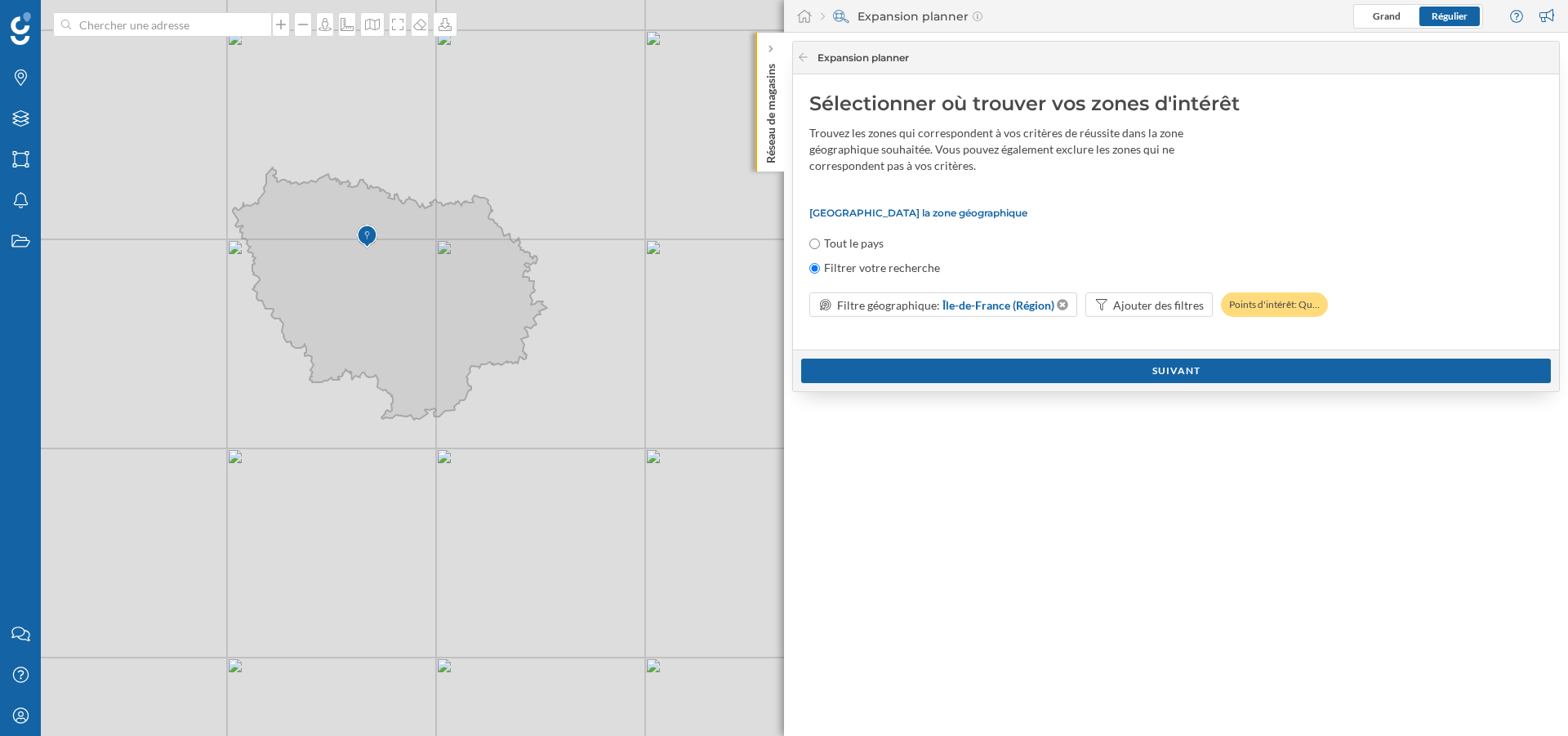
drag, startPoint x: 394, startPoint y: 470, endPoint x: 588, endPoint y: 478, distance: 194.2
click at [588, 478] on div "© Mapbox © OpenStreetMap Improve this map" at bounding box center [784, 368] width 1568 height 736
click at [1108, 368] on div "Suivant" at bounding box center [1176, 370] width 749 height 25
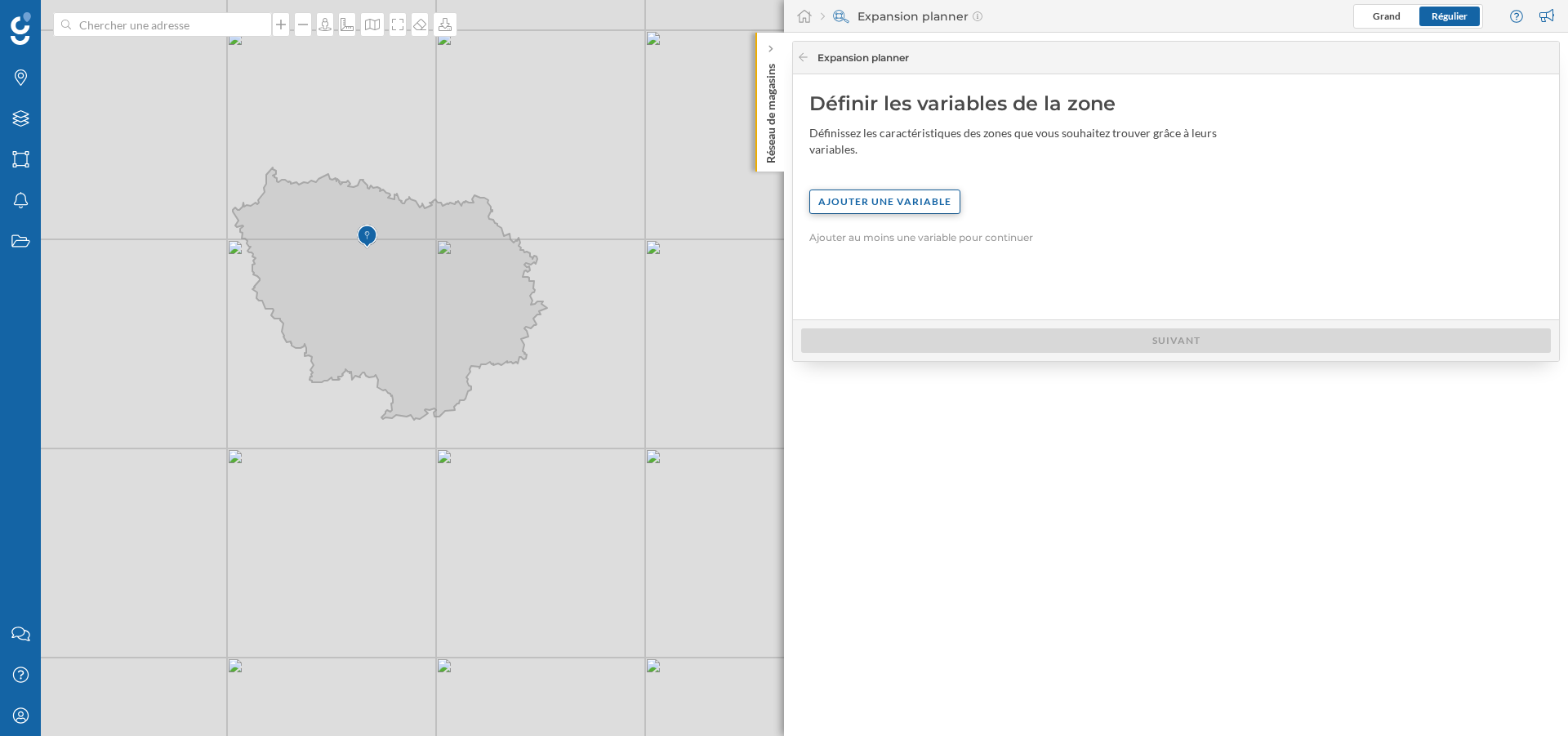
click at [932, 199] on div "Ajouter une variable" at bounding box center [884, 202] width 151 height 25
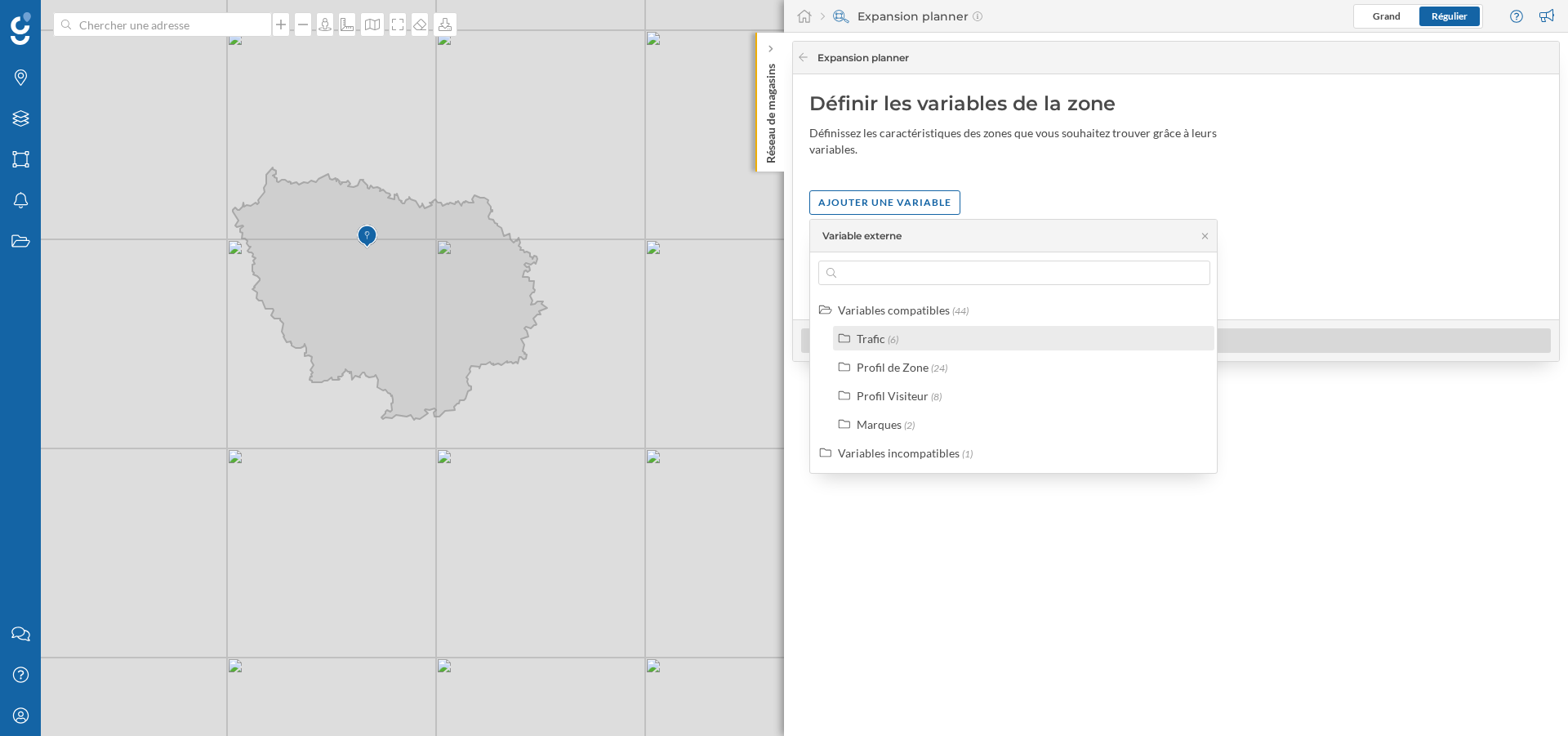
click at [890, 334] on span "(6)" at bounding box center [893, 339] width 10 height 12
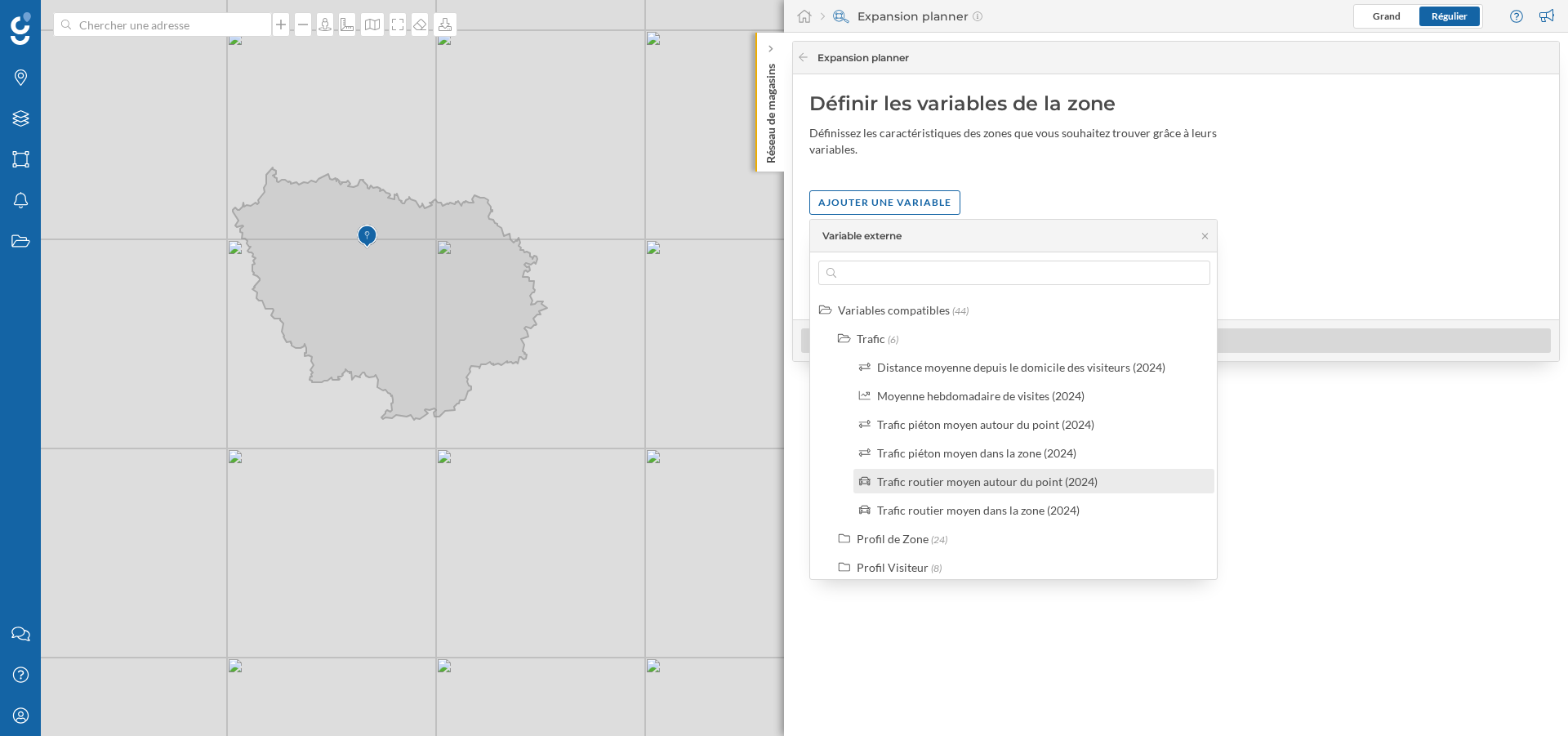
click at [952, 487] on div "Trafic routier moyen autour du point (2024)" at bounding box center [987, 481] width 220 height 14
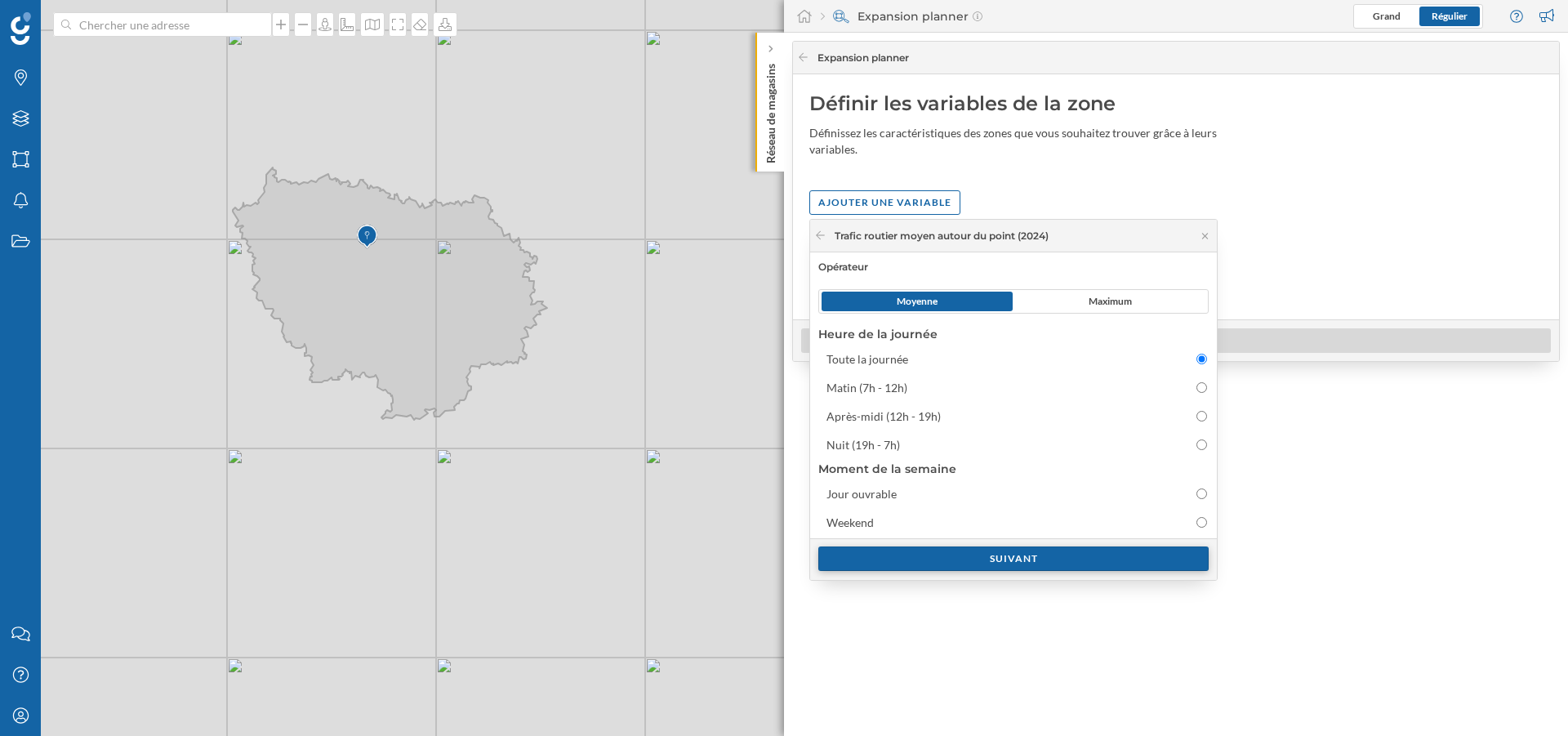
click at [1003, 567] on div "Suivant" at bounding box center [1014, 559] width 391 height 25
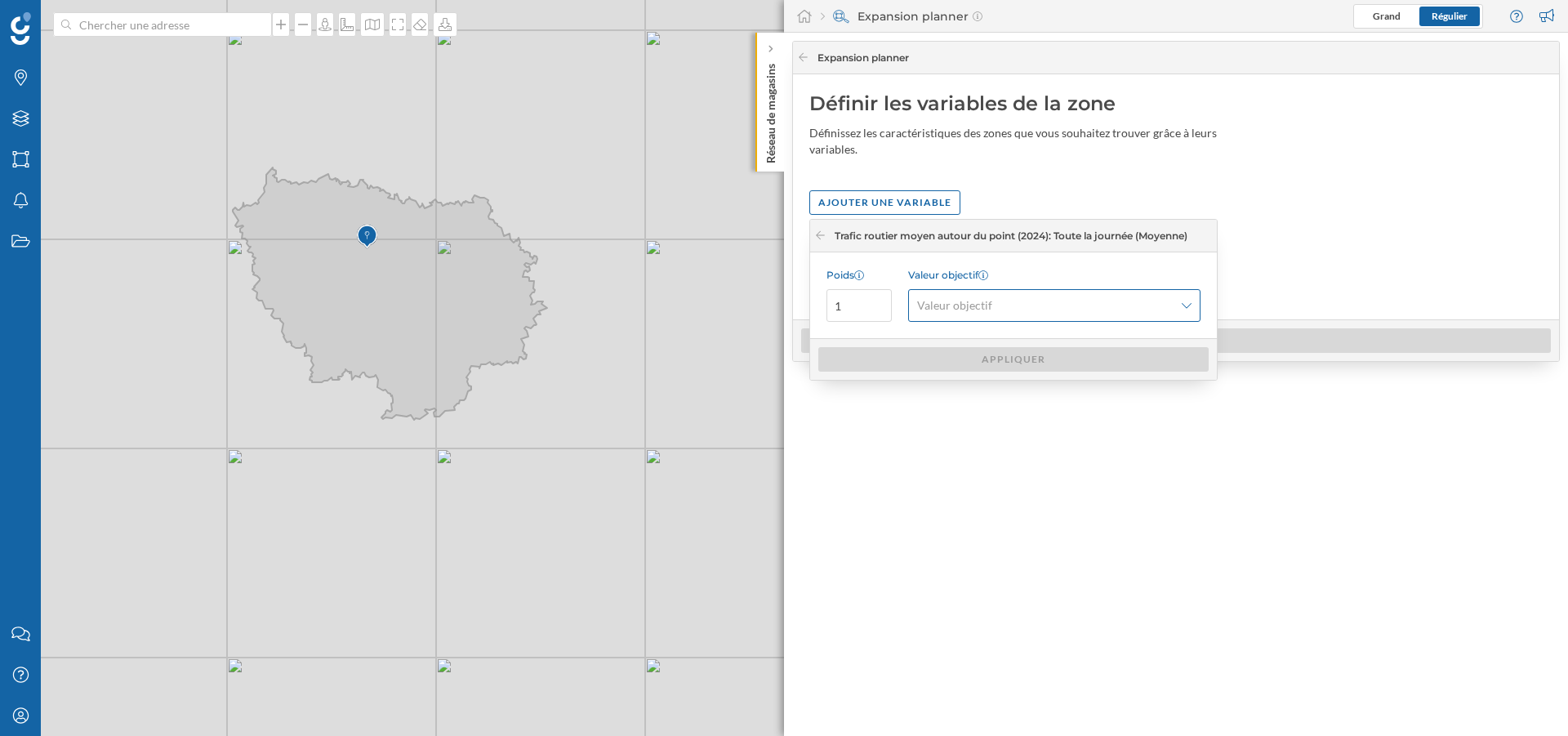
click at [1066, 303] on span "Valeur objectif" at bounding box center [1045, 304] width 256 height 16
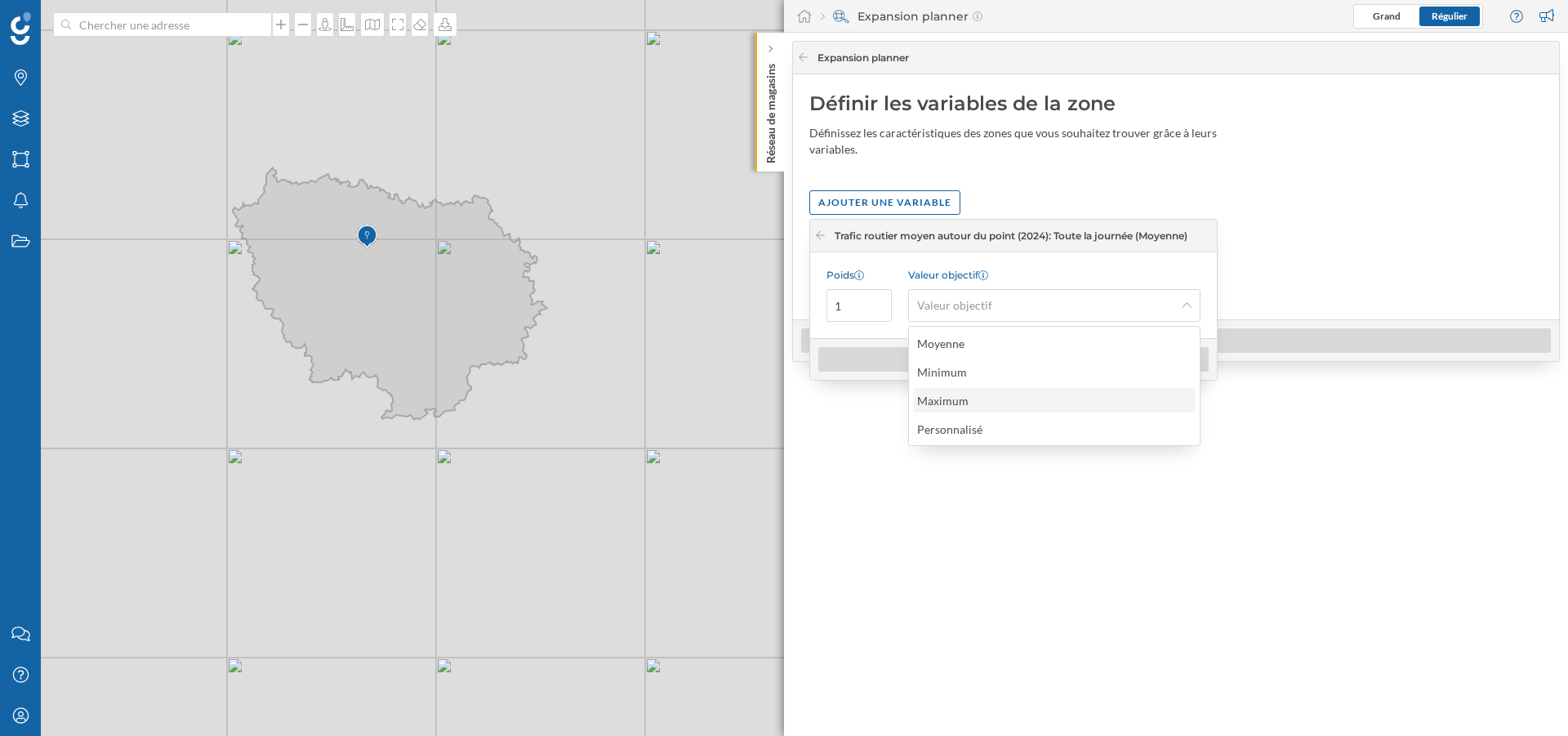
click at [1017, 395] on div "Maximum" at bounding box center [1054, 400] width 273 height 17
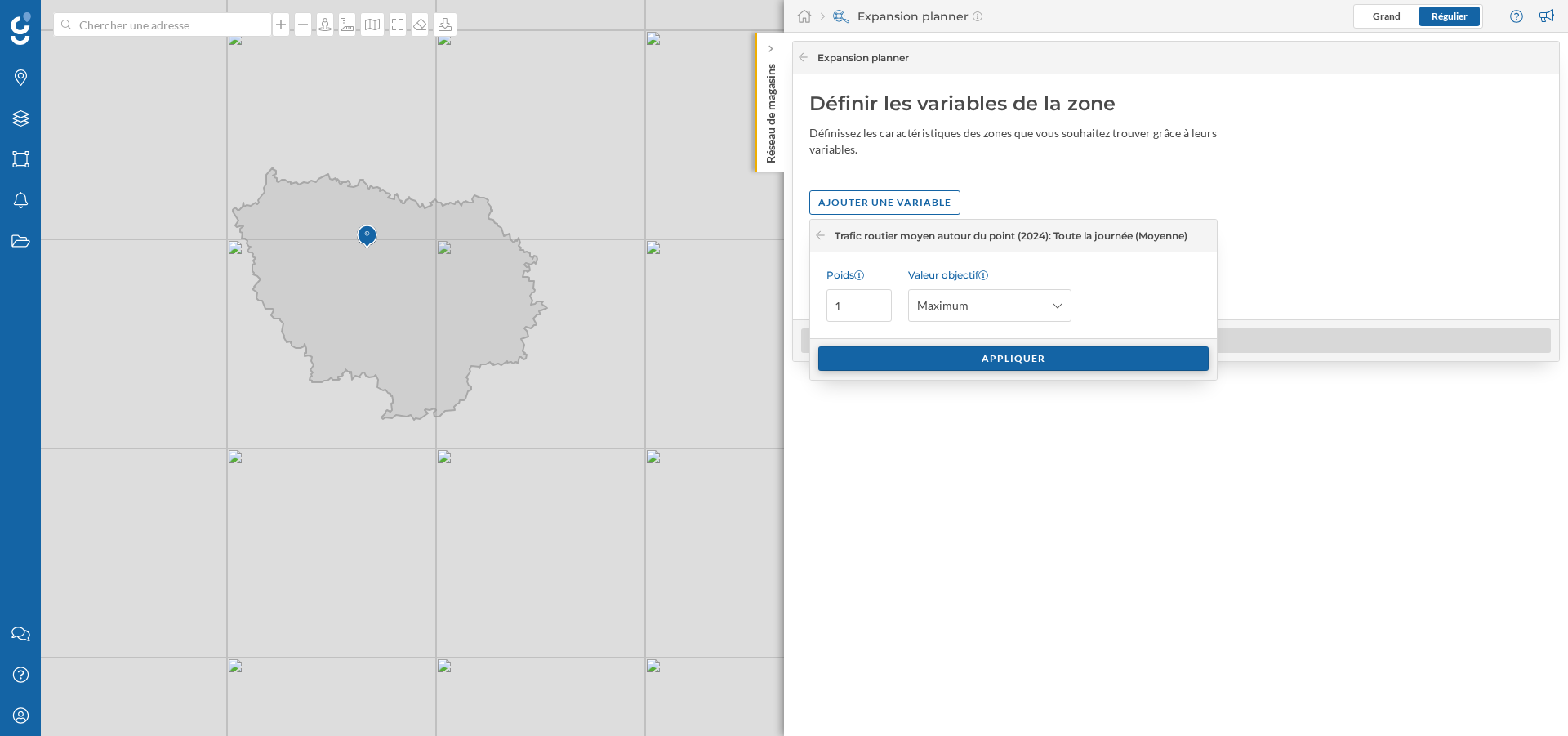
click at [1052, 366] on div "Appliquer" at bounding box center [1014, 359] width 391 height 25
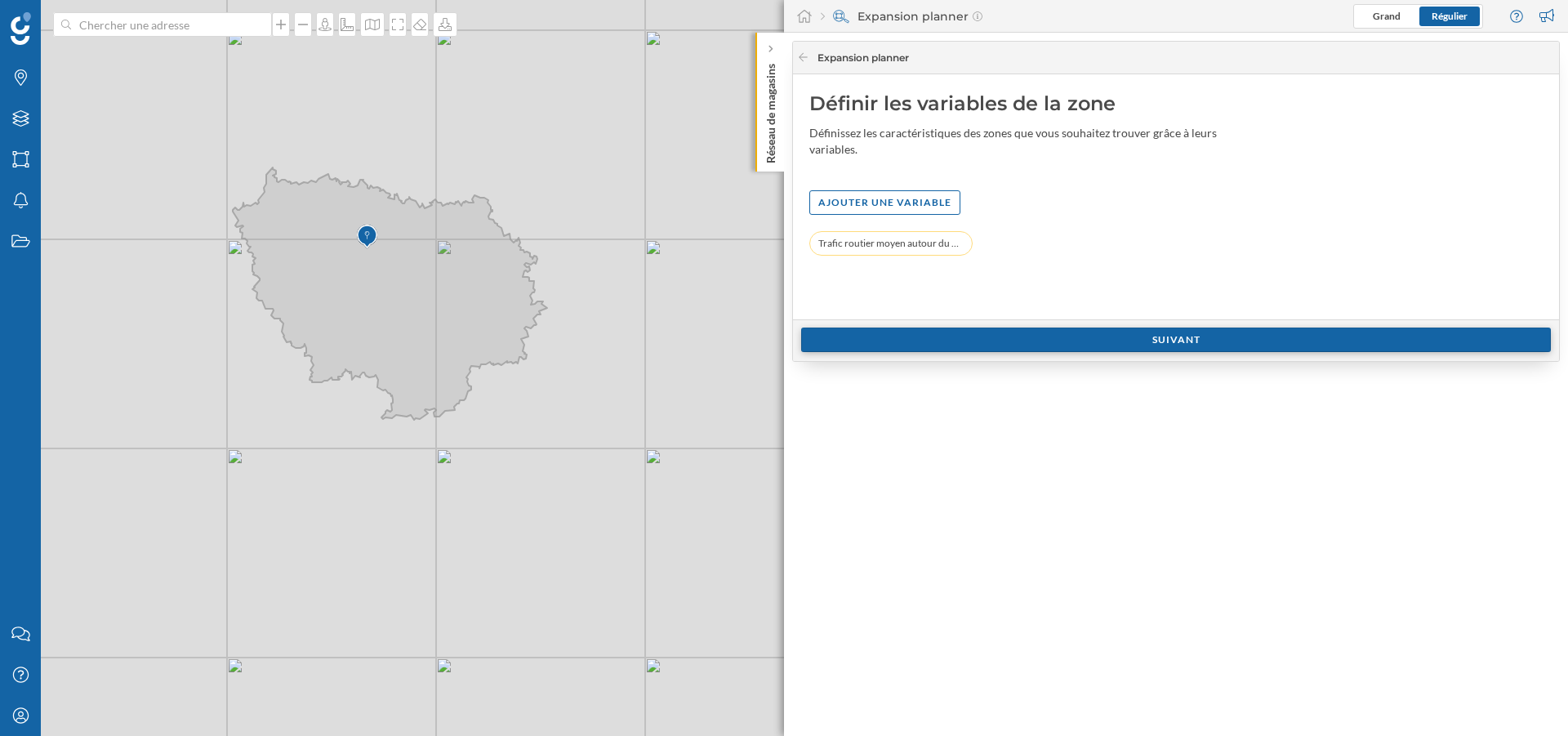
click at [1134, 343] on div "Suivant" at bounding box center [1176, 340] width 749 height 25
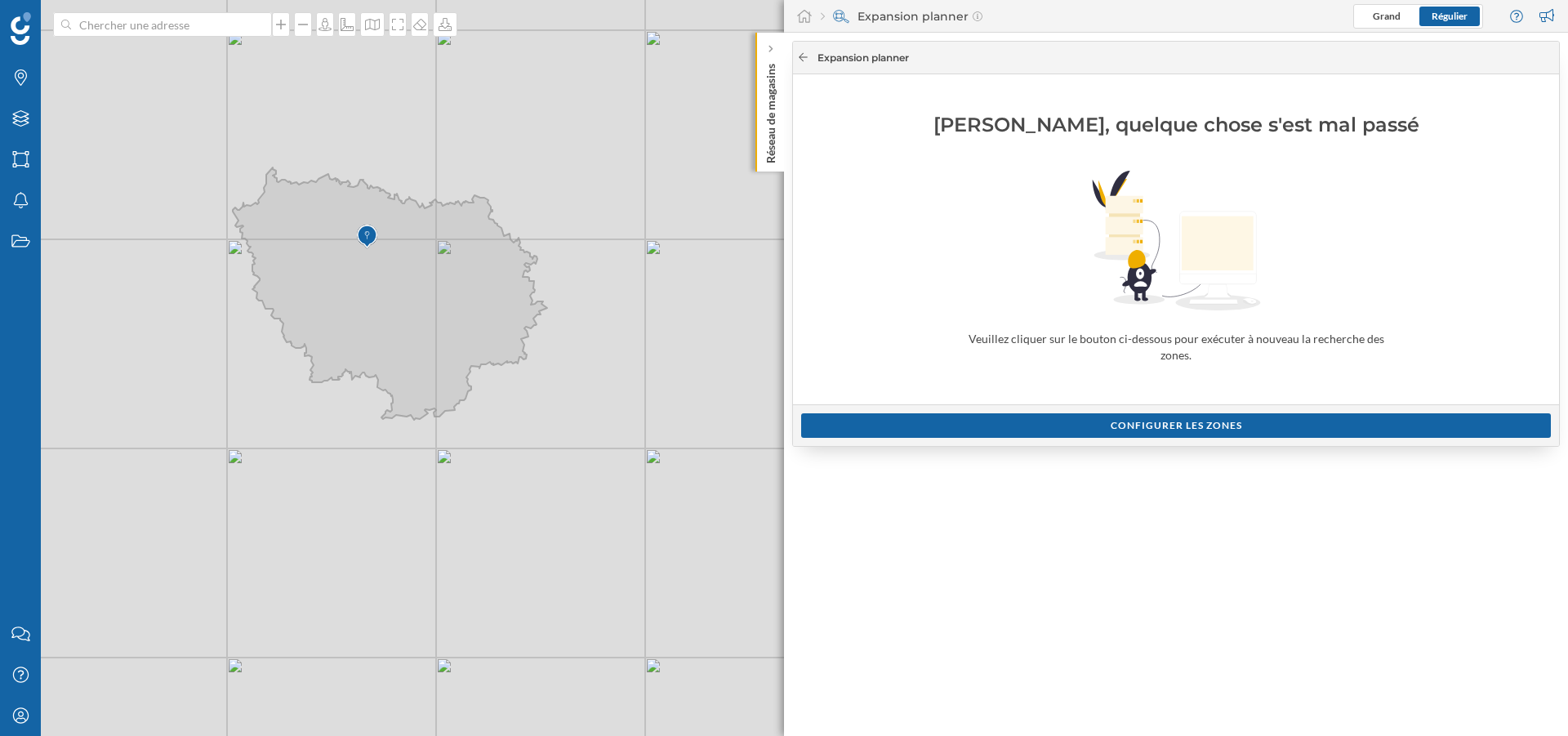
click at [805, 56] on icon at bounding box center [802, 57] width 12 height 9
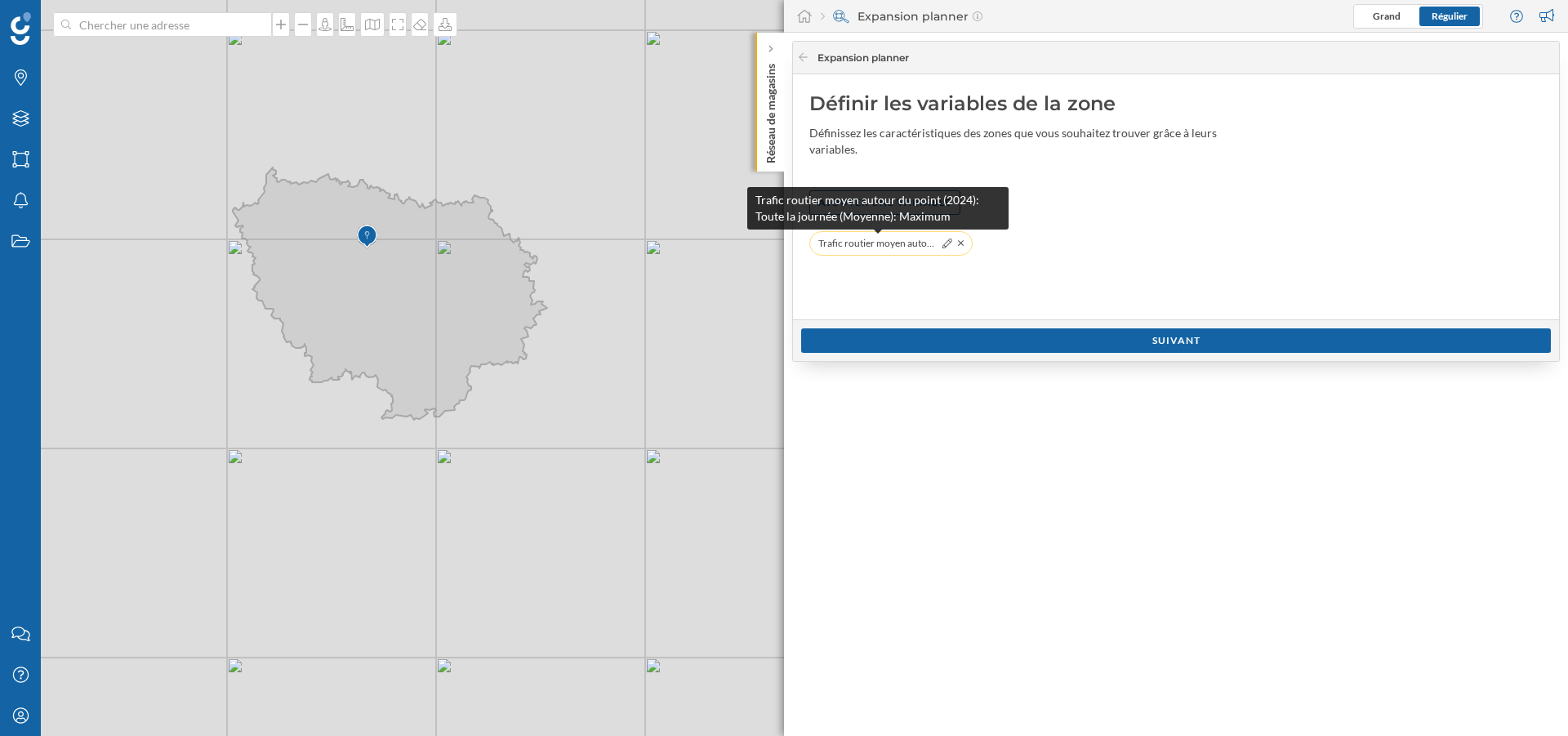
click at [903, 246] on span "Trafic routier moyen autour du point (2024): Toute la journée (Moyenne): Maximum" at bounding box center [878, 243] width 120 height 16
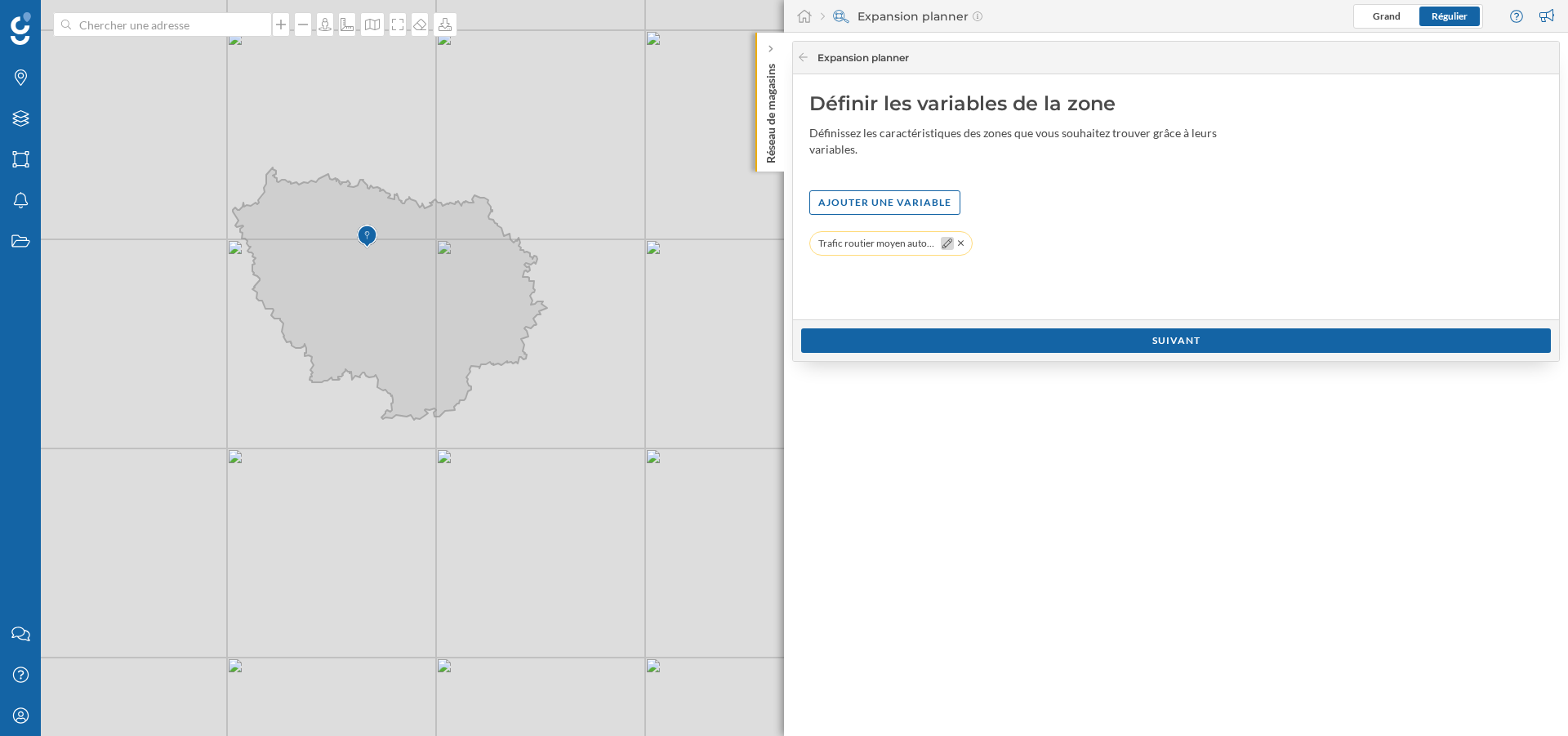
click at [949, 244] on icon at bounding box center [948, 243] width 9 height 9
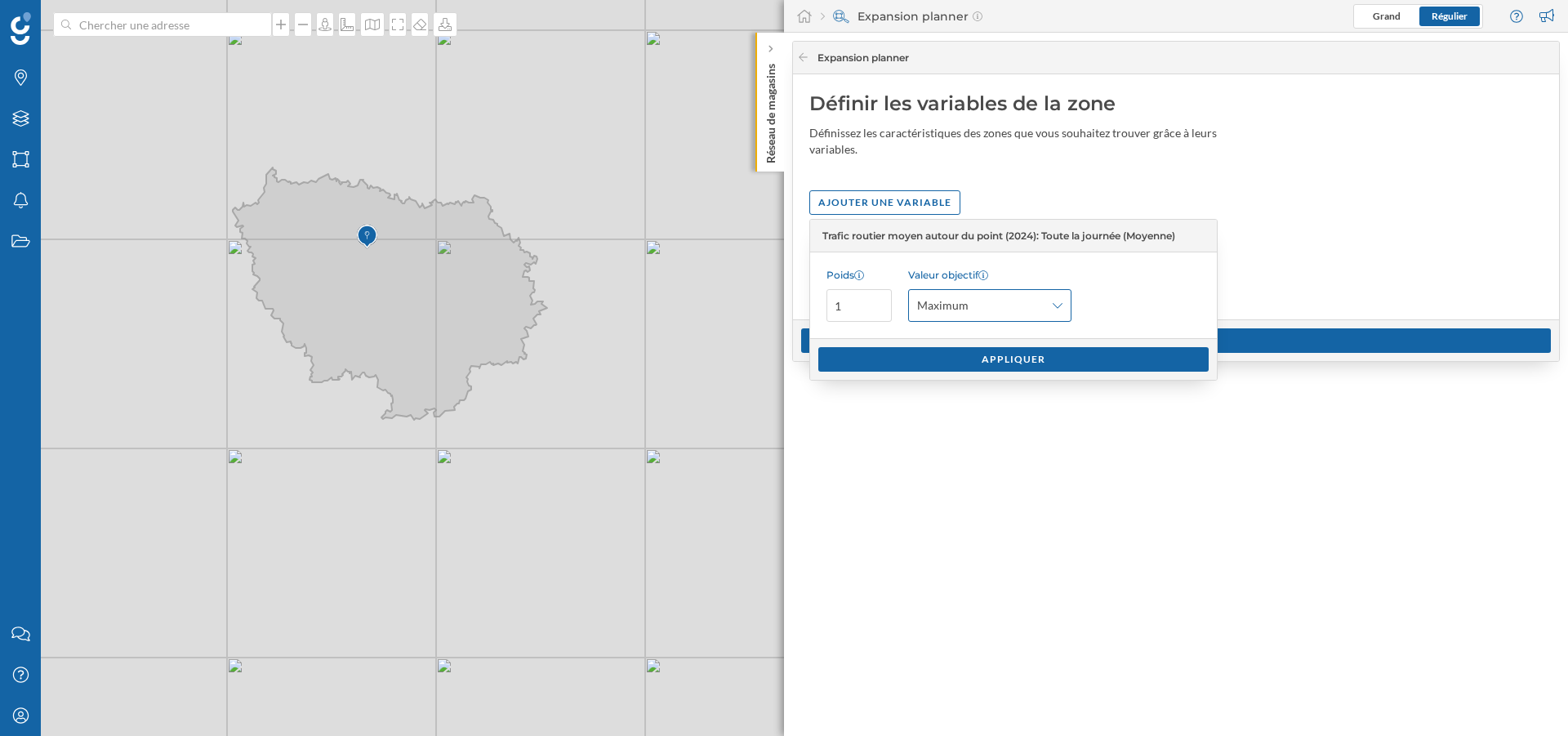
click at [951, 313] on span "Maximum" at bounding box center [943, 304] width 51 height 16
click at [957, 303] on span "Maximum" at bounding box center [943, 304] width 51 height 16
click at [1021, 333] on div "Moyenne" at bounding box center [990, 343] width 154 height 25
click at [992, 354] on div "Appliquer" at bounding box center [1014, 359] width 391 height 25
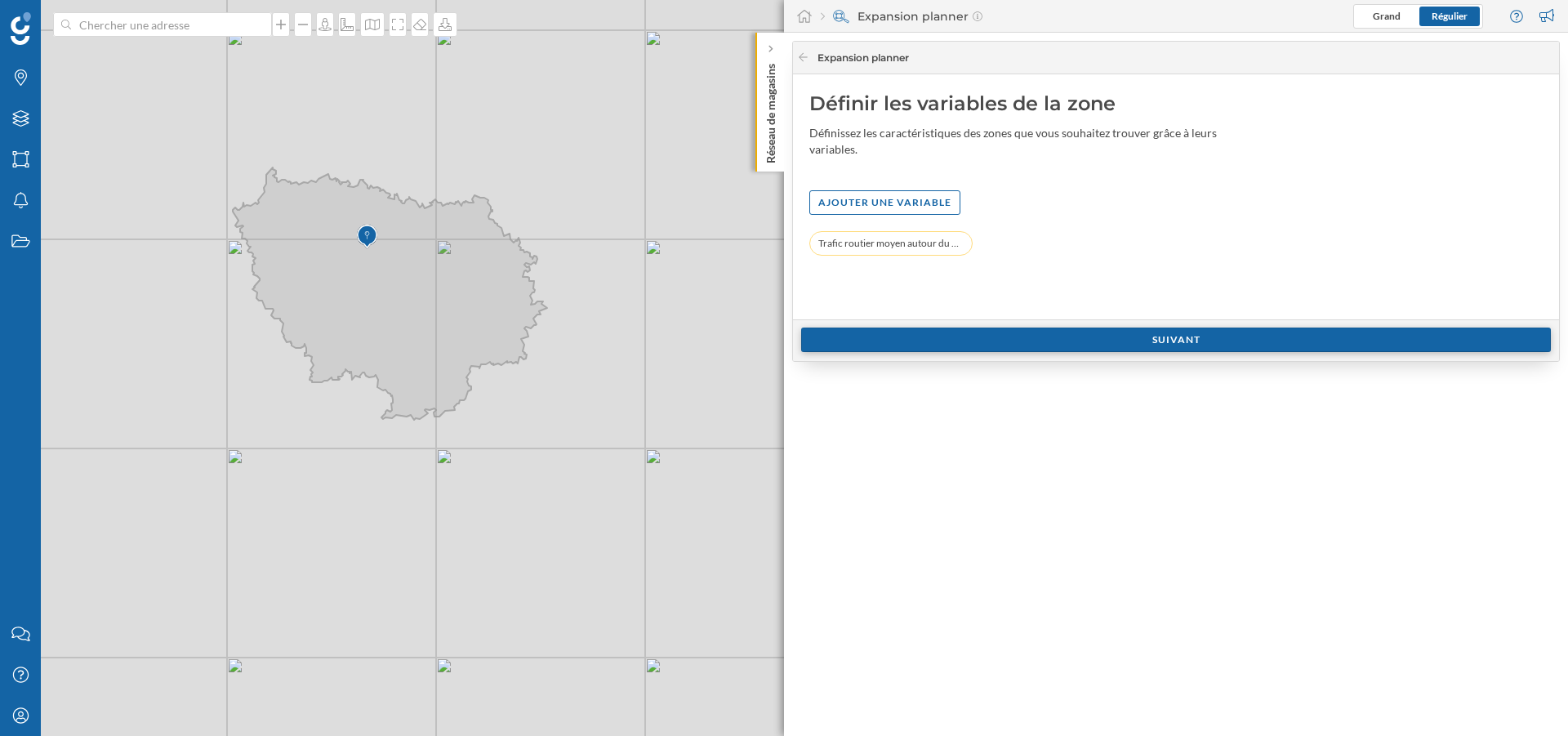
click at [1022, 335] on div "Suivant" at bounding box center [1176, 340] width 749 height 25
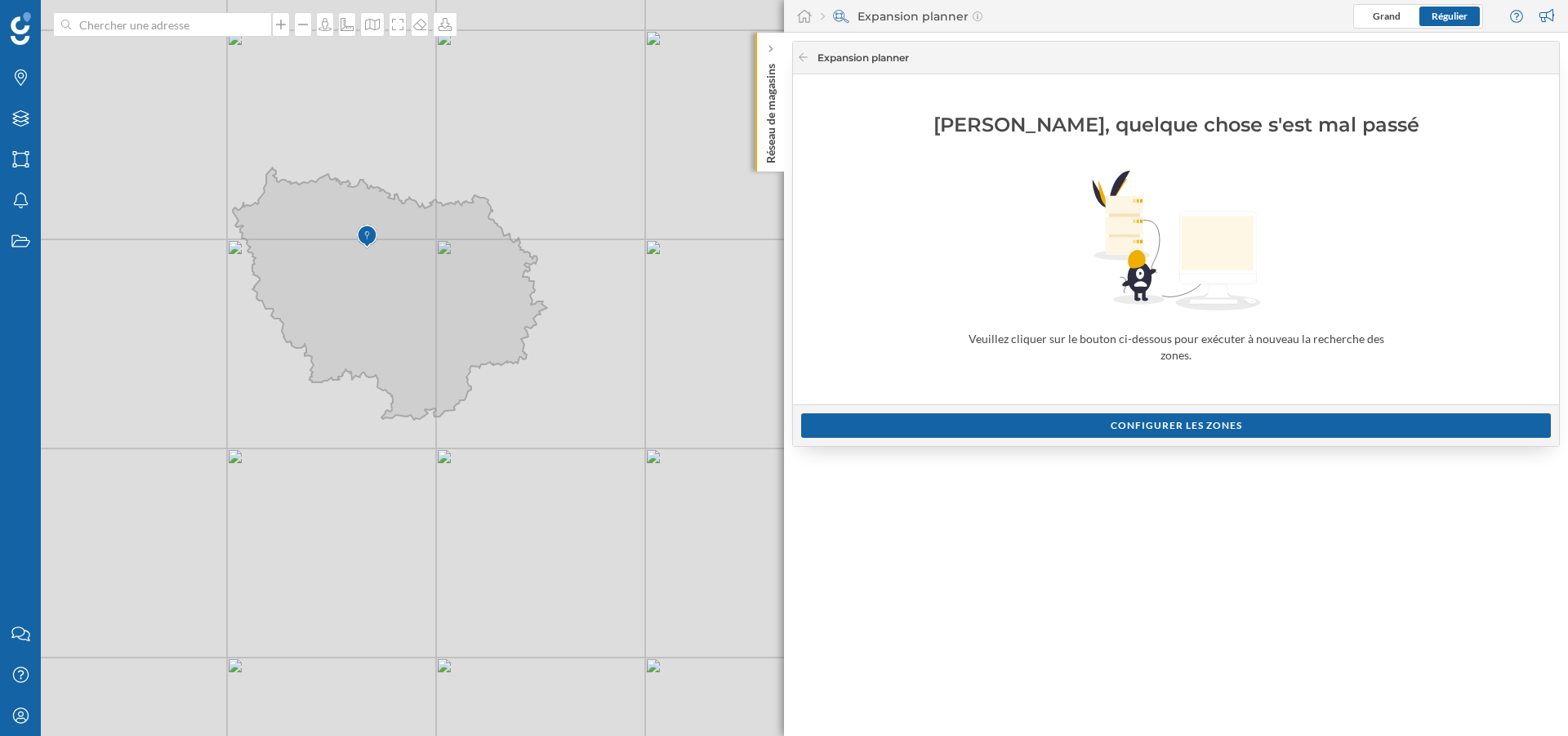
click at [1143, 408] on div "Configurer les zones" at bounding box center [1176, 425] width 766 height 42
click at [805, 60] on icon at bounding box center [802, 57] width 12 height 9
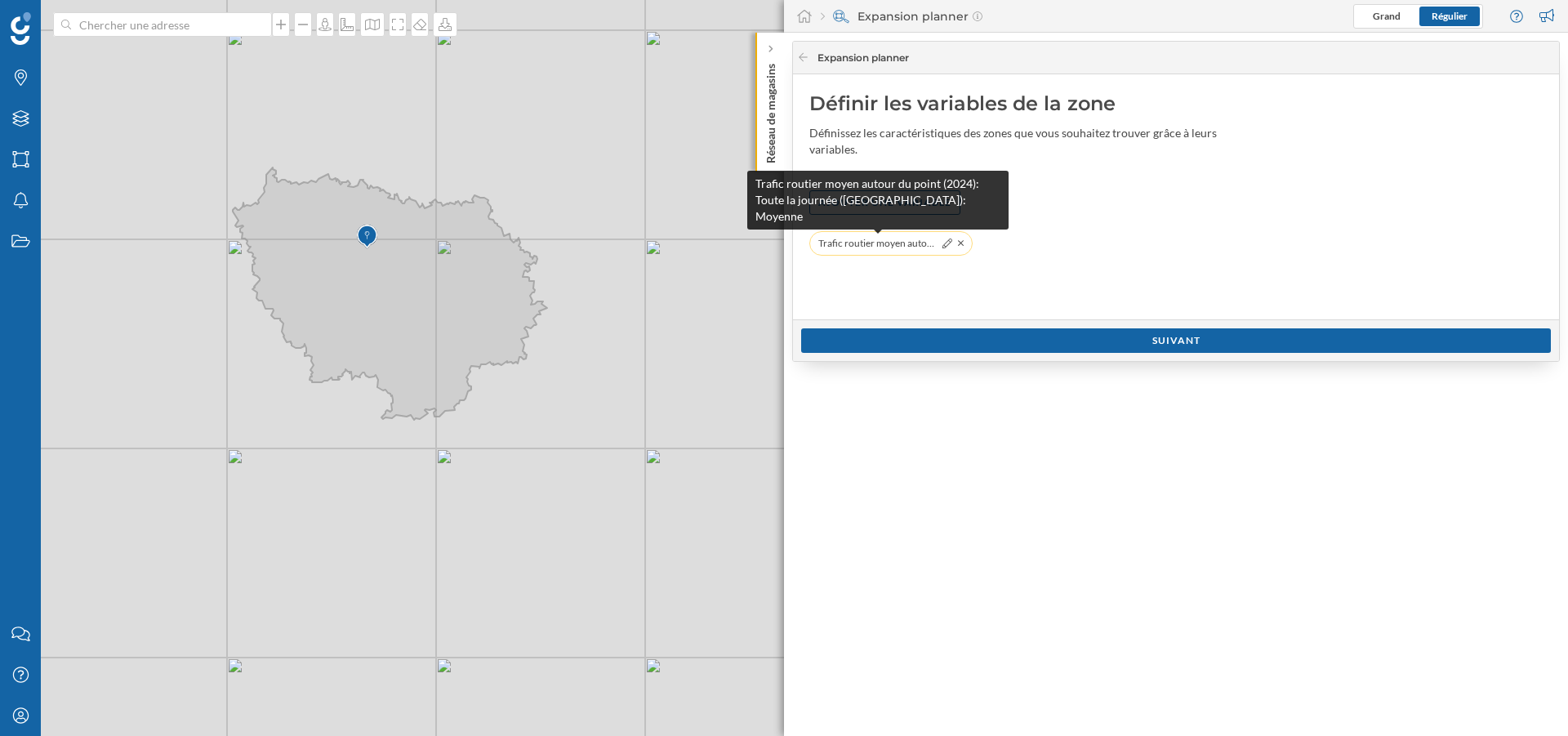
click at [885, 242] on span "Trafic routier moyen autour du point (2024): Toute la journée ([GEOGRAPHIC_DATA…" at bounding box center [878, 243] width 120 height 16
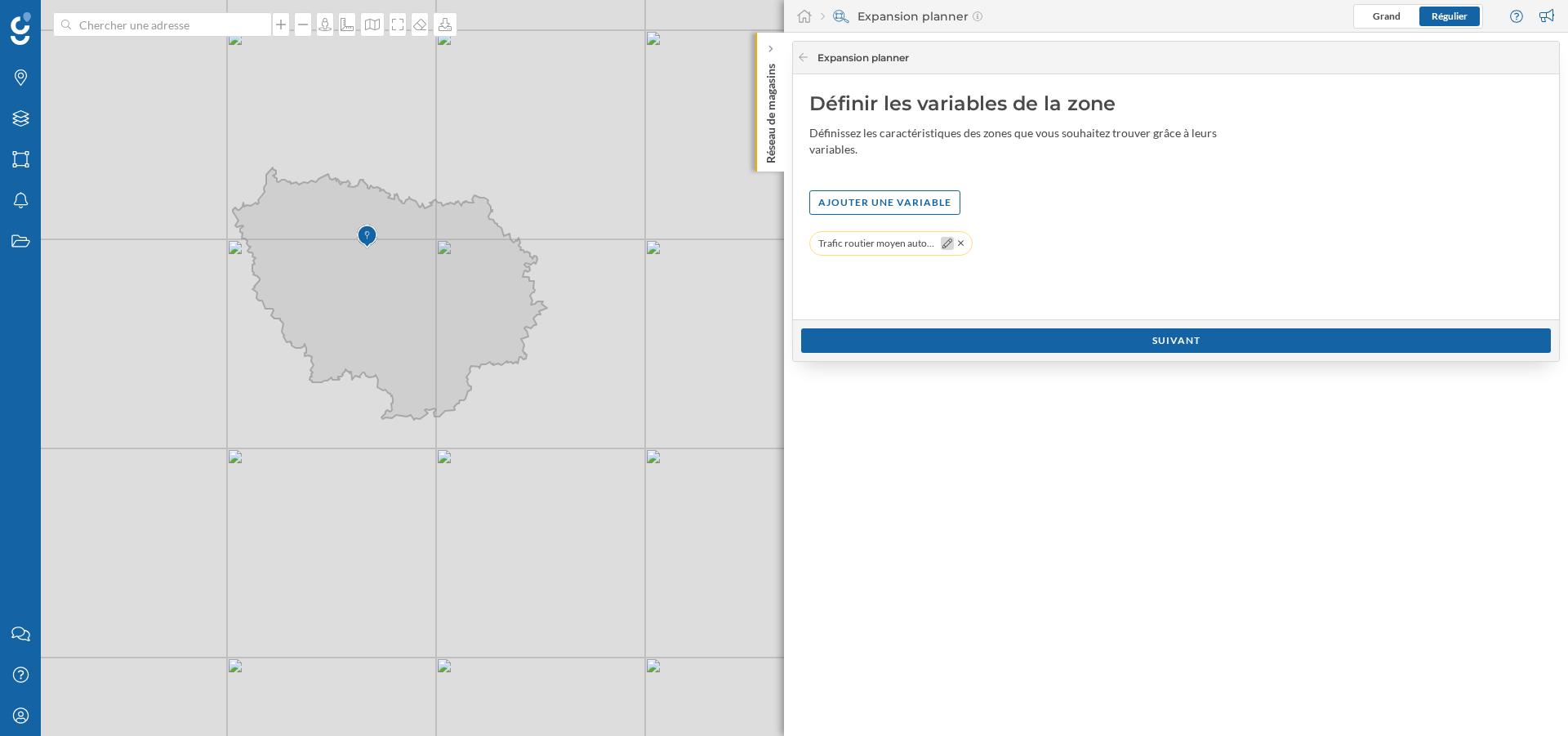
click at [941, 238] on div at bounding box center [948, 244] width 13 height 13
click at [949, 239] on icon at bounding box center [948, 243] width 9 height 9
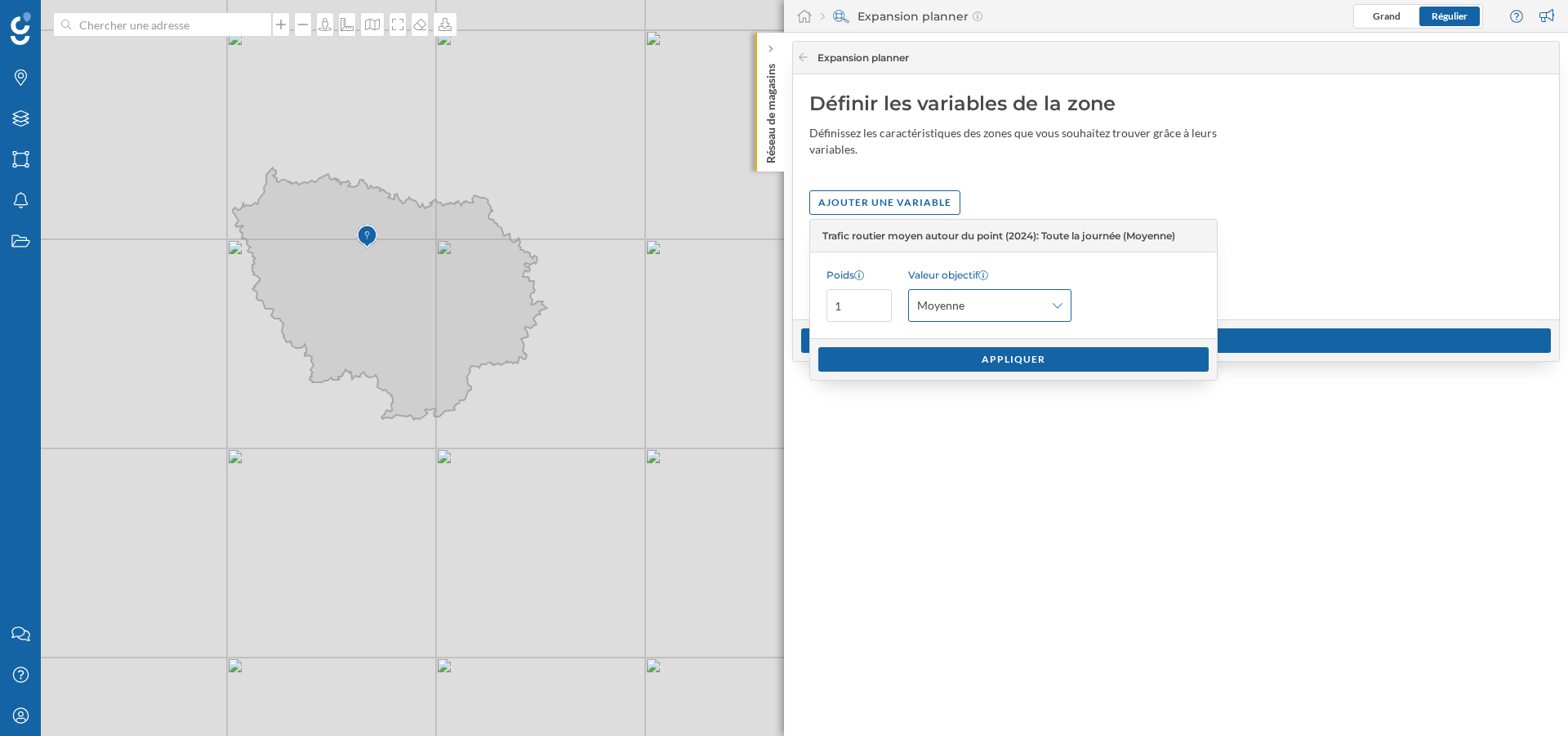
click at [954, 294] on div "Moyenne" at bounding box center [989, 305] width 163 height 32
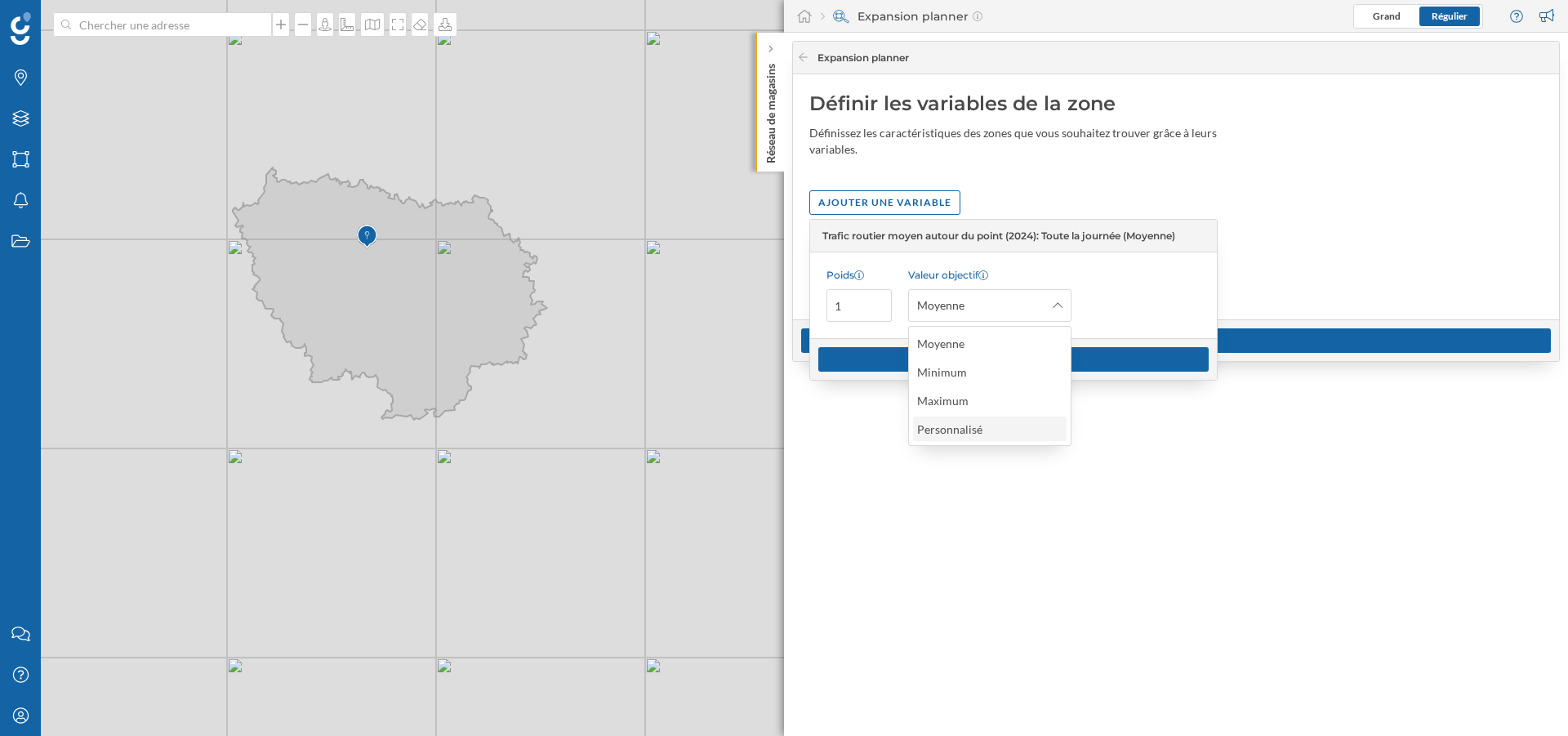
click at [966, 427] on div "Personnalisé" at bounding box center [950, 429] width 65 height 14
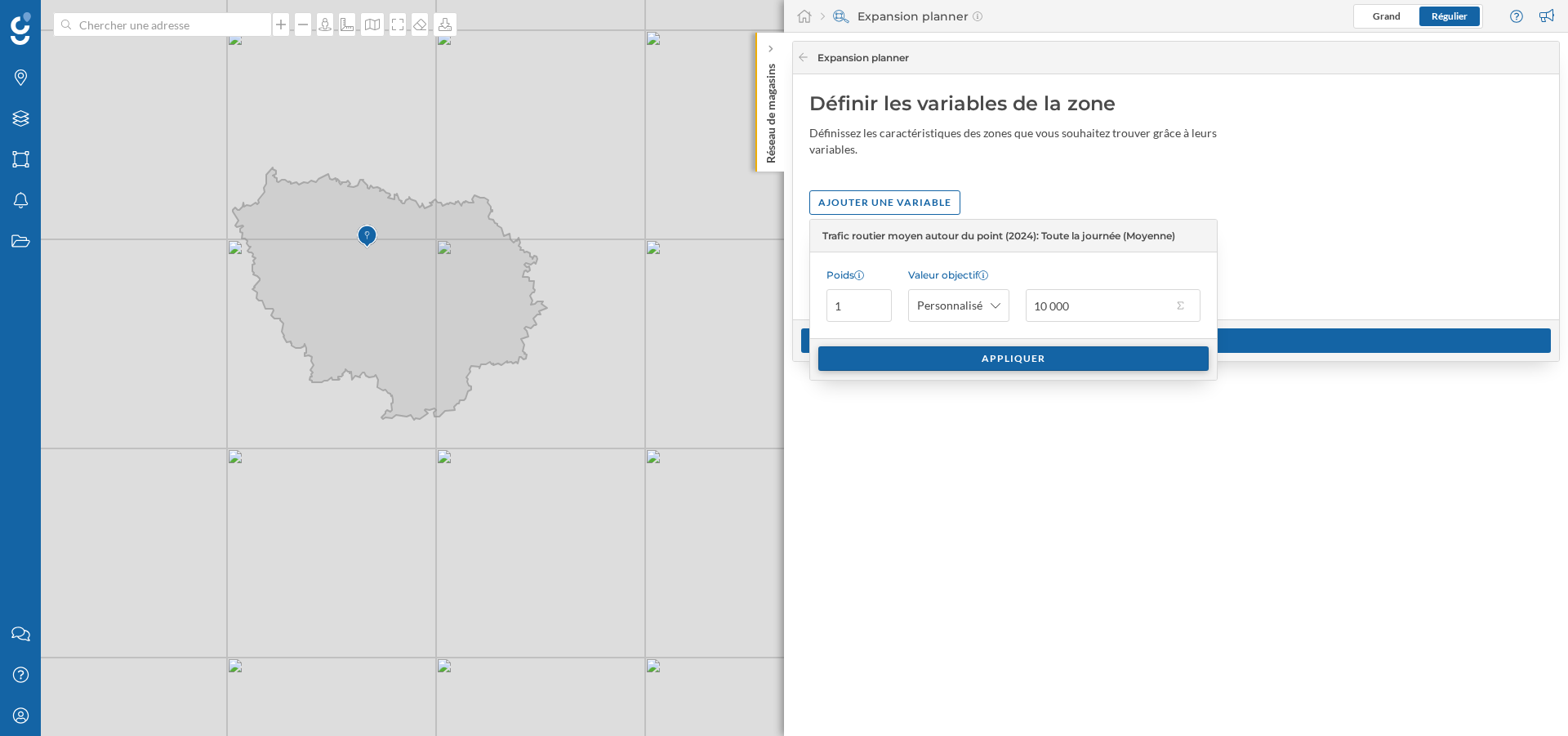
type input "10 000"
click at [1031, 361] on div "Appliquer" at bounding box center [1014, 359] width 391 height 25
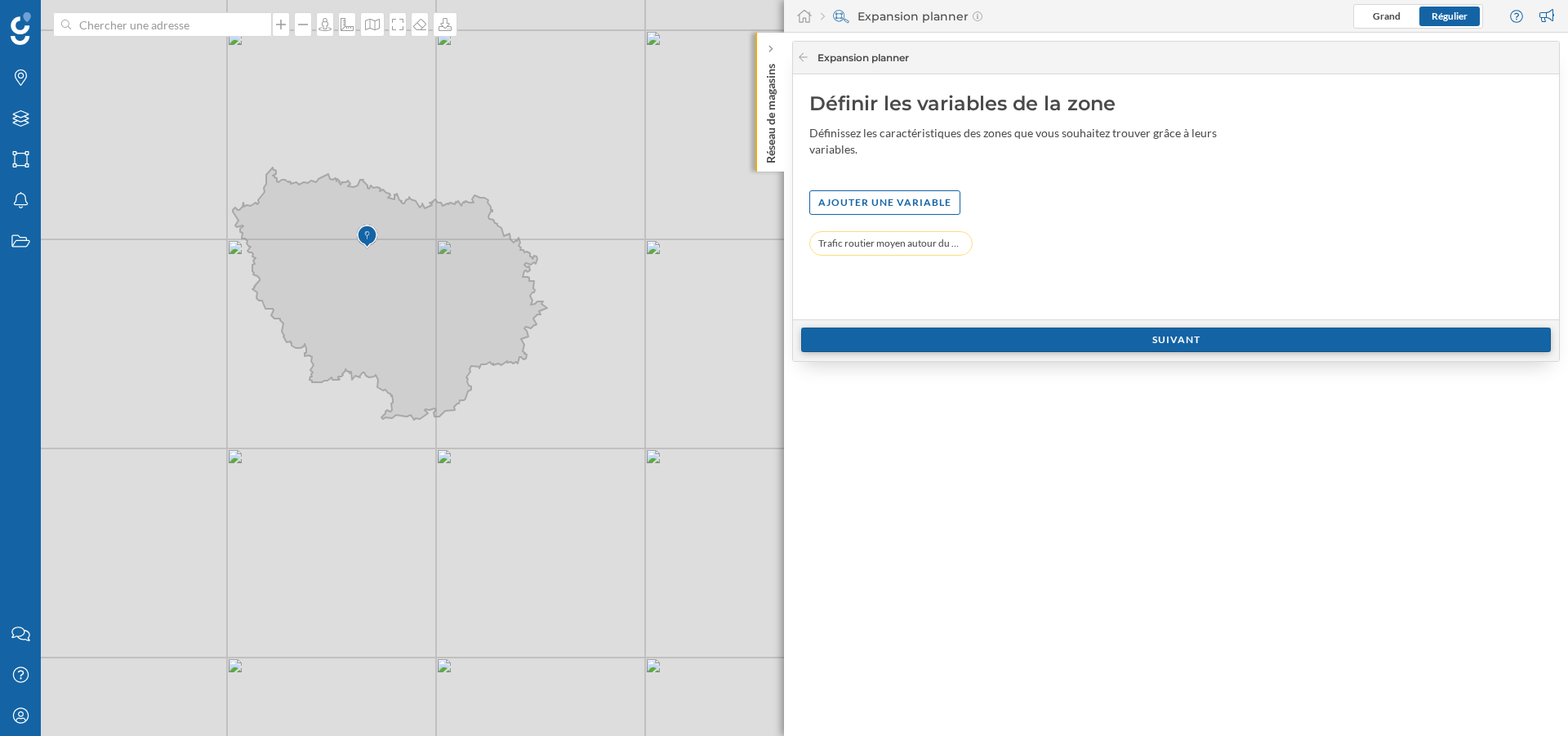
click at [1073, 347] on div "Suivant" at bounding box center [1176, 340] width 749 height 25
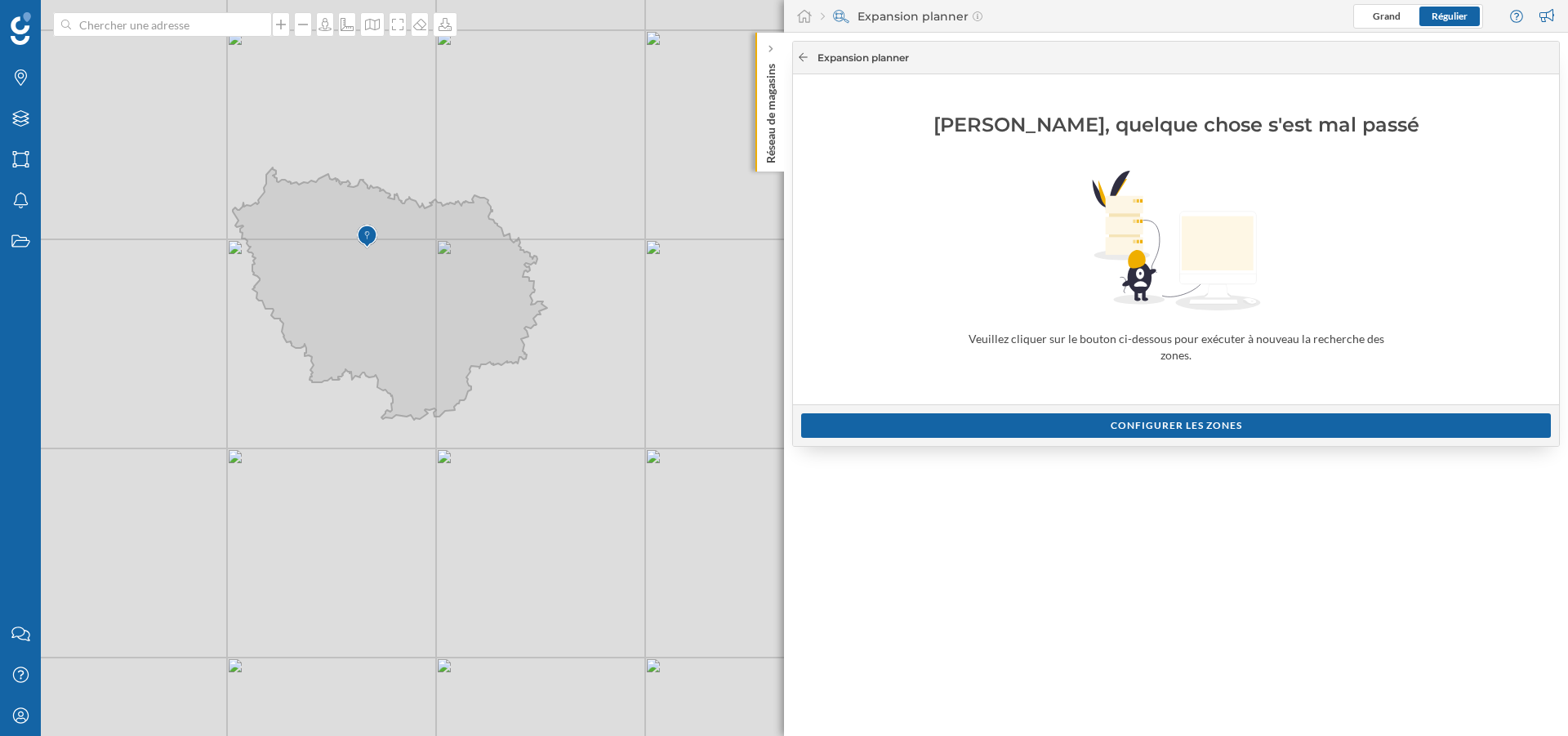
click at [805, 55] on icon at bounding box center [802, 57] width 12 height 9
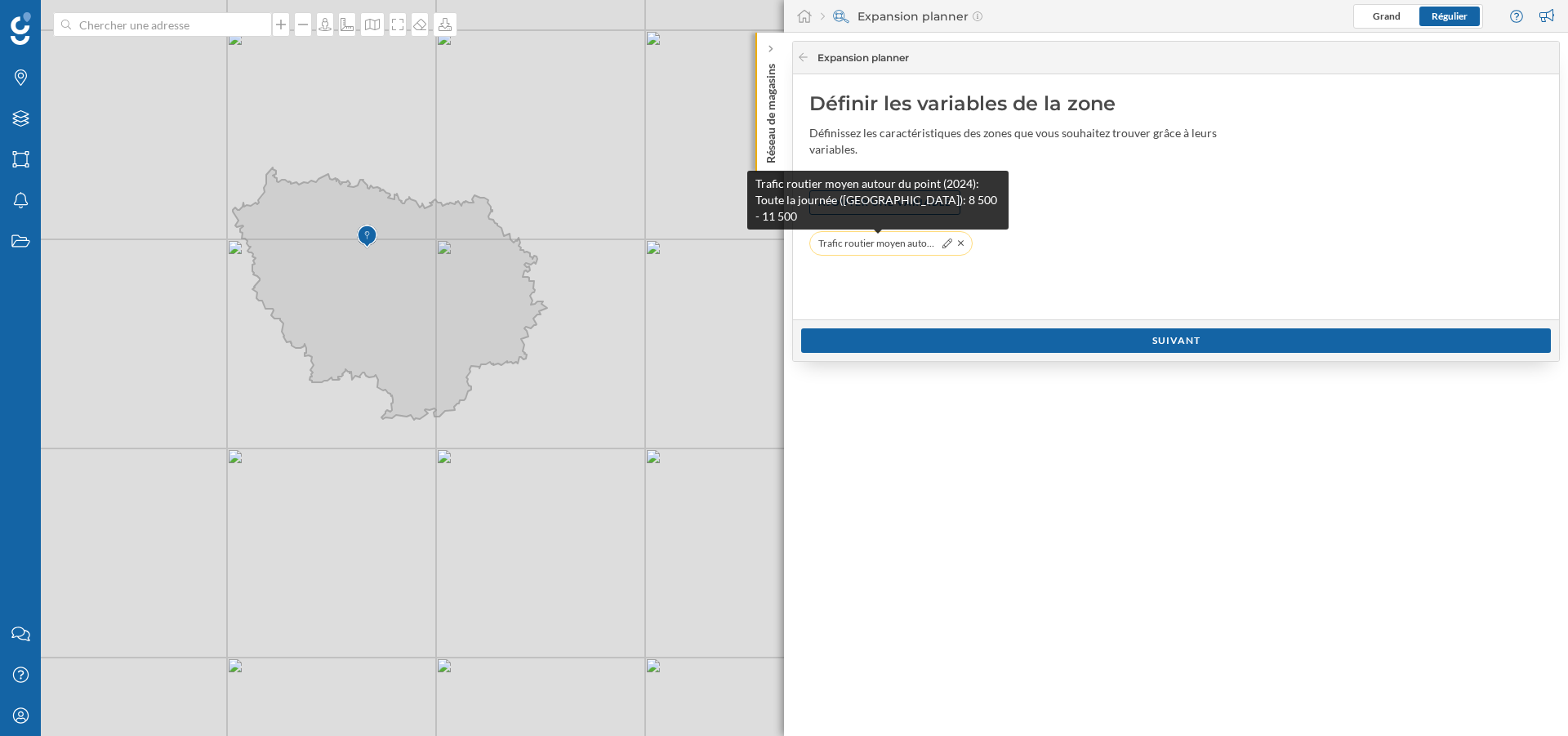
click at [874, 241] on span "Trafic routier moyen autour du point (2024): Toute la journée ([GEOGRAPHIC_DATA…" at bounding box center [878, 243] width 120 height 16
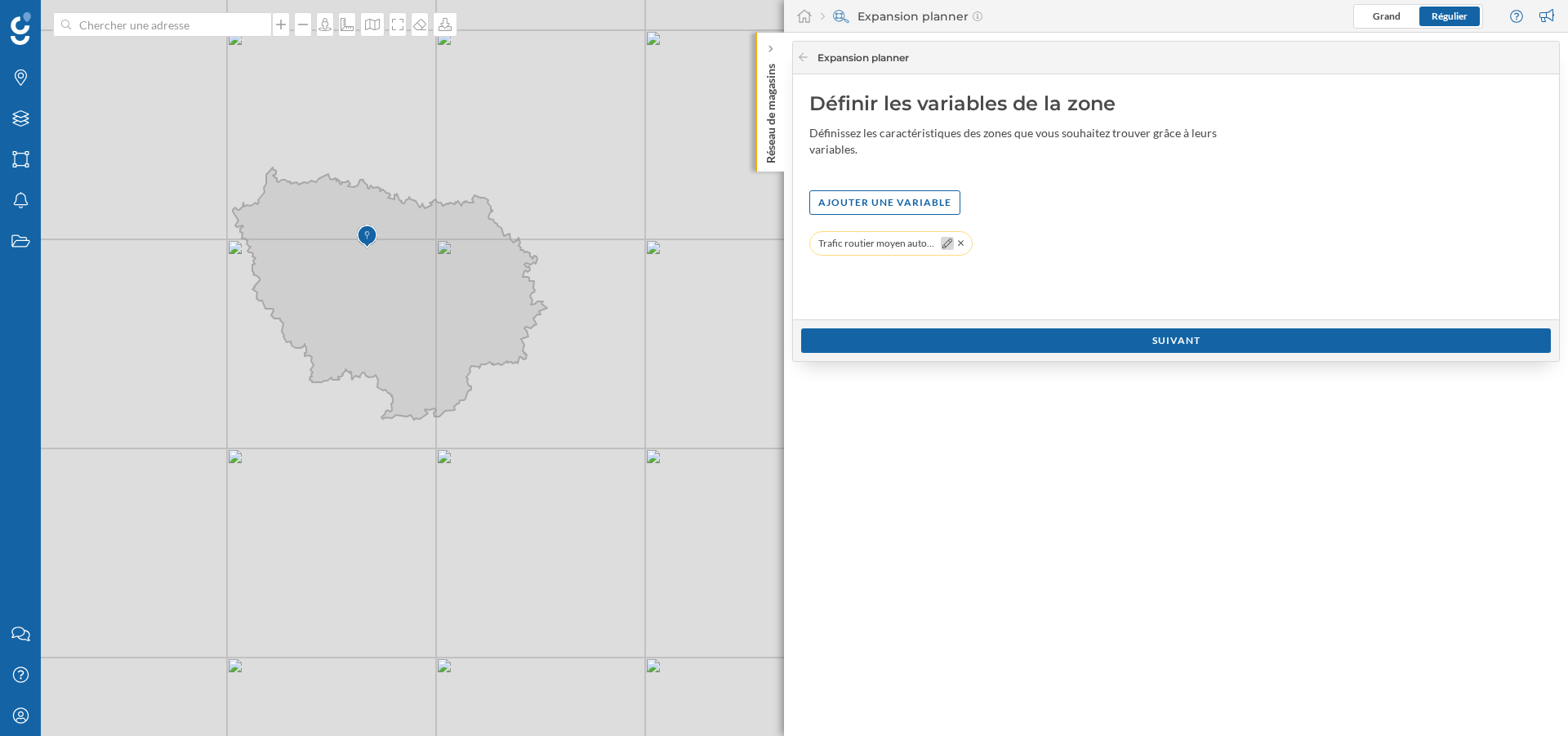
click at [943, 244] on icon at bounding box center [948, 243] width 9 height 9
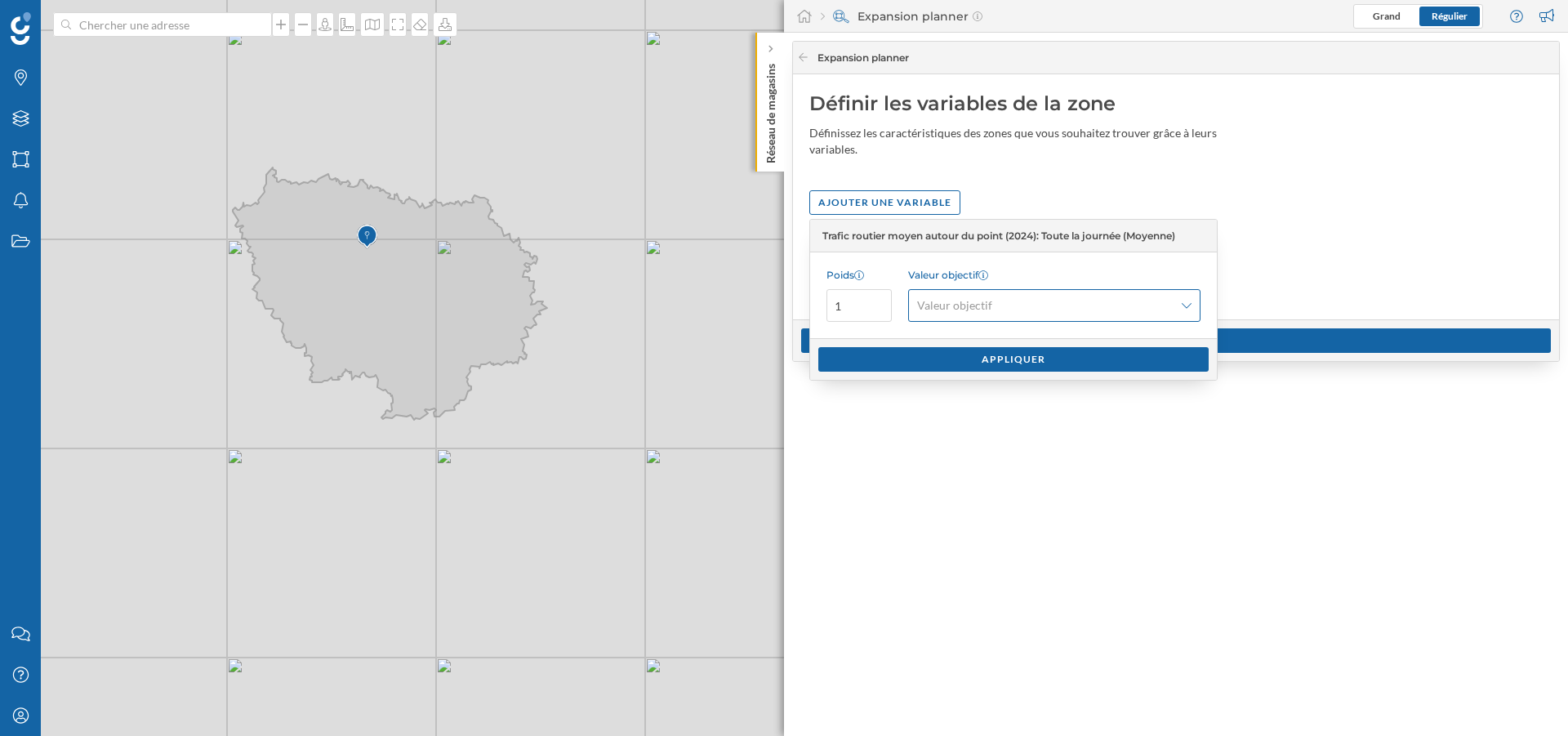
click at [939, 309] on span "Valeur objectif" at bounding box center [954, 304] width 75 height 16
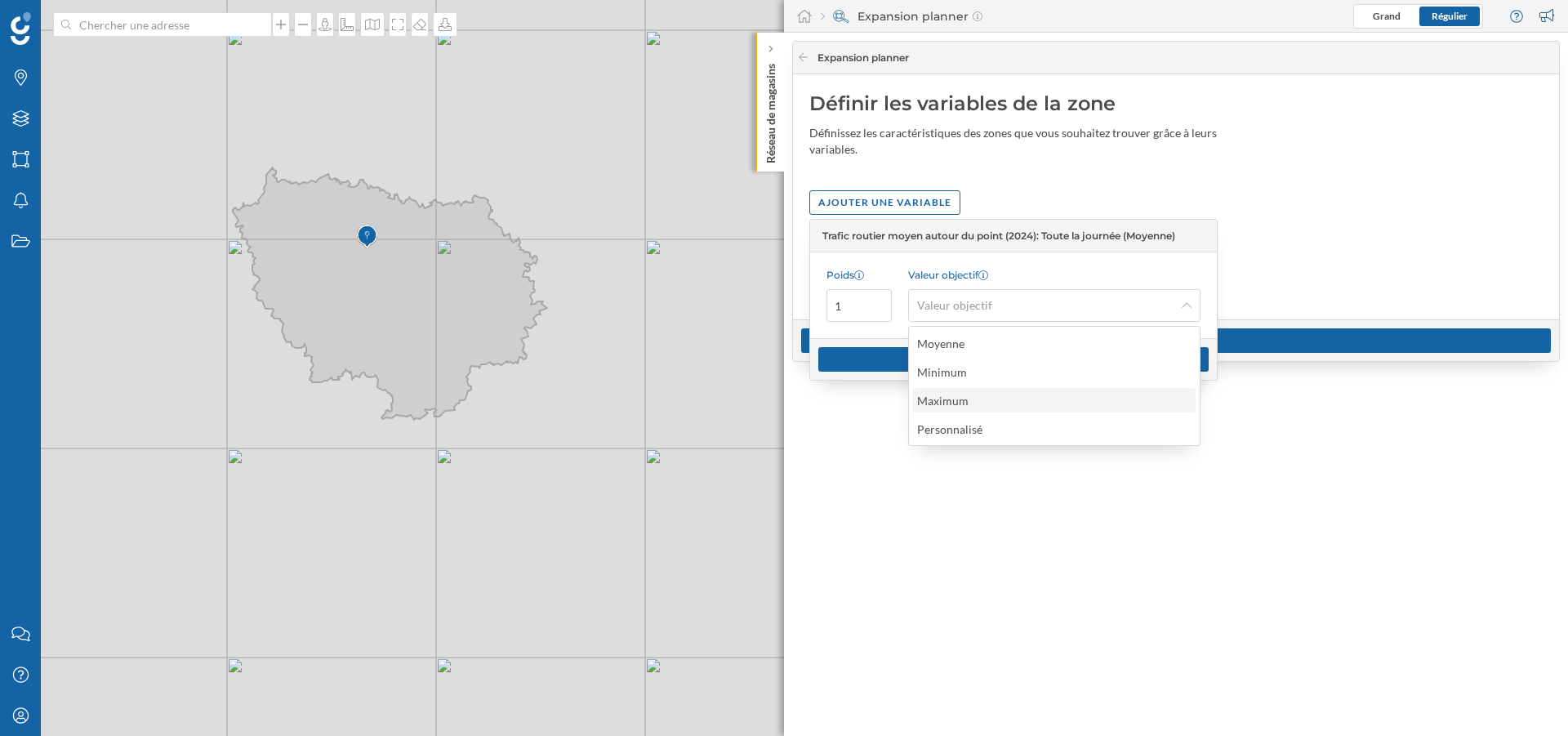
click at [987, 393] on div "Maximum" at bounding box center [1054, 400] width 273 height 17
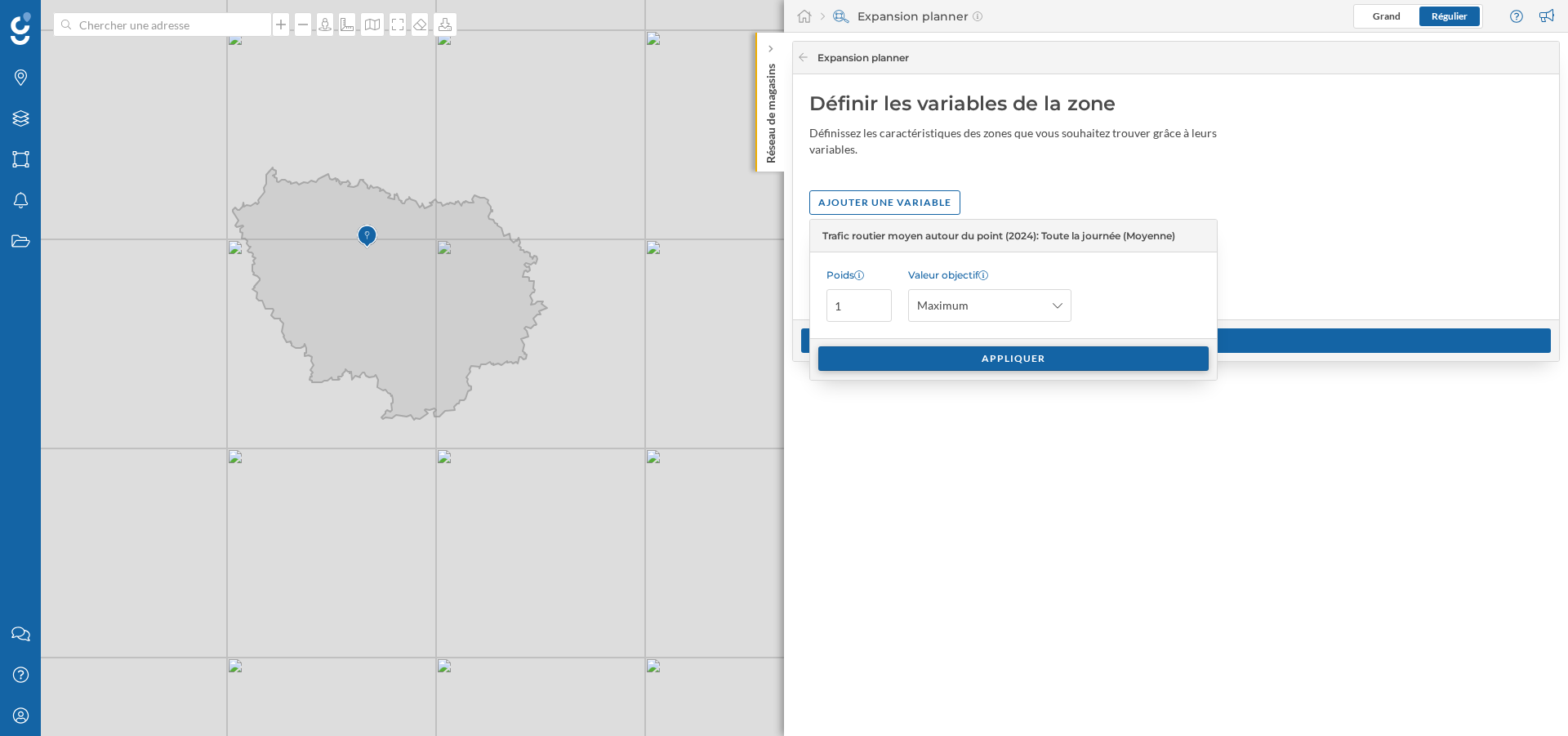
click at [974, 365] on div "Appliquer" at bounding box center [1014, 359] width 391 height 25
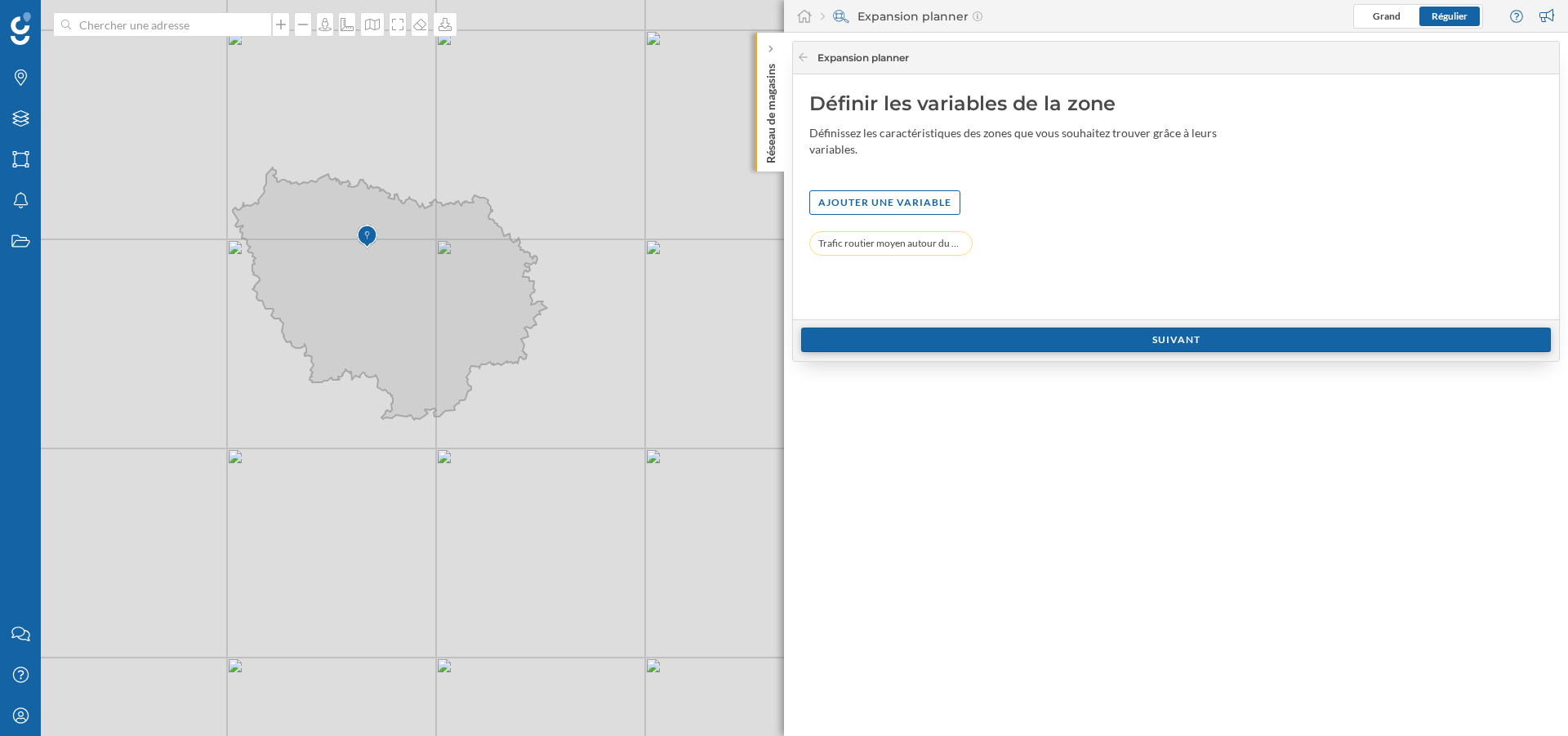
click at [1039, 338] on div "Suivant" at bounding box center [1176, 340] width 749 height 25
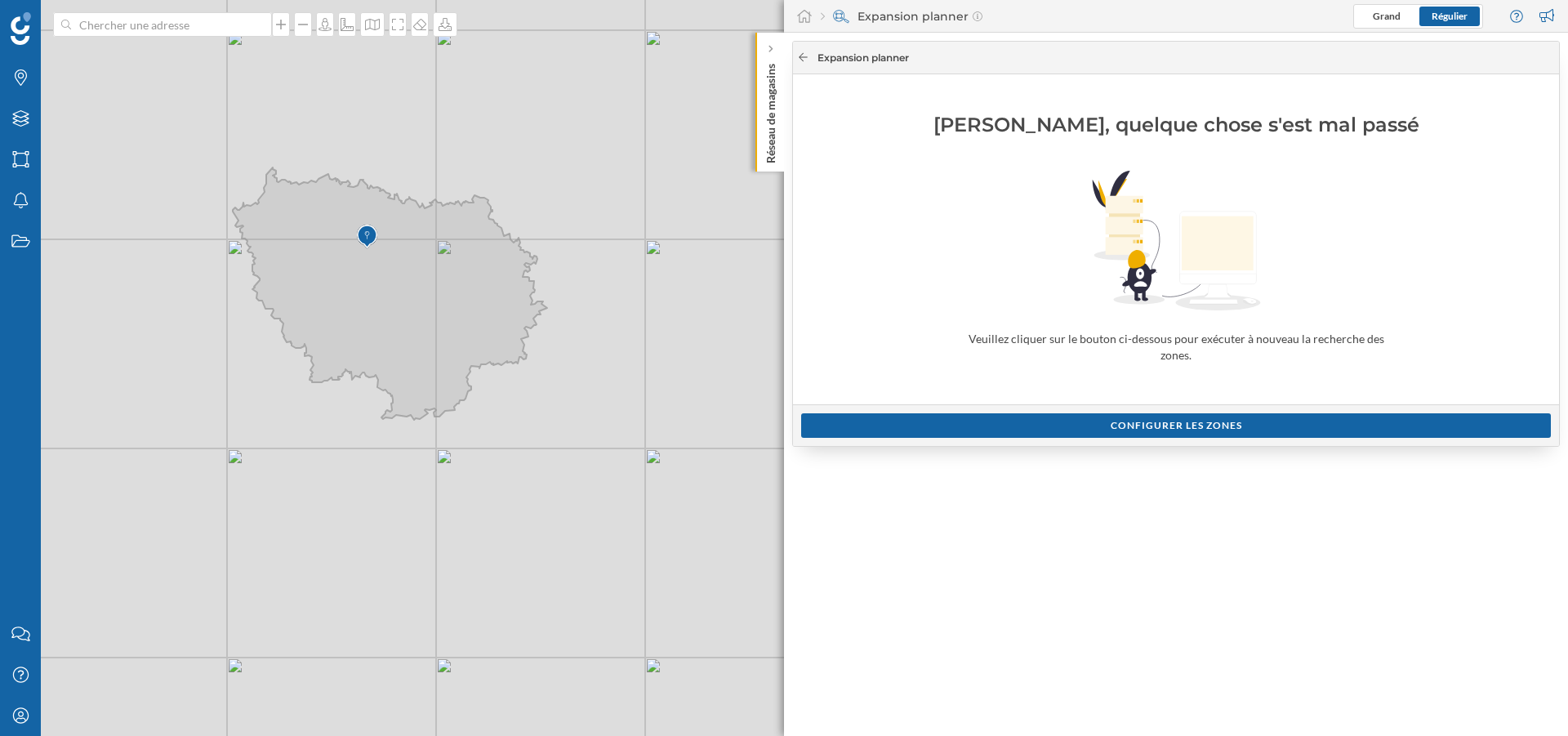
click at [804, 56] on div "Expansion planner" at bounding box center [1171, 57] width 748 height 14
click at [804, 56] on icon at bounding box center [802, 57] width 12 height 9
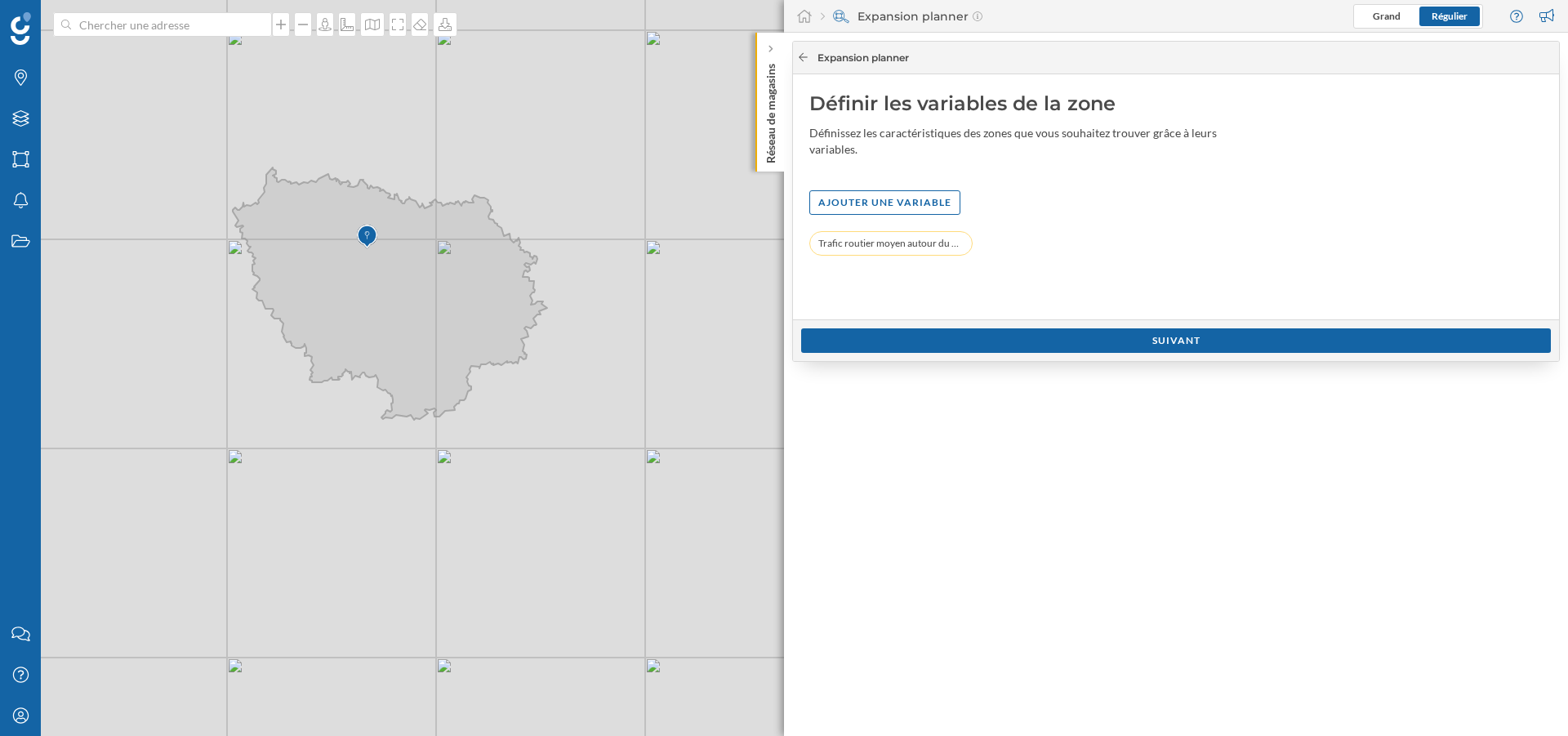
click at [802, 55] on icon at bounding box center [802, 57] width 12 height 9
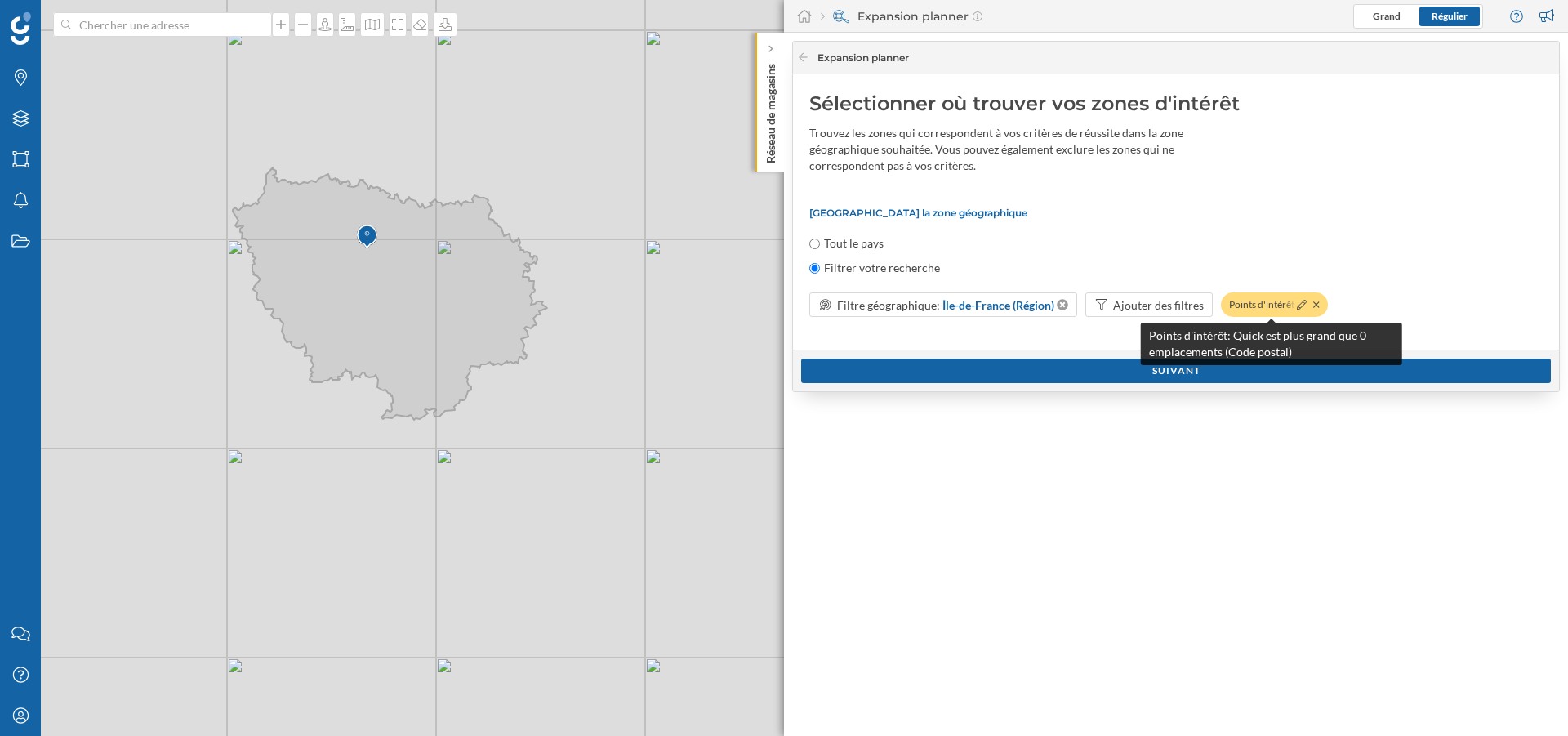
click at [1319, 306] on div "Points d'intérêt: Qu…" at bounding box center [1274, 304] width 107 height 25
click at [1313, 303] on icon at bounding box center [1316, 304] width 6 height 6
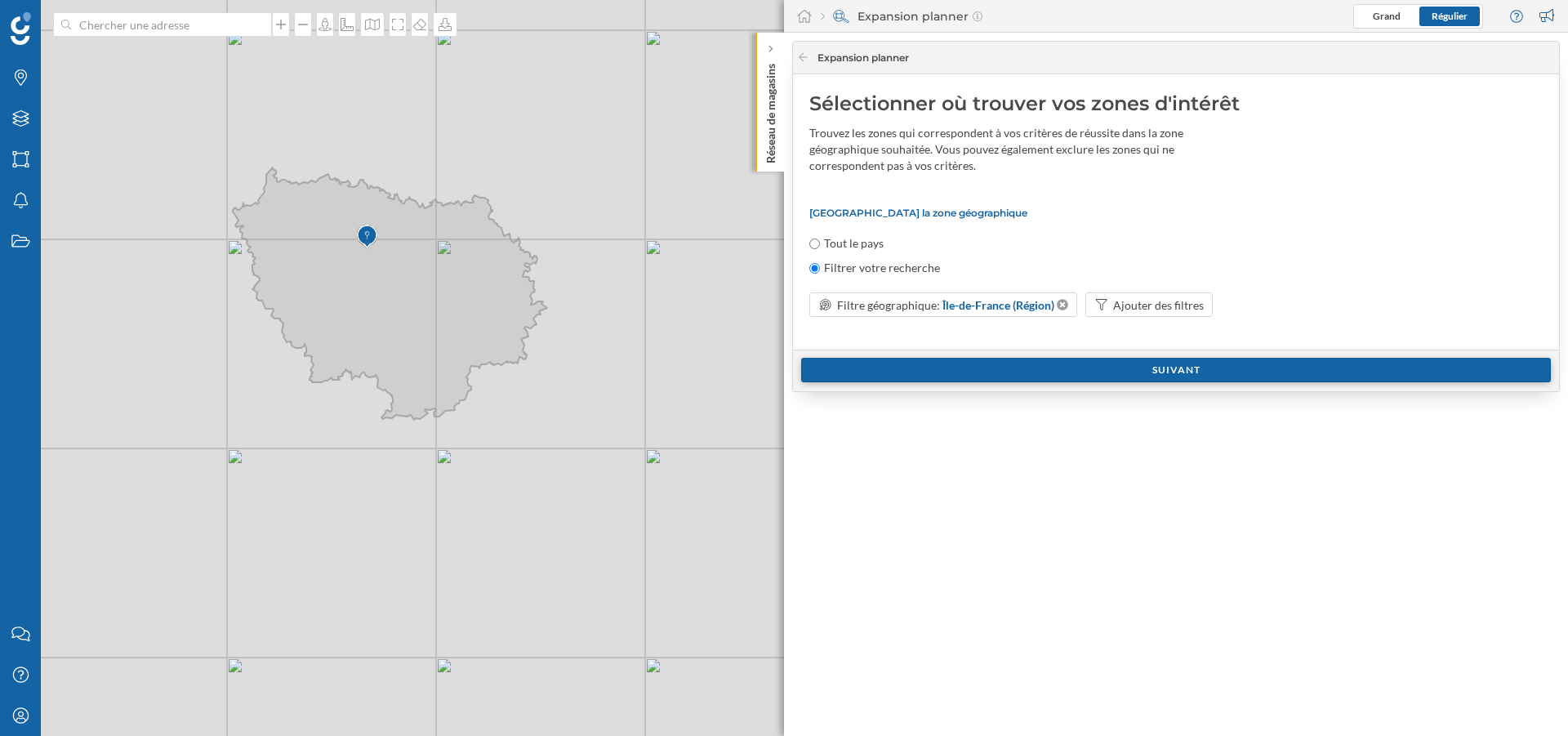
click at [1138, 369] on div "Suivant" at bounding box center [1176, 370] width 749 height 25
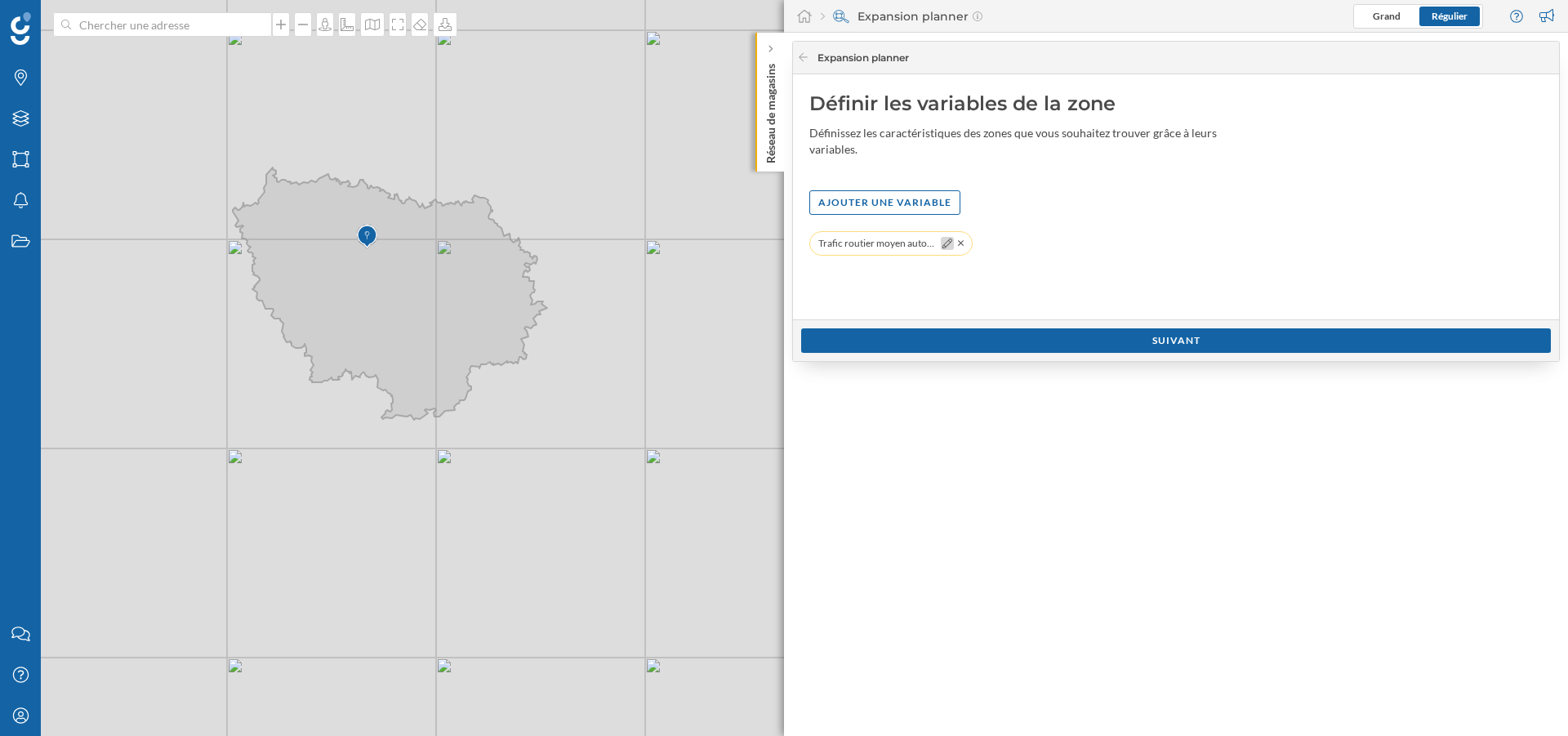
click at [948, 244] on icon at bounding box center [948, 243] width 9 height 9
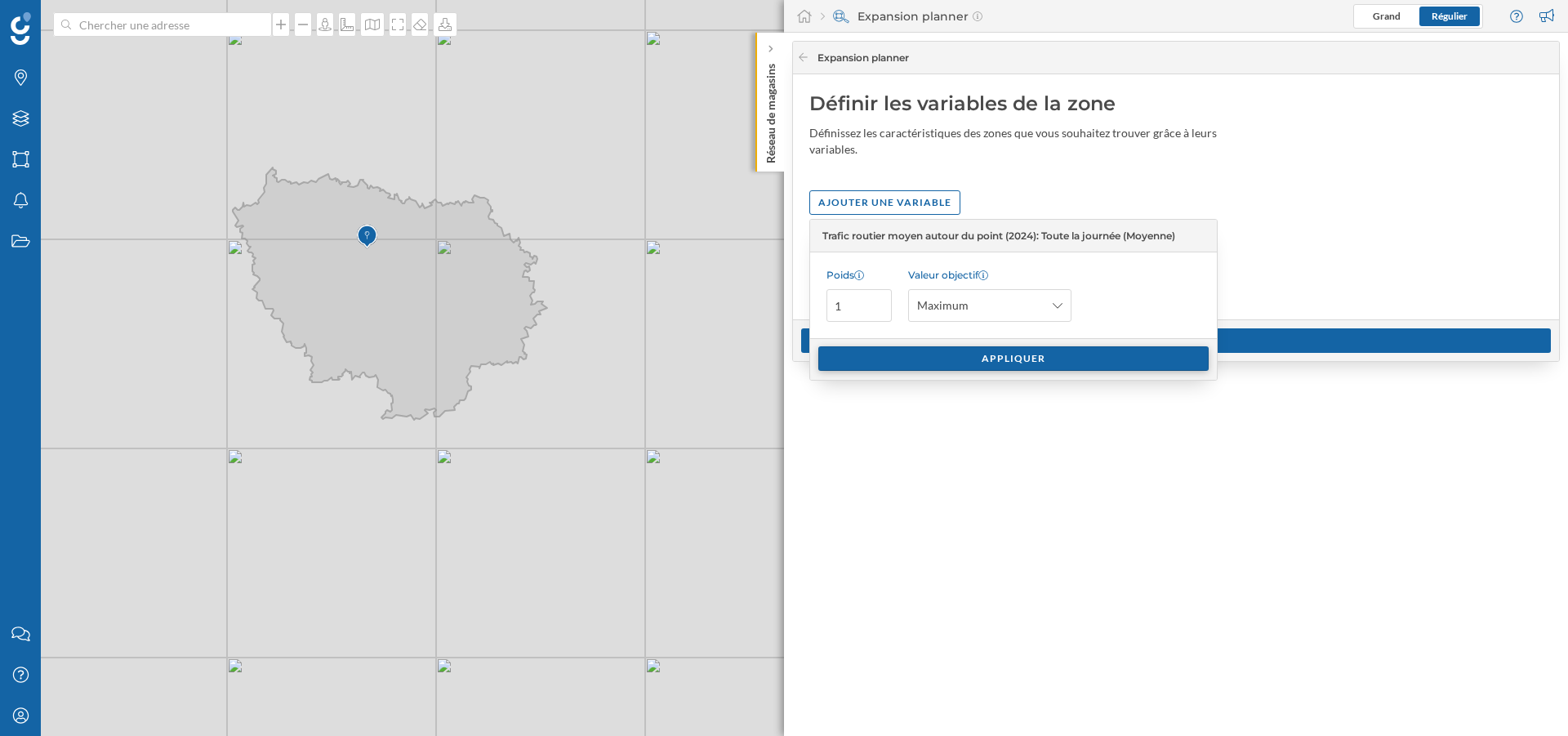
click at [1128, 349] on div "Appliquer" at bounding box center [1014, 359] width 391 height 25
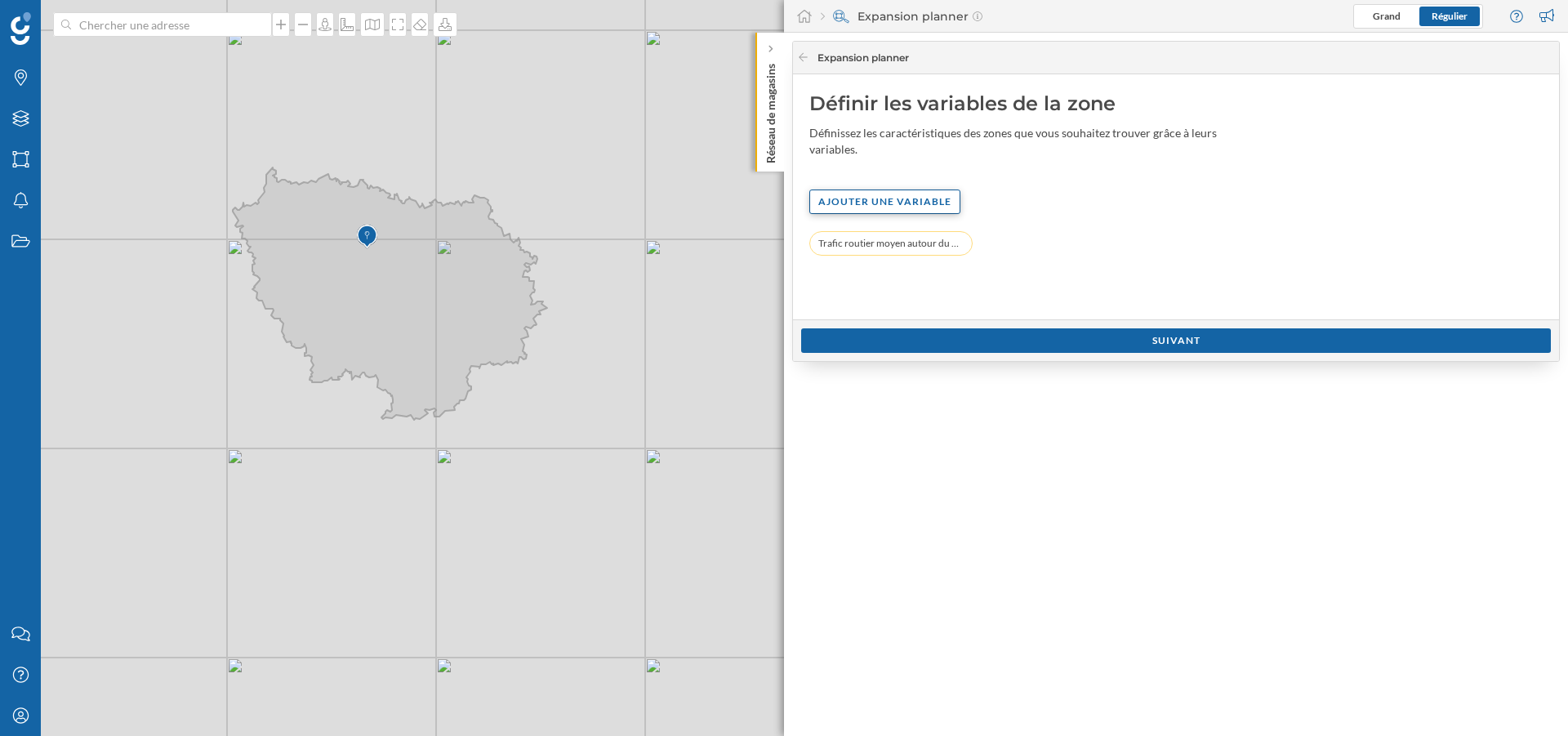
click at [858, 199] on div "Ajouter une variable" at bounding box center [884, 202] width 151 height 25
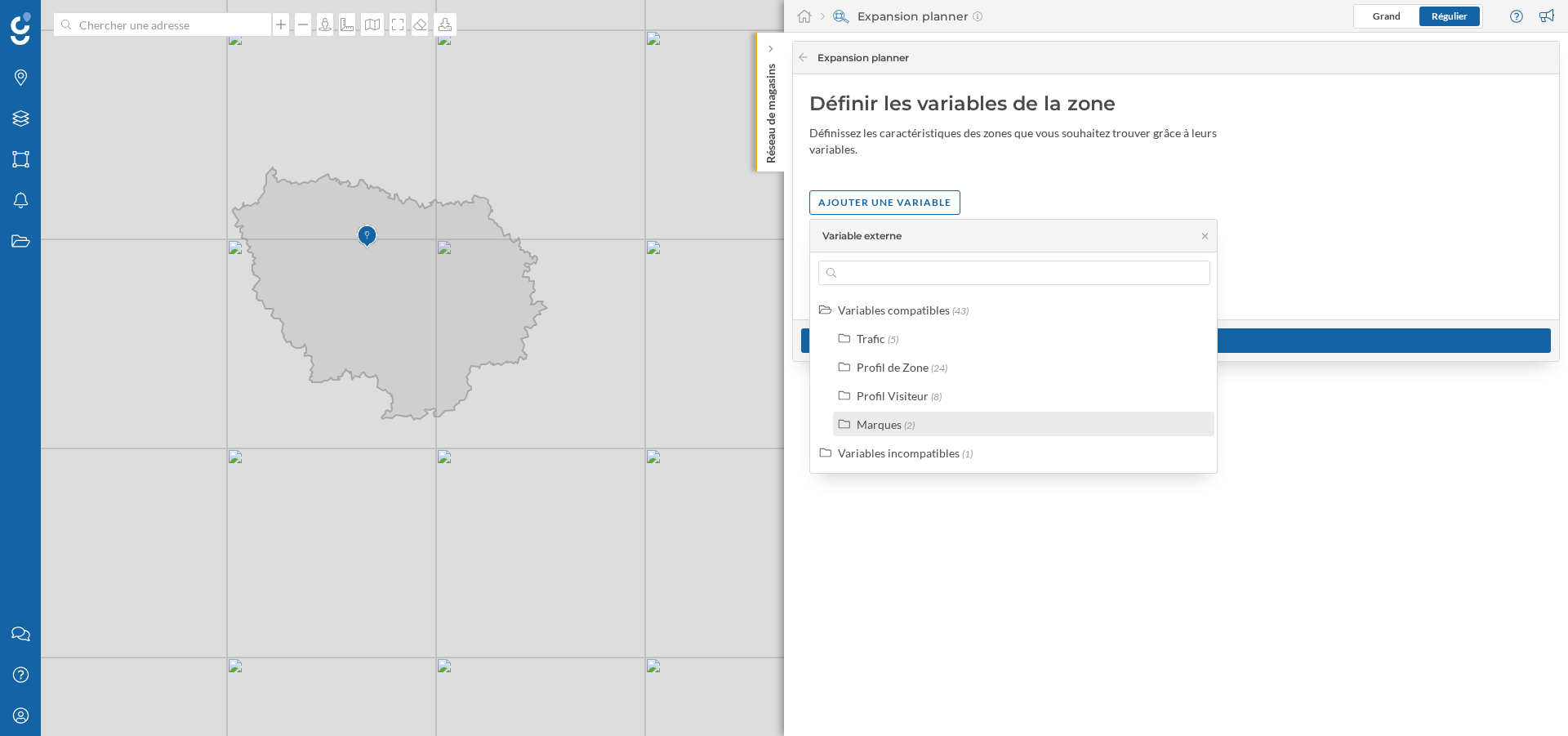
click at [868, 426] on div "Marques" at bounding box center [878, 424] width 45 height 14
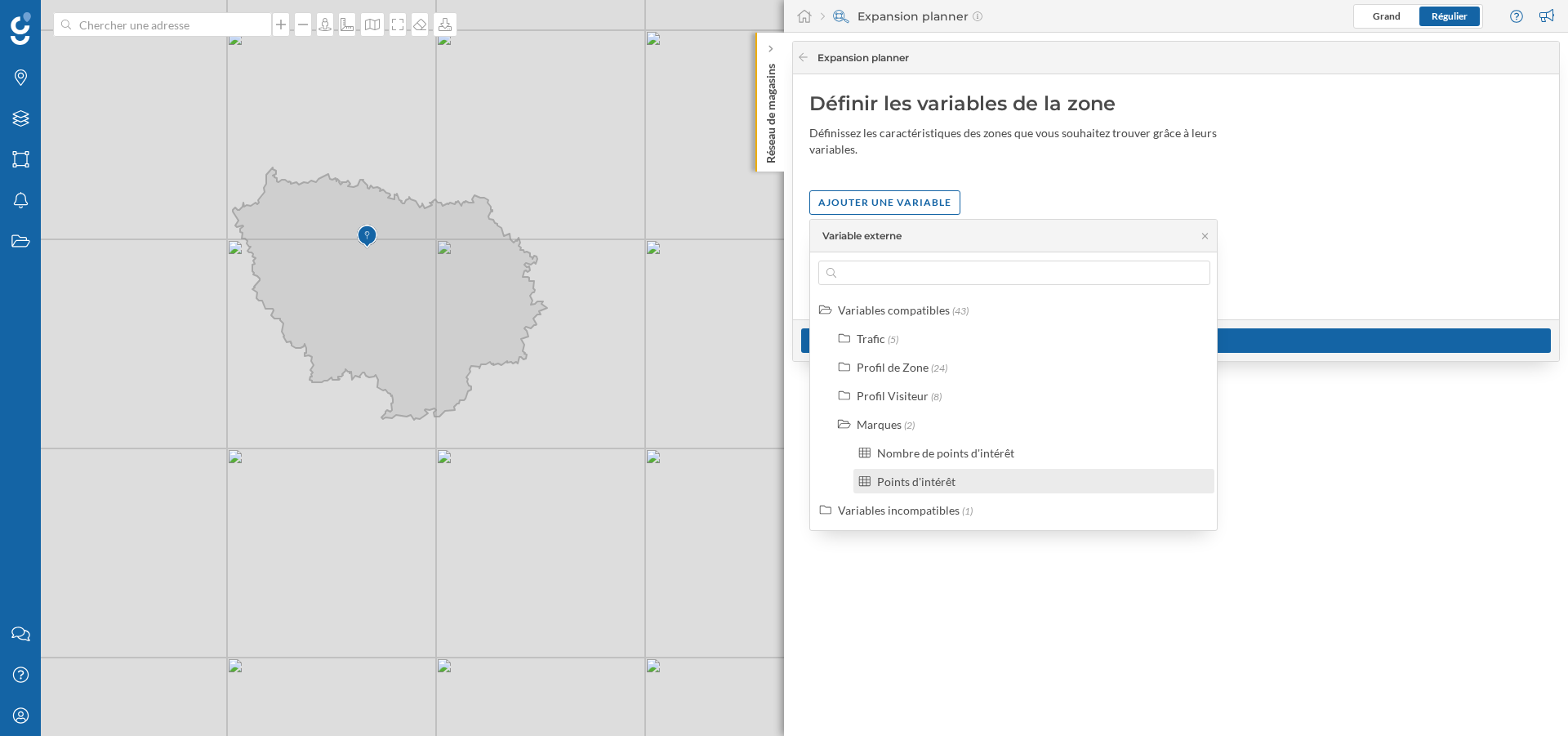
click at [904, 486] on div "Points d'intérêt" at bounding box center [916, 481] width 79 height 14
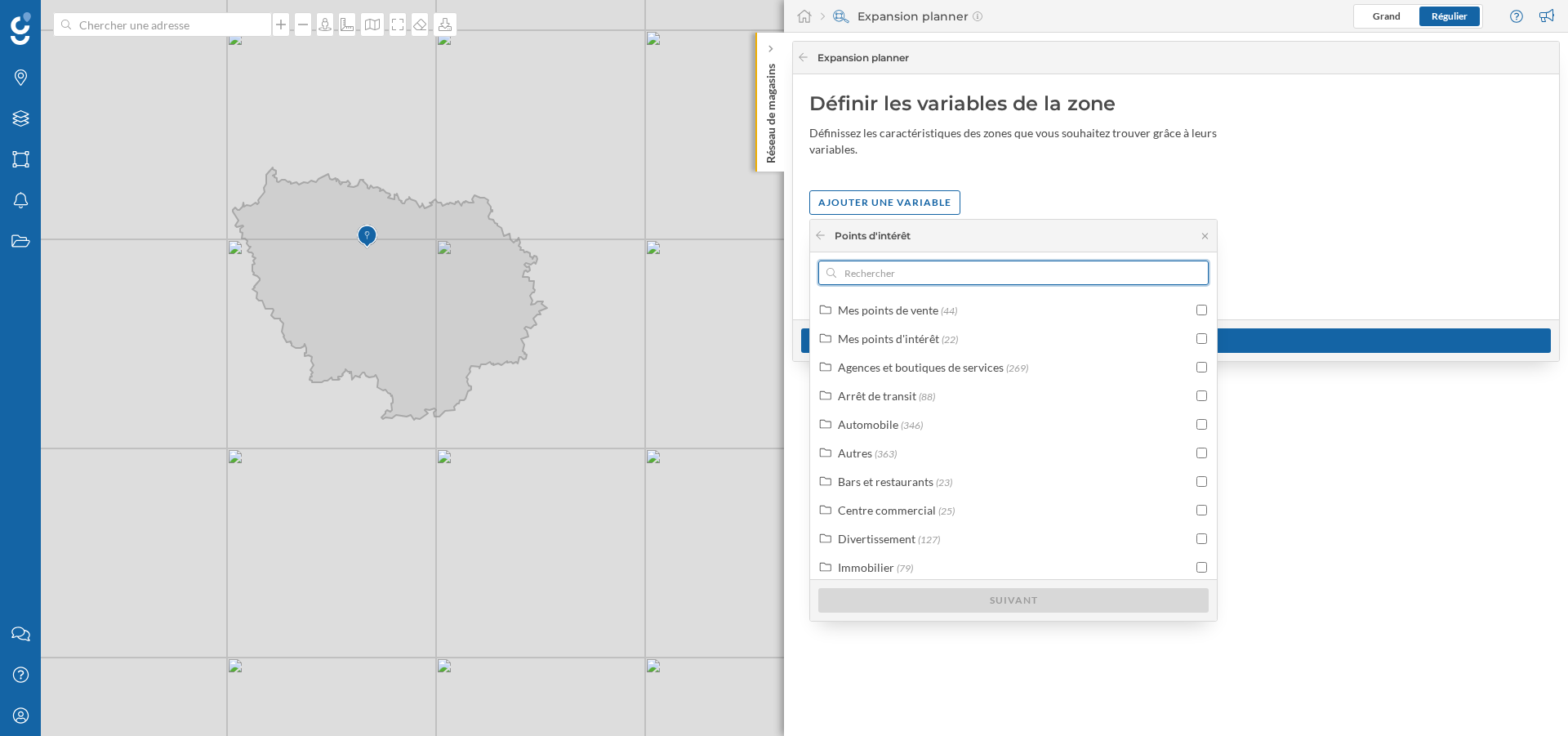
click at [999, 276] on input "text" at bounding box center [1014, 273] width 355 height 25
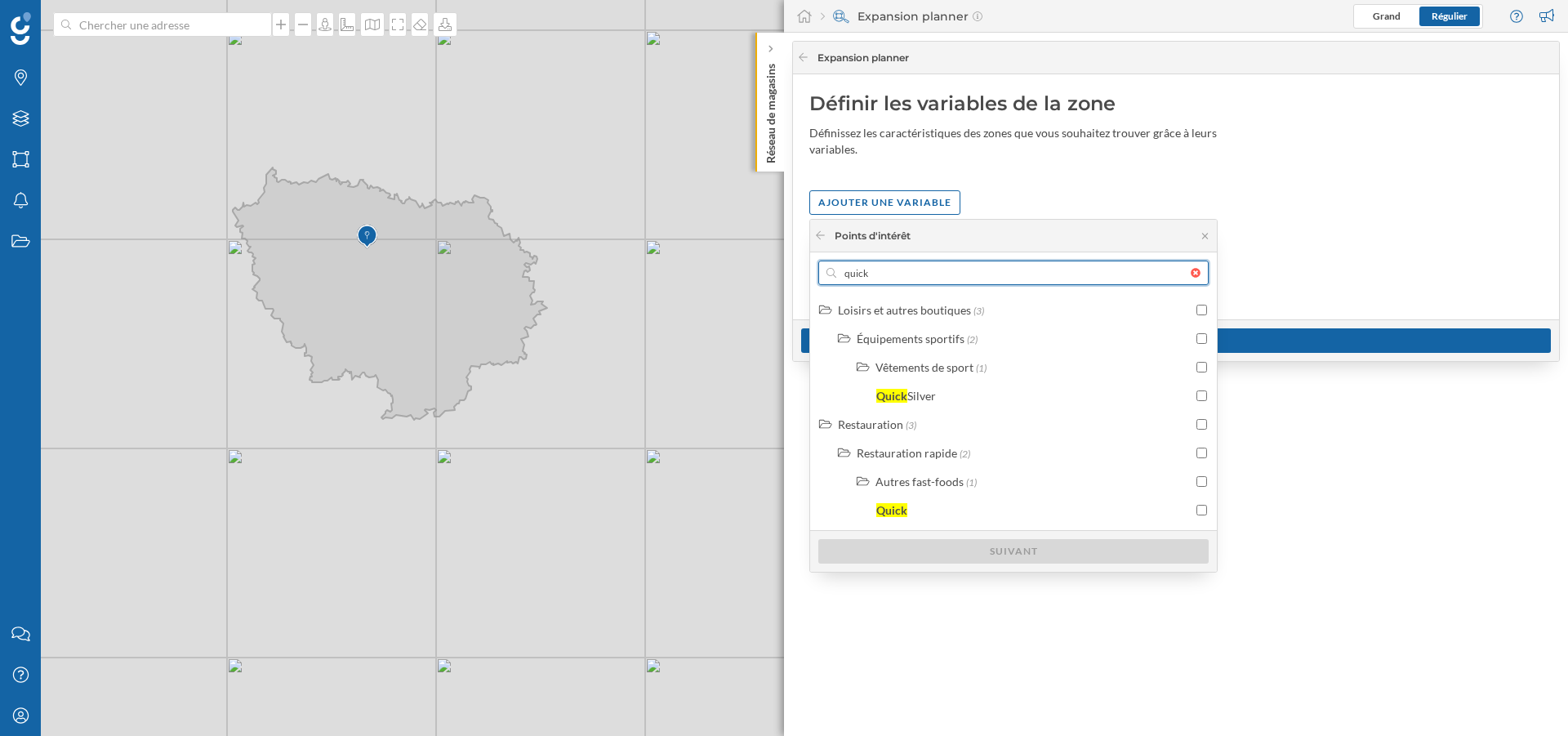
type input "quick"
click at [914, 496] on li "Autres fast-foods (1) Quick" at bounding box center [1032, 495] width 369 height 53
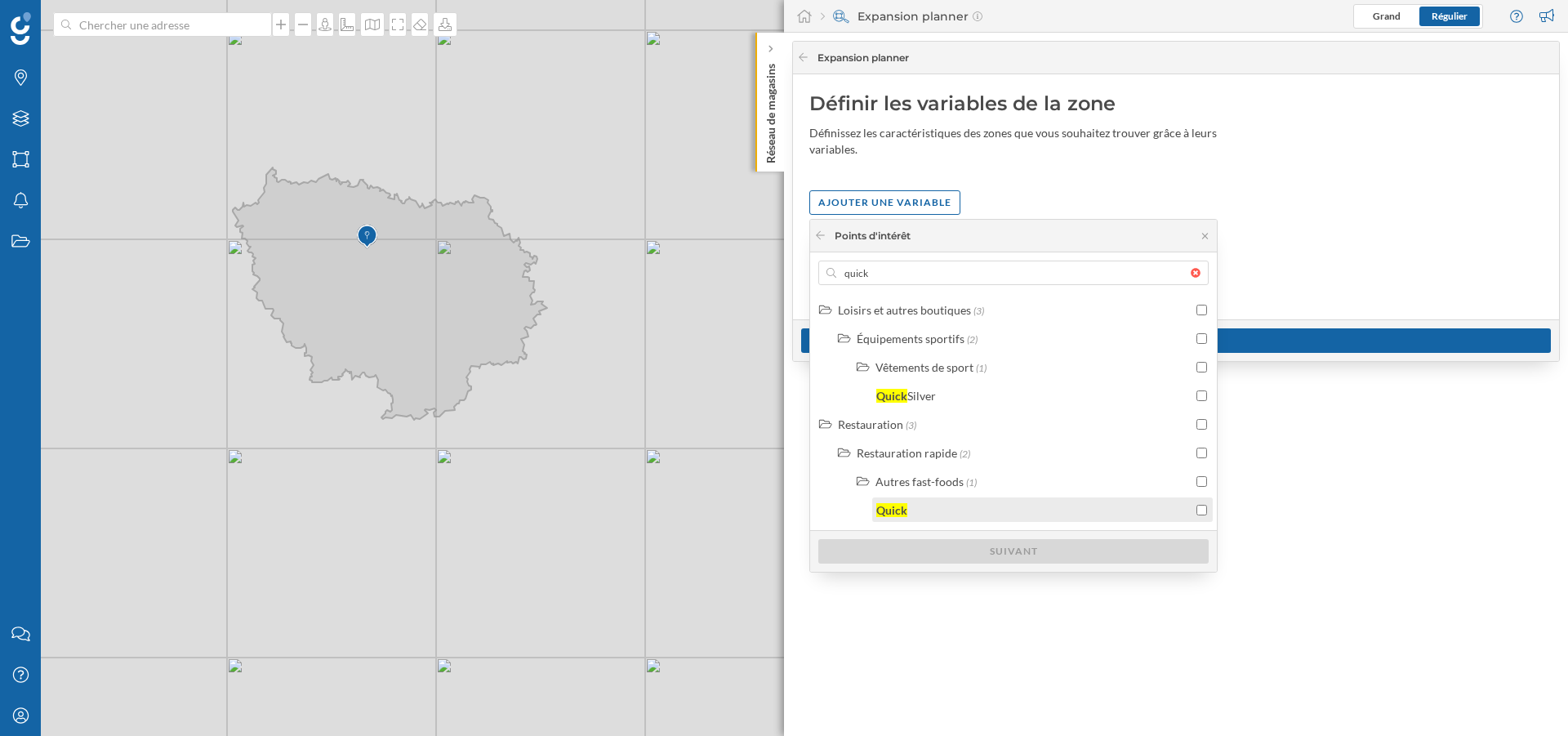
click at [907, 503] on div "Quick" at bounding box center [892, 509] width 31 height 14
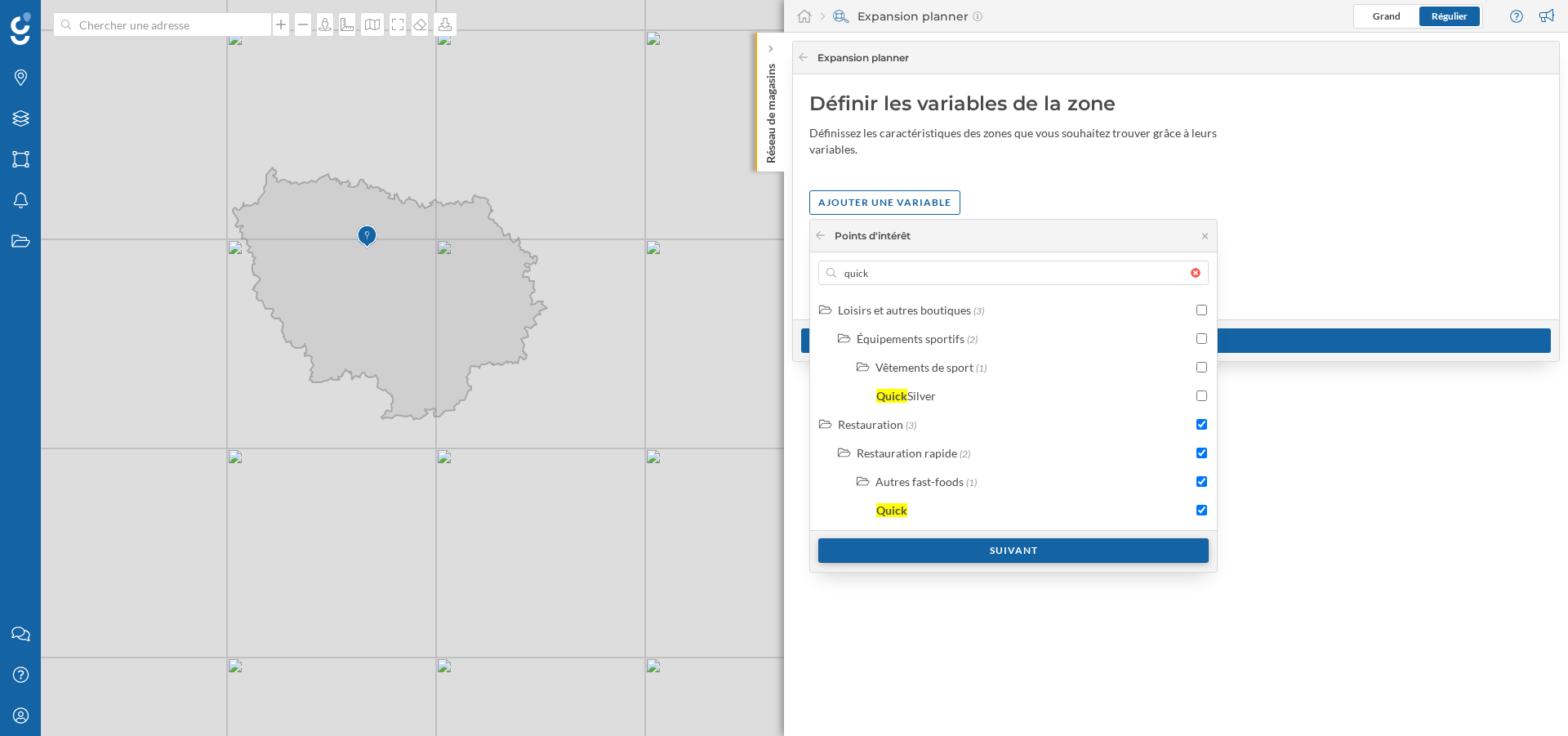
click at [930, 548] on div "Suivant" at bounding box center [1014, 550] width 391 height 25
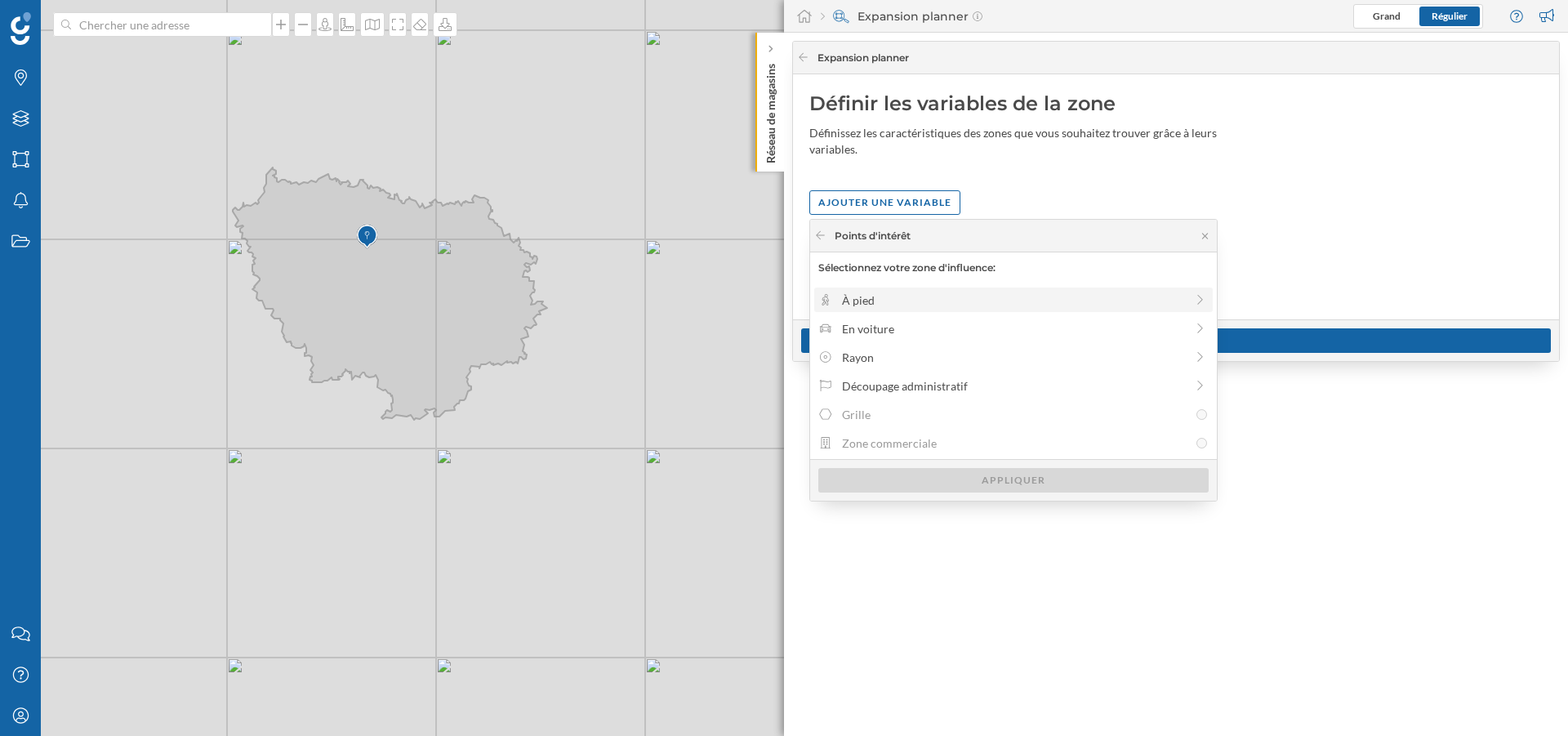
click at [923, 288] on div "À pied" at bounding box center [1013, 300] width 398 height 25
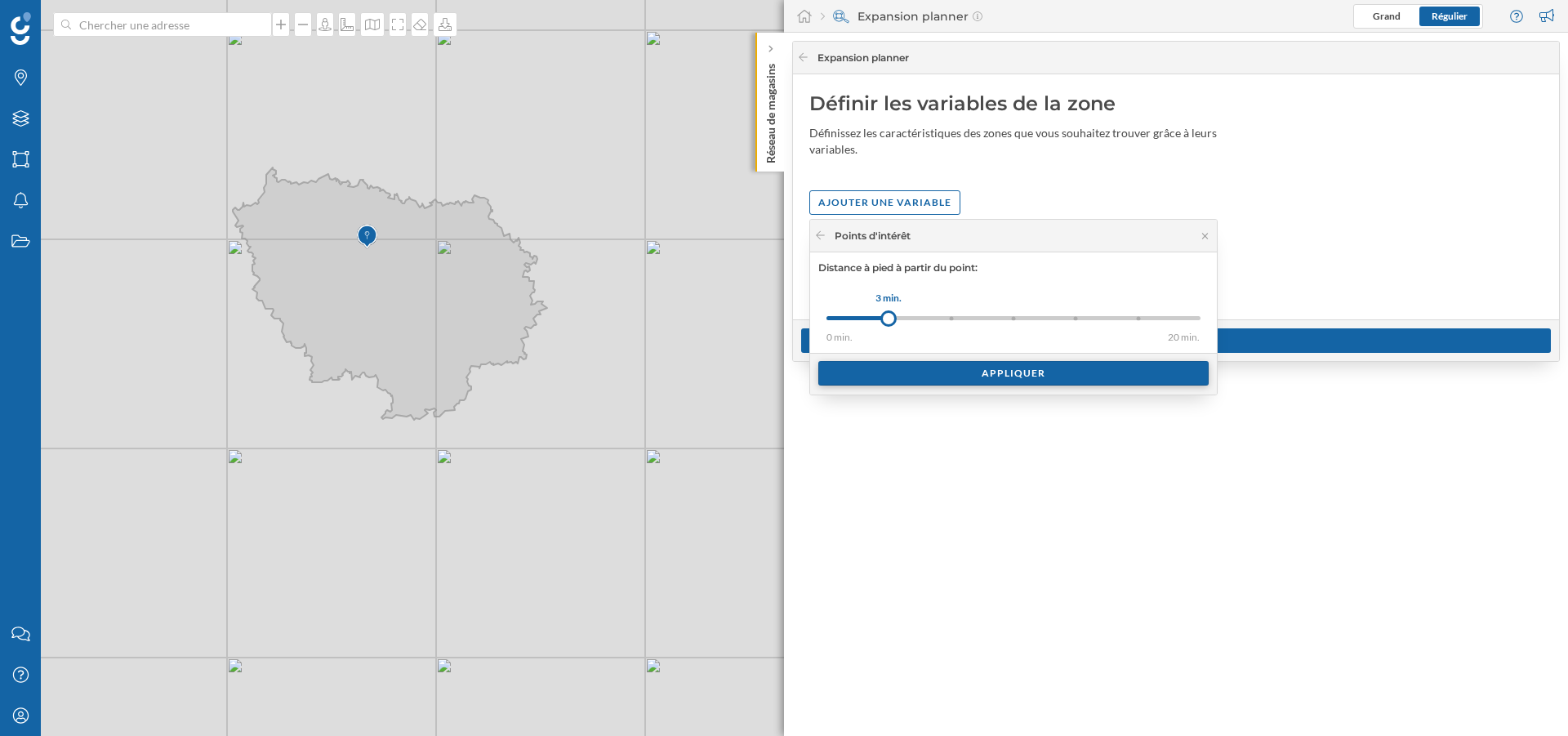
click at [929, 372] on div "Appliquer" at bounding box center [1014, 374] width 391 height 25
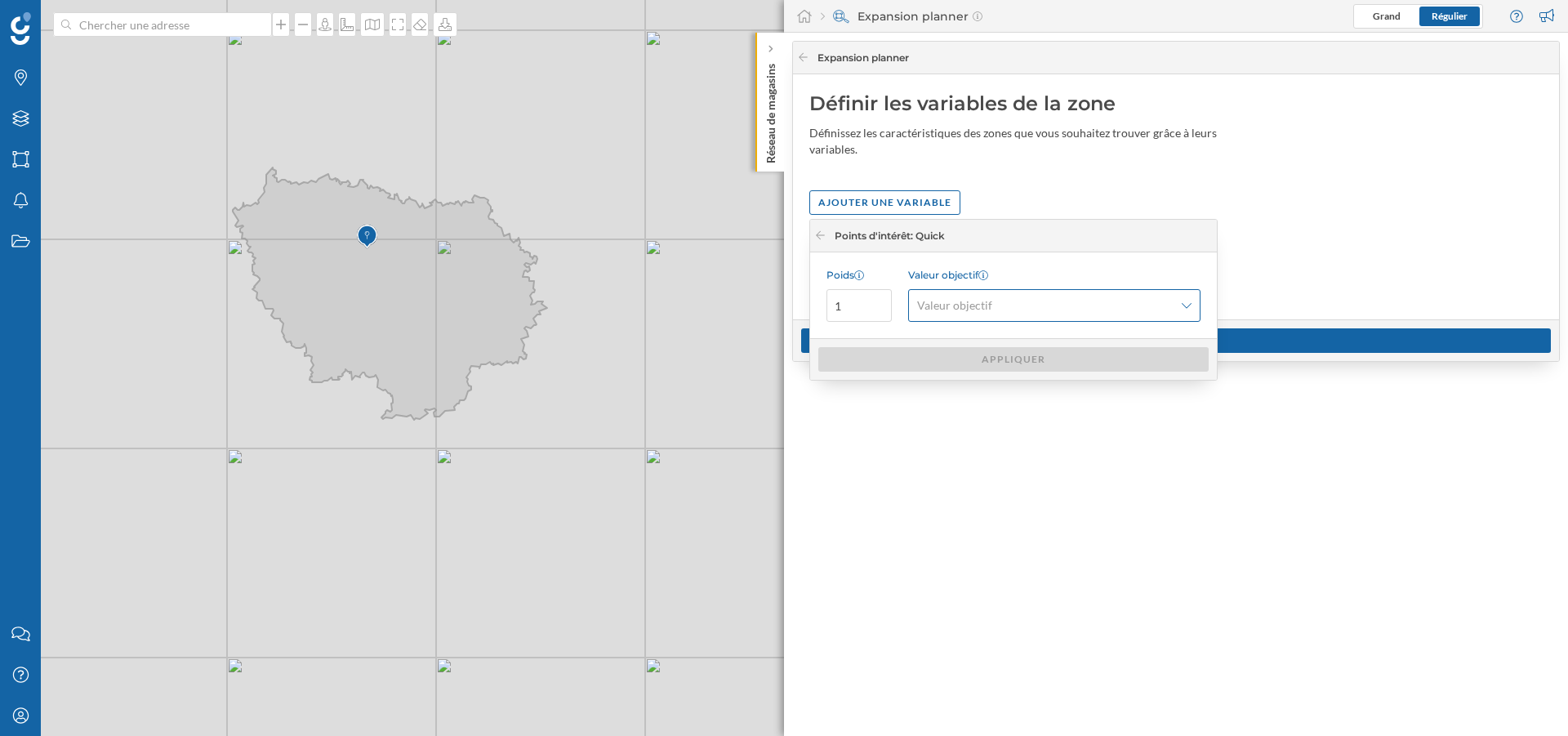
click at [1030, 311] on span "Valeur objectif" at bounding box center [1045, 304] width 256 height 16
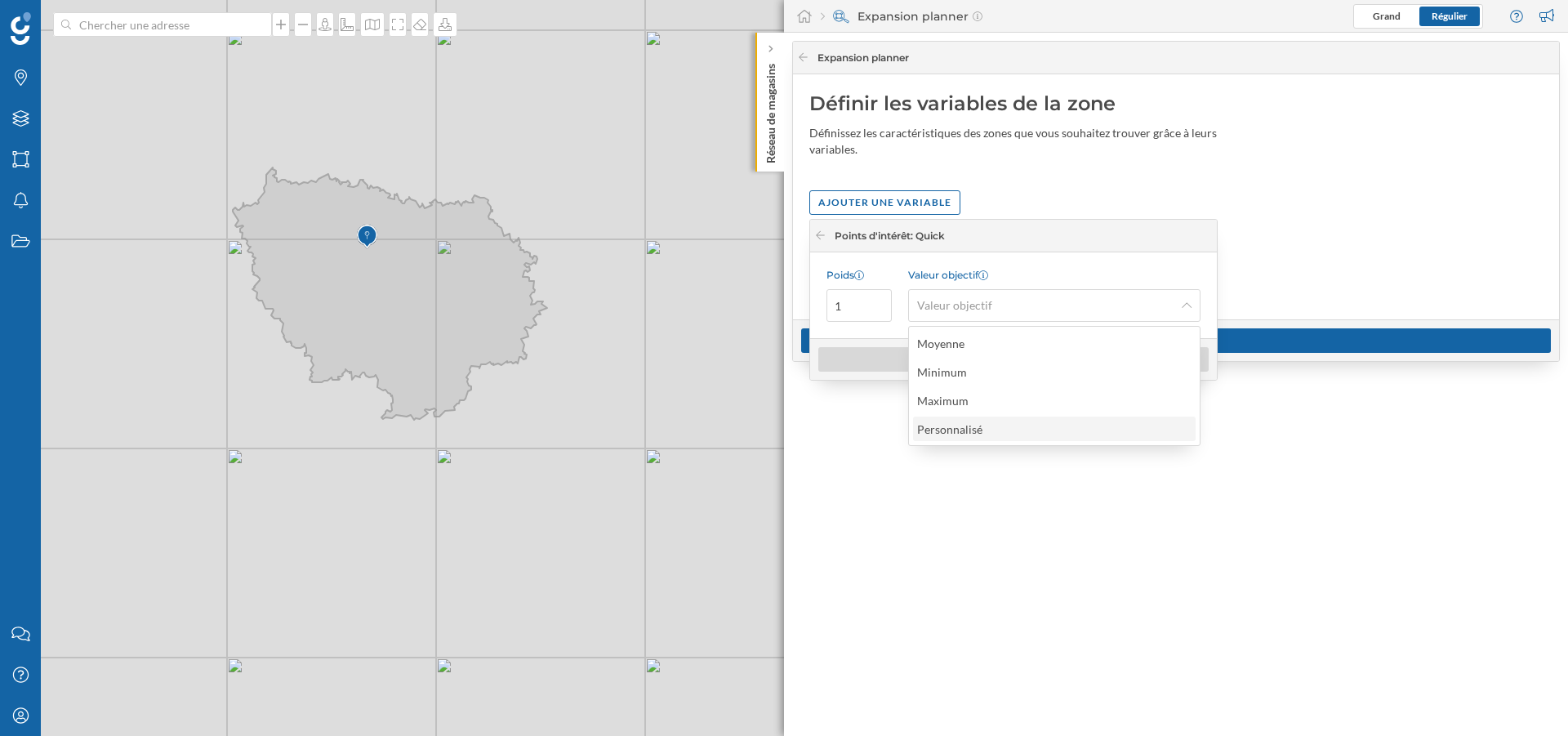
click at [988, 424] on div "Personnalisé" at bounding box center [953, 429] width 73 height 17
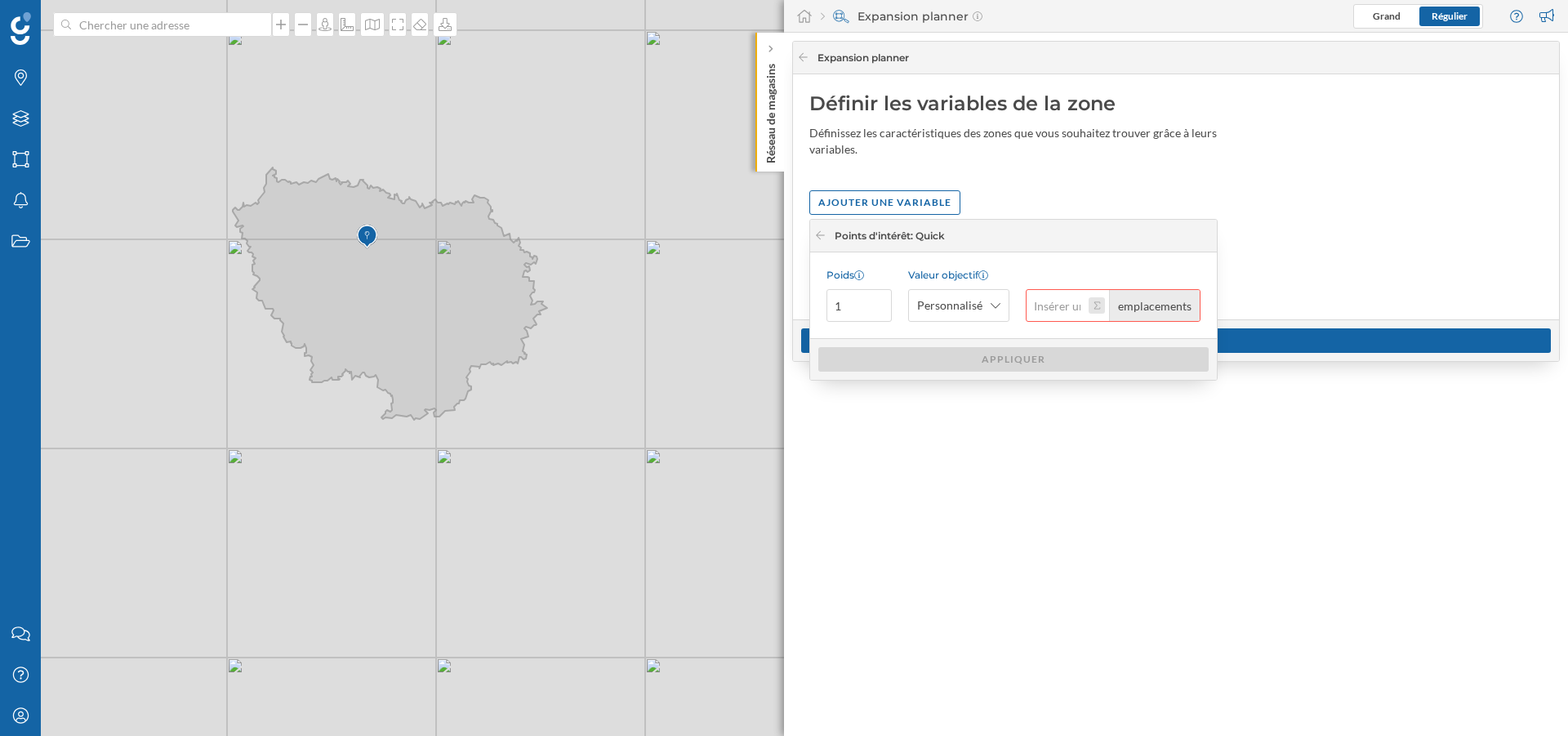
click at [1101, 304] on button "emplacements" at bounding box center [1097, 304] width 16 height 16
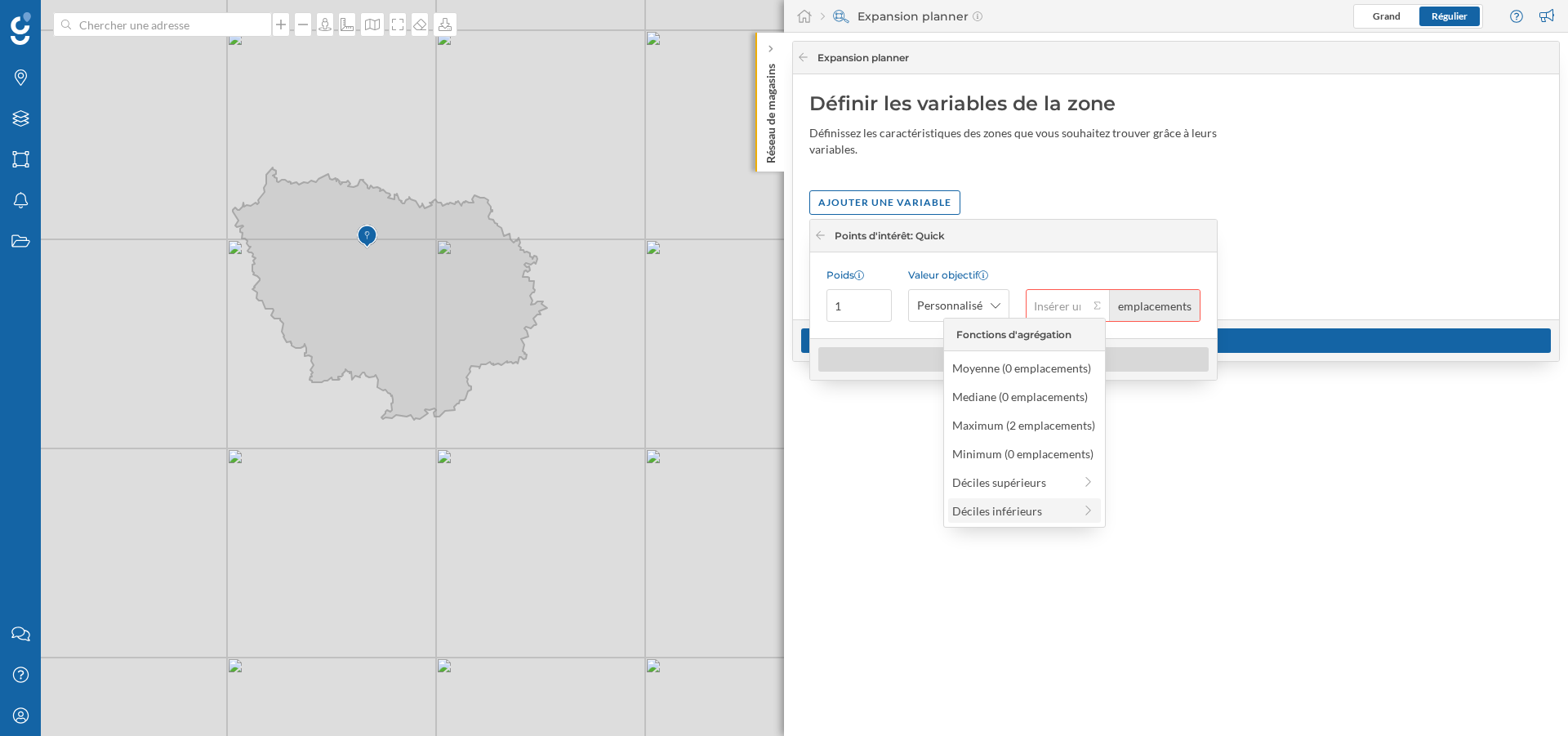
click at [1008, 508] on div "Déciles inférieurs" at bounding box center [1012, 511] width 120 height 17
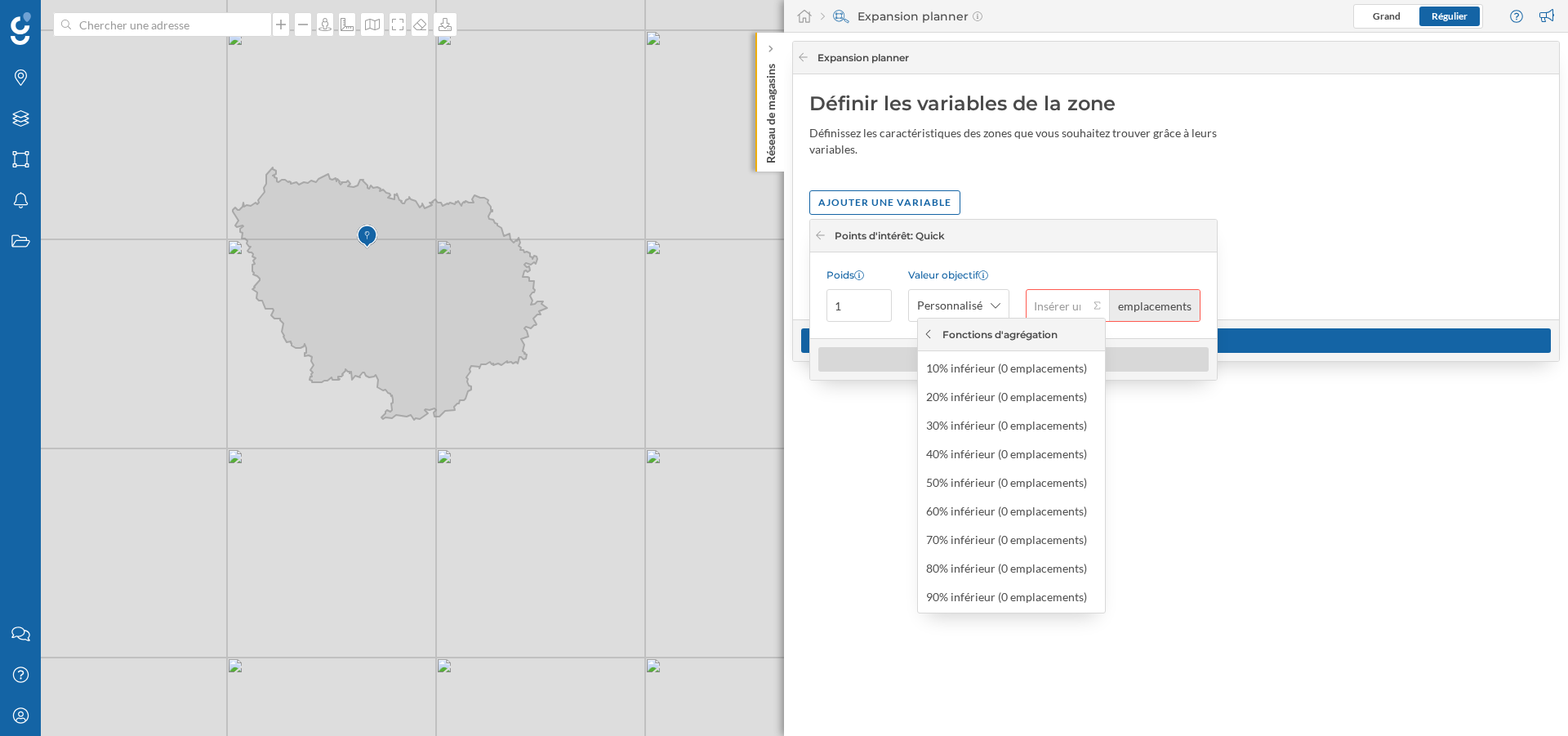
click at [933, 332] on icon at bounding box center [928, 334] width 12 height 9
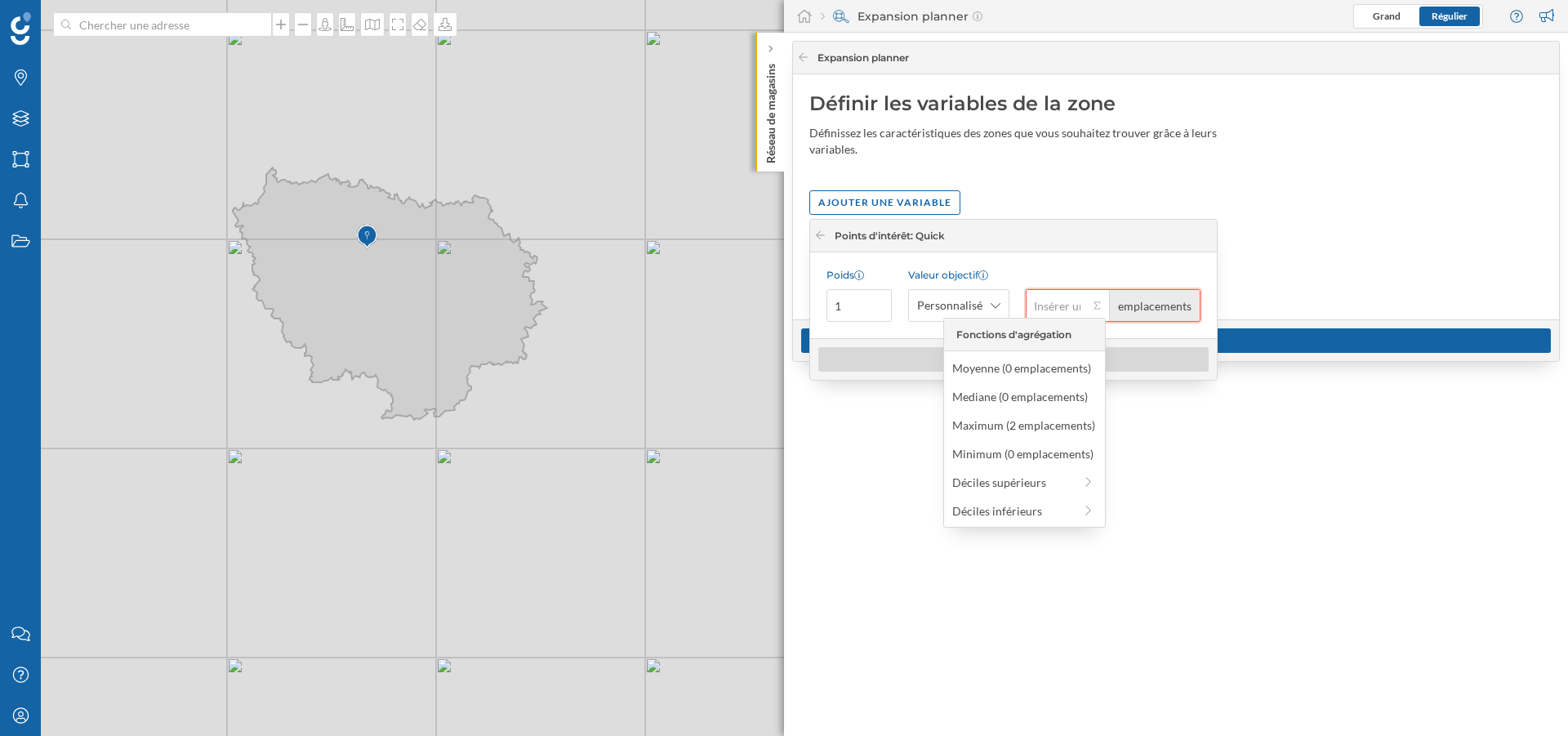
click at [1070, 307] on input "emplacements" at bounding box center [1057, 305] width 63 height 32
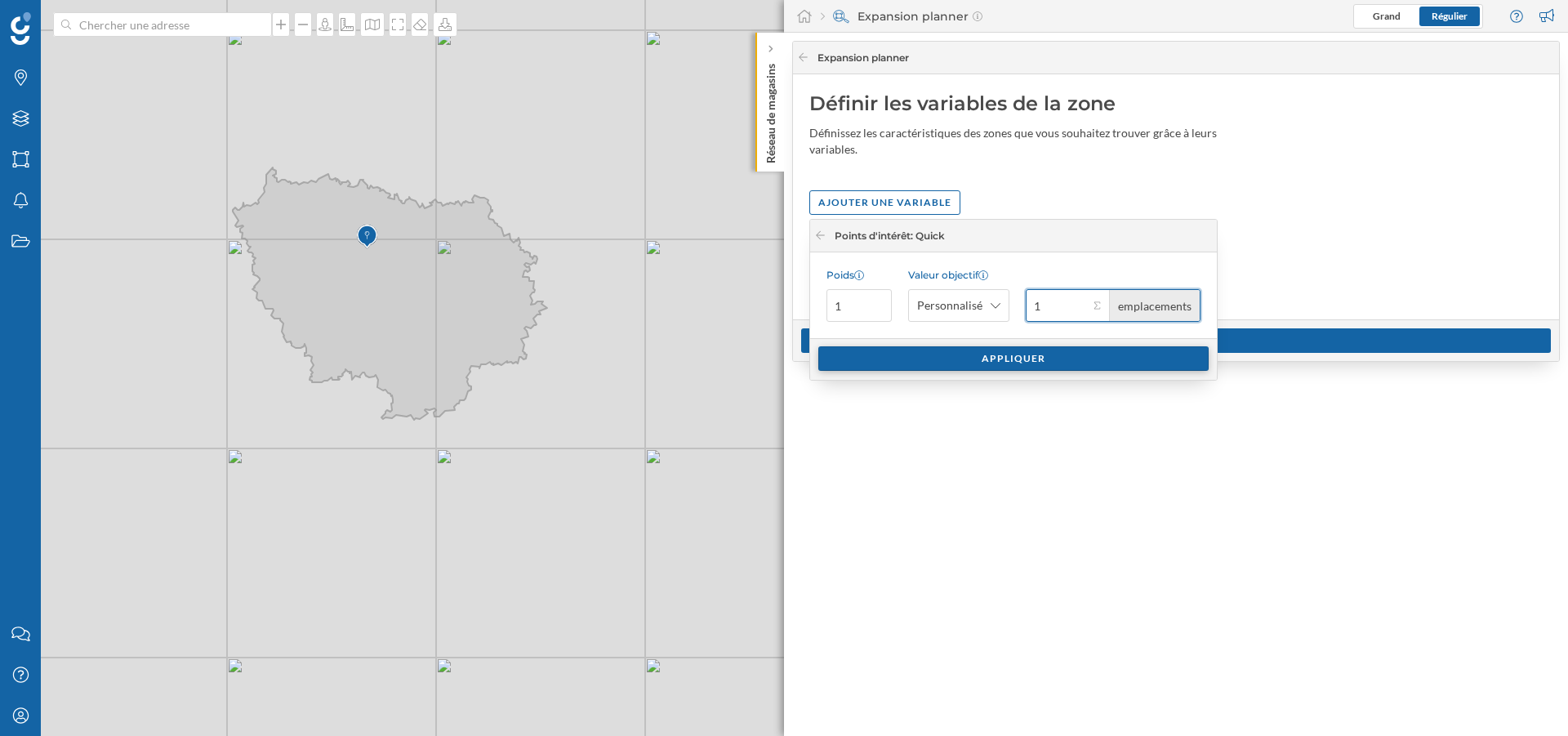
type input "1"
click at [1041, 357] on div "Appliquer" at bounding box center [1014, 359] width 391 height 25
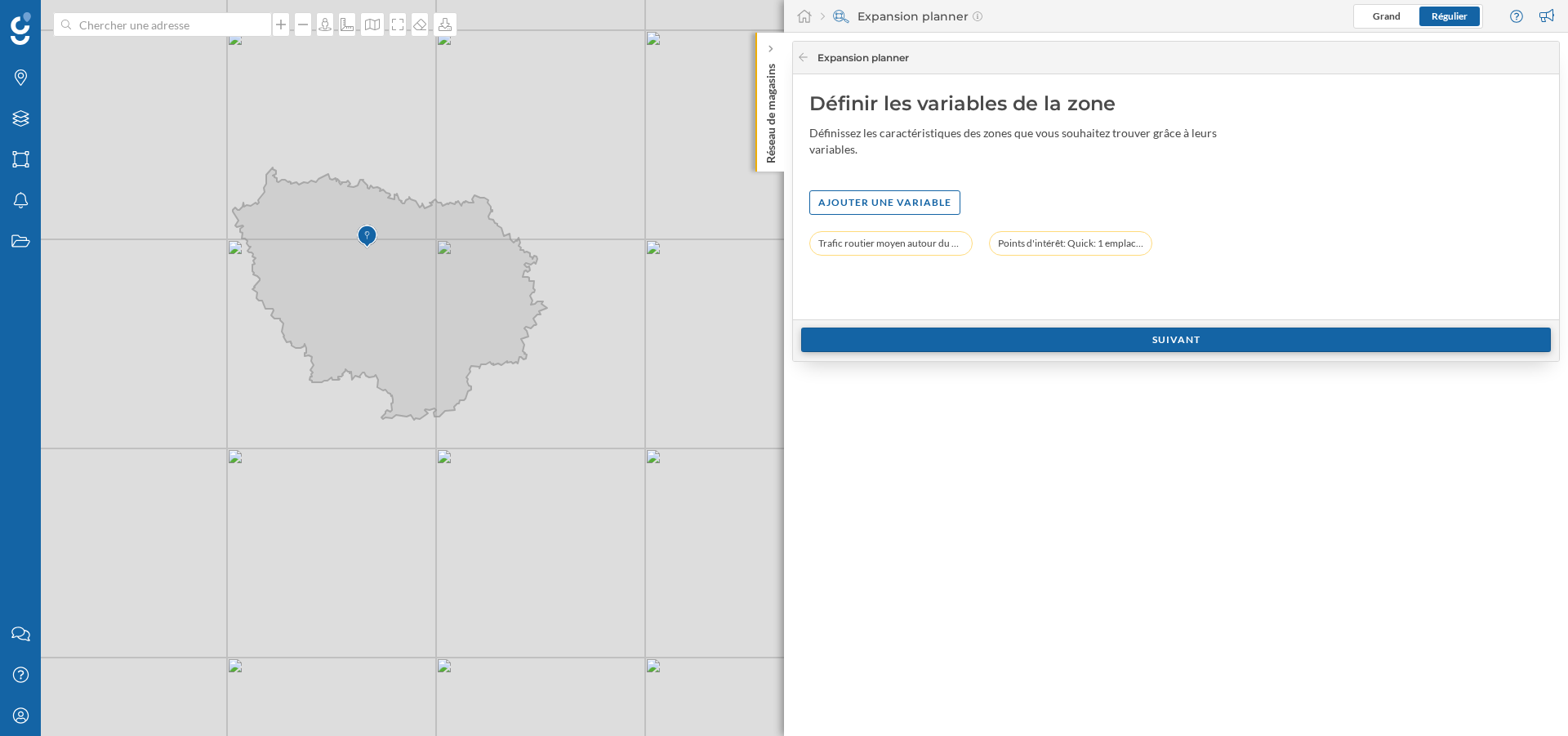
click at [1014, 336] on div "Suivant" at bounding box center [1176, 340] width 749 height 25
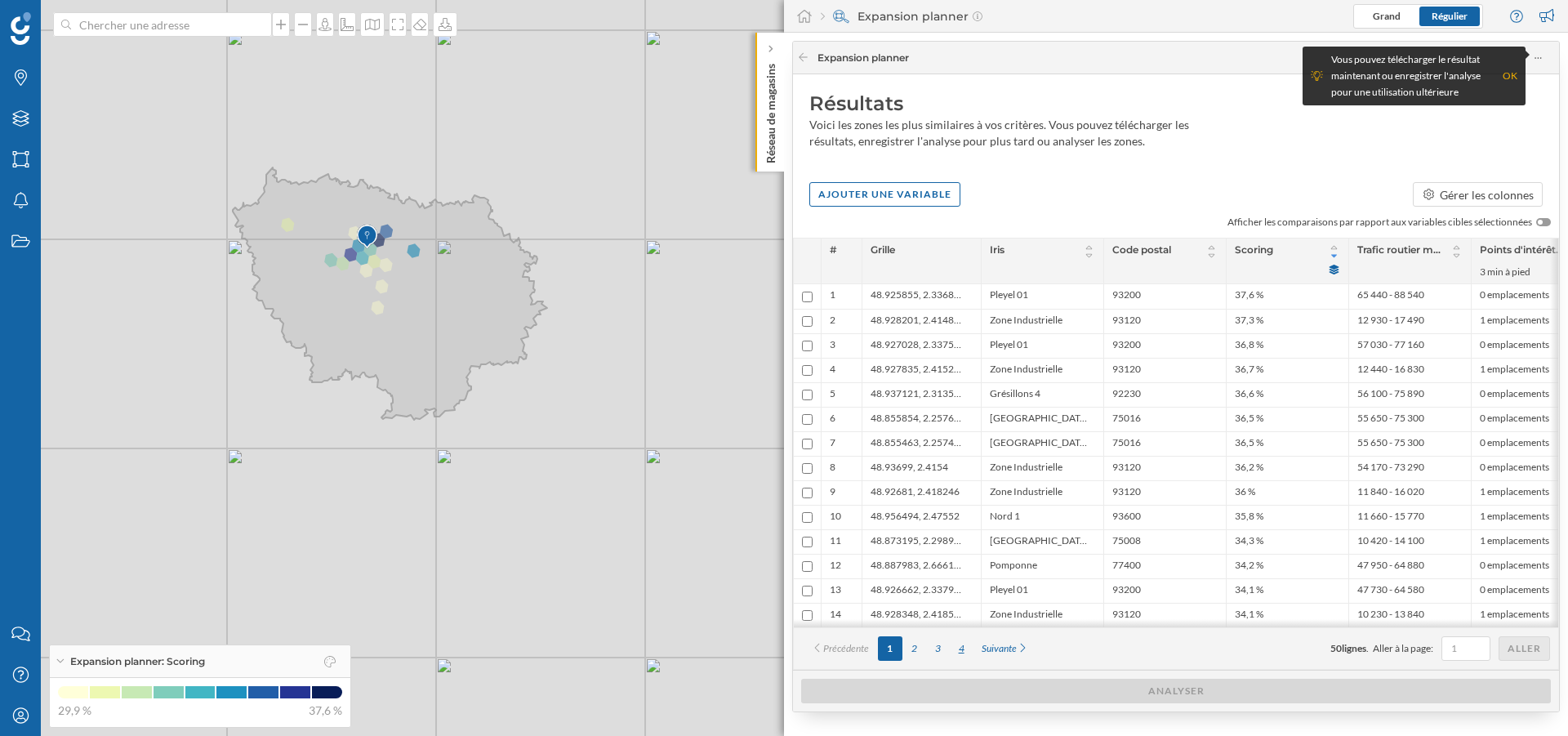
click at [965, 651] on div "4" at bounding box center [961, 649] width 24 height 25
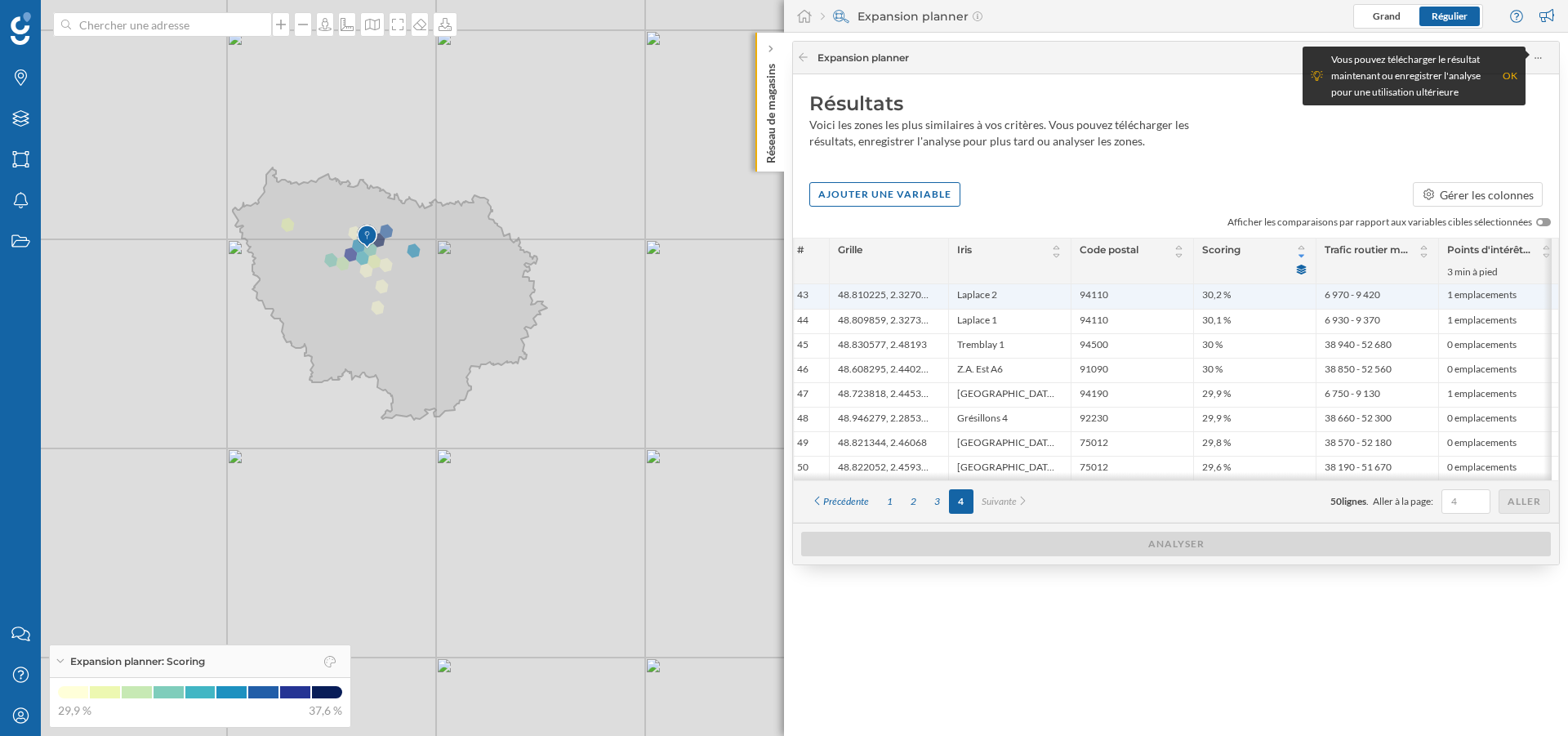
scroll to position [0, 24]
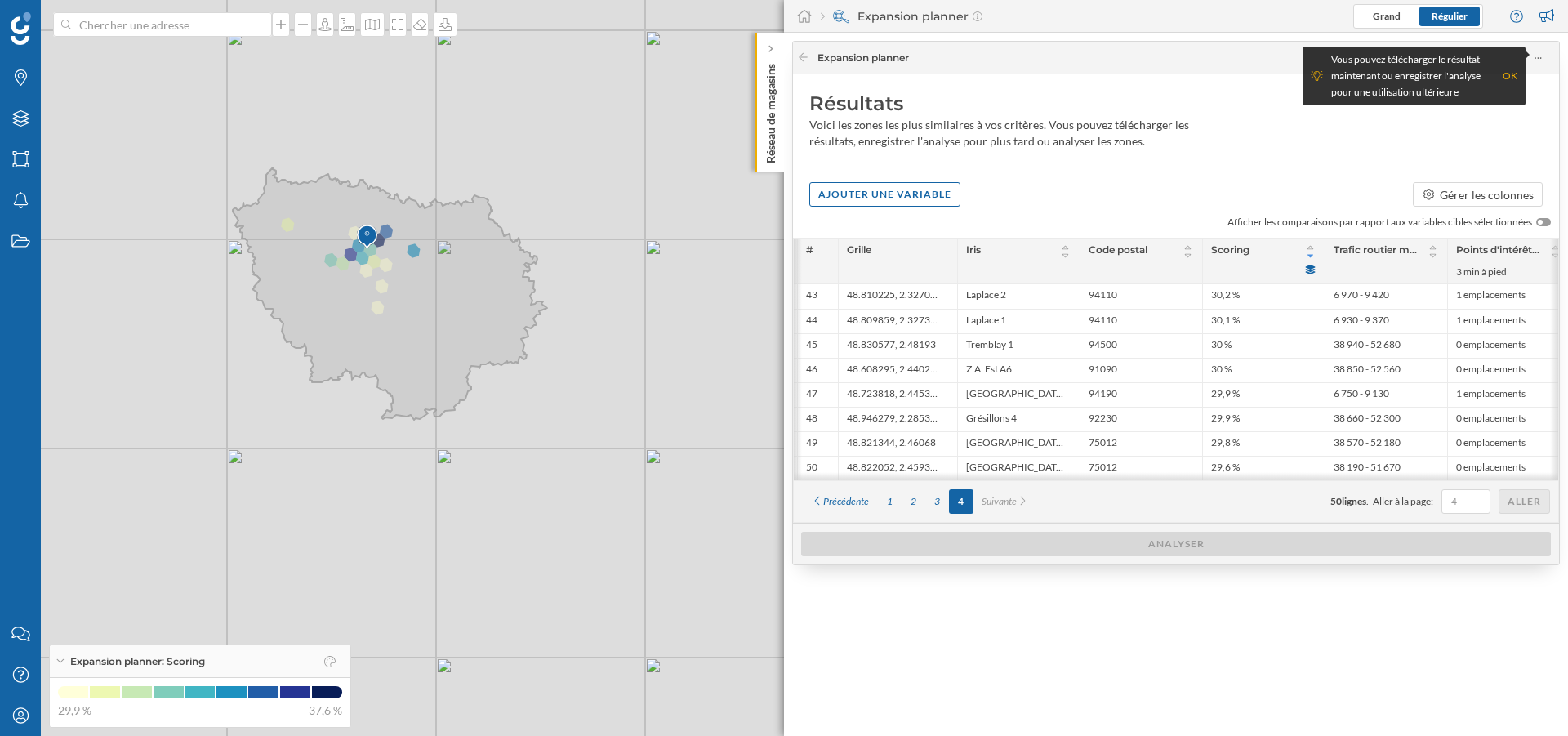
click at [894, 506] on div "1" at bounding box center [890, 502] width 24 height 25
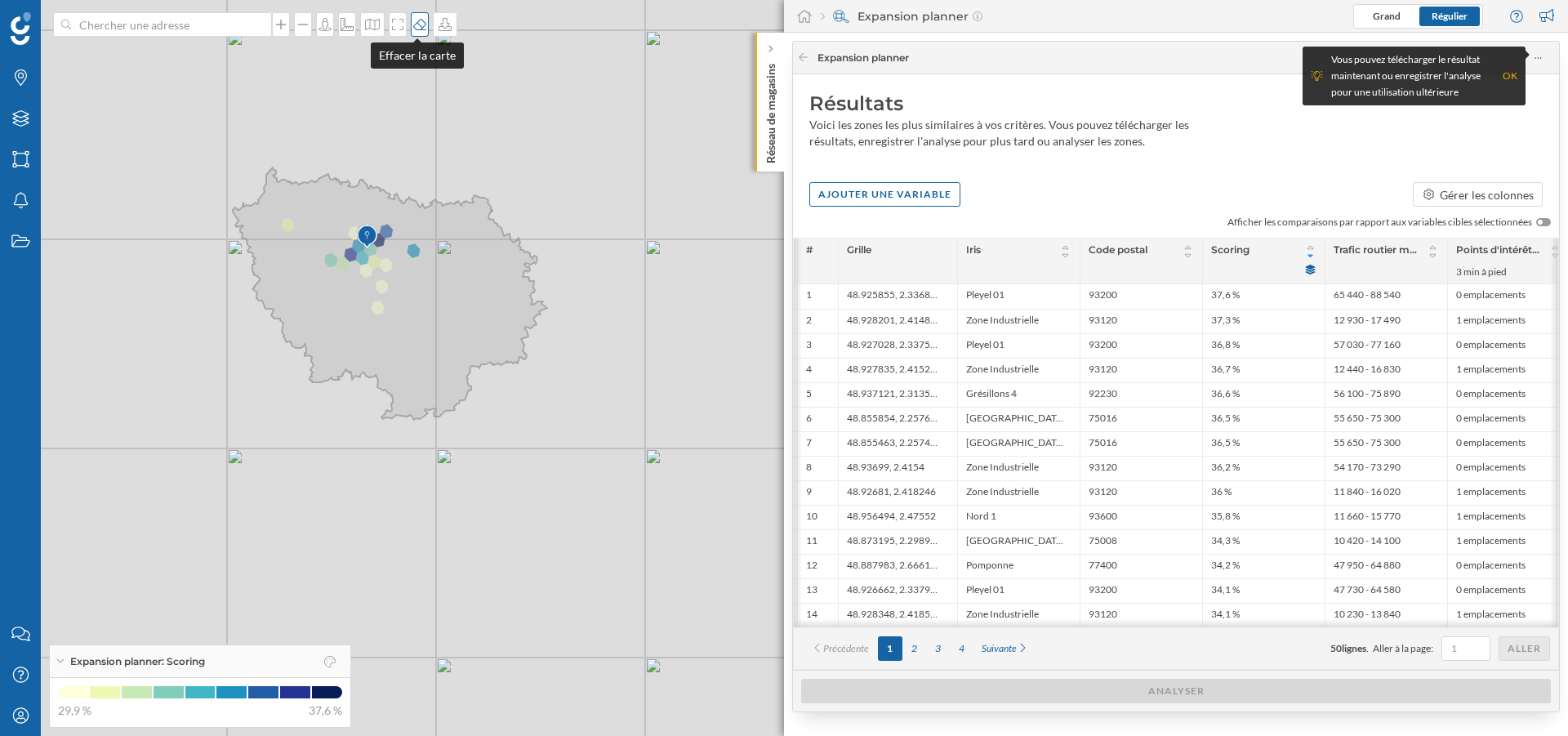
click at [418, 31] on div at bounding box center [419, 25] width 18 height 25
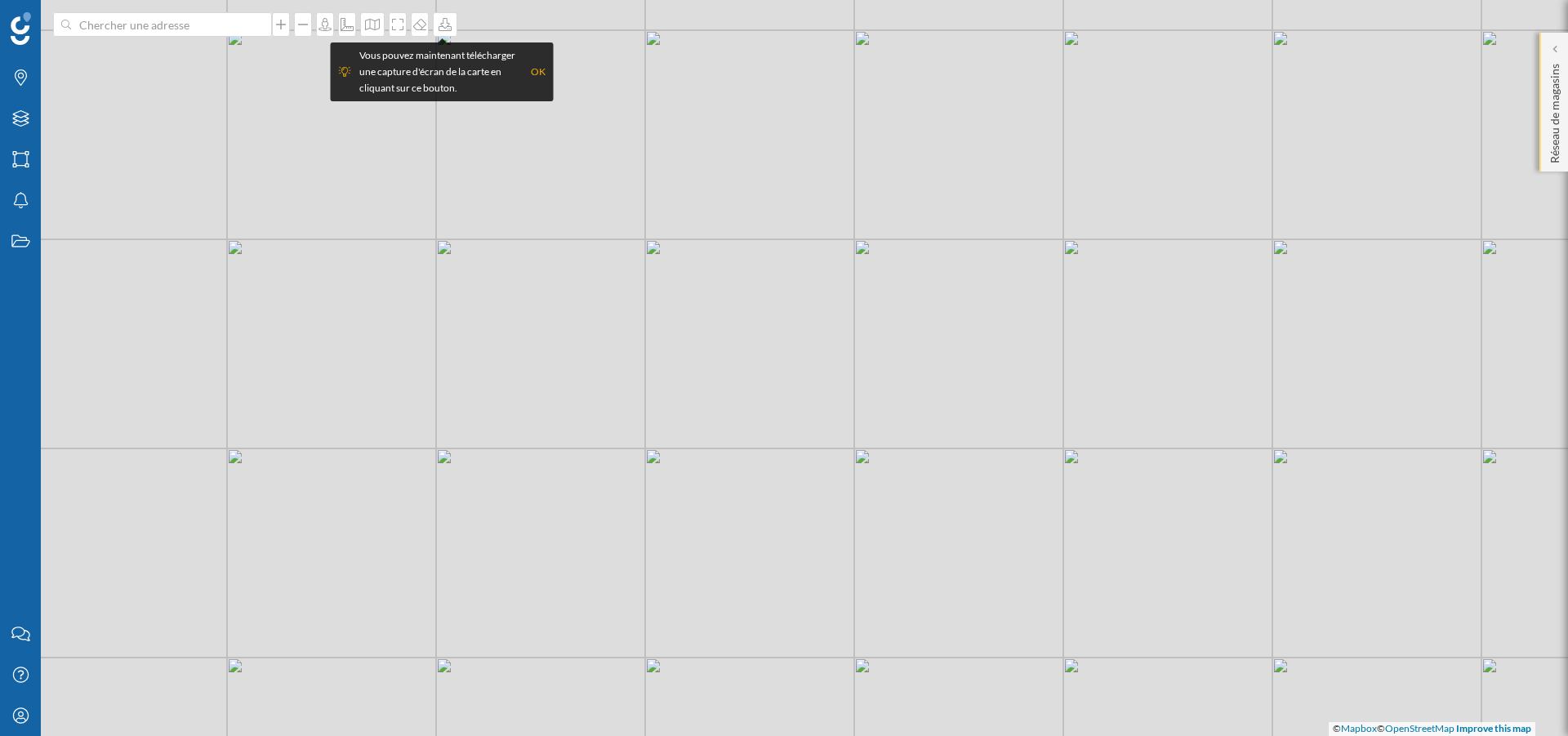
click at [1554, 62] on p "Réseau de magasins" at bounding box center [1555, 110] width 16 height 106
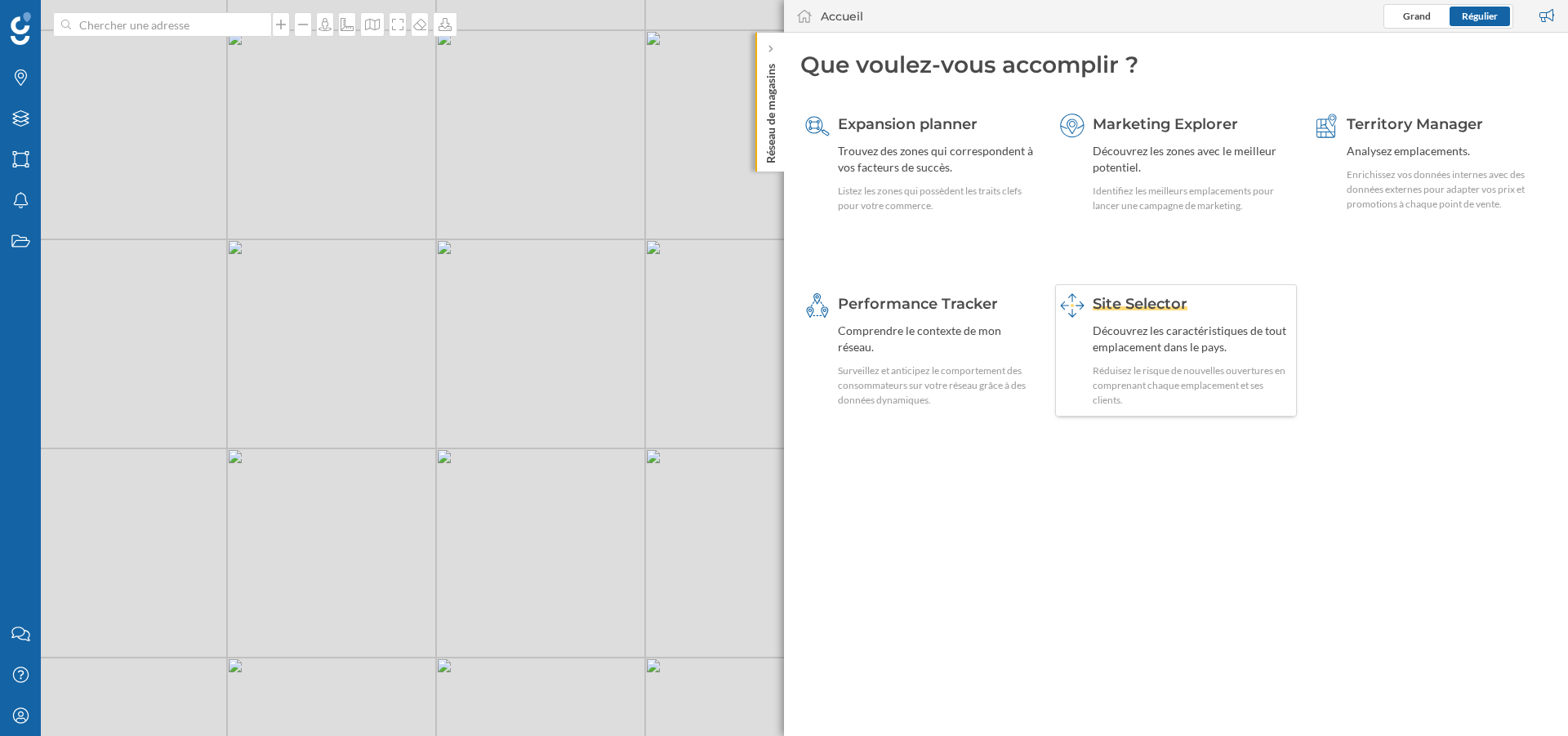
click at [1154, 297] on span "Site Selector" at bounding box center [1140, 304] width 95 height 18
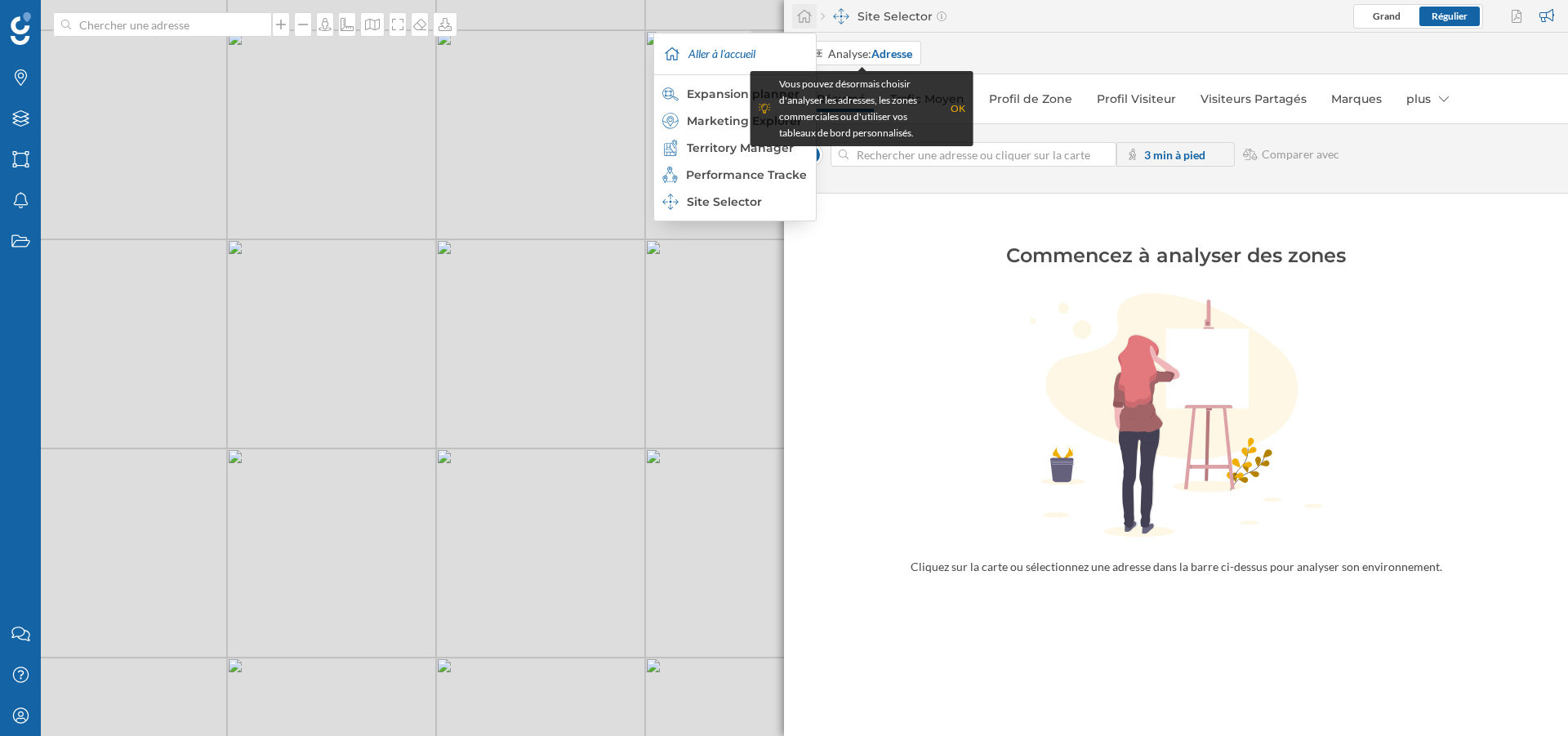
click at [804, 22] on icon at bounding box center [803, 15] width 16 height 14
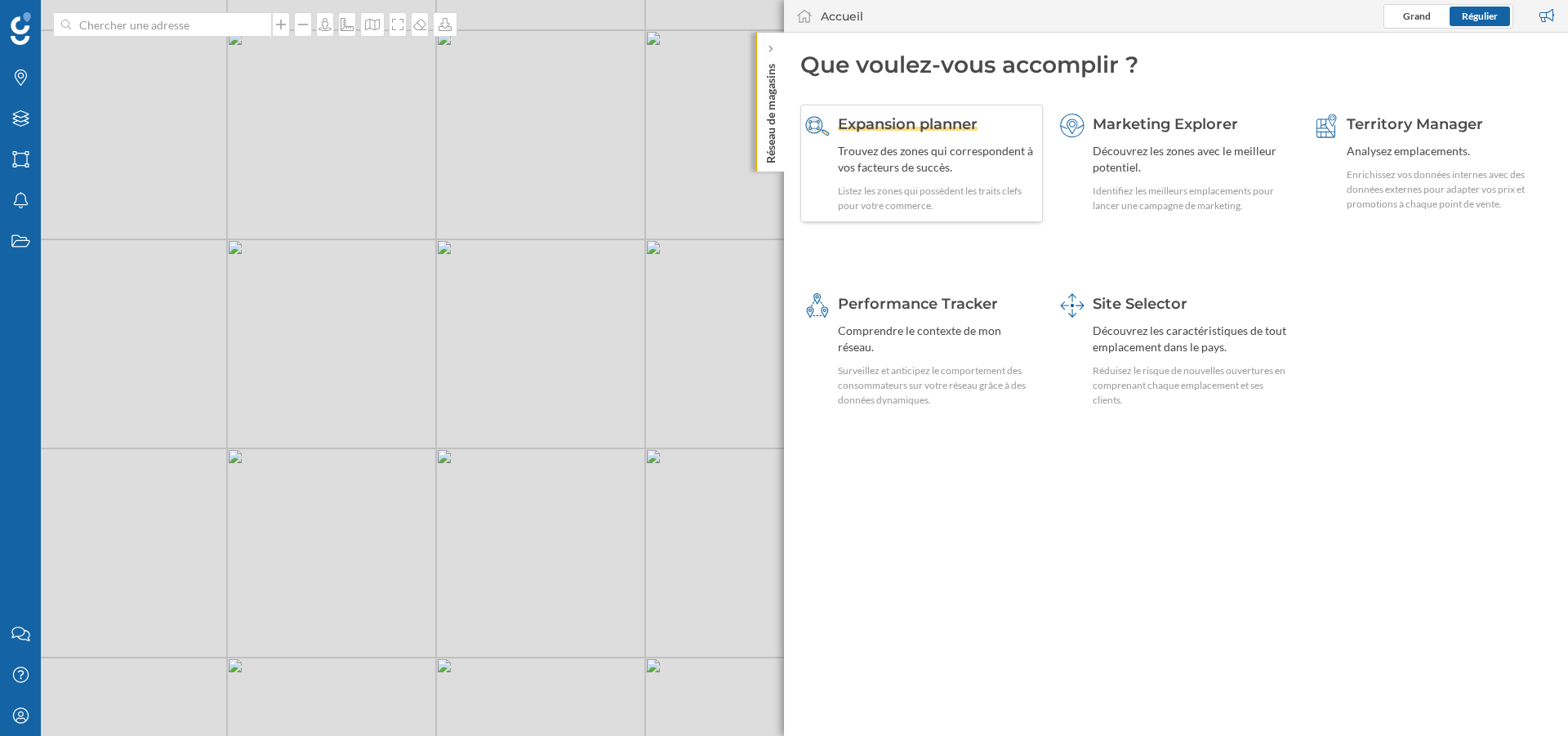
click at [852, 157] on div "Trouvez des zones qui correspondent à vos facteurs de succès." at bounding box center [937, 159] width 200 height 32
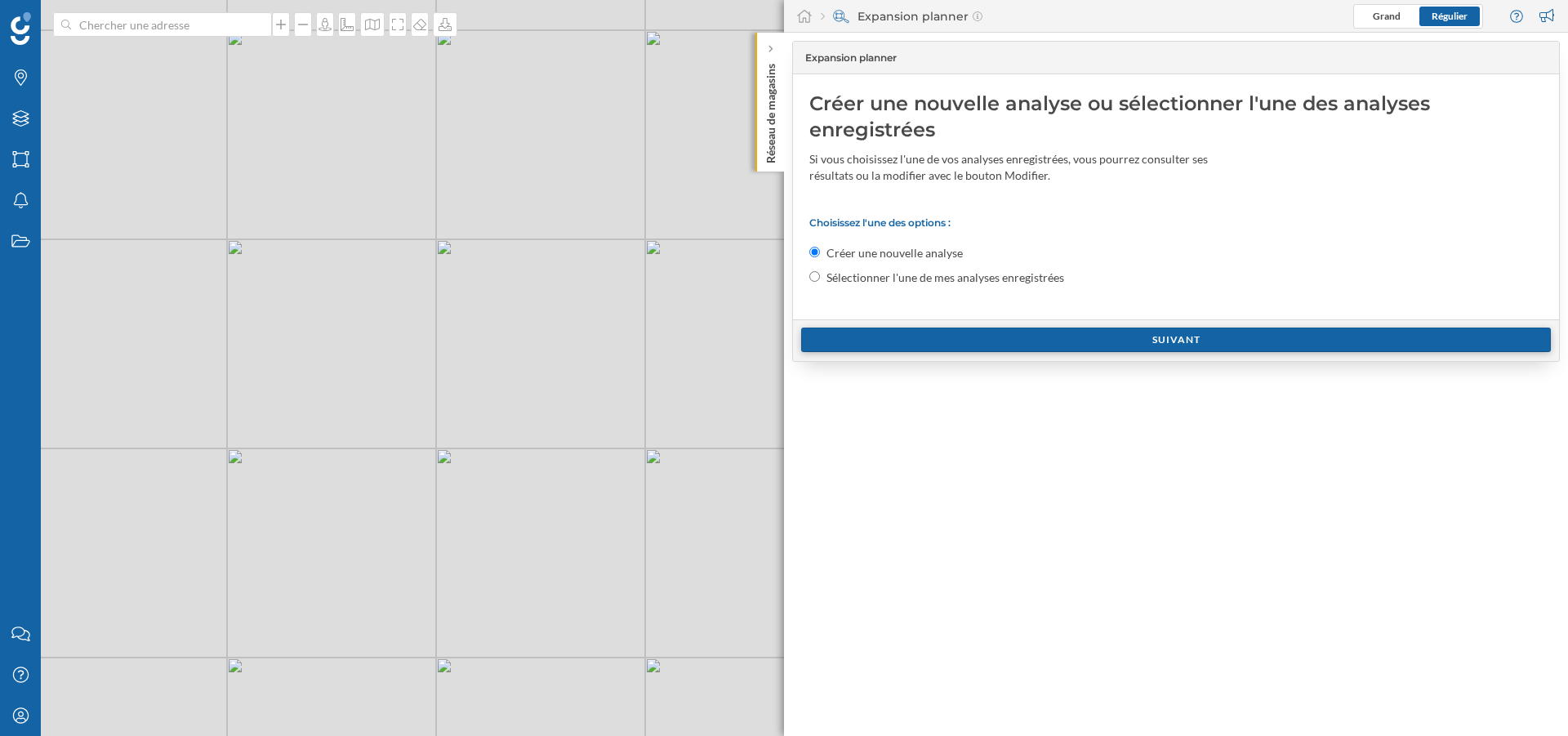
click at [964, 345] on div "Suivant" at bounding box center [1176, 340] width 749 height 25
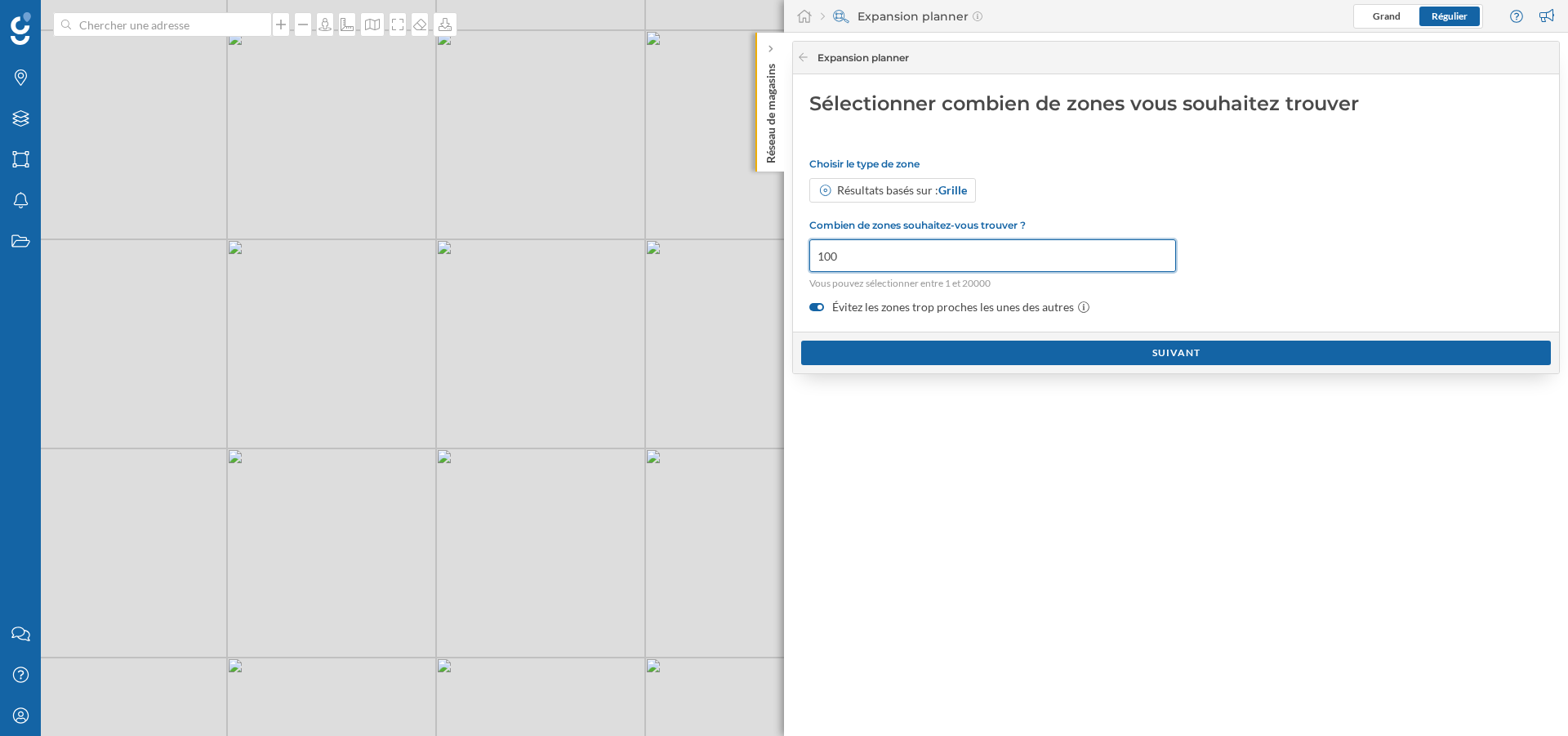
click at [887, 262] on input "100" at bounding box center [992, 255] width 367 height 32
type input "1"
type input "50"
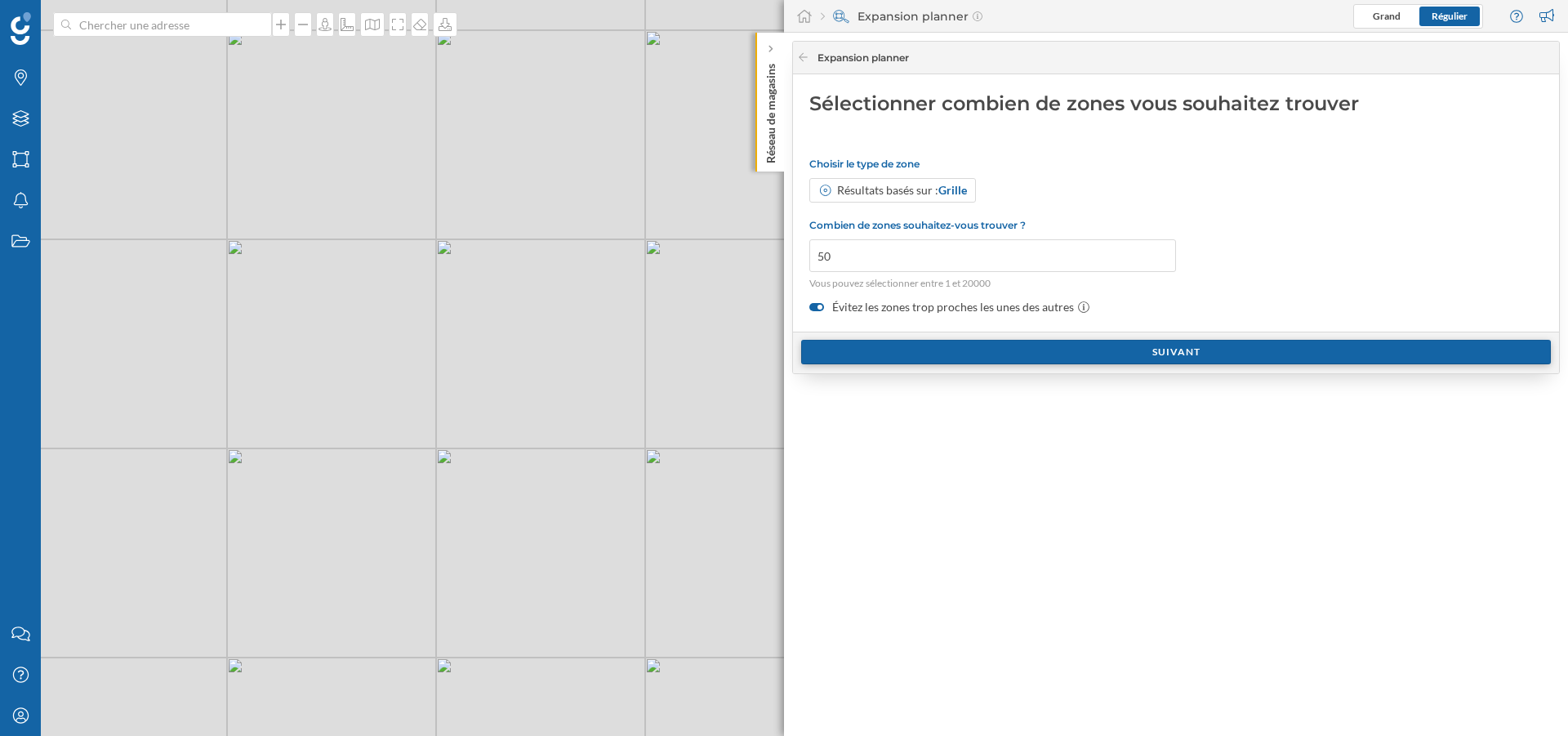
click at [933, 352] on div "Suivant" at bounding box center [1176, 352] width 749 height 25
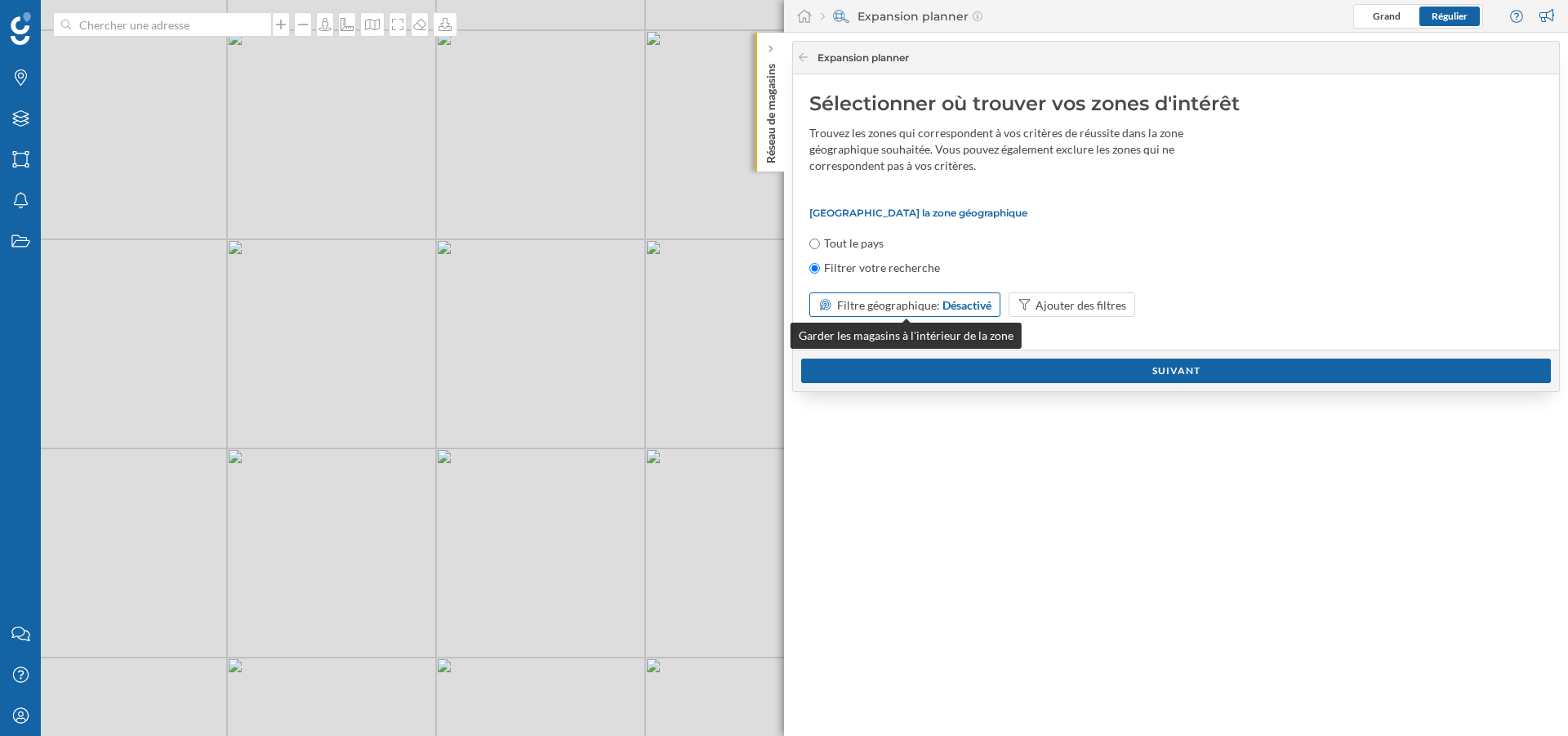
click at [976, 309] on div "Désactivé" at bounding box center [968, 305] width 49 height 17
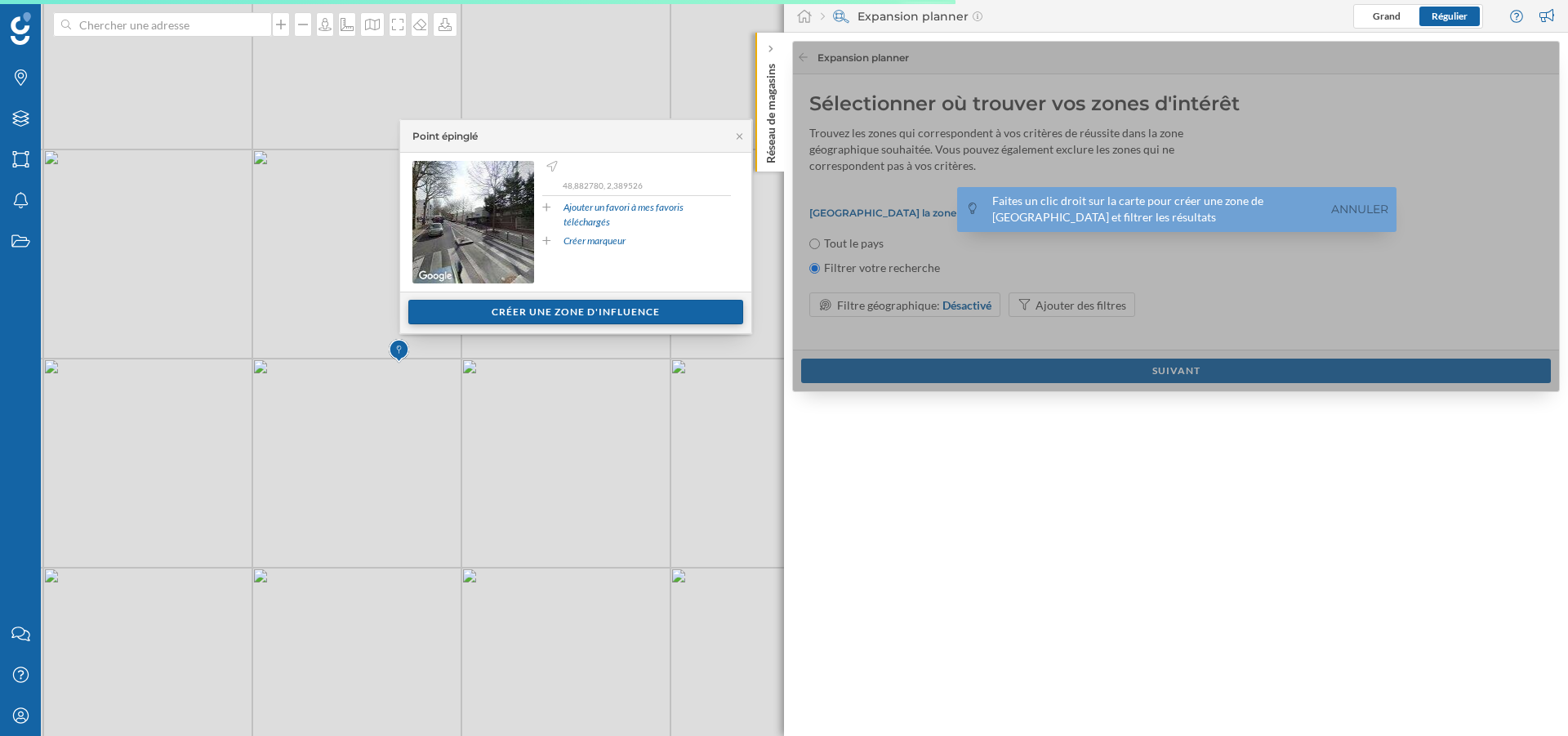
click at [559, 319] on div "Créer une zone d'influence" at bounding box center [576, 312] width 335 height 25
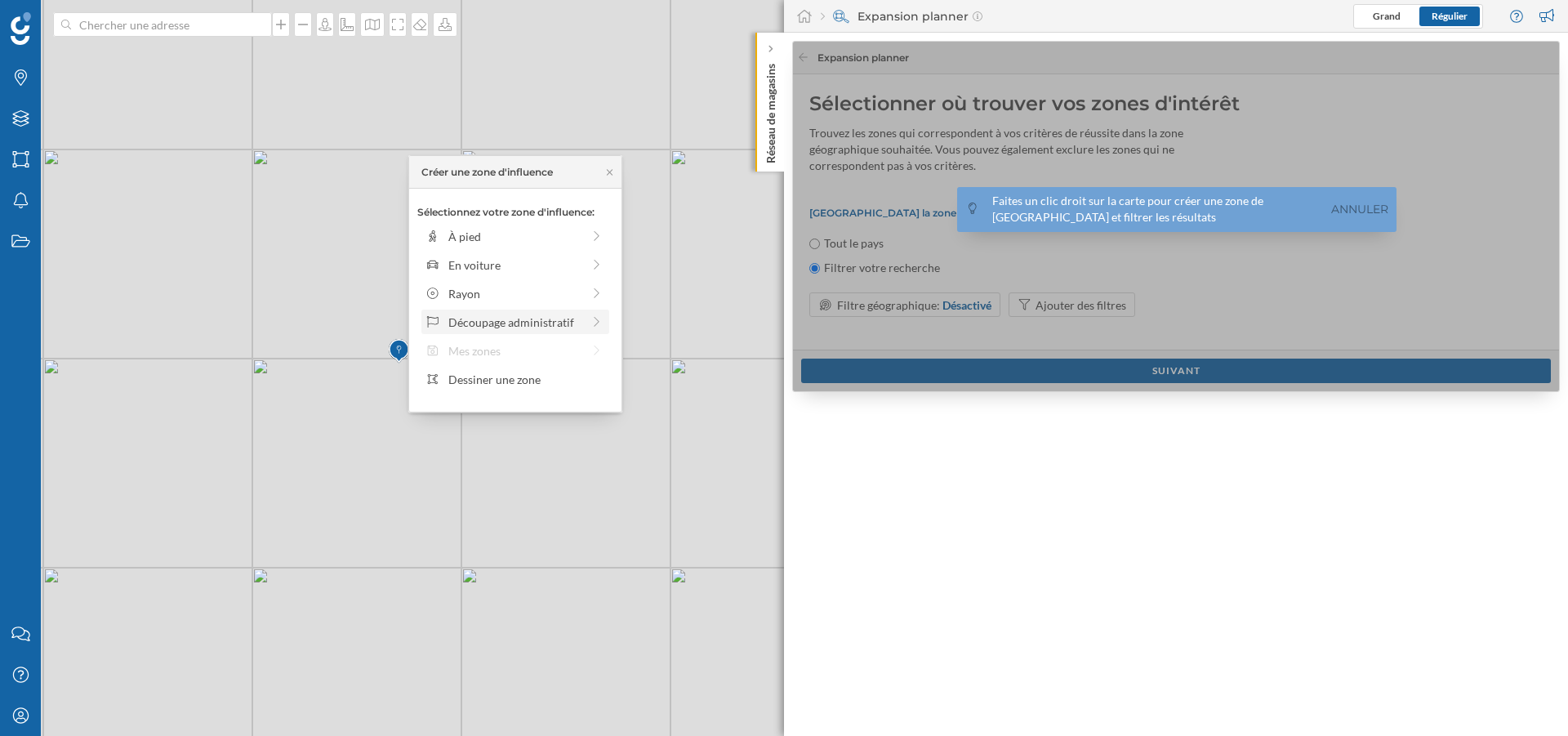
click at [518, 316] on div "Découpage administratif" at bounding box center [515, 322] width 133 height 17
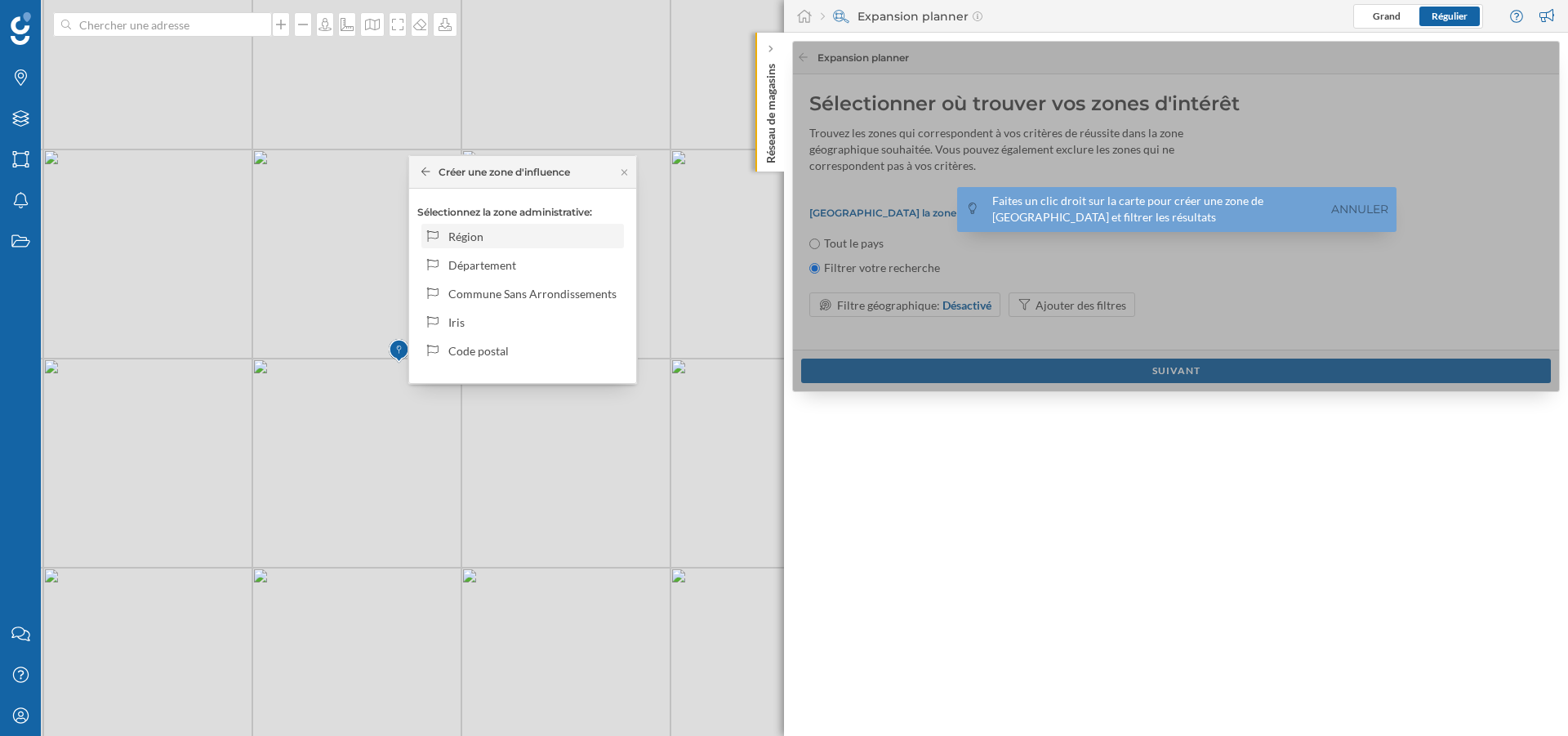
click at [579, 248] on div "Région" at bounding box center [523, 236] width 203 height 25
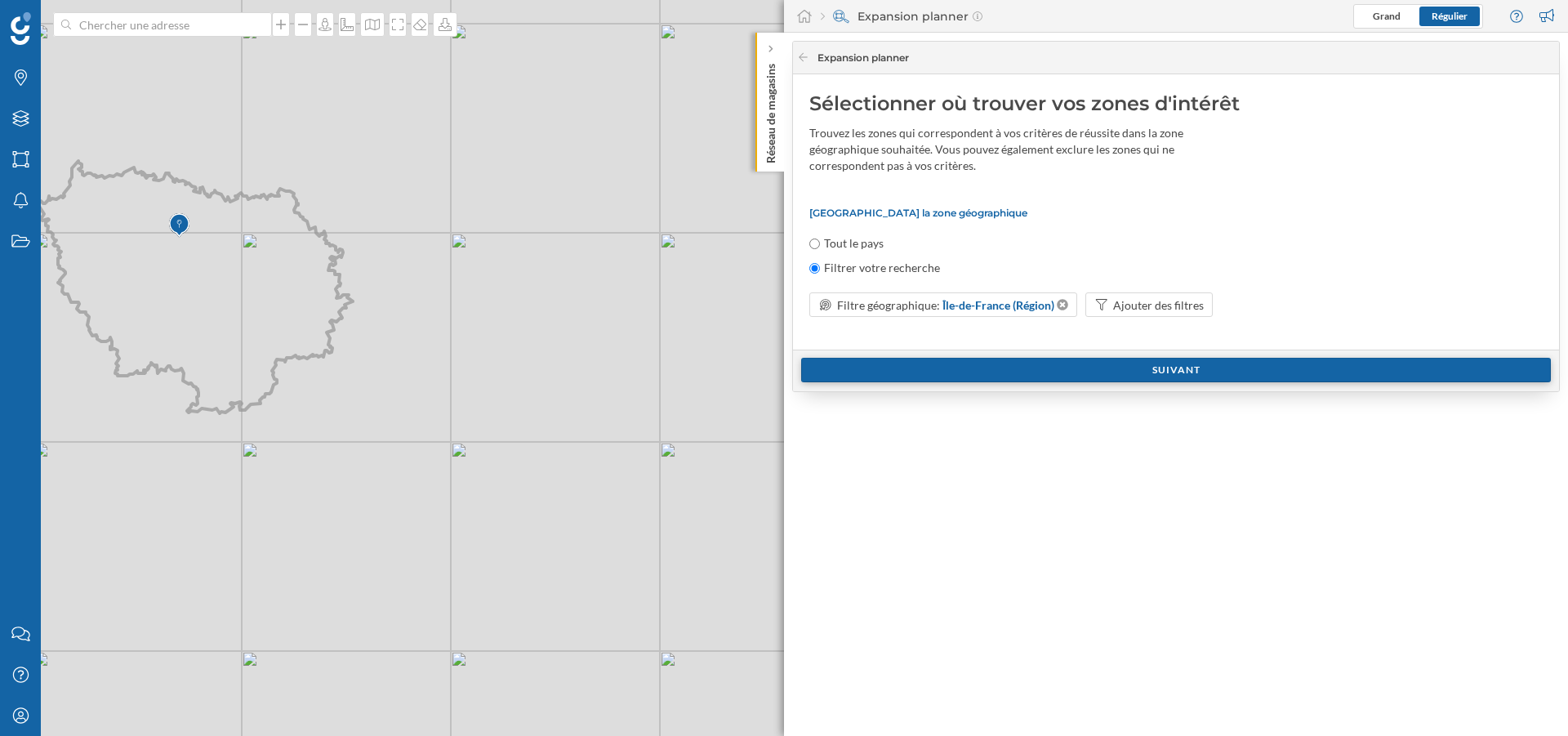
click at [975, 371] on div "Suivant" at bounding box center [1176, 370] width 749 height 25
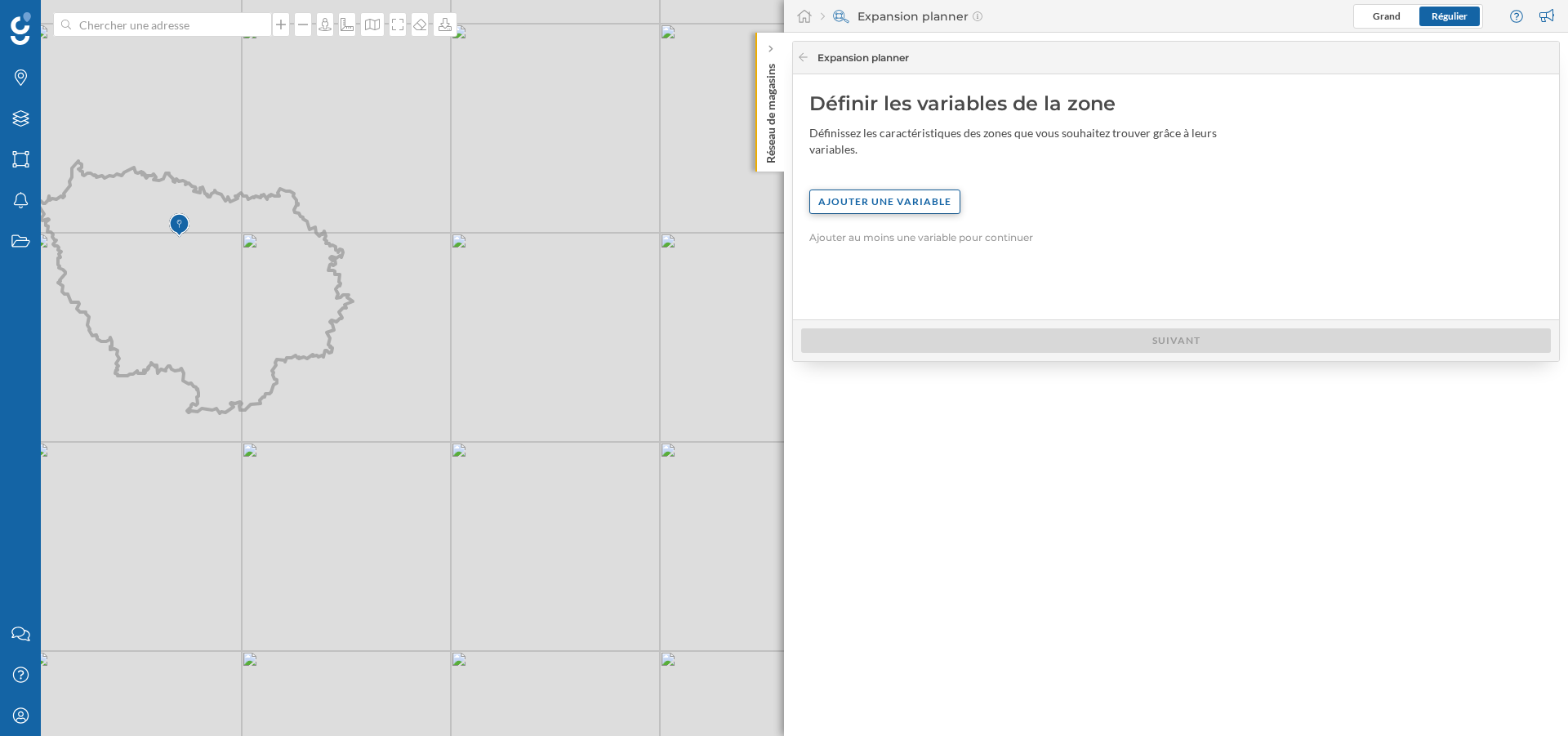
click at [895, 208] on div "Ajouter une variable" at bounding box center [884, 202] width 151 height 25
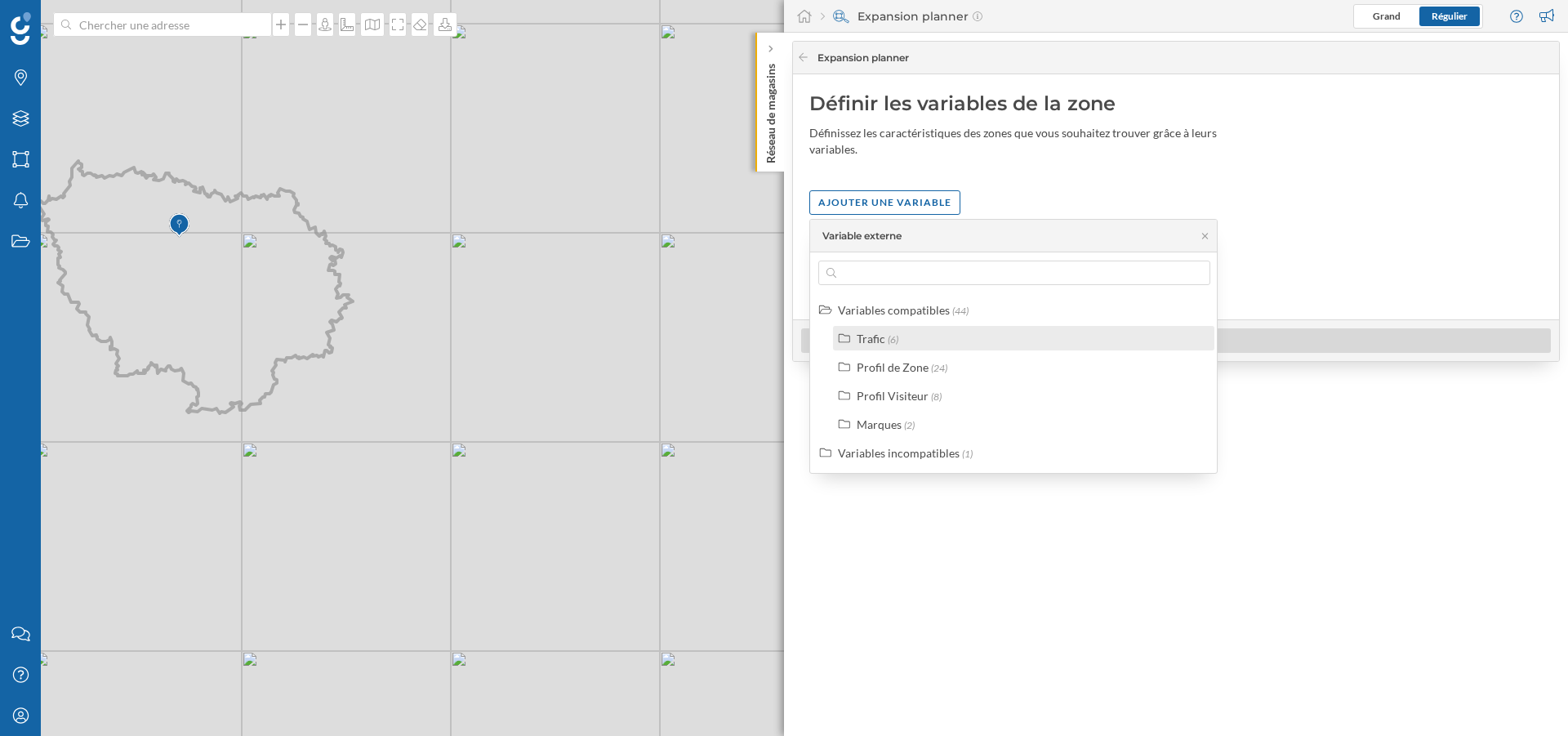
click at [891, 341] on span "(6)" at bounding box center [893, 339] width 10 height 12
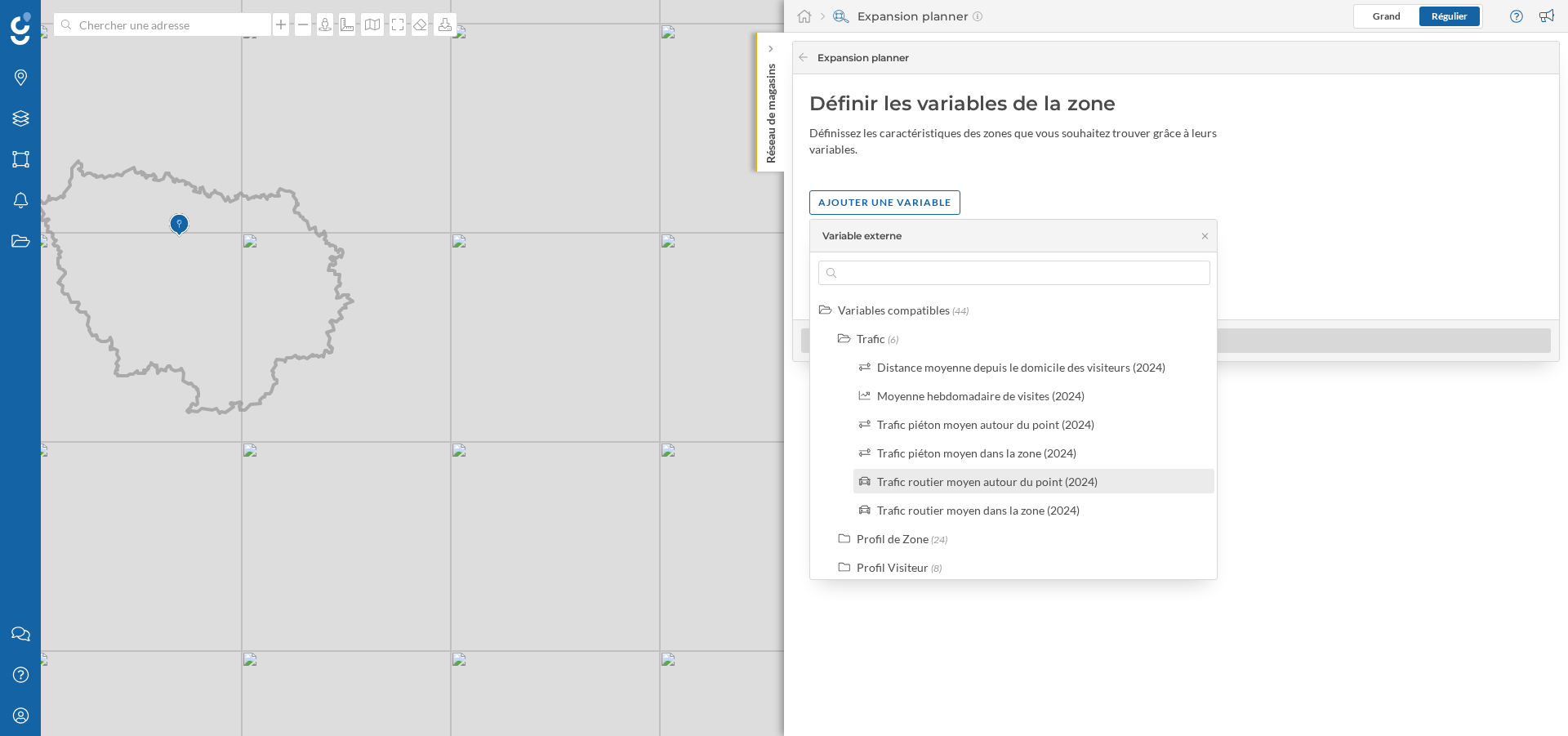
click at [912, 485] on div "Trafic routier moyen autour du point (2024)" at bounding box center [987, 481] width 220 height 14
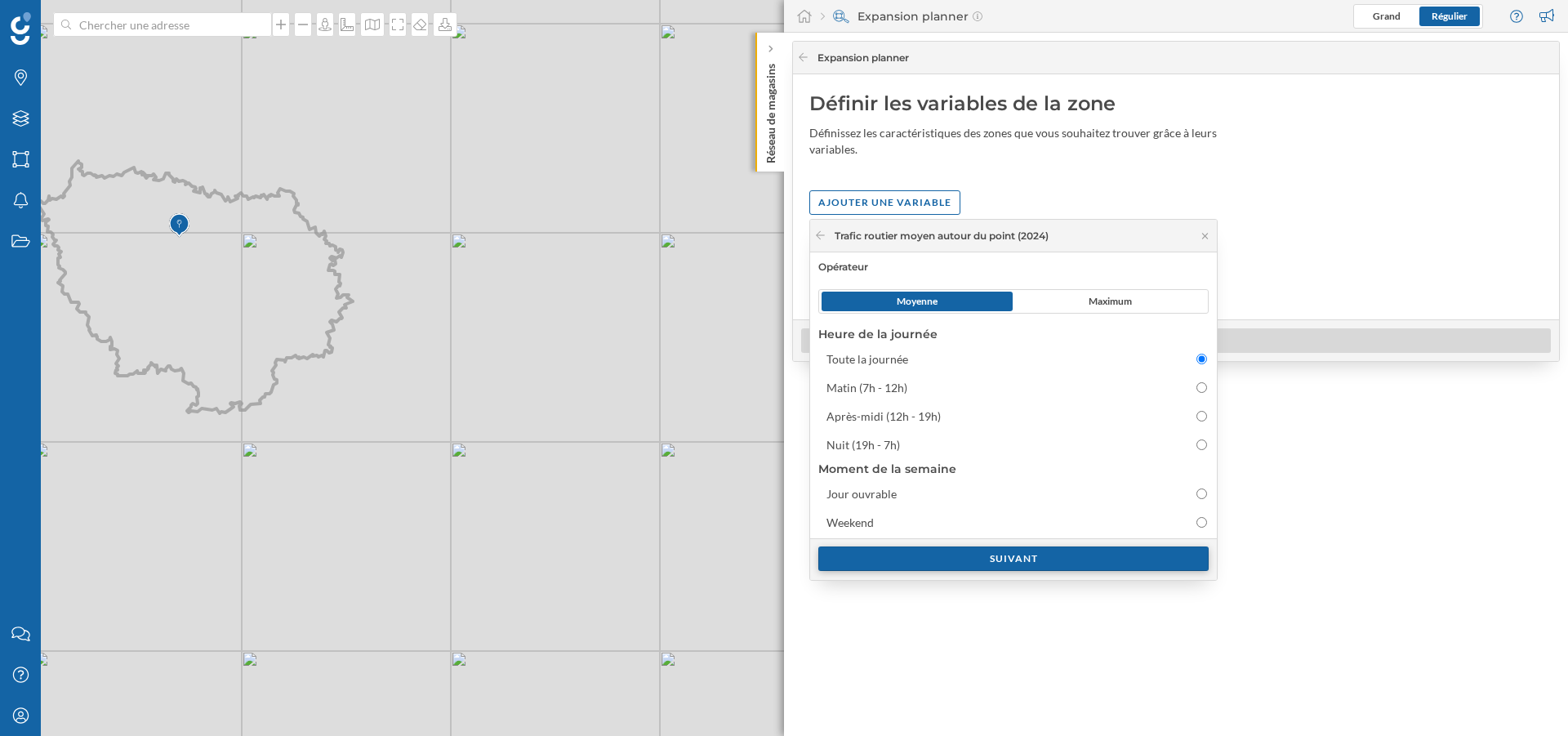
click at [1010, 560] on div "Suivant" at bounding box center [1014, 559] width 391 height 25
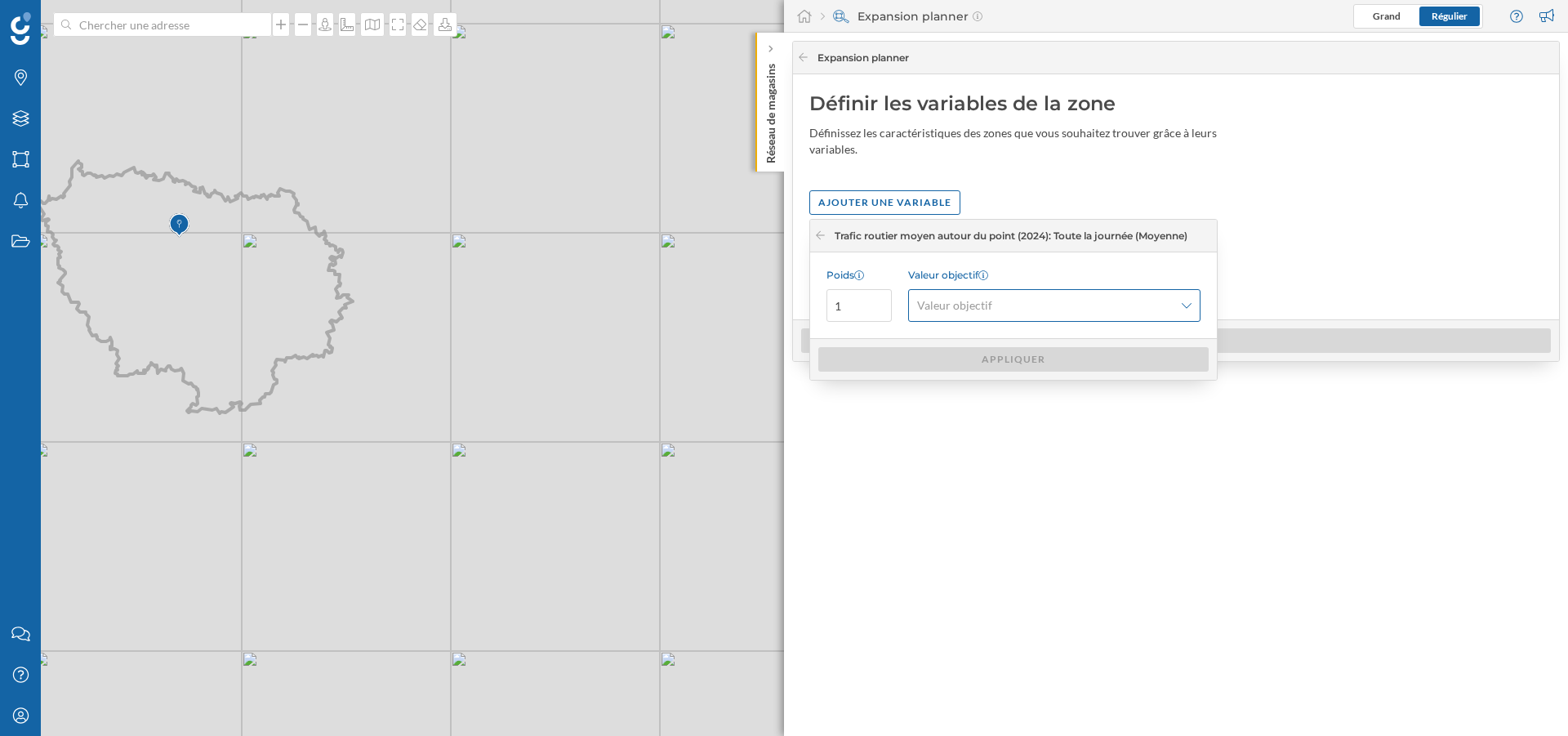
click at [989, 299] on span "Valeur objectif" at bounding box center [954, 304] width 75 height 16
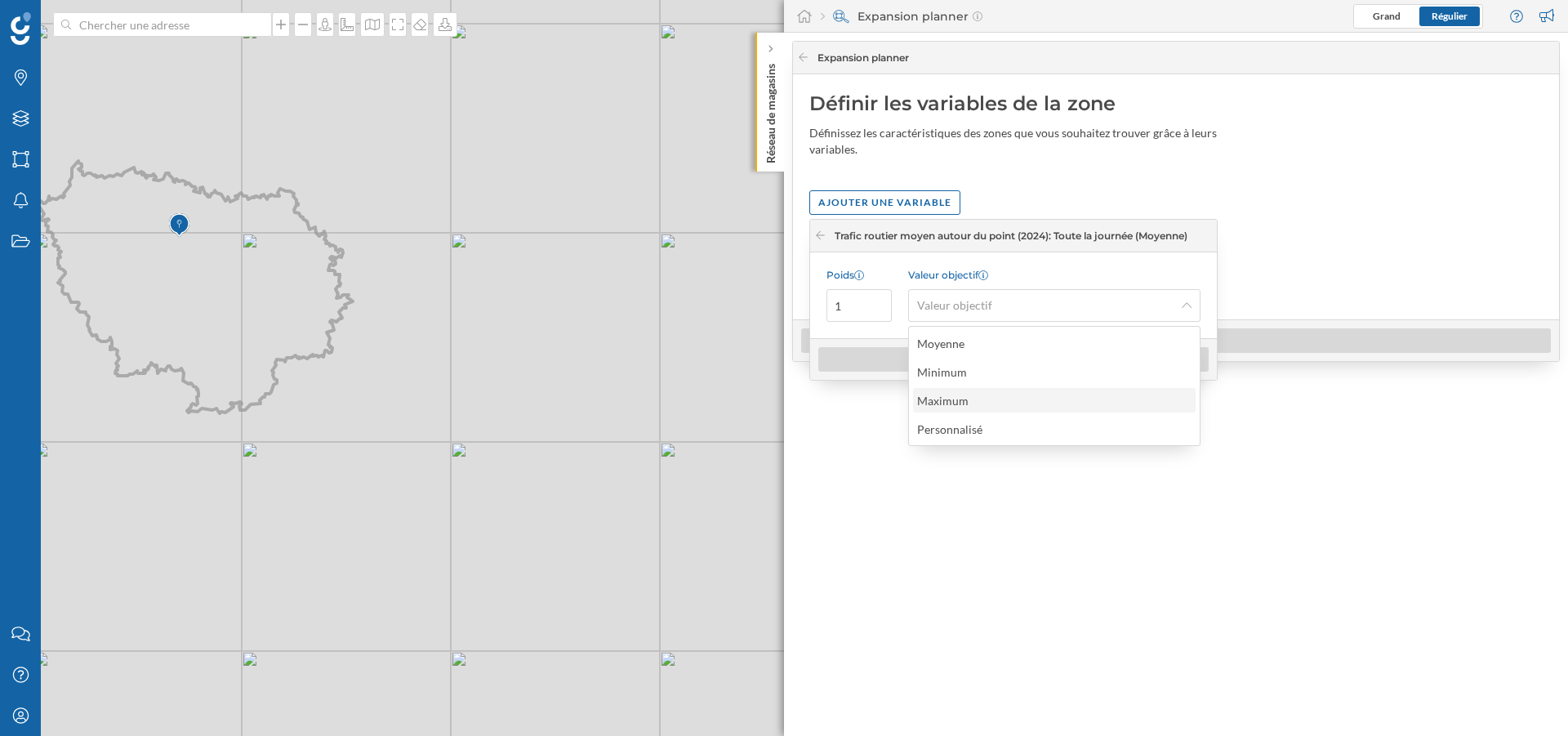
click at [968, 399] on div "Maximum" at bounding box center [947, 400] width 60 height 17
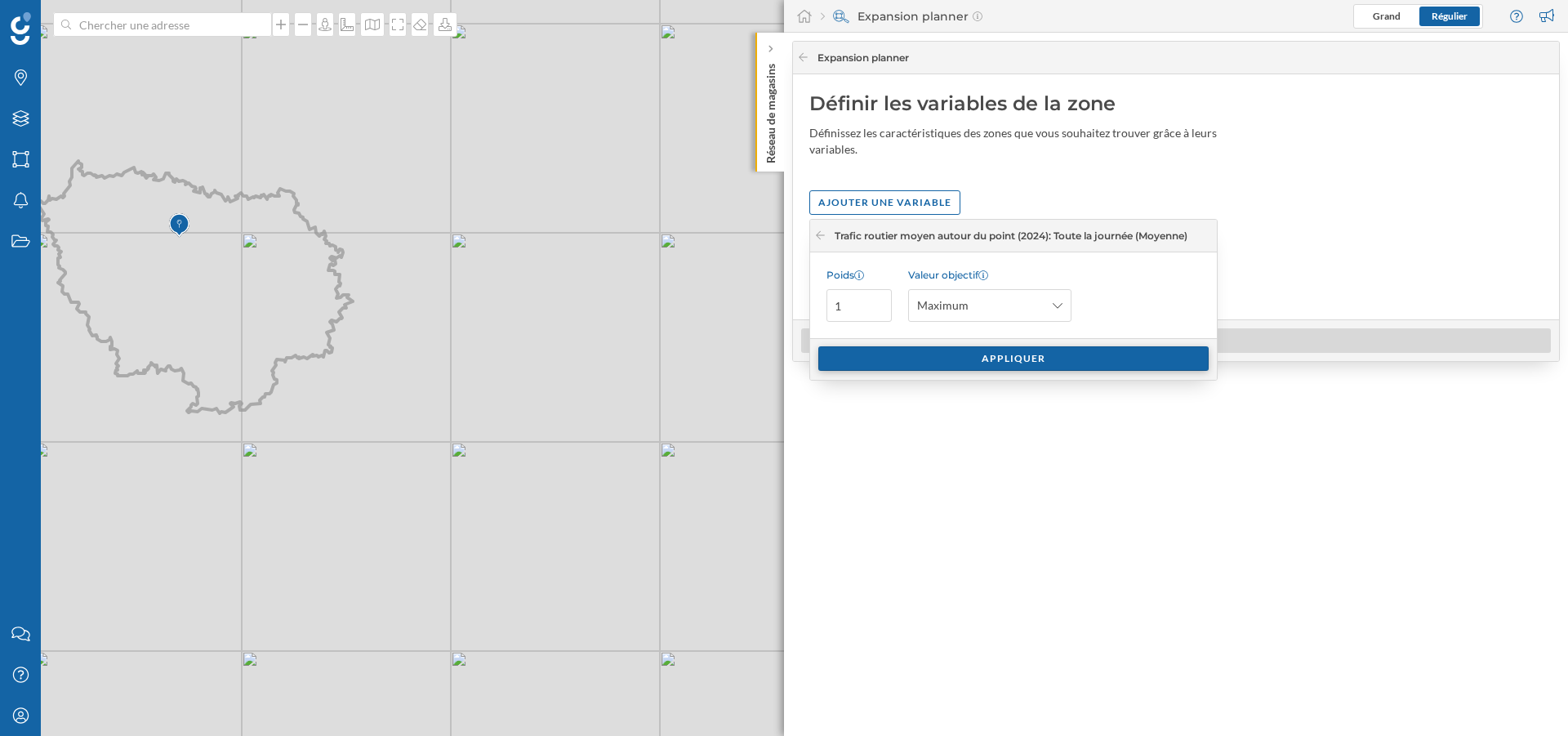
click at [1024, 357] on div "Appliquer" at bounding box center [1014, 359] width 391 height 25
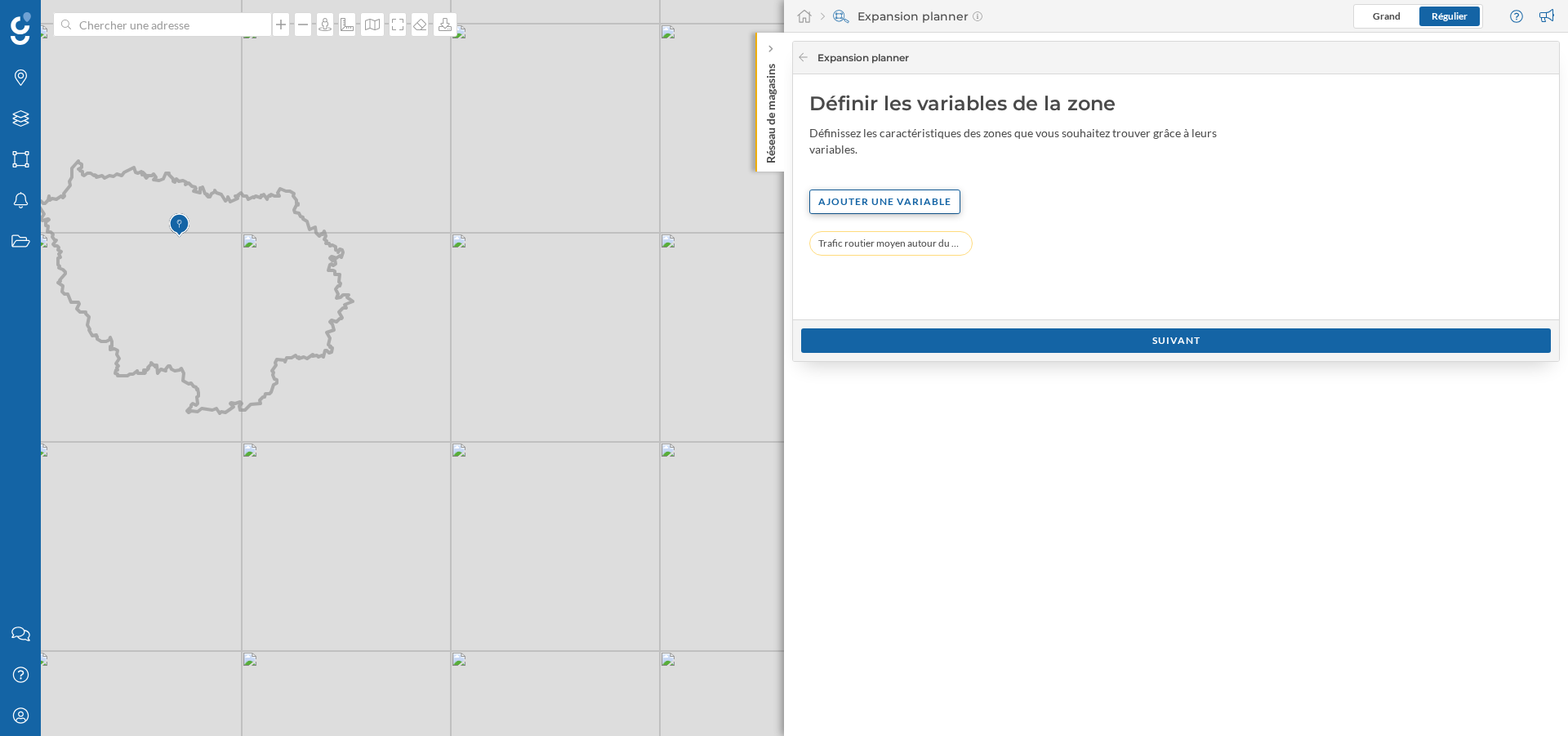
click at [922, 204] on div "Ajouter une variable" at bounding box center [884, 202] width 151 height 25
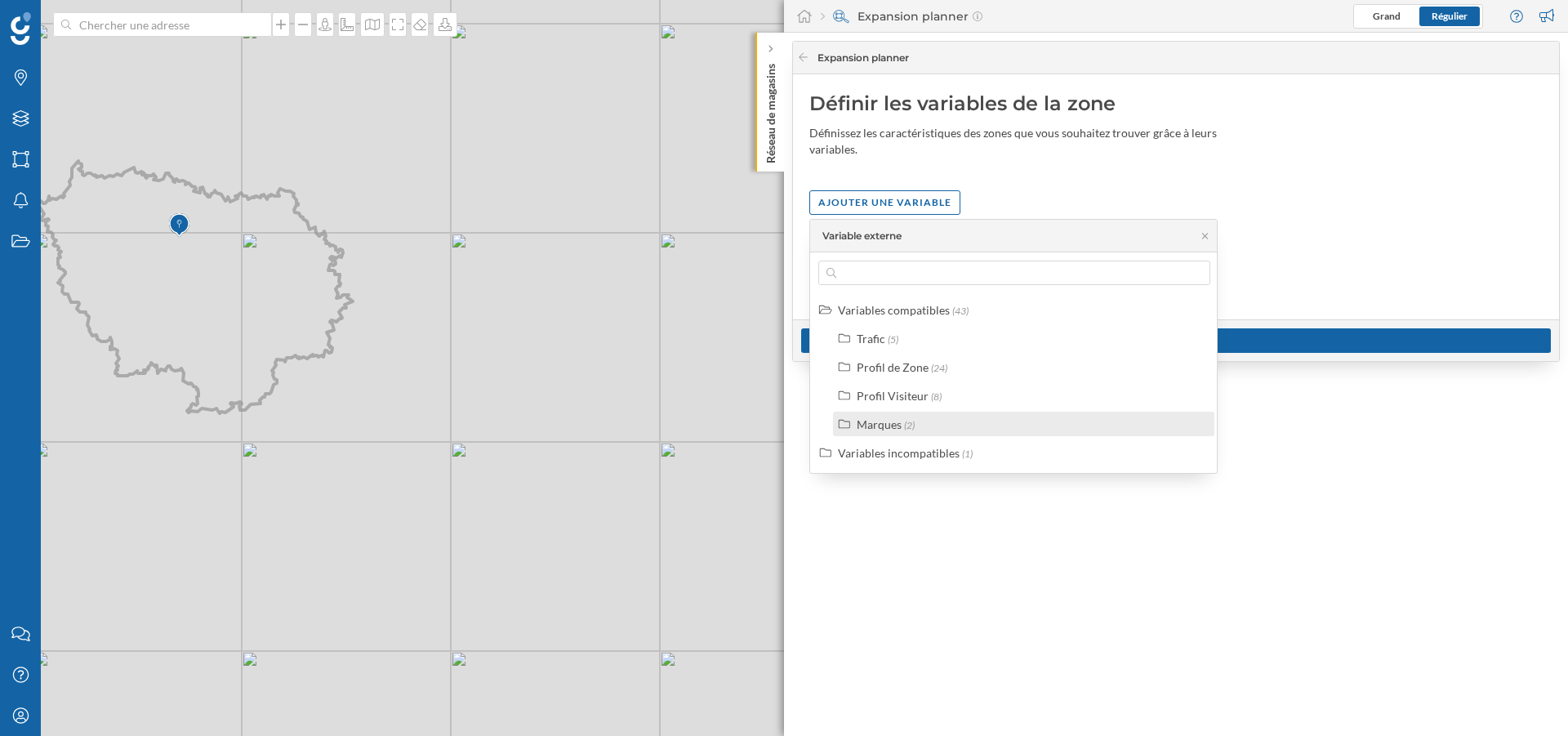
click at [876, 422] on div "Marques" at bounding box center [878, 424] width 45 height 14
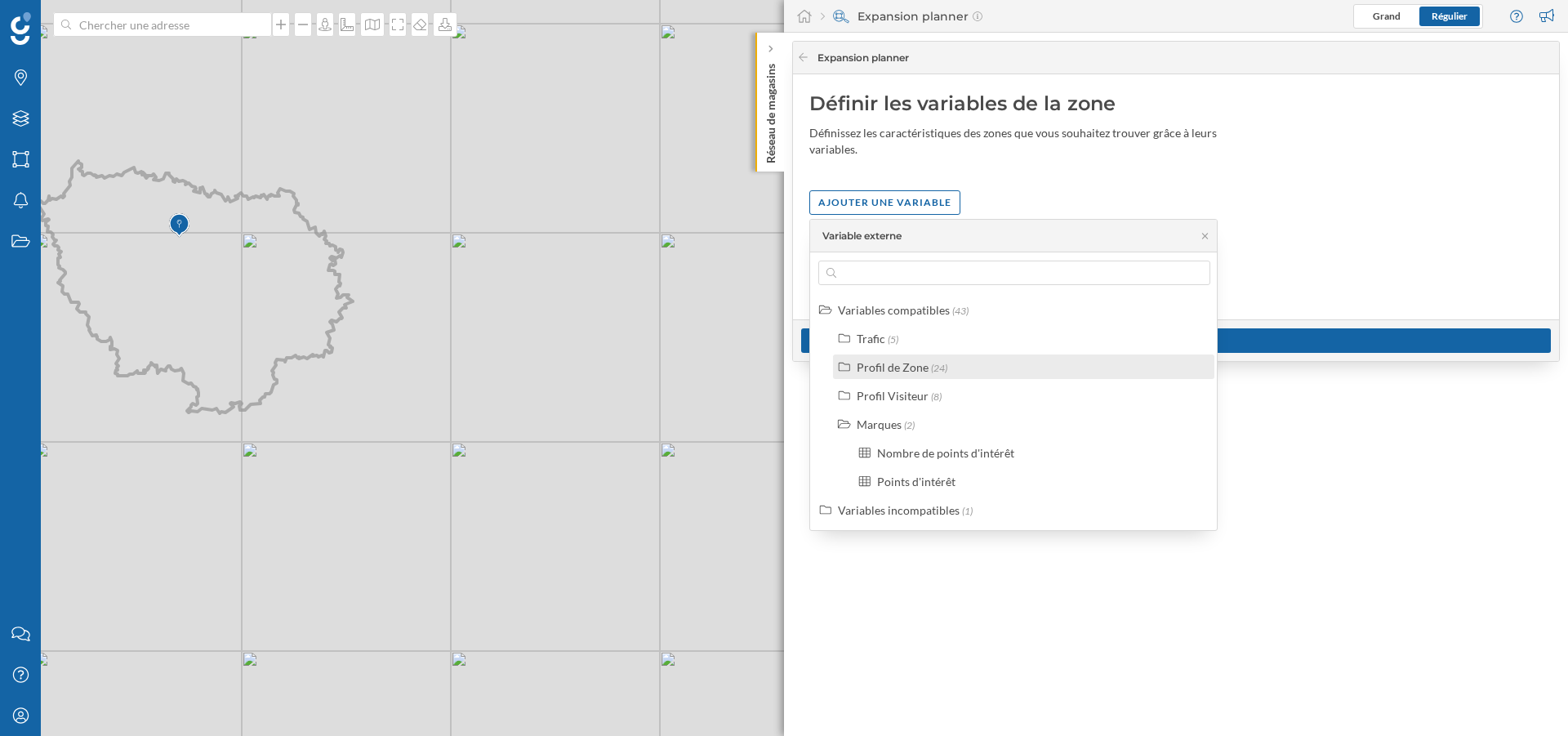
click at [880, 365] on div "Profil de Zone" at bounding box center [893, 367] width 72 height 14
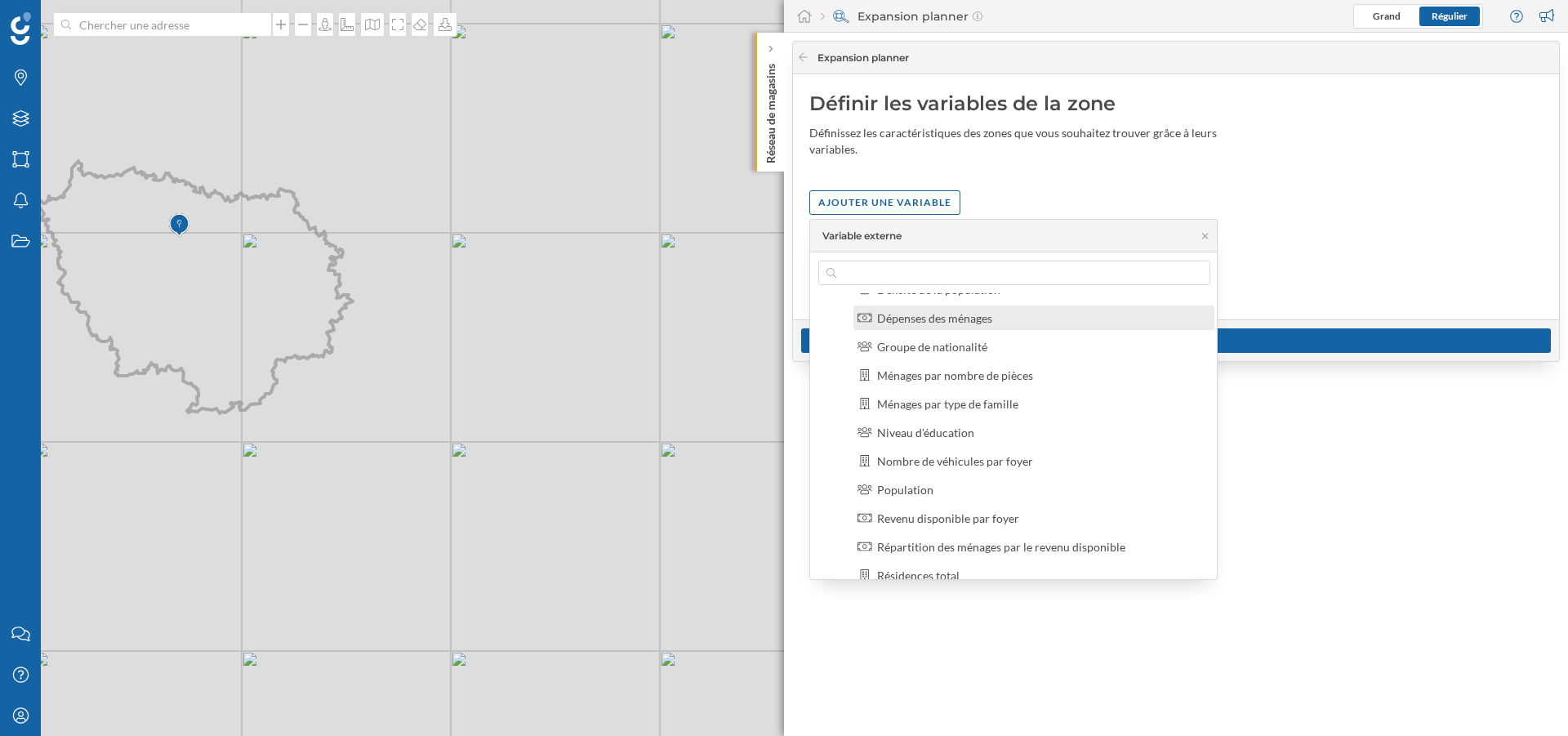
scroll to position [147, 0]
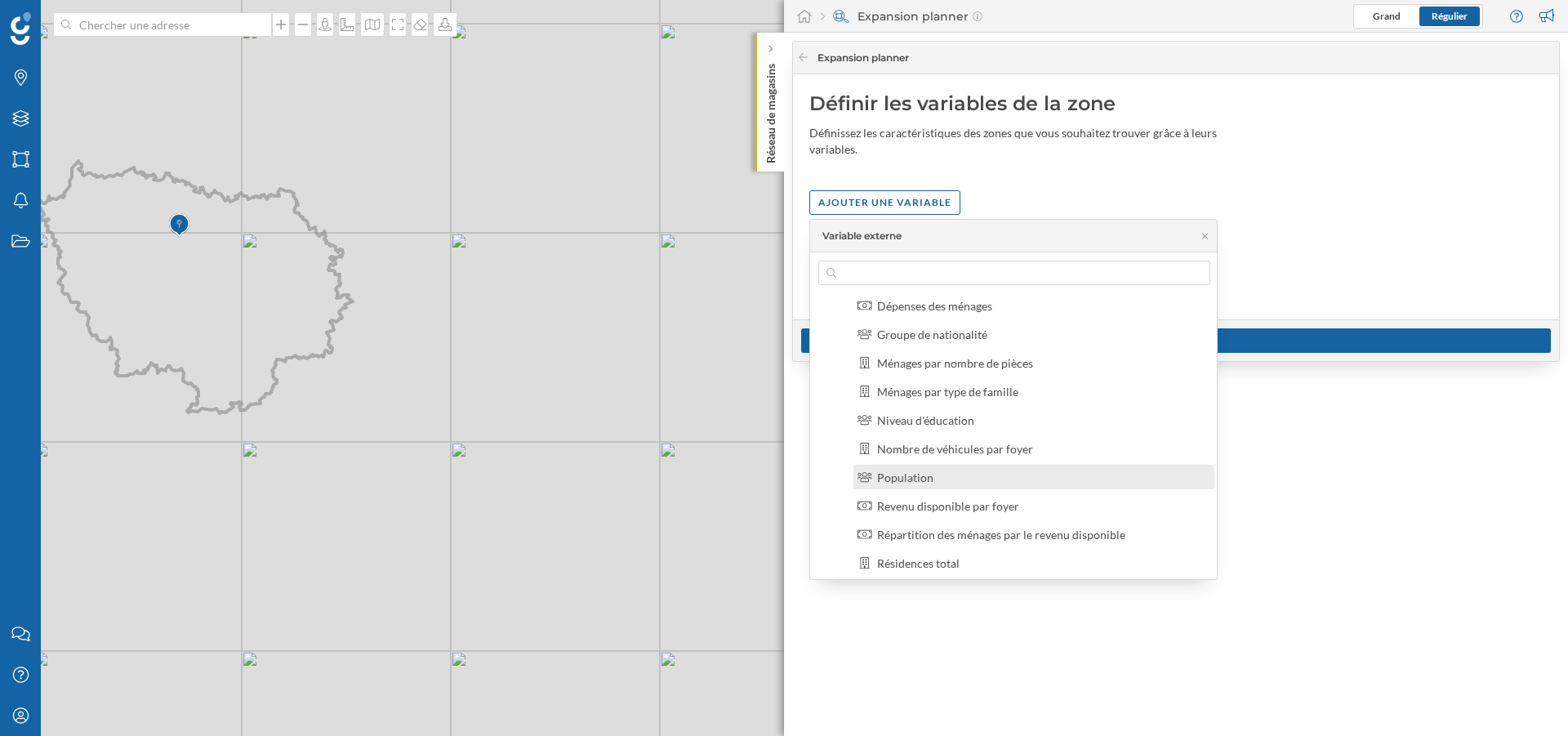
click at [1022, 477] on div "Population" at bounding box center [1041, 477] width 327 height 17
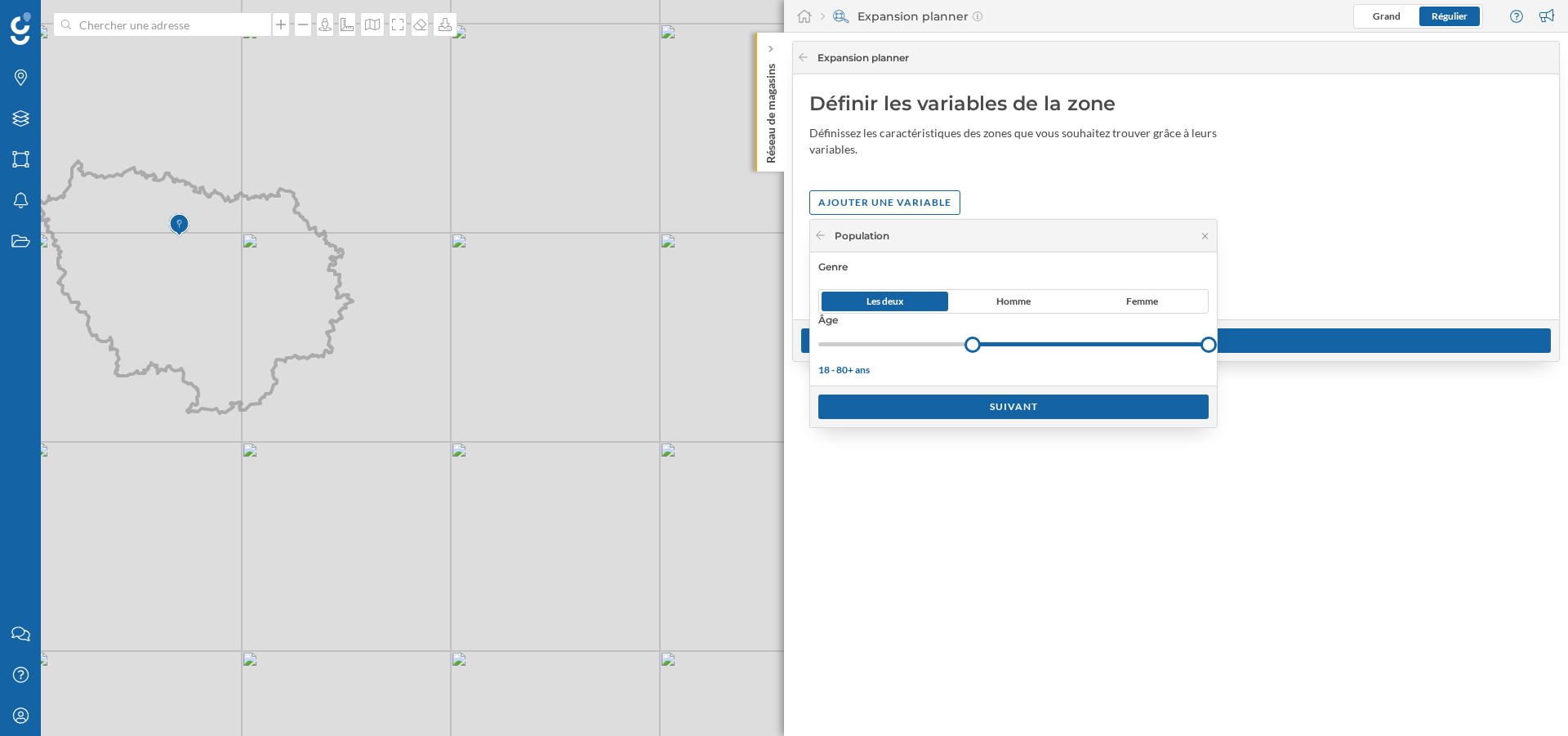
drag, startPoint x: 821, startPoint y: 342, endPoint x: 972, endPoint y: 343, distance: 151.0
click at [972, 343] on div at bounding box center [972, 344] width 16 height 16
drag, startPoint x: 1213, startPoint y: 342, endPoint x: 1060, endPoint y: 345, distance: 153.0
click at [1060, 345] on div at bounding box center [1059, 344] width 16 height 16
click at [1025, 412] on div "Suivant" at bounding box center [1014, 406] width 391 height 25
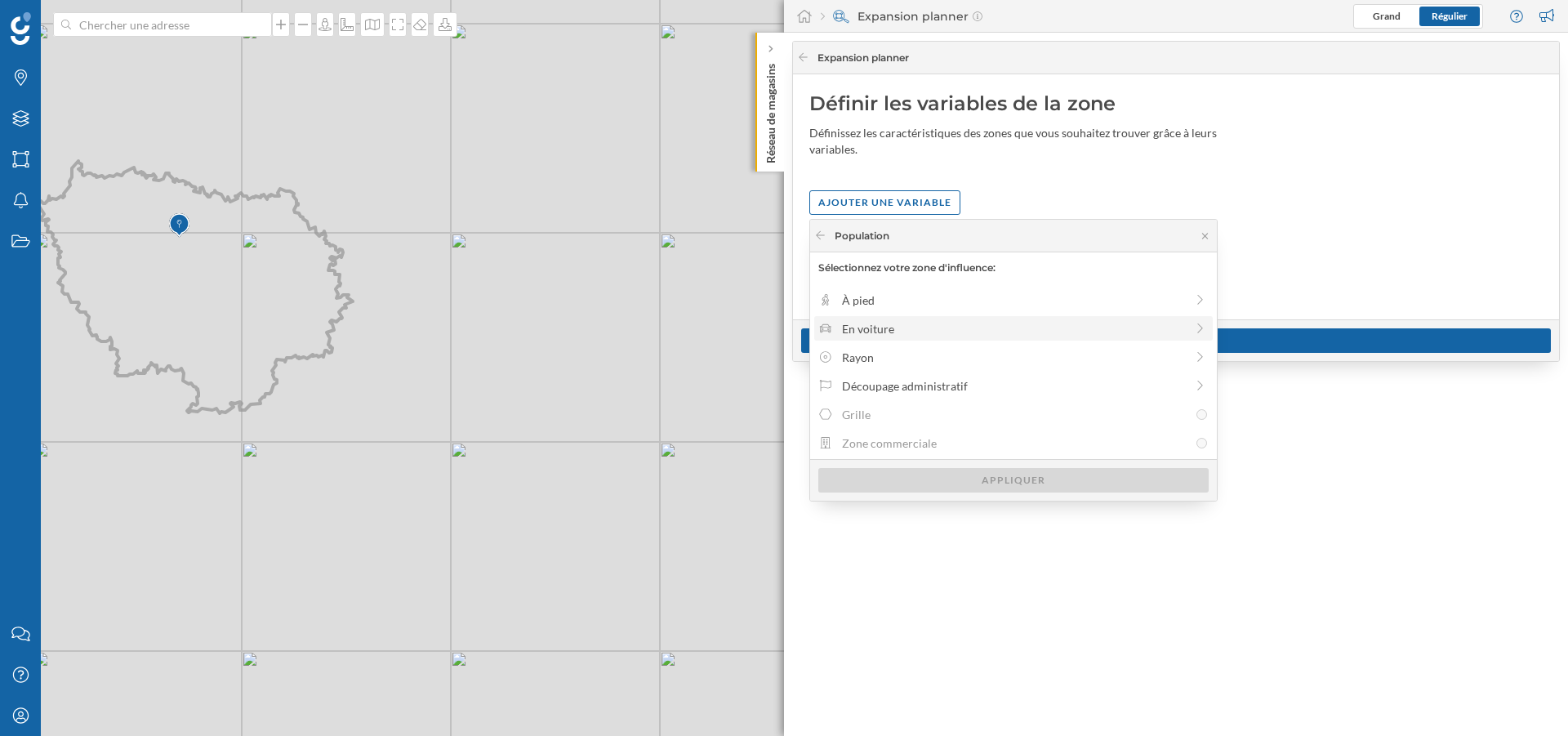
click at [894, 322] on div "En voiture" at bounding box center [1014, 329] width 343 height 17
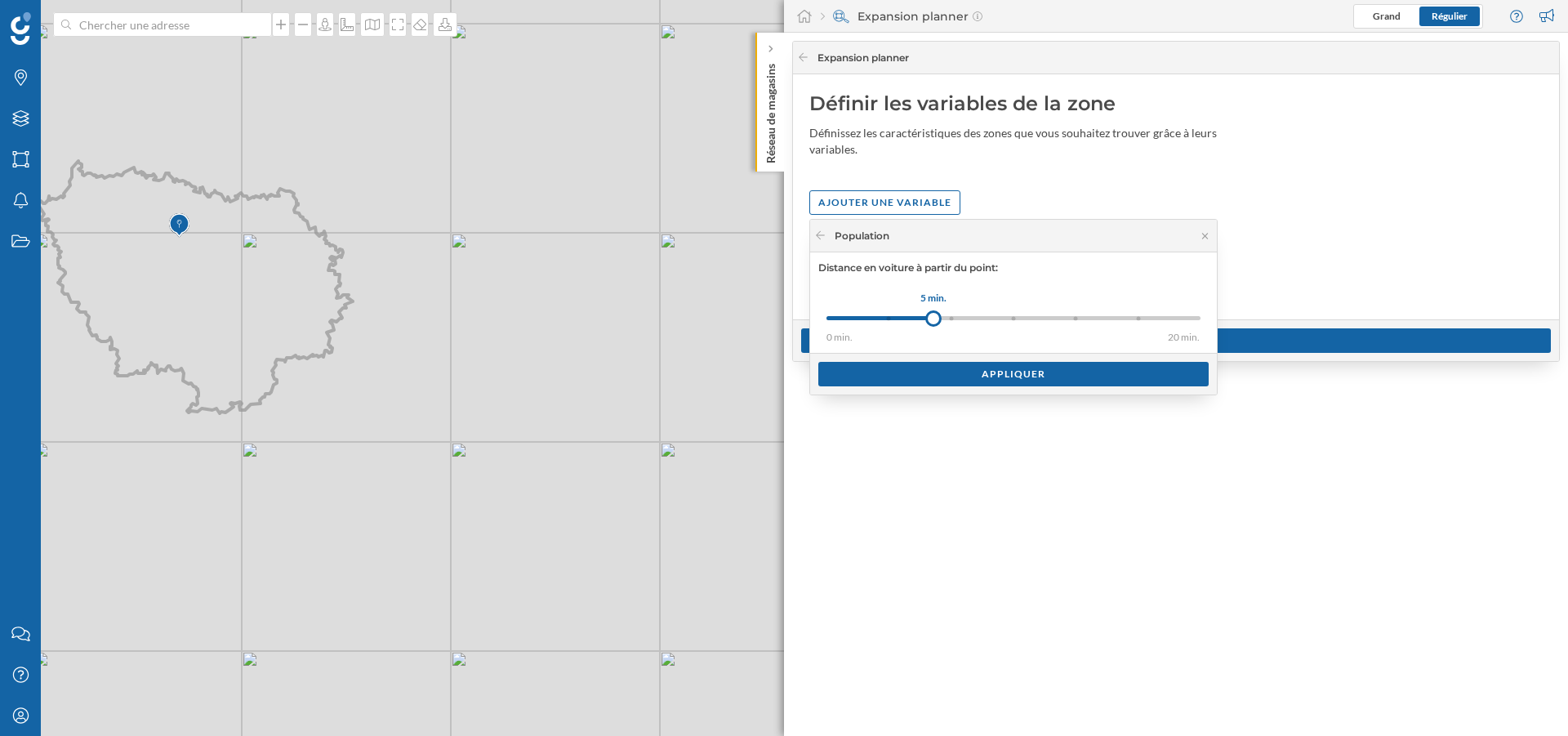
drag, startPoint x: 894, startPoint y: 322, endPoint x: 932, endPoint y: 317, distance: 38.3
click at [932, 317] on div at bounding box center [933, 318] width 16 height 16
click at [951, 364] on div "Appliquer" at bounding box center [1014, 374] width 391 height 25
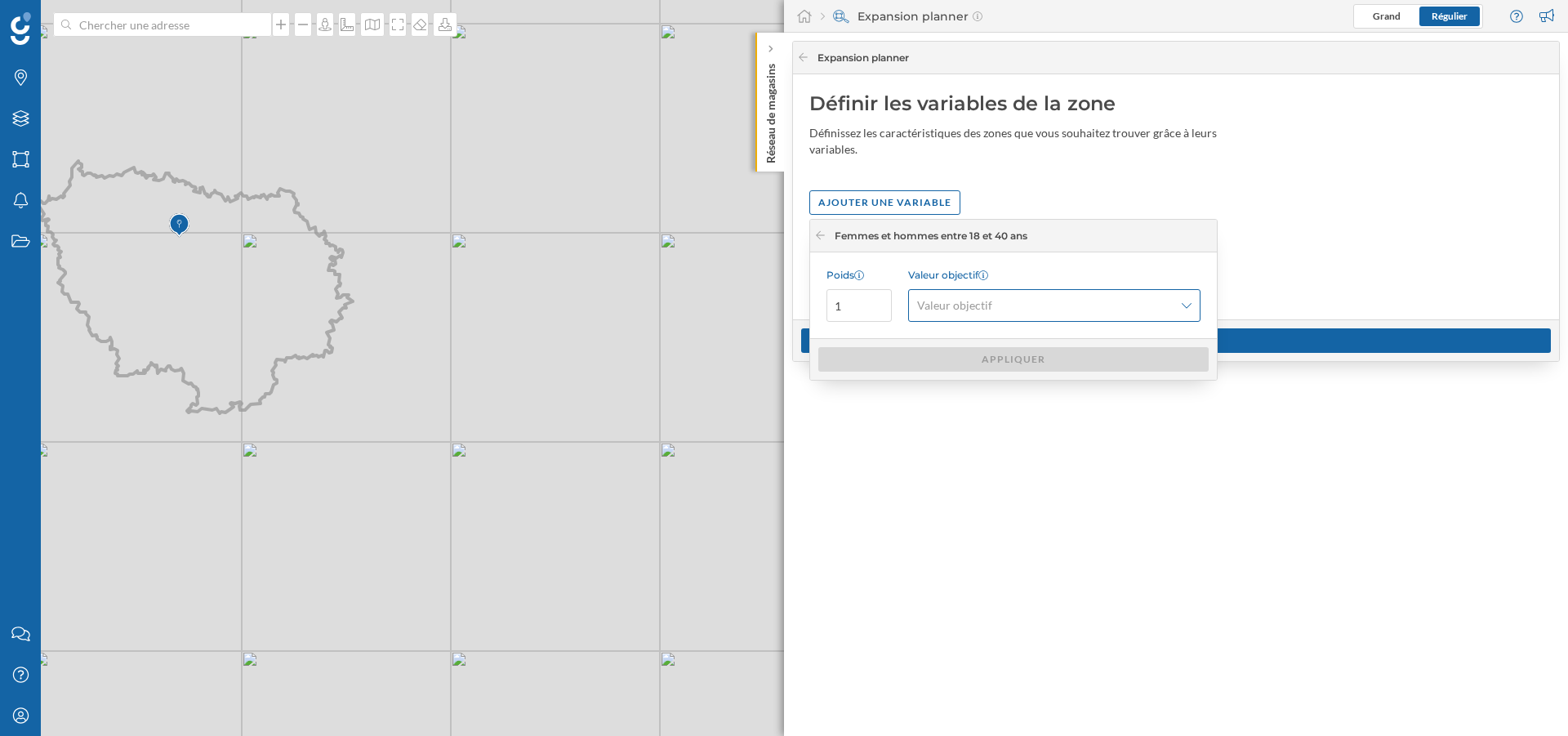
click at [1008, 303] on span "Valeur objectif" at bounding box center [1045, 304] width 256 height 16
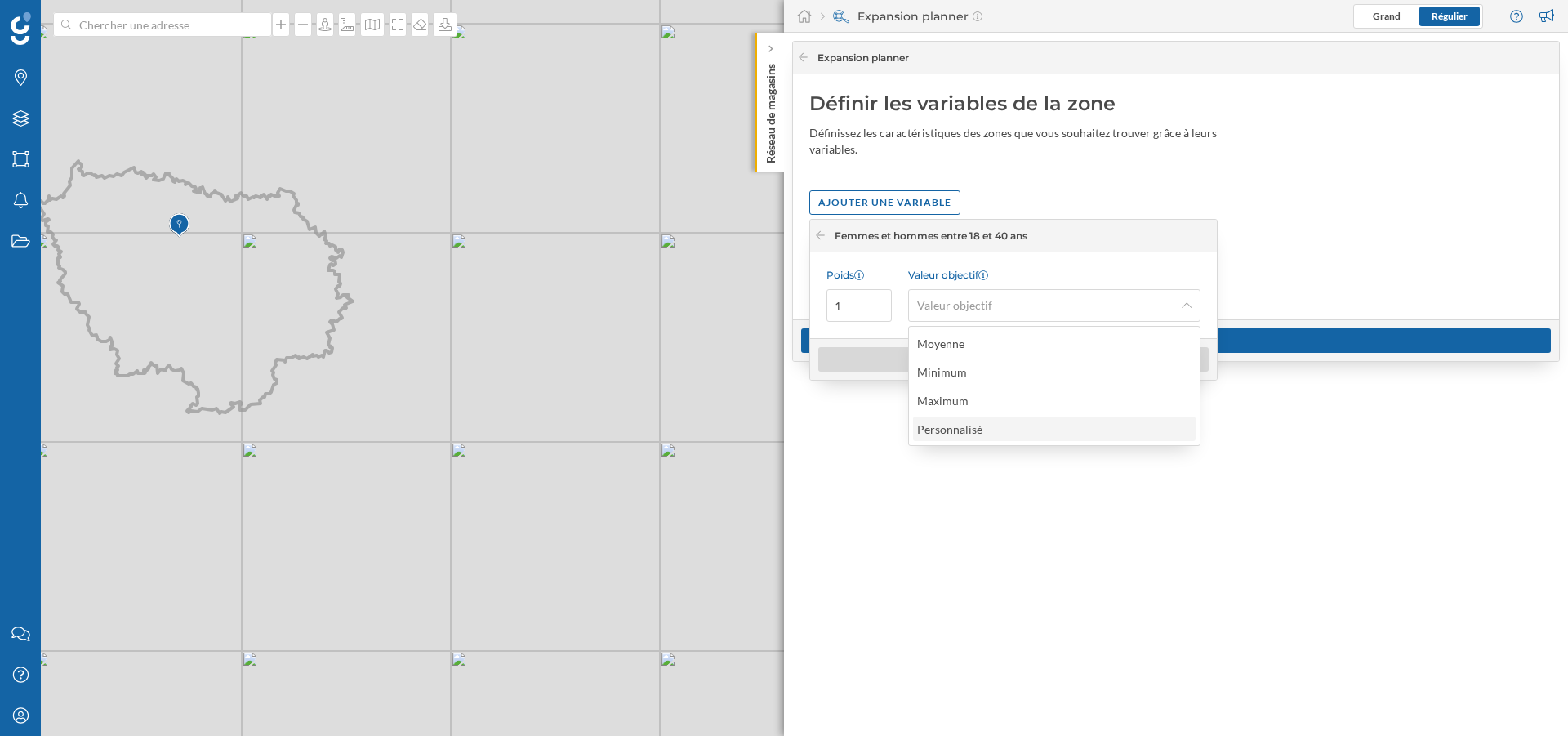
click at [989, 430] on div "Personnalisé" at bounding box center [953, 429] width 73 height 17
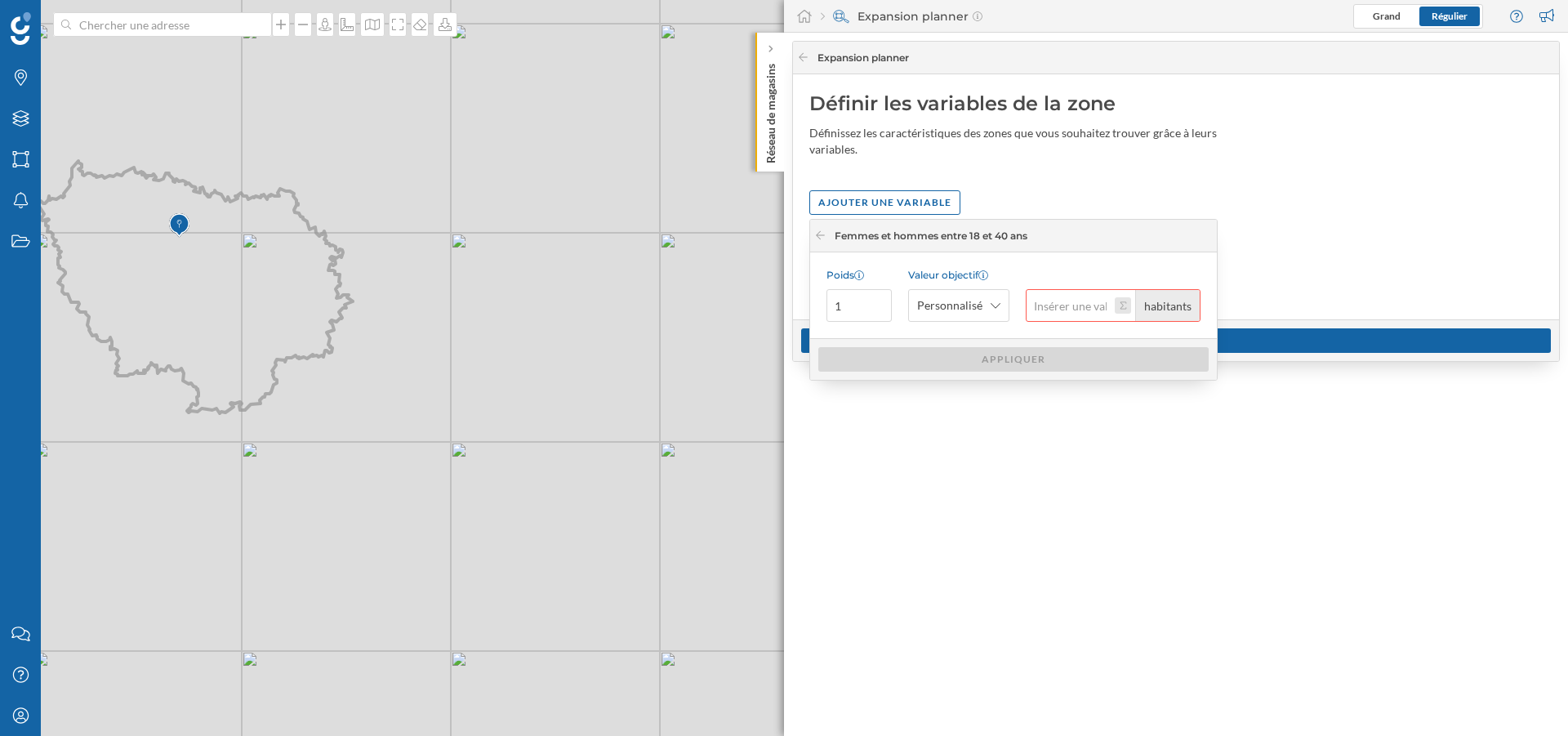
click at [1130, 306] on button "habitants" at bounding box center [1122, 304] width 16 height 16
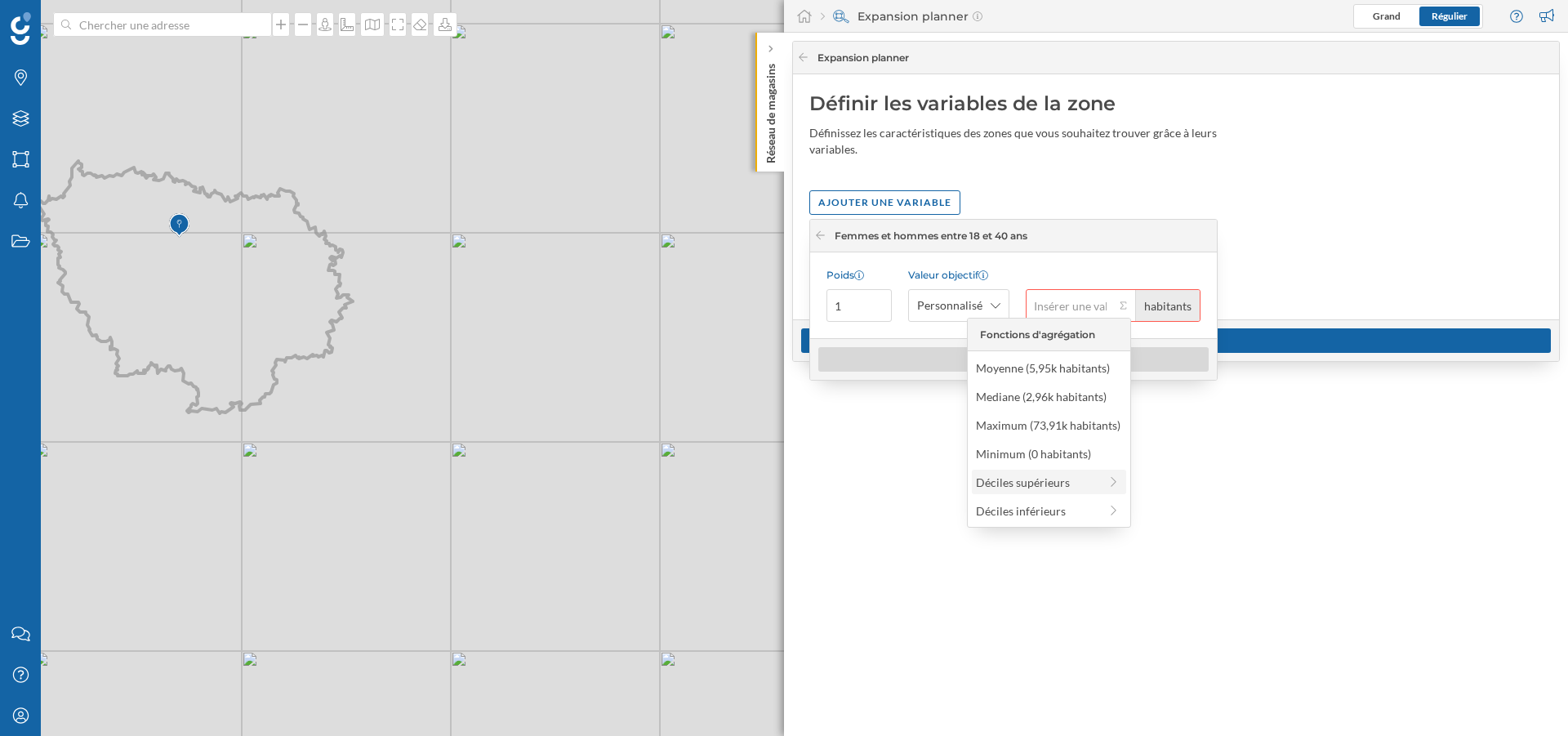
click at [1053, 480] on div "Déciles supérieurs" at bounding box center [1037, 482] width 122 height 17
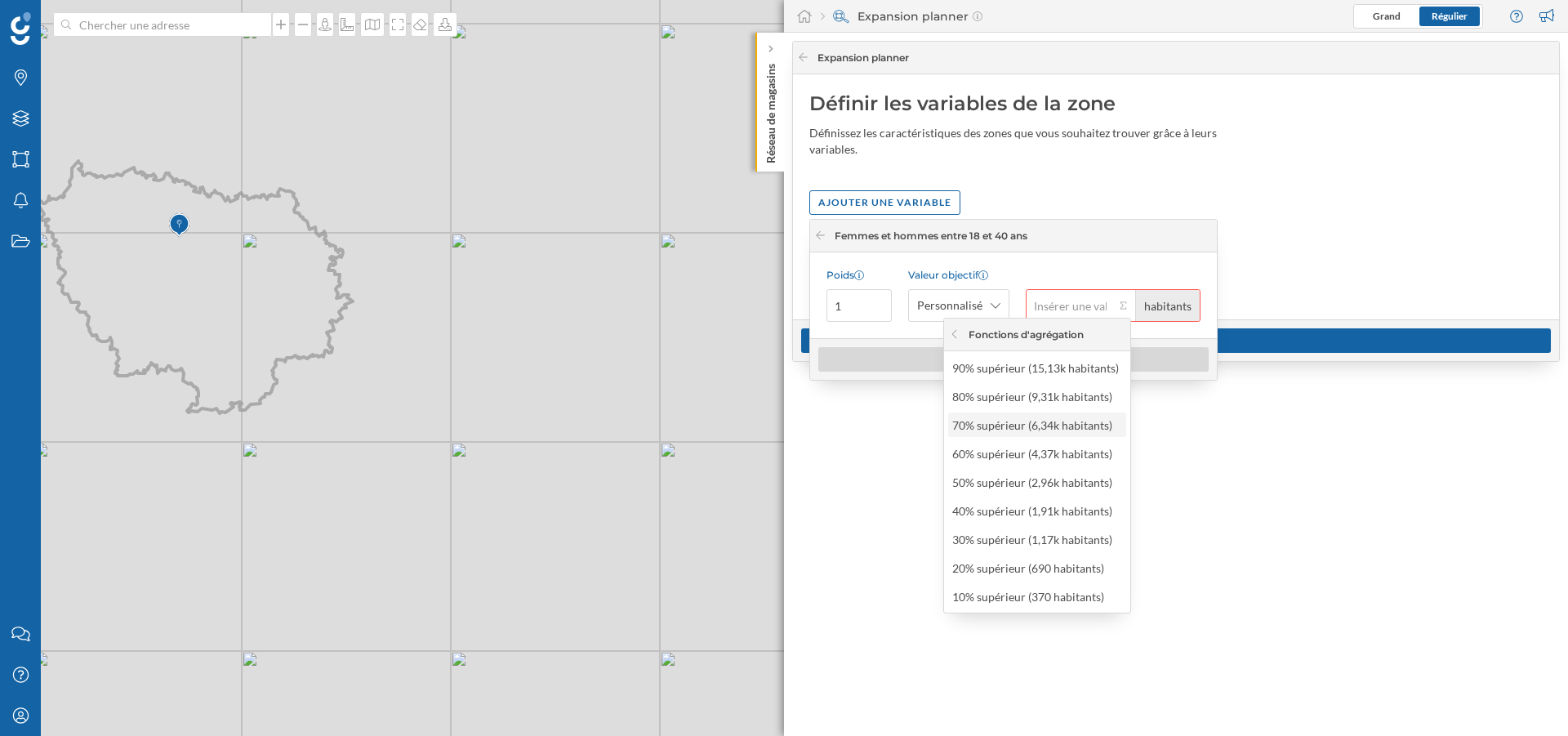
click at [1059, 432] on div "70% supérieur (6,34k habitants)" at bounding box center [1036, 425] width 168 height 17
type input "6 340"
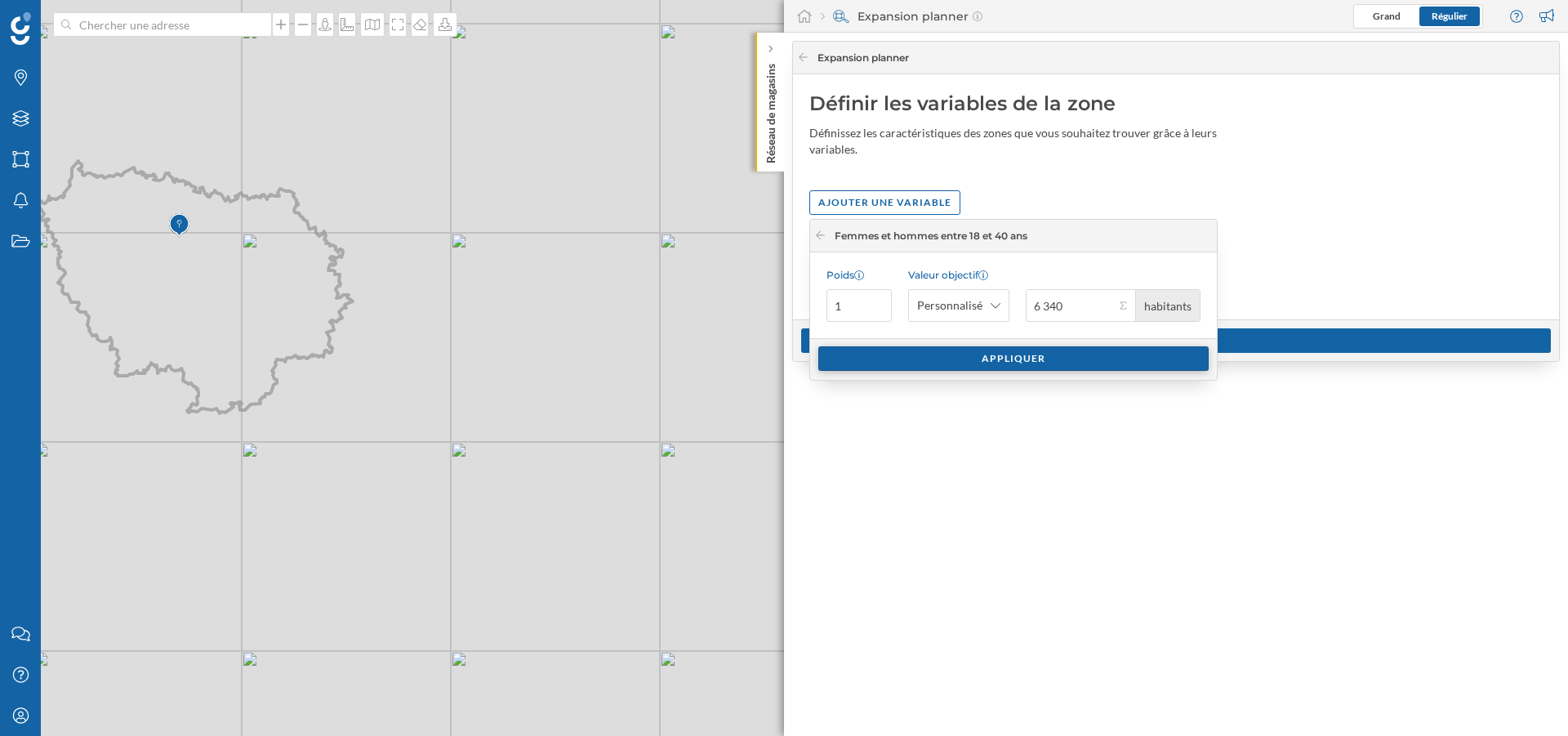
click at [1062, 355] on div "Appliquer" at bounding box center [1014, 359] width 391 height 25
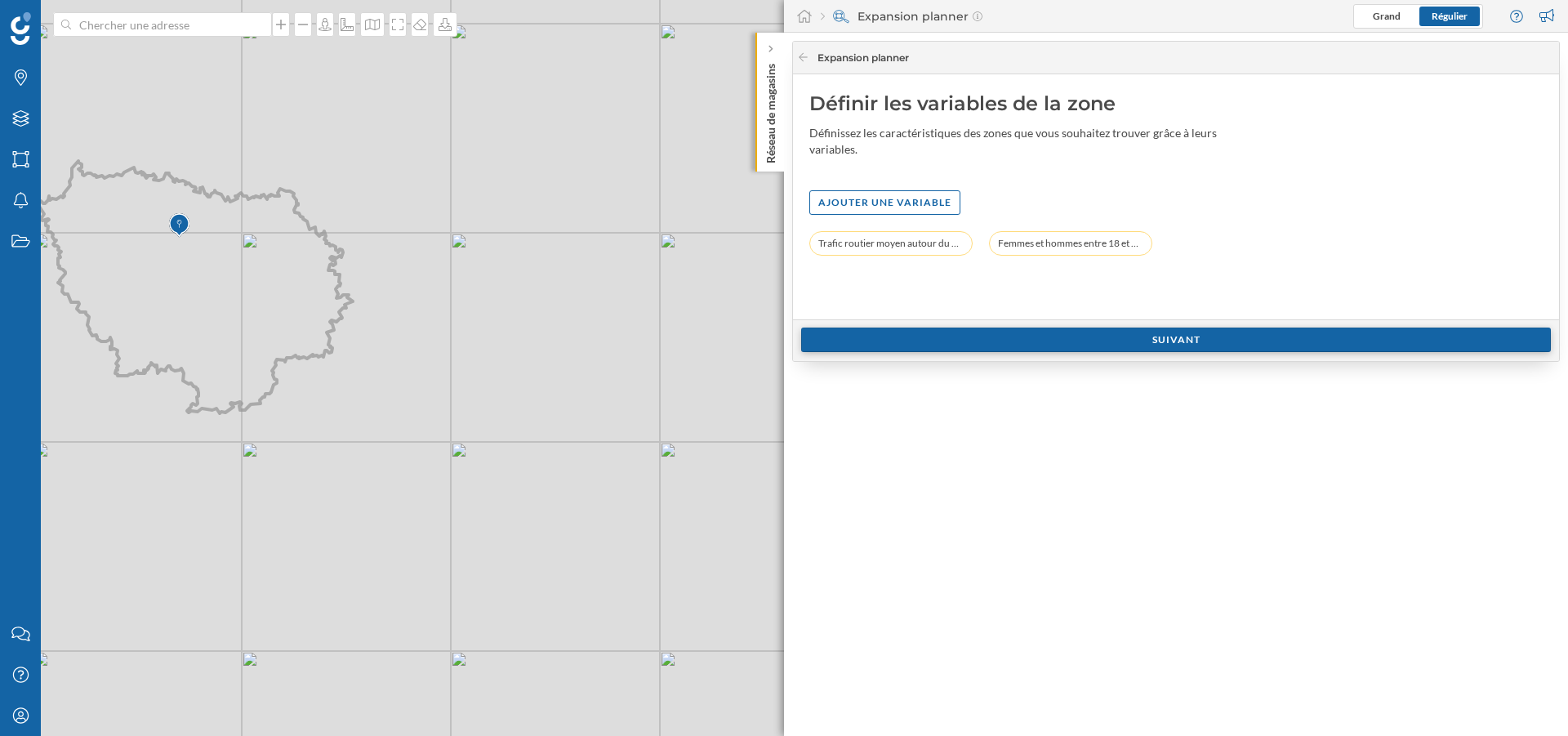
click at [1091, 341] on div "Suivant" at bounding box center [1176, 340] width 749 height 25
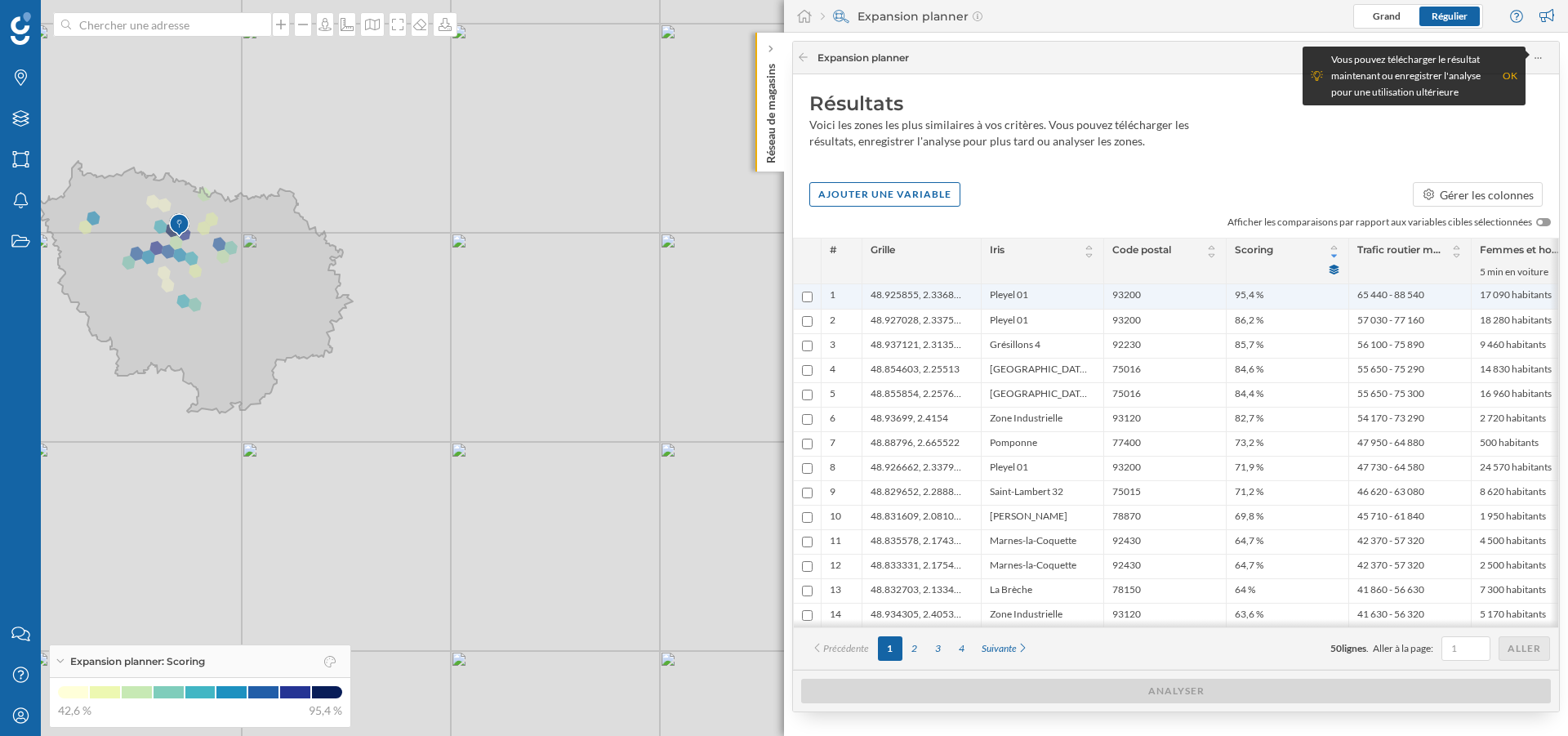
click at [808, 297] on input "checkbox" at bounding box center [807, 296] width 10 height 10
checkbox input "true"
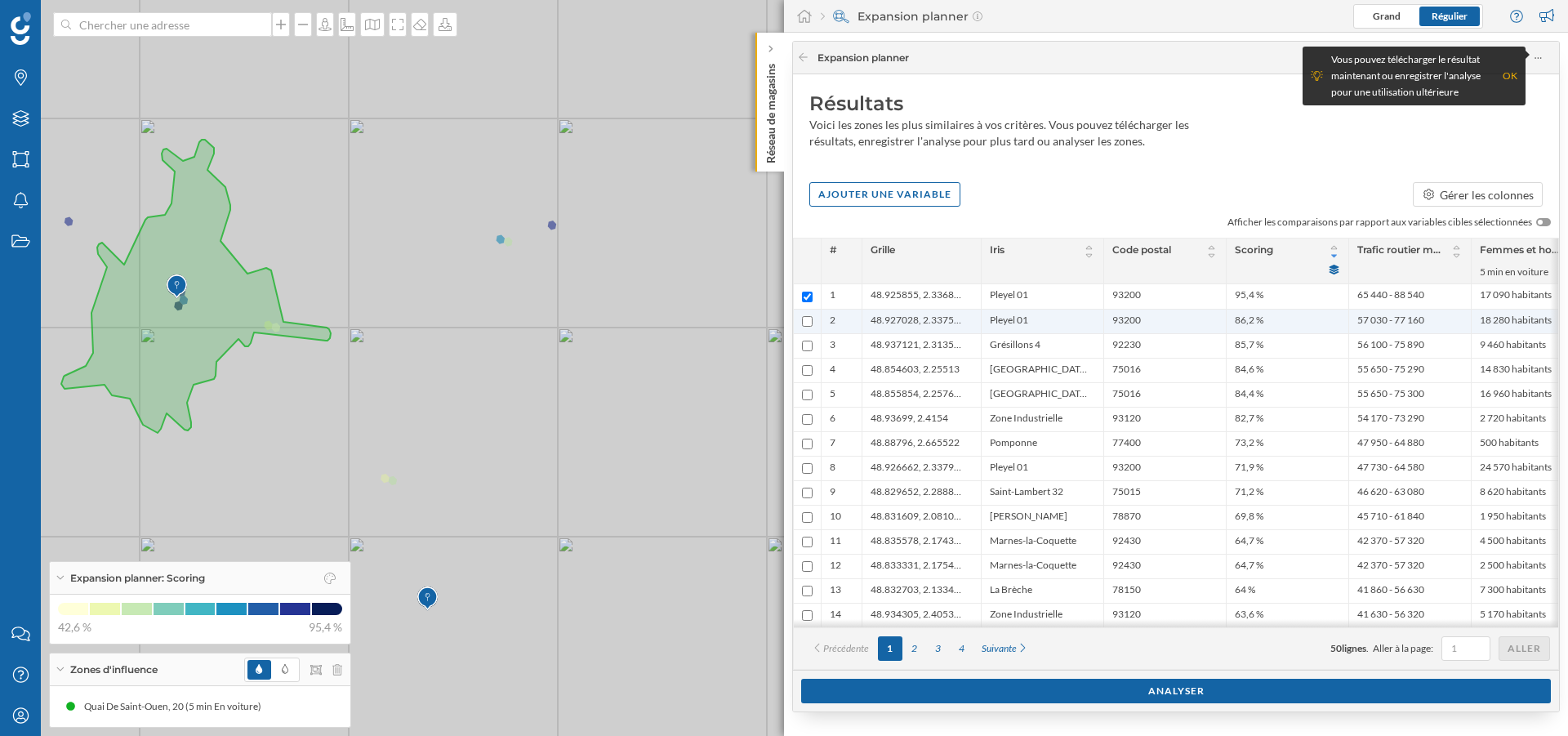
click at [807, 322] on input "checkbox" at bounding box center [807, 321] width 10 height 10
checkbox input "true"
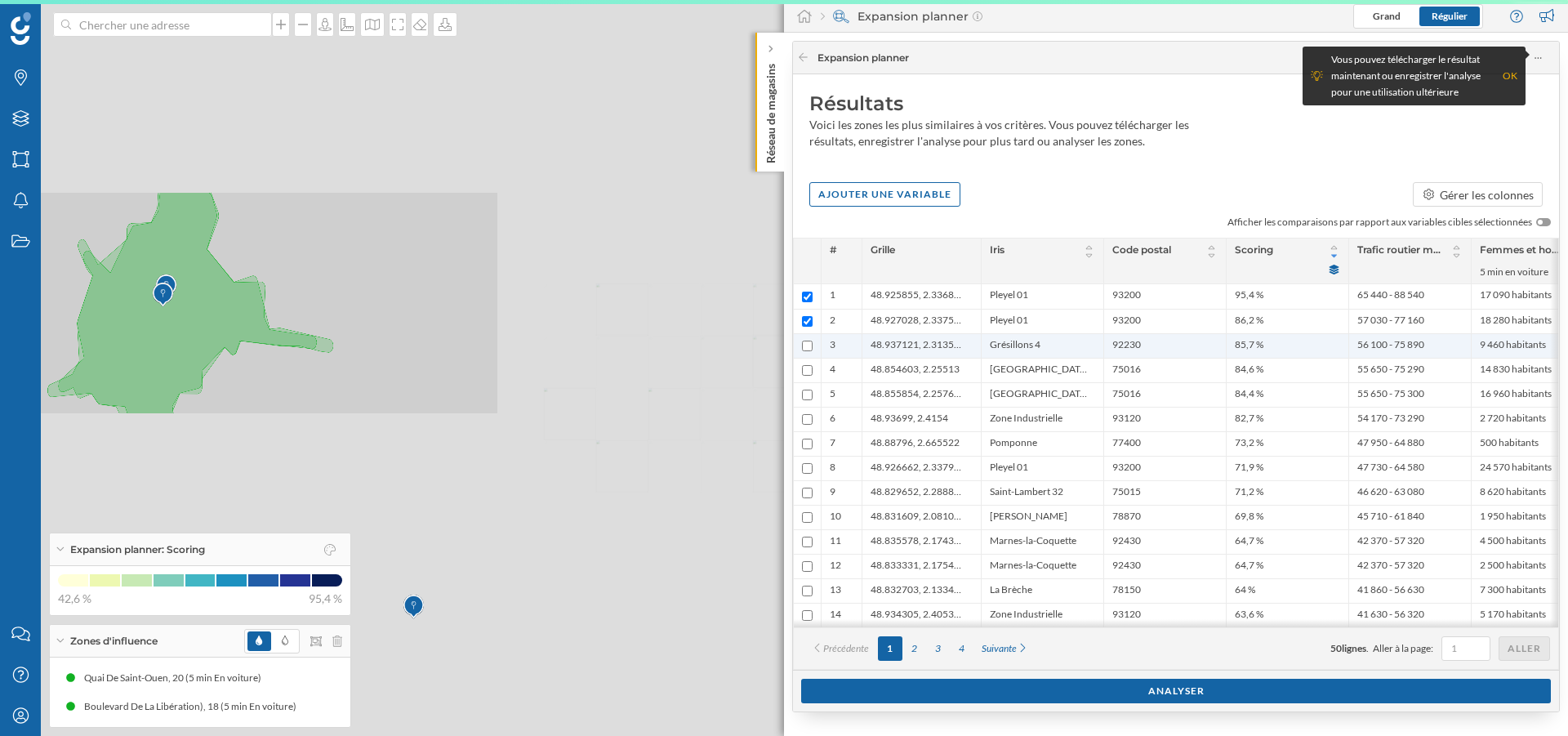
click at [808, 344] on input "checkbox" at bounding box center [807, 345] width 10 height 10
checkbox input "true"
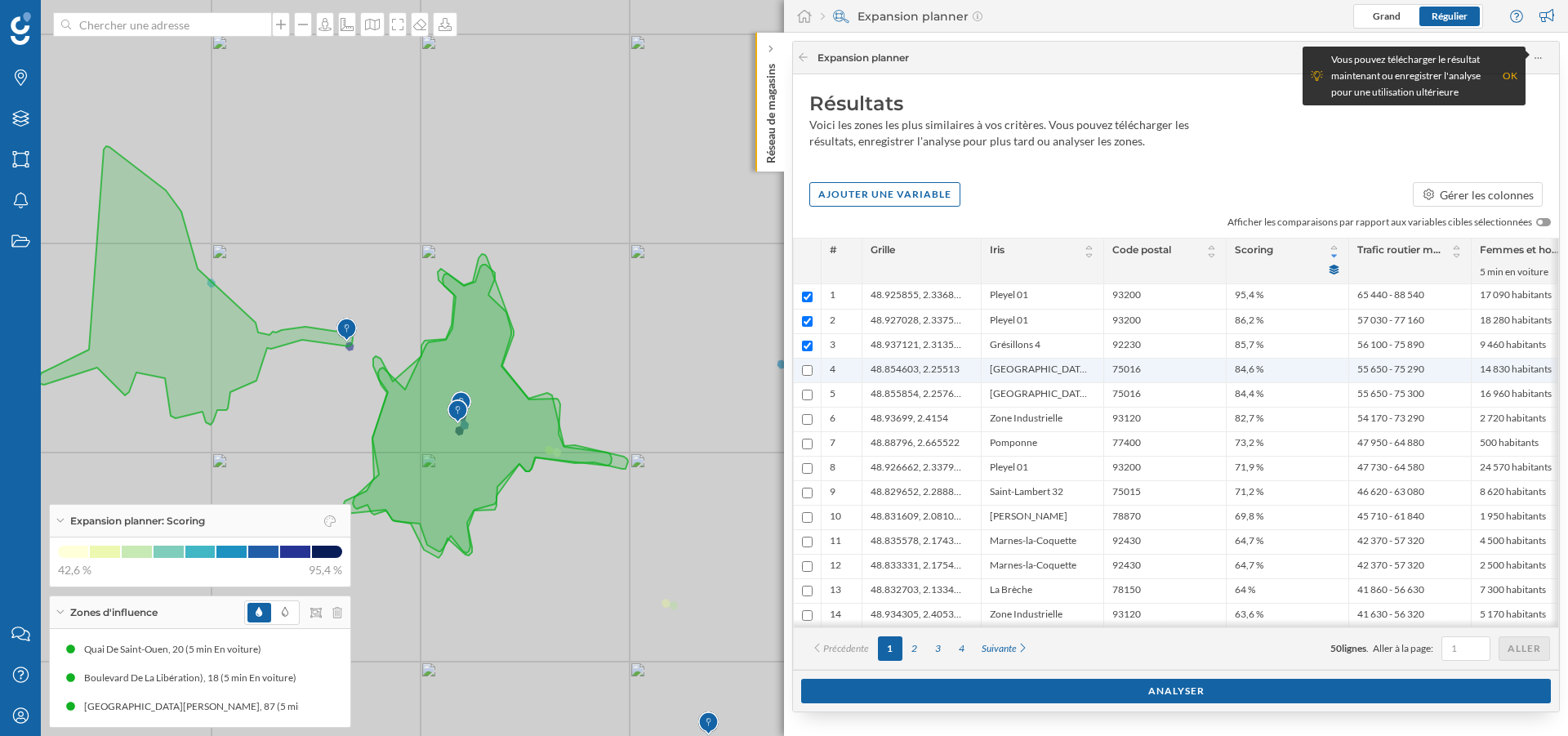
click at [805, 369] on input "checkbox" at bounding box center [807, 370] width 10 height 10
checkbox input "true"
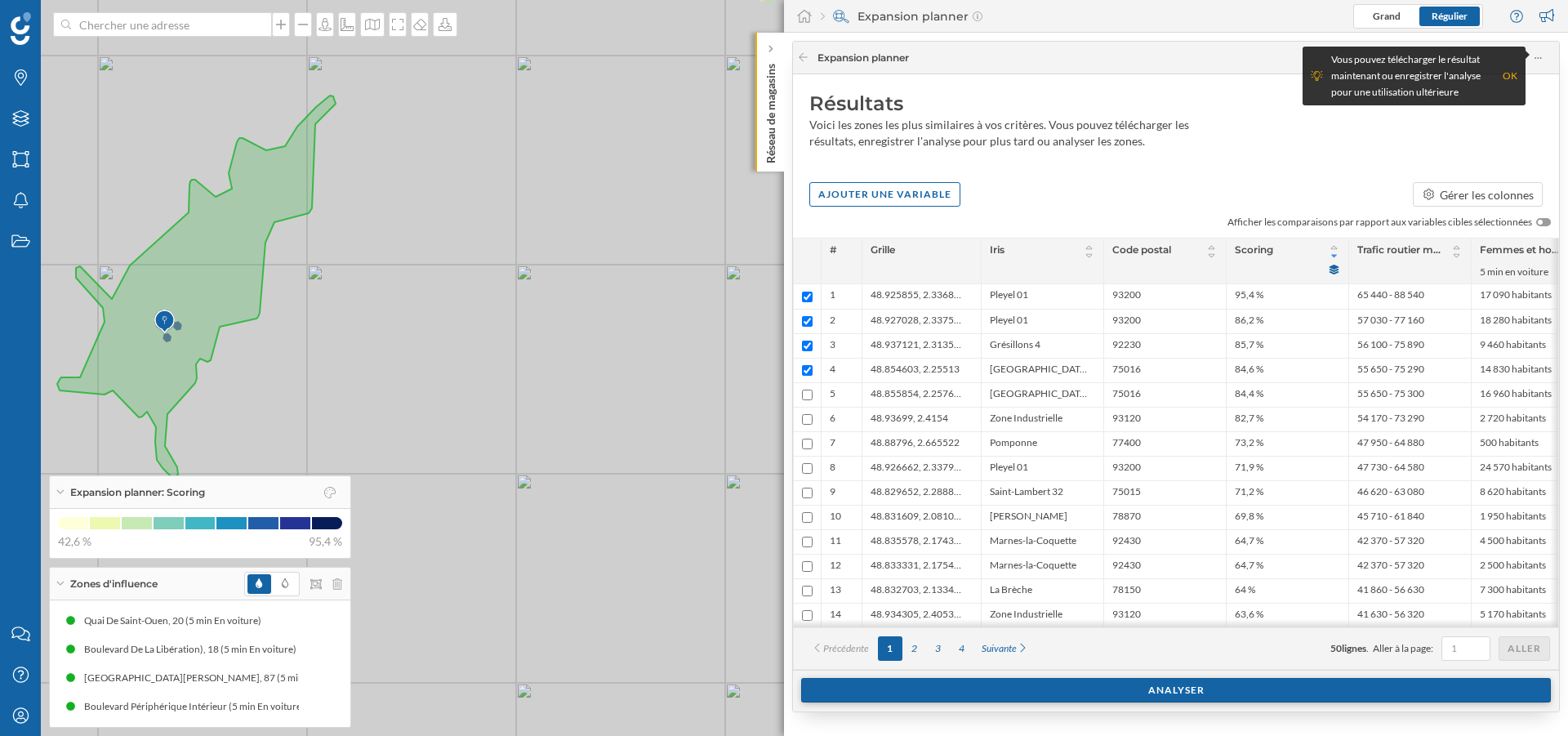
click at [916, 696] on div "Analyser" at bounding box center [1176, 690] width 749 height 25
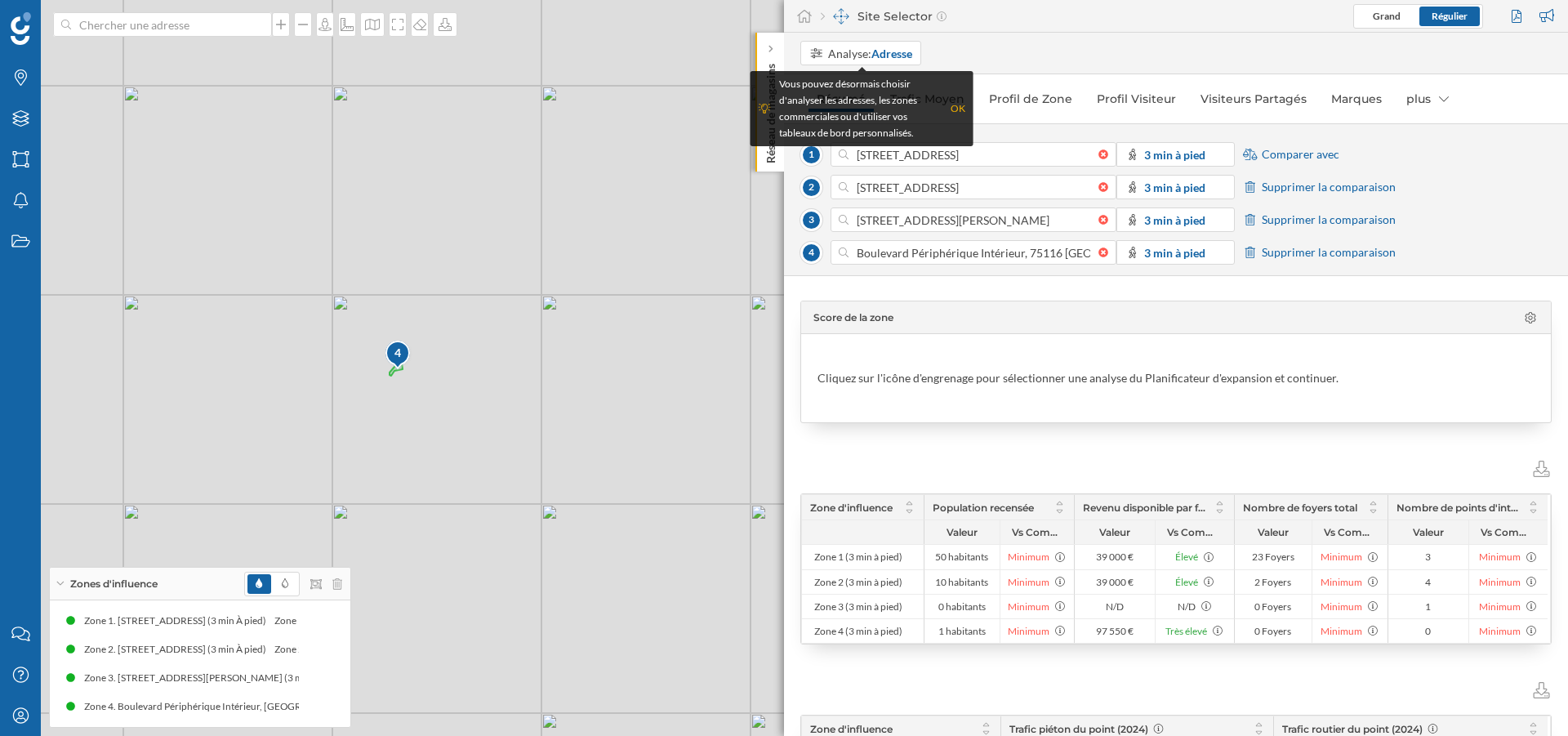
click at [961, 109] on div "OK" at bounding box center [957, 108] width 14 height 16
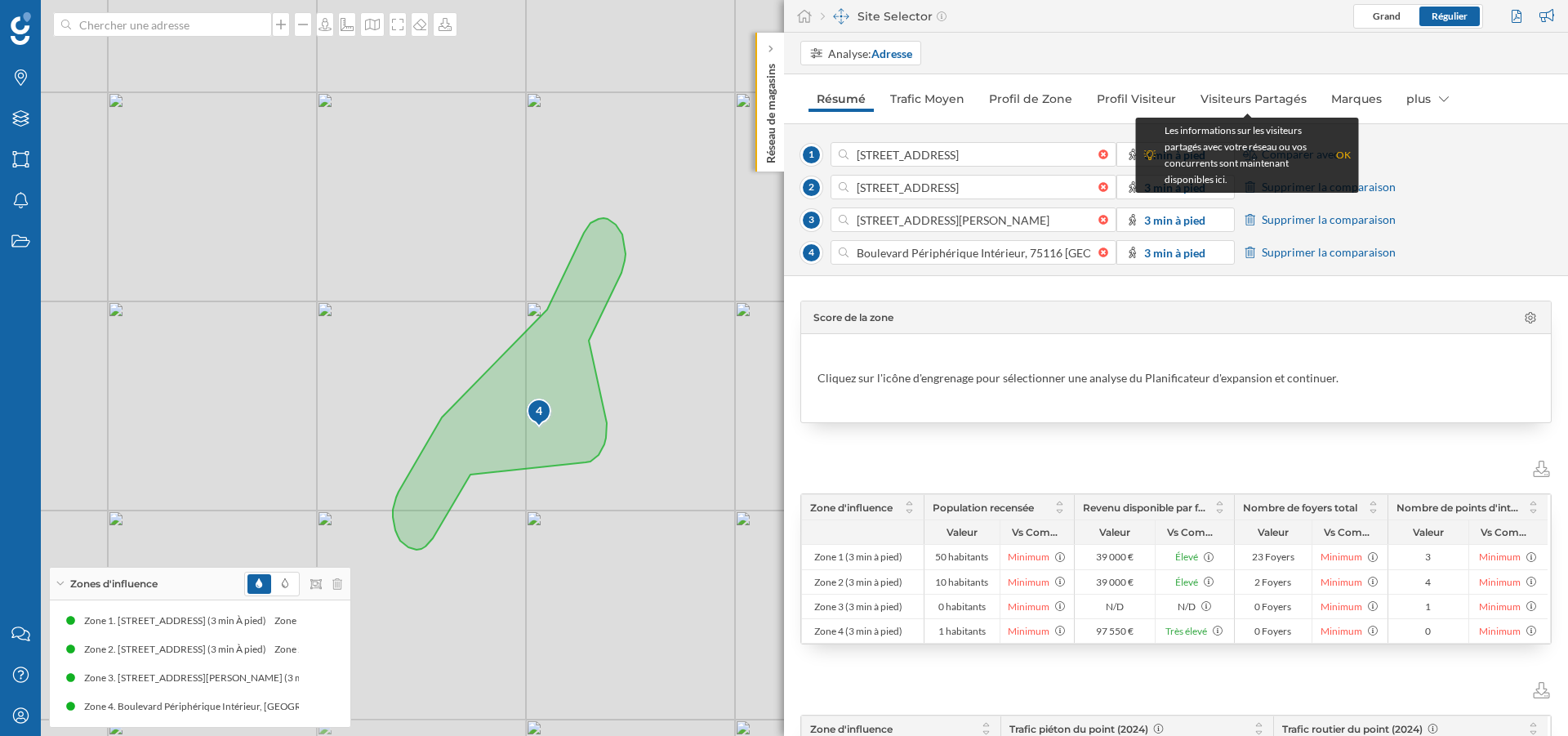
drag, startPoint x: 450, startPoint y: 379, endPoint x: 582, endPoint y: 183, distance: 236.3
click at [582, 183] on div "1 3 2 4 © Mapbox © OpenStreetMap Improve this map" at bounding box center [784, 368] width 1568 height 736
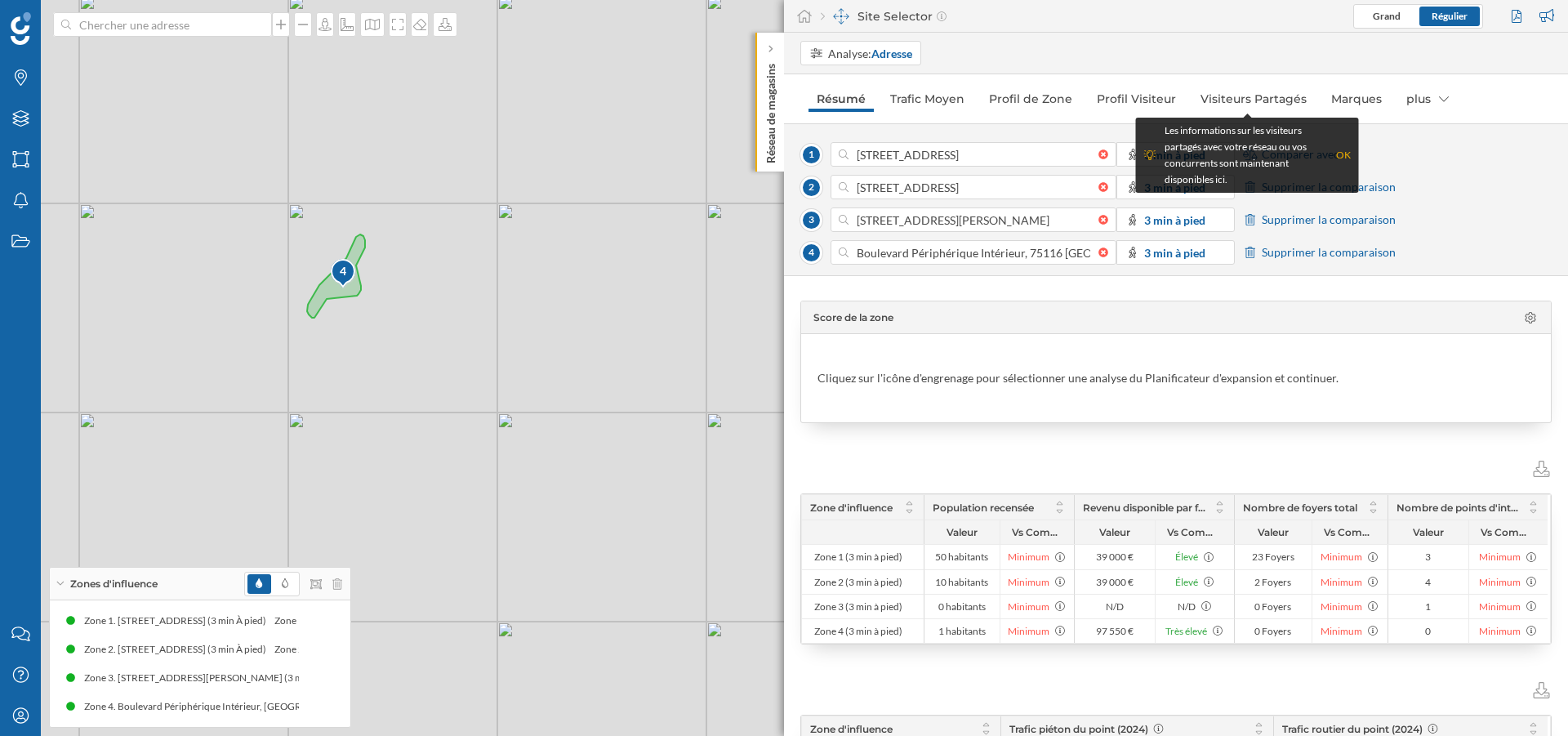
drag, startPoint x: 708, startPoint y: 353, endPoint x: 119, endPoint y: 361, distance: 589.1
click at [119, 361] on div "1 3 2 4 © Mapbox © OpenStreetMap Improve this map" at bounding box center [784, 368] width 1568 height 736
click at [940, 103] on link "Trafic Moyen" at bounding box center [928, 99] width 91 height 27
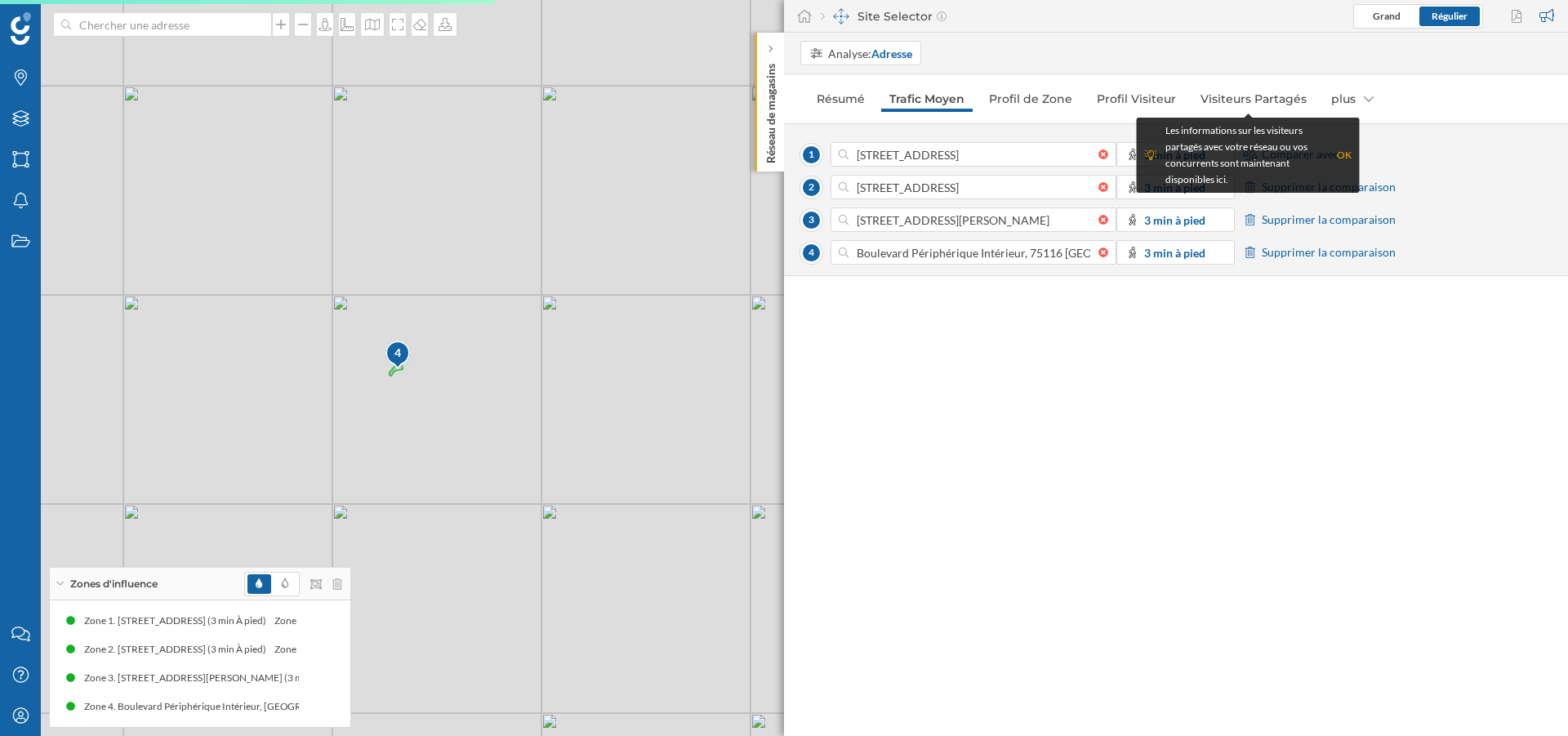
click at [1337, 156] on div "OK" at bounding box center [1343, 155] width 14 height 16
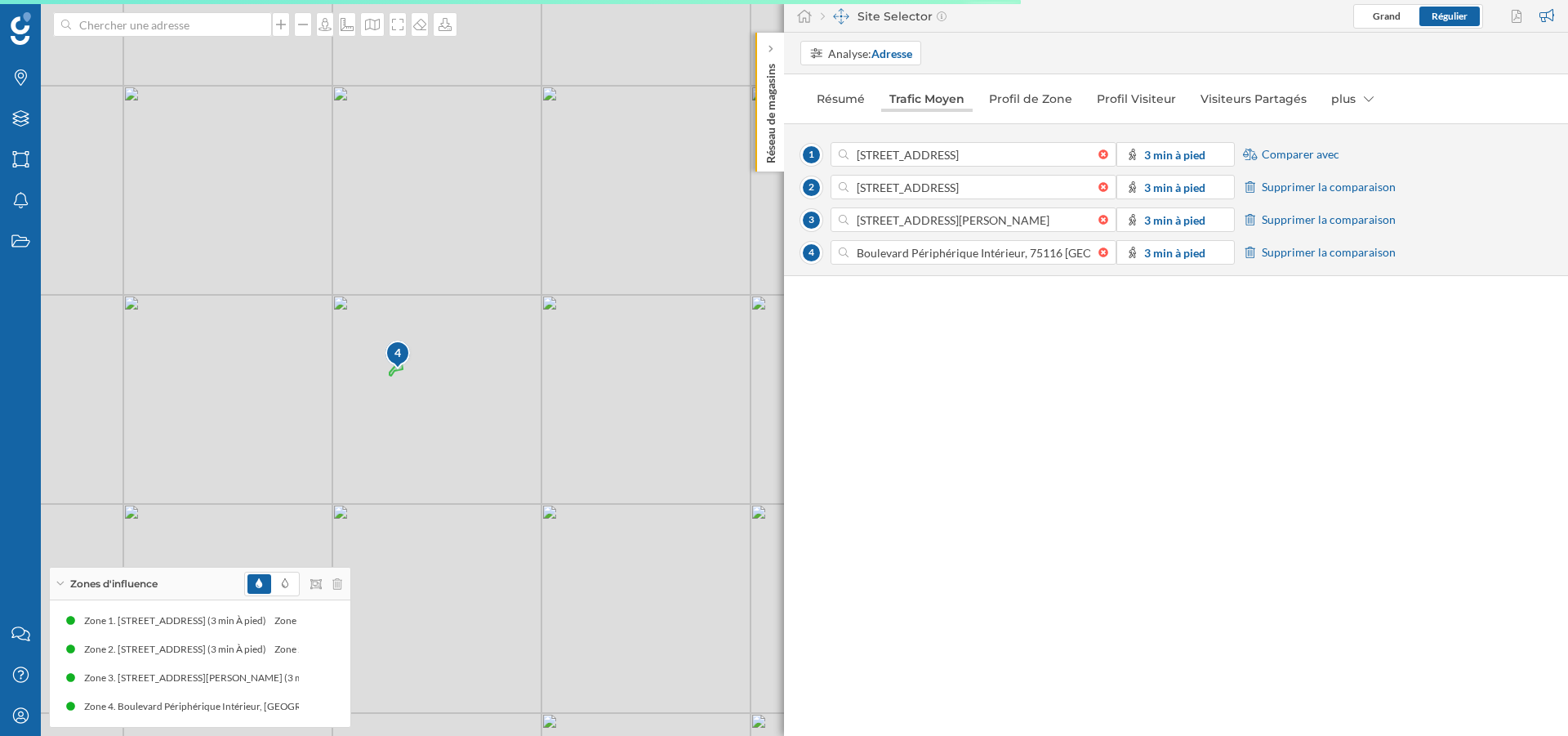
click at [946, 101] on link "Trafic Moyen" at bounding box center [927, 99] width 91 height 27
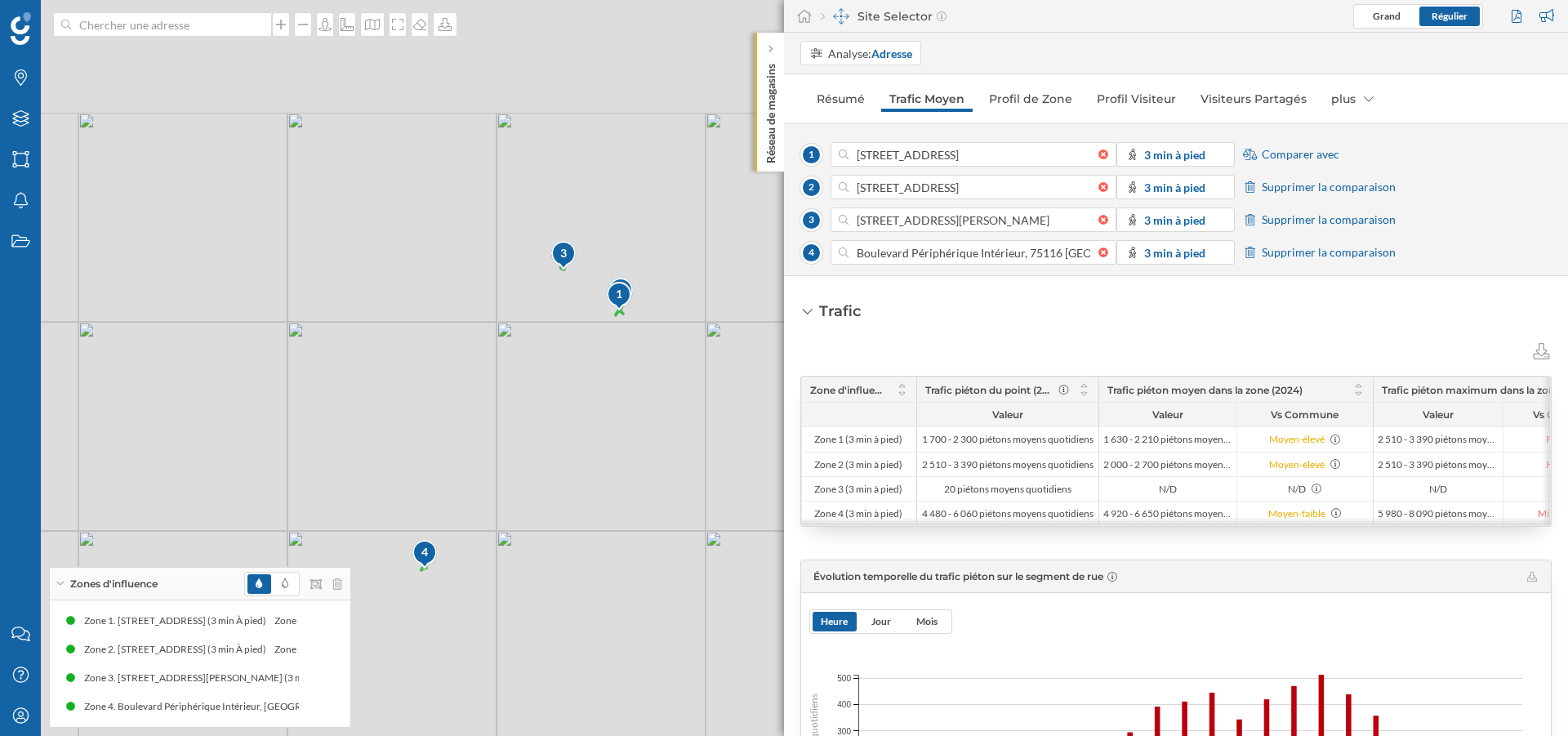
drag, startPoint x: 637, startPoint y: 276, endPoint x: 582, endPoint y: 550, distance: 279.5
click at [582, 550] on div "1 2 3 4 © Mapbox © OpenStreetMap Improve this map" at bounding box center [784, 368] width 1568 height 736
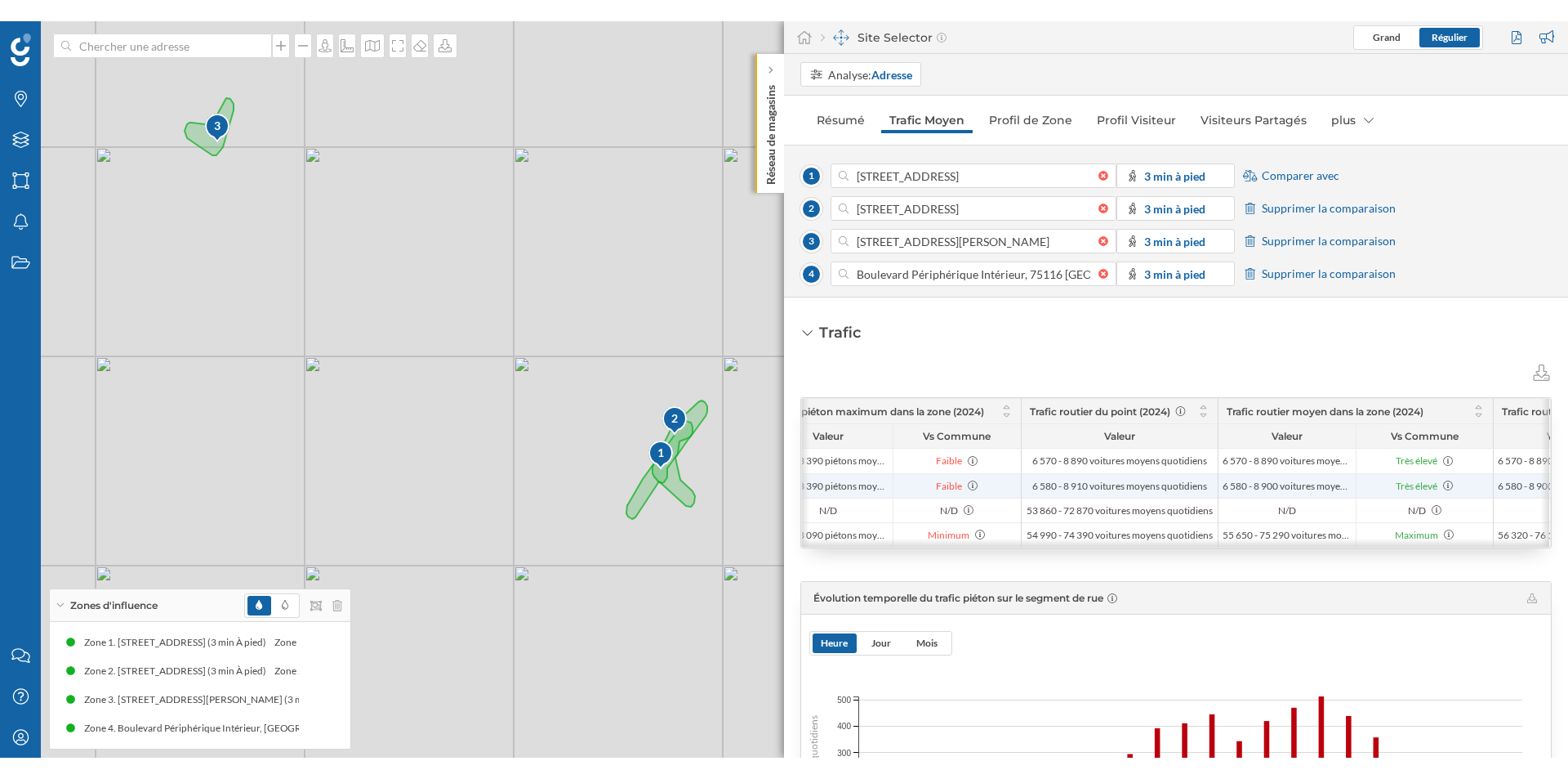
scroll to position [0, 610]
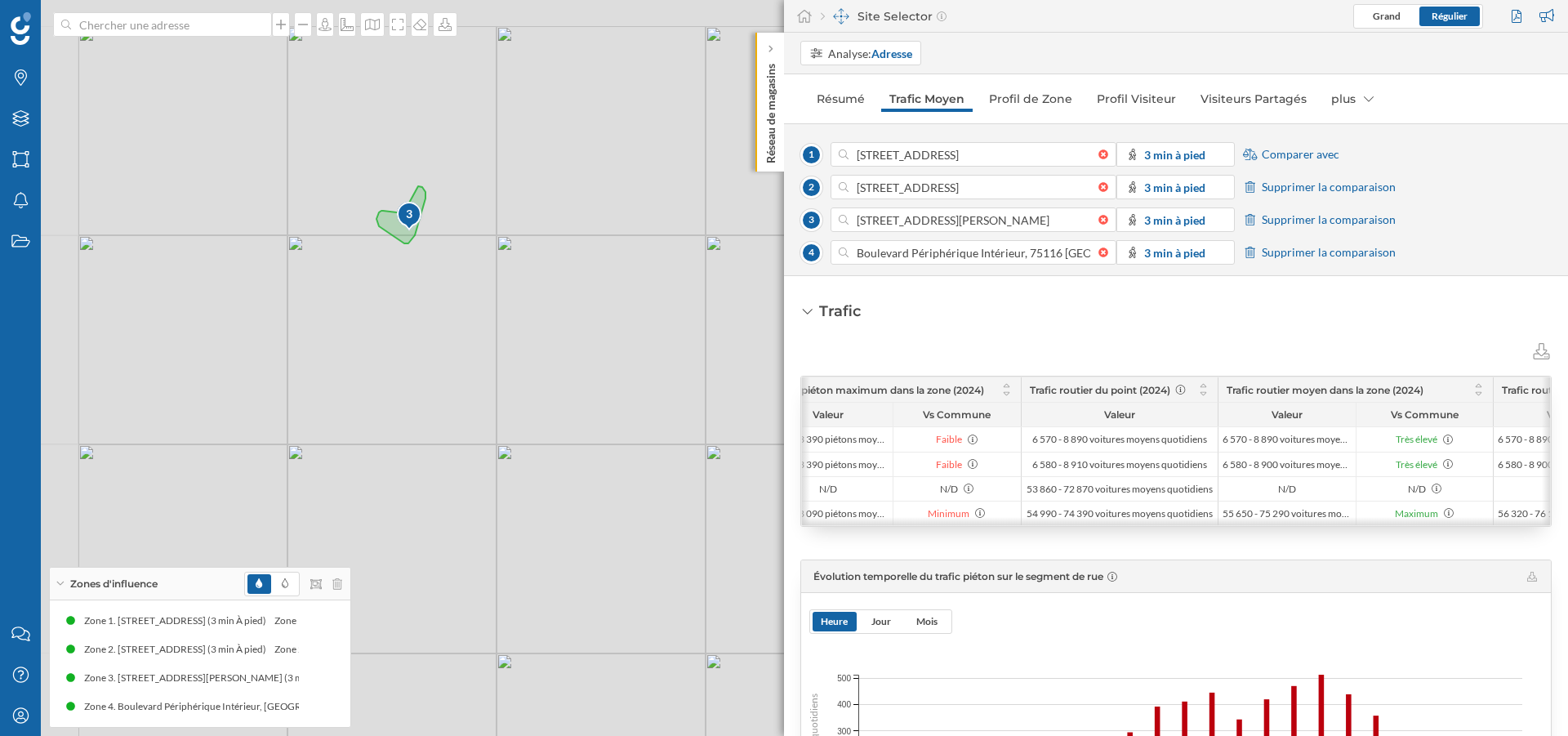
drag, startPoint x: 240, startPoint y: 126, endPoint x: 432, endPoint y: 235, distance: 220.8
click at [432, 235] on div "1 2 3 4 © Mapbox © OpenStreetMap Improve this map" at bounding box center [784, 368] width 1568 height 736
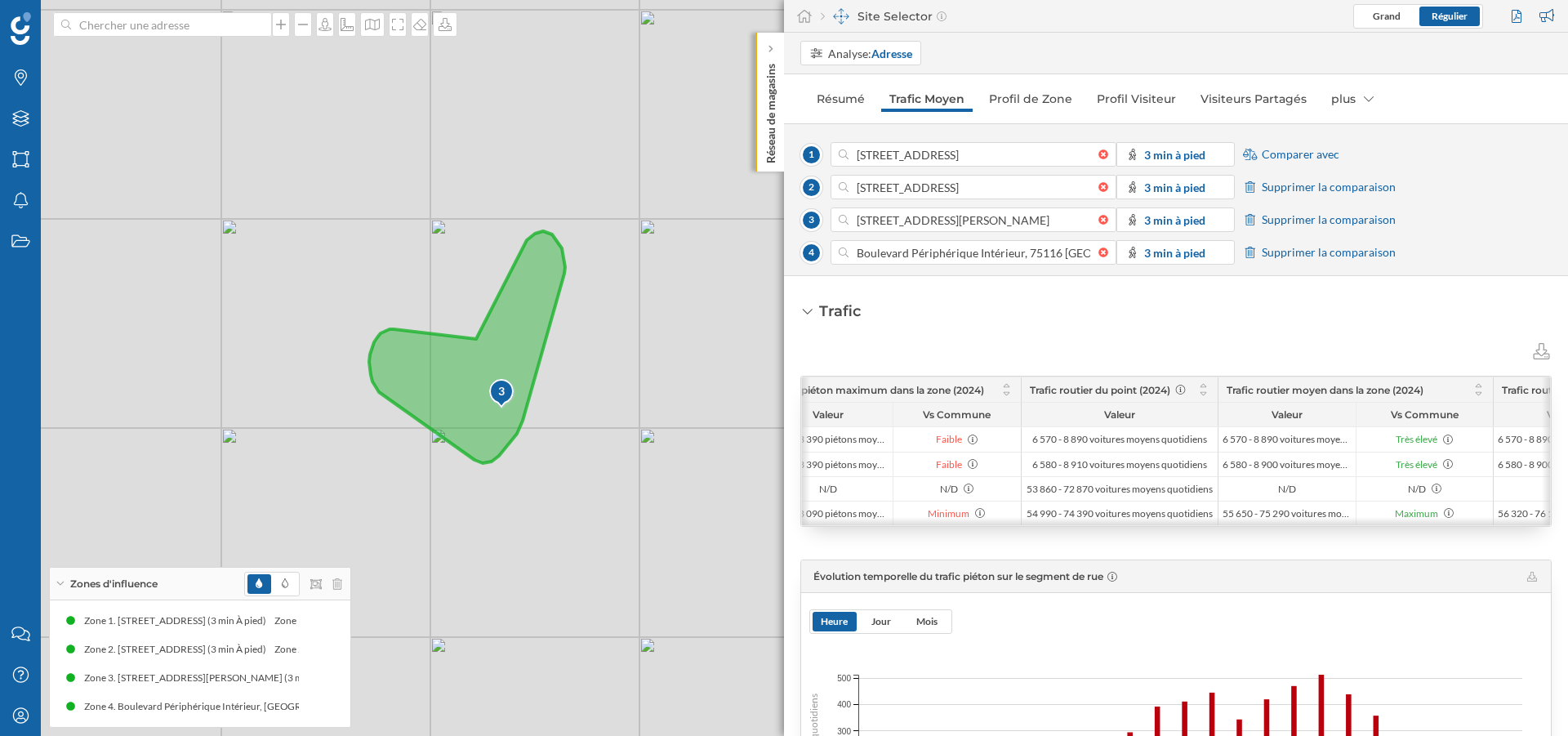
click at [507, 323] on icon at bounding box center [467, 347] width 196 height 232
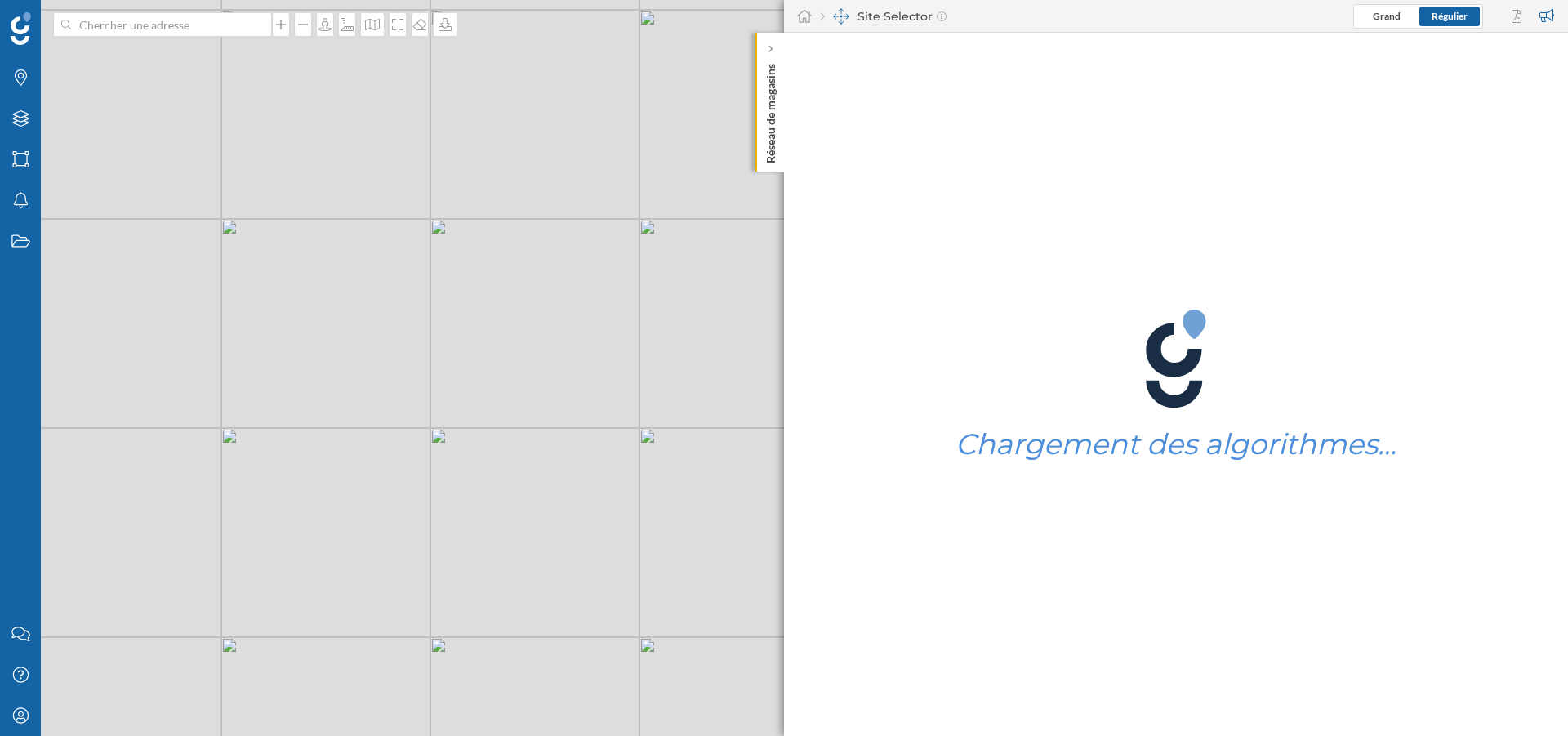
click at [793, 469] on div "Chargement des algorithmes…" at bounding box center [1176, 383] width 784 height 703
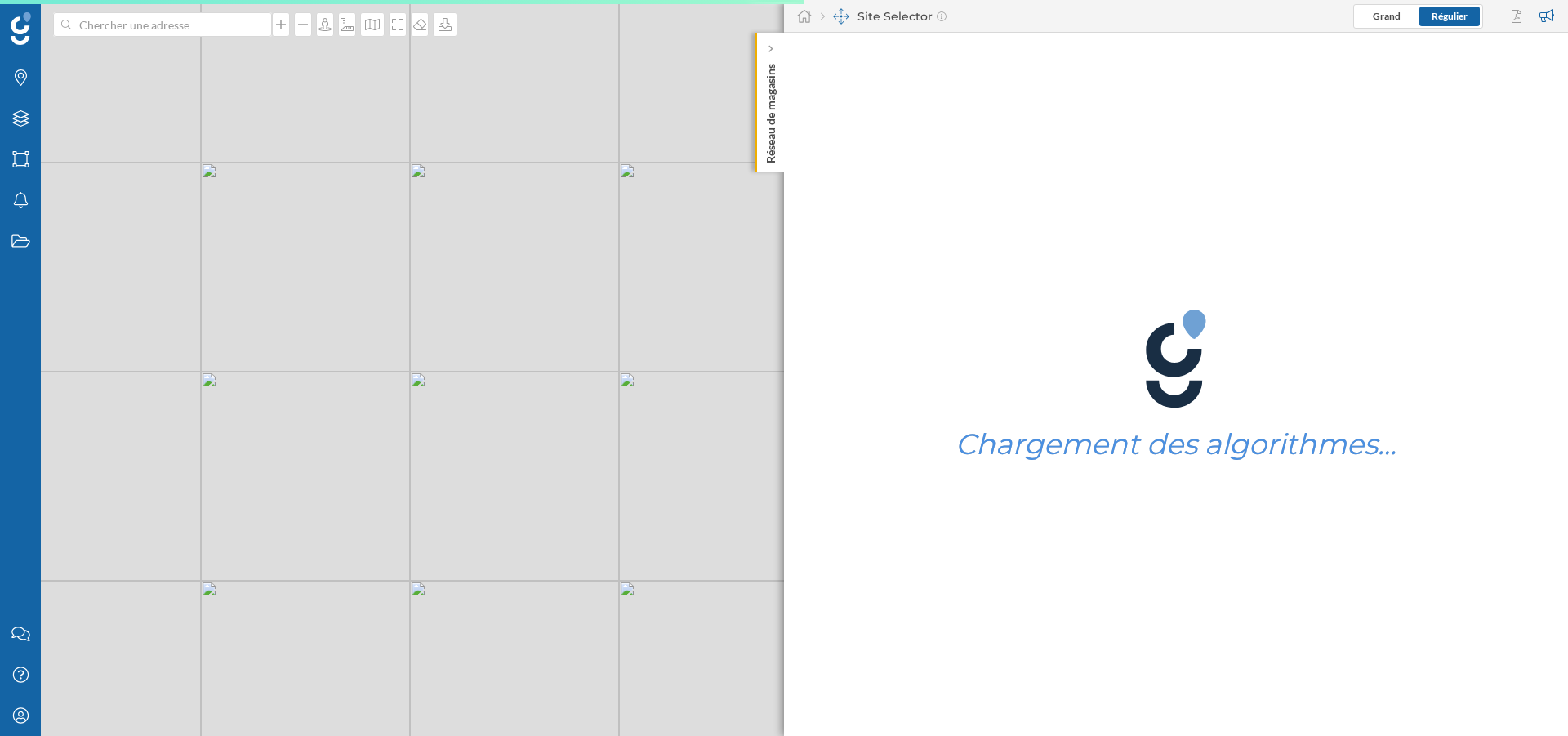
drag, startPoint x: 661, startPoint y: 436, endPoint x: 415, endPoint y: 373, distance: 253.9
click at [415, 373] on div "© Mapbox © OpenStreetMap Improve this map" at bounding box center [784, 368] width 1568 height 736
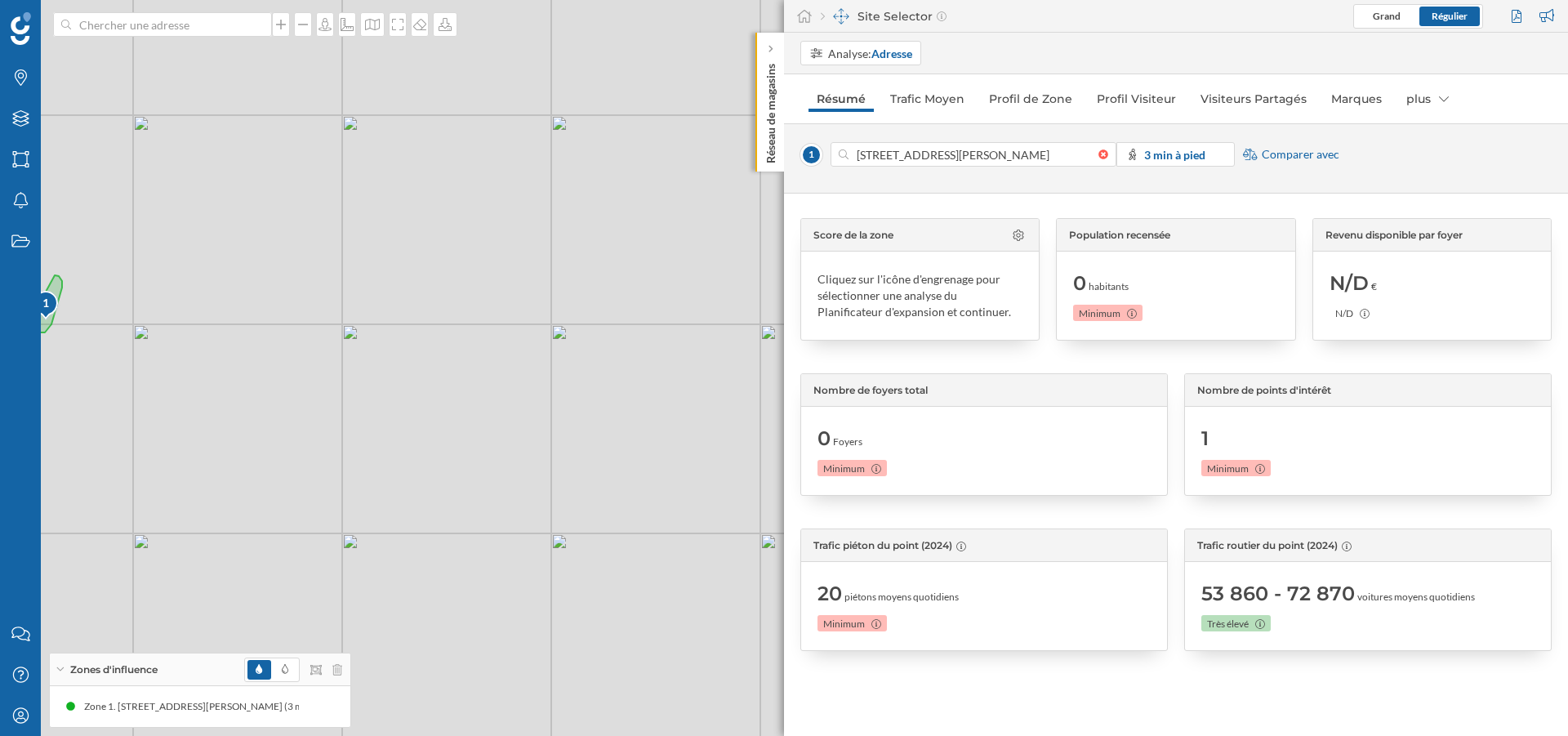
drag, startPoint x: 692, startPoint y: 448, endPoint x: 244, endPoint y: 388, distance: 452.0
click at [244, 388] on div "1 © Mapbox © OpenStreetMap Improve this map" at bounding box center [784, 368] width 1568 height 736
drag, startPoint x: 187, startPoint y: 263, endPoint x: 637, endPoint y: 485, distance: 501.8
click at [637, 485] on div "1 © Mapbox © OpenStreetMap Improve this map" at bounding box center [784, 368] width 1568 height 736
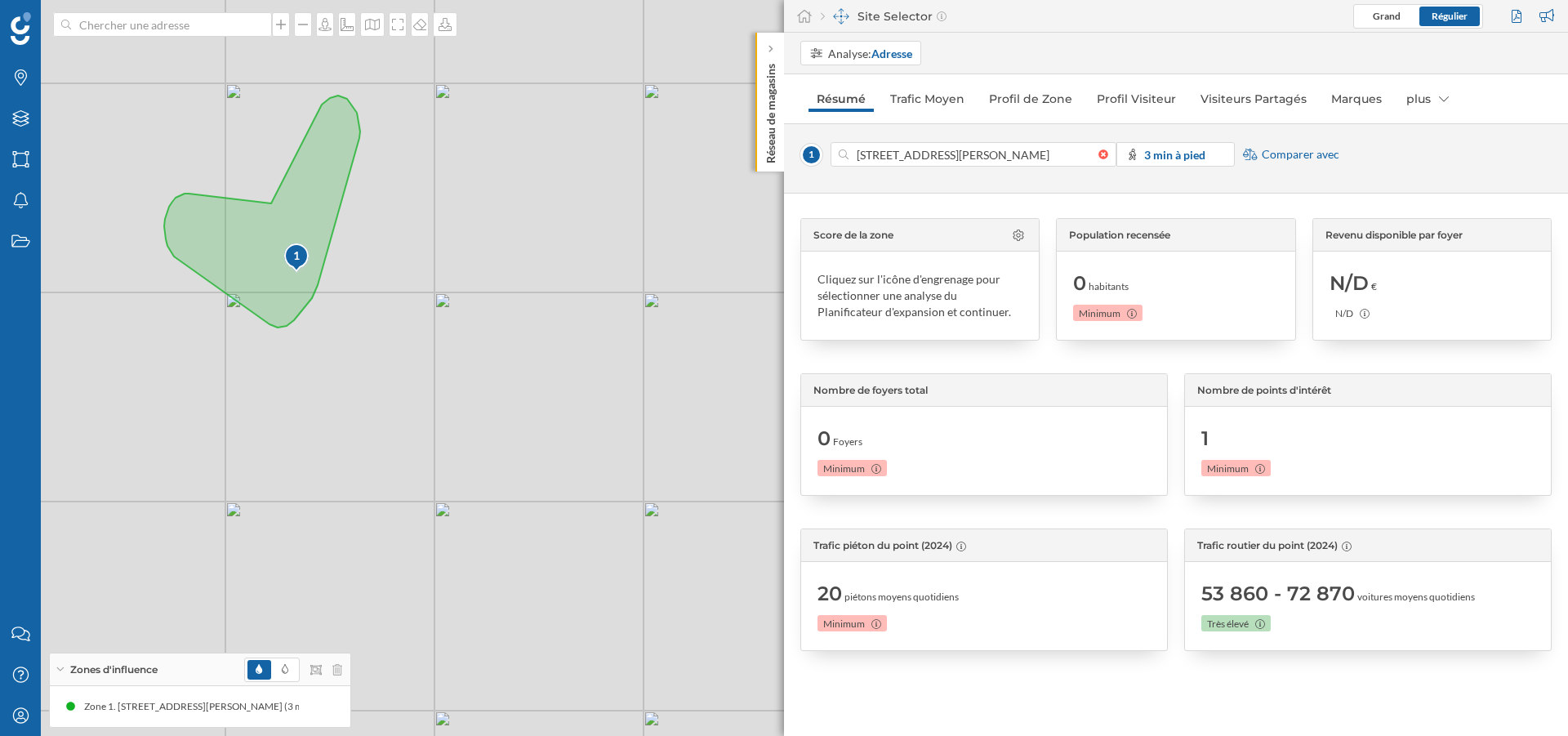
drag, startPoint x: 329, startPoint y: 299, endPoint x: 473, endPoint y: 303, distance: 144.1
click at [473, 303] on div "1 © Mapbox © OpenStreetMap Improve this map" at bounding box center [784, 368] width 1568 height 736
